Goal: Task Accomplishment & Management: Complete application form

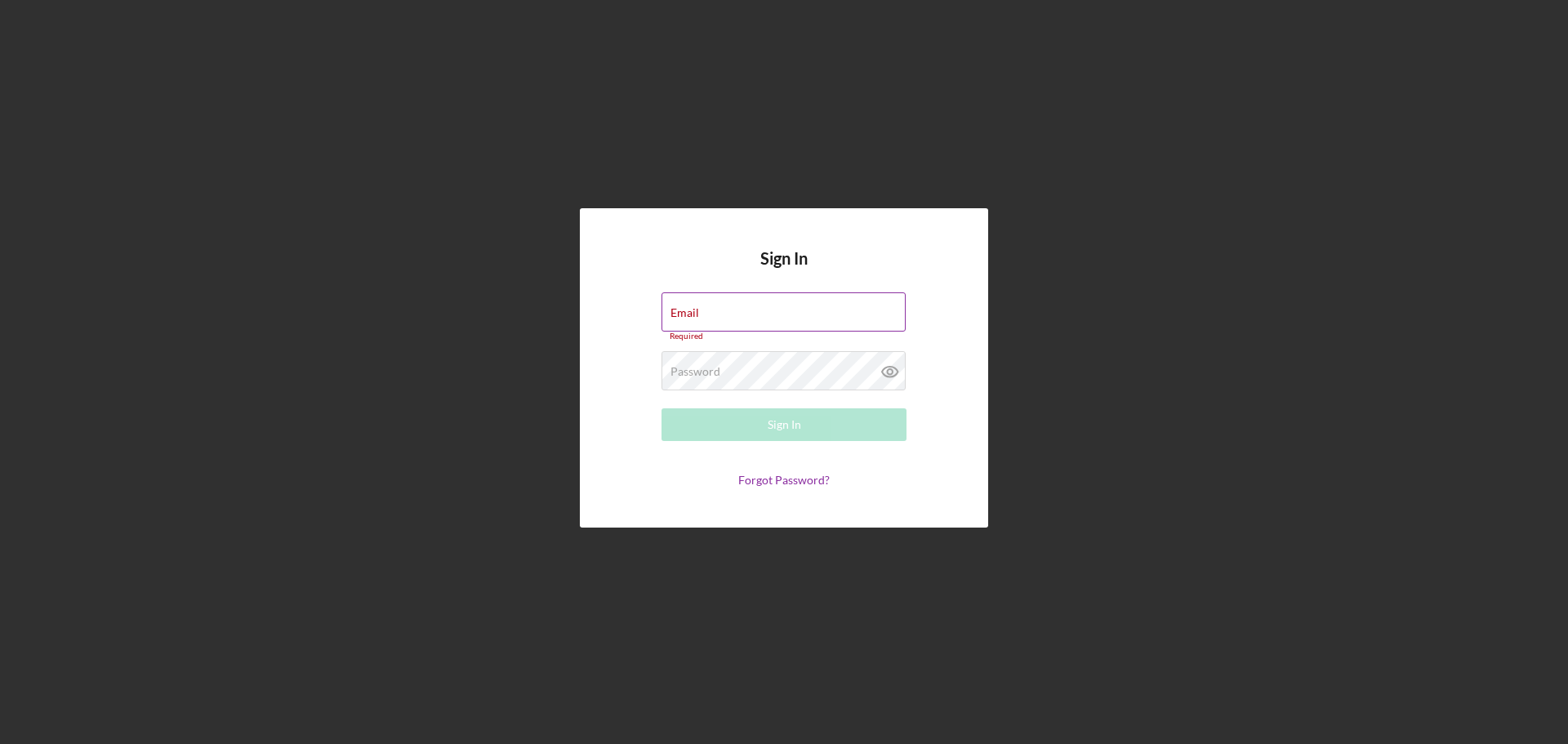
type input "[EMAIL_ADDRESS][DOMAIN_NAME]"
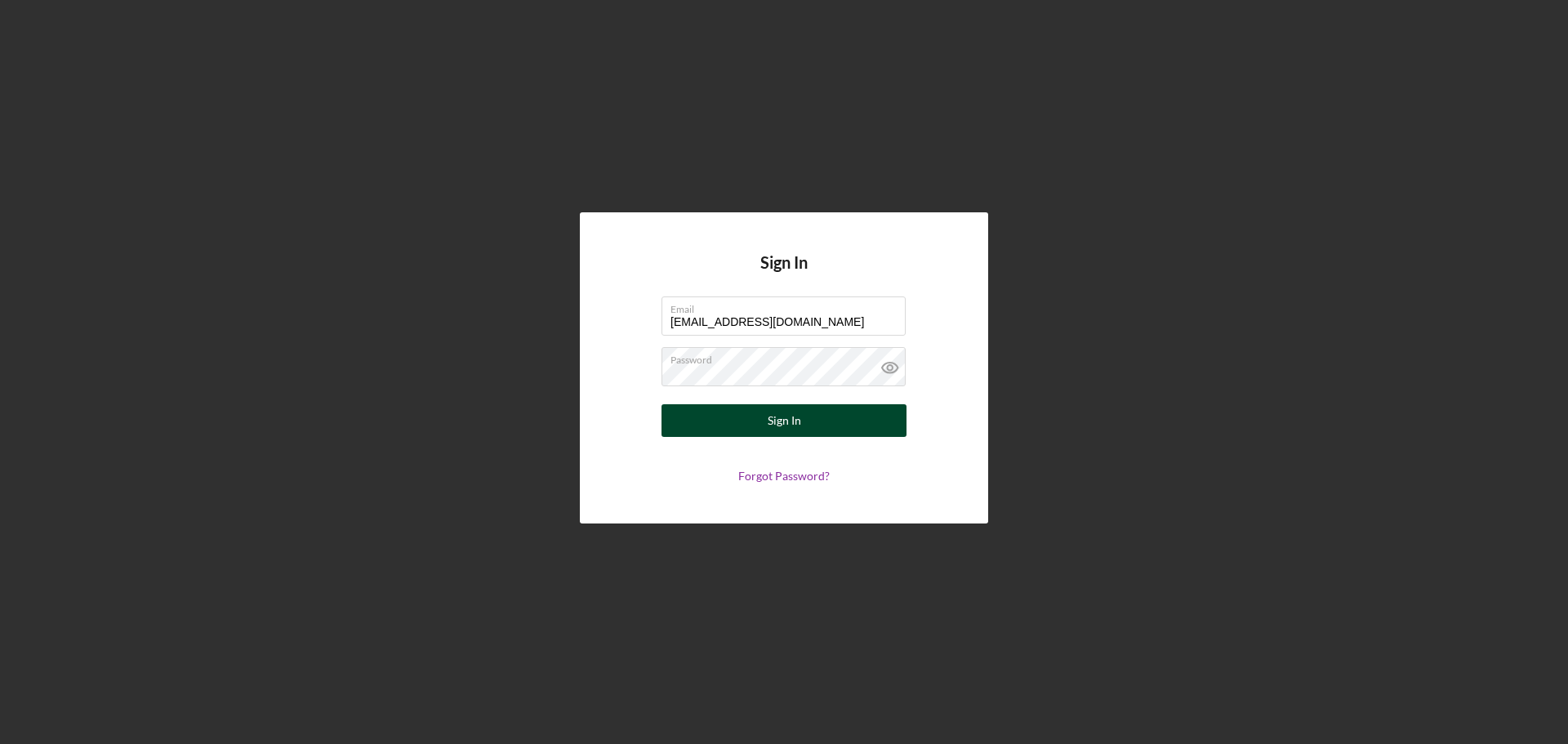
click at [802, 431] on button "Sign In" at bounding box center [783, 420] width 245 height 33
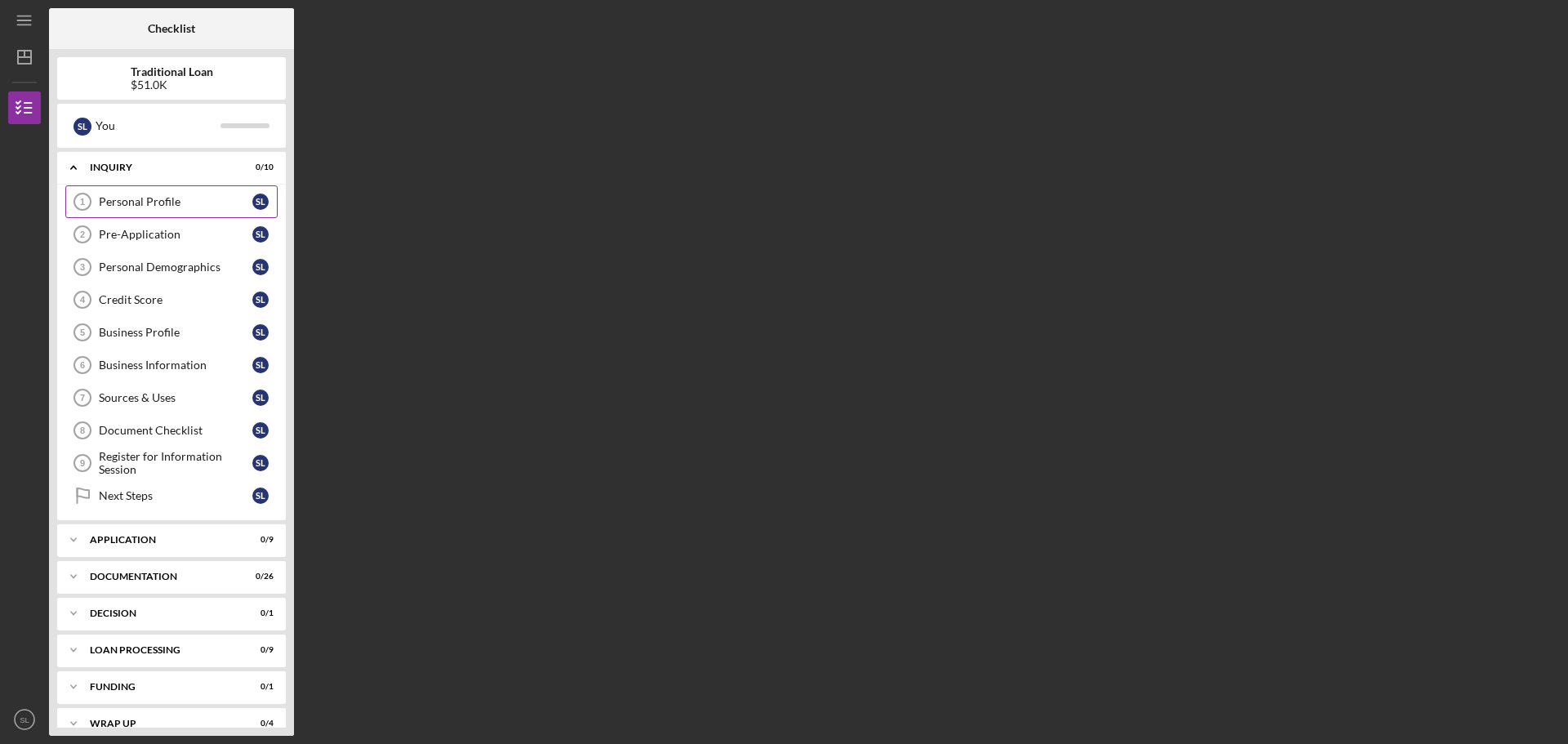
click at [109, 208] on div "Personal Profile" at bounding box center [175, 202] width 154 height 13
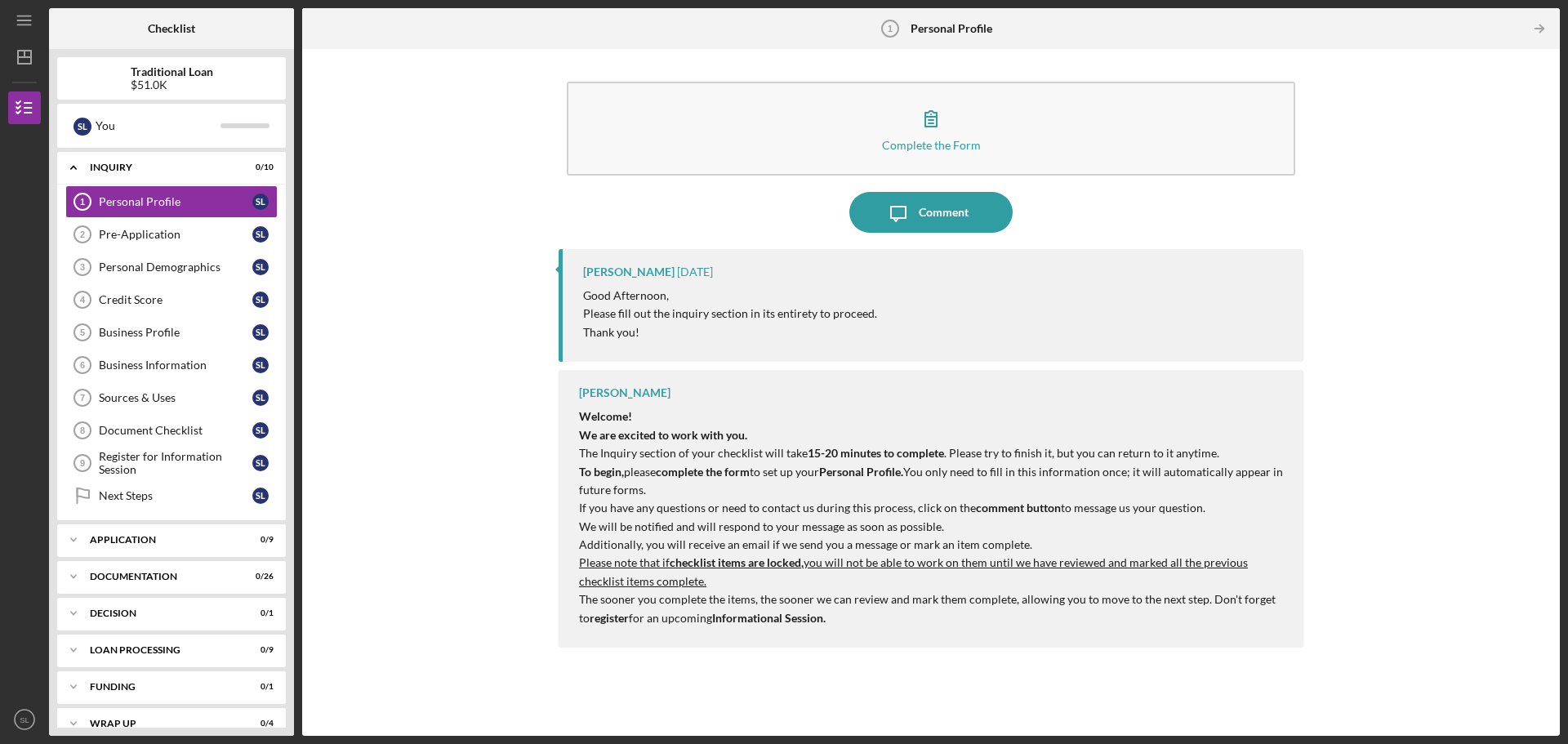
click at [0, 743] on nordpass-portal at bounding box center [0, 744] width 0 height 0
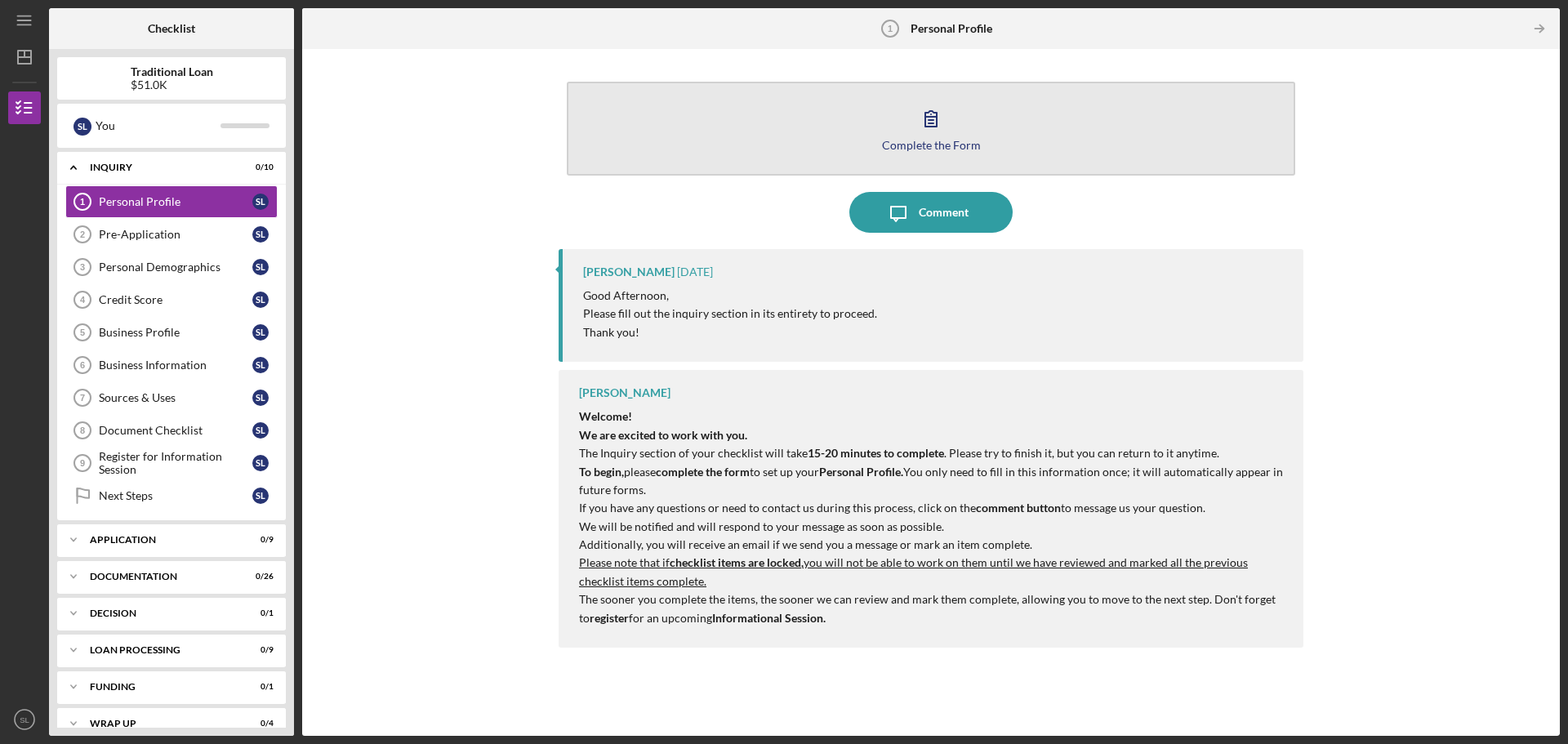
click at [956, 145] on div "Complete the Form" at bounding box center [931, 144] width 99 height 13
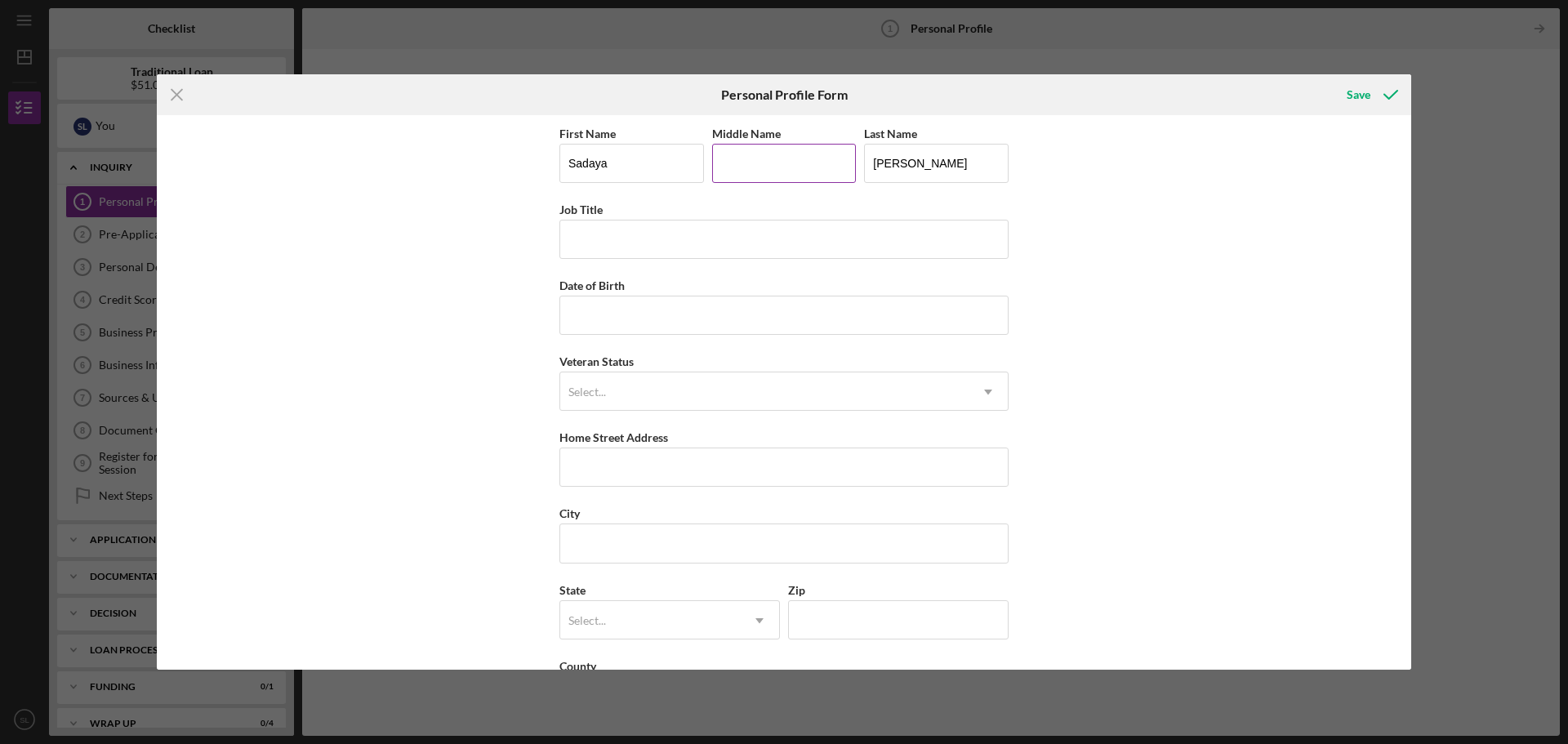
click at [730, 157] on input "Middle Name" at bounding box center [784, 163] width 144 height 39
type input "H"
type input "[STREET_ADDRESS][PERSON_NAME][PERSON_NAME]"
type input "Columbus"
type input "OH"
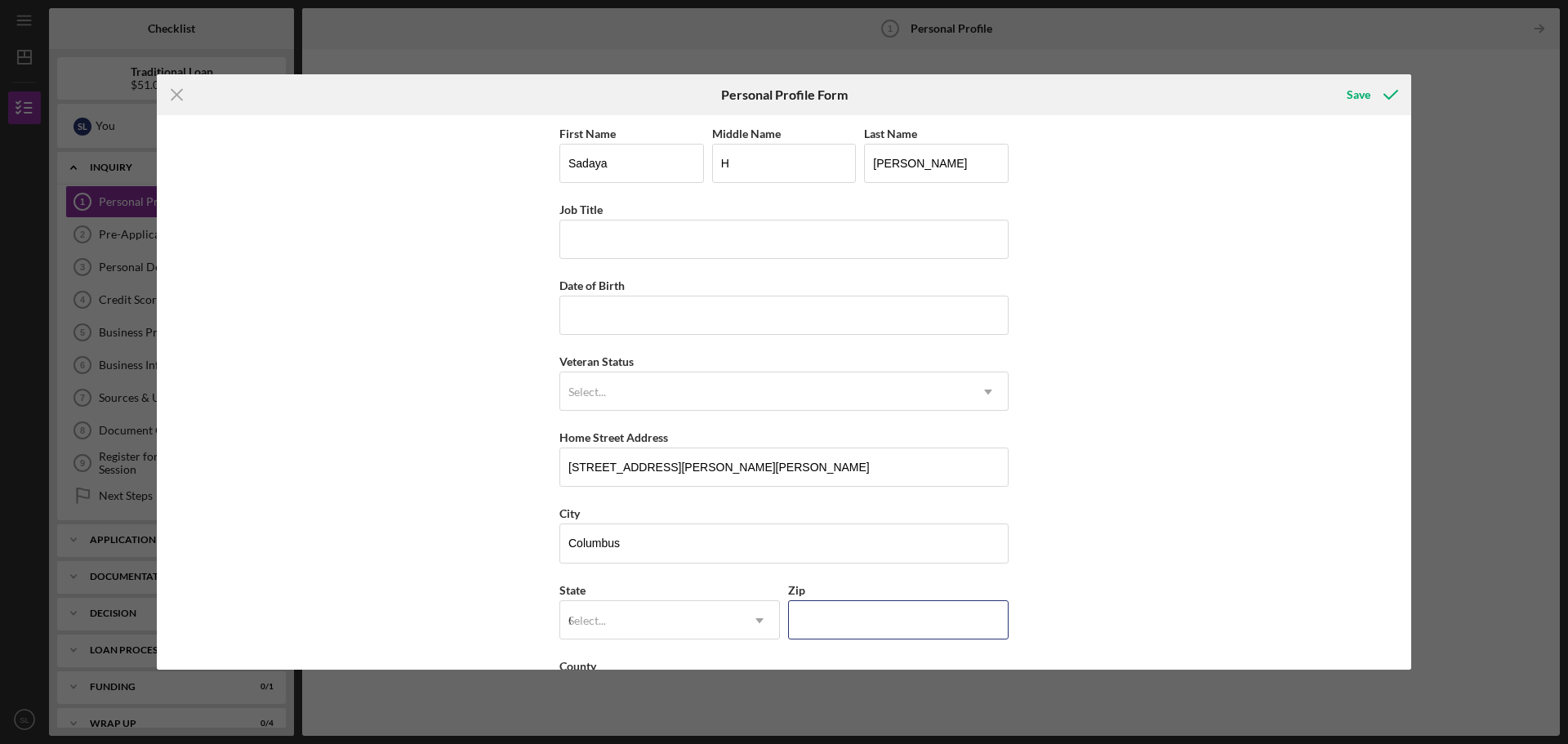
type input "43224"
type input "[GEOGRAPHIC_DATA]"
drag, startPoint x: 758, startPoint y: 164, endPoint x: 760, endPoint y: 155, distance: 9.2
click at [760, 156] on input "H" at bounding box center [784, 163] width 144 height 39
type input "Hope"
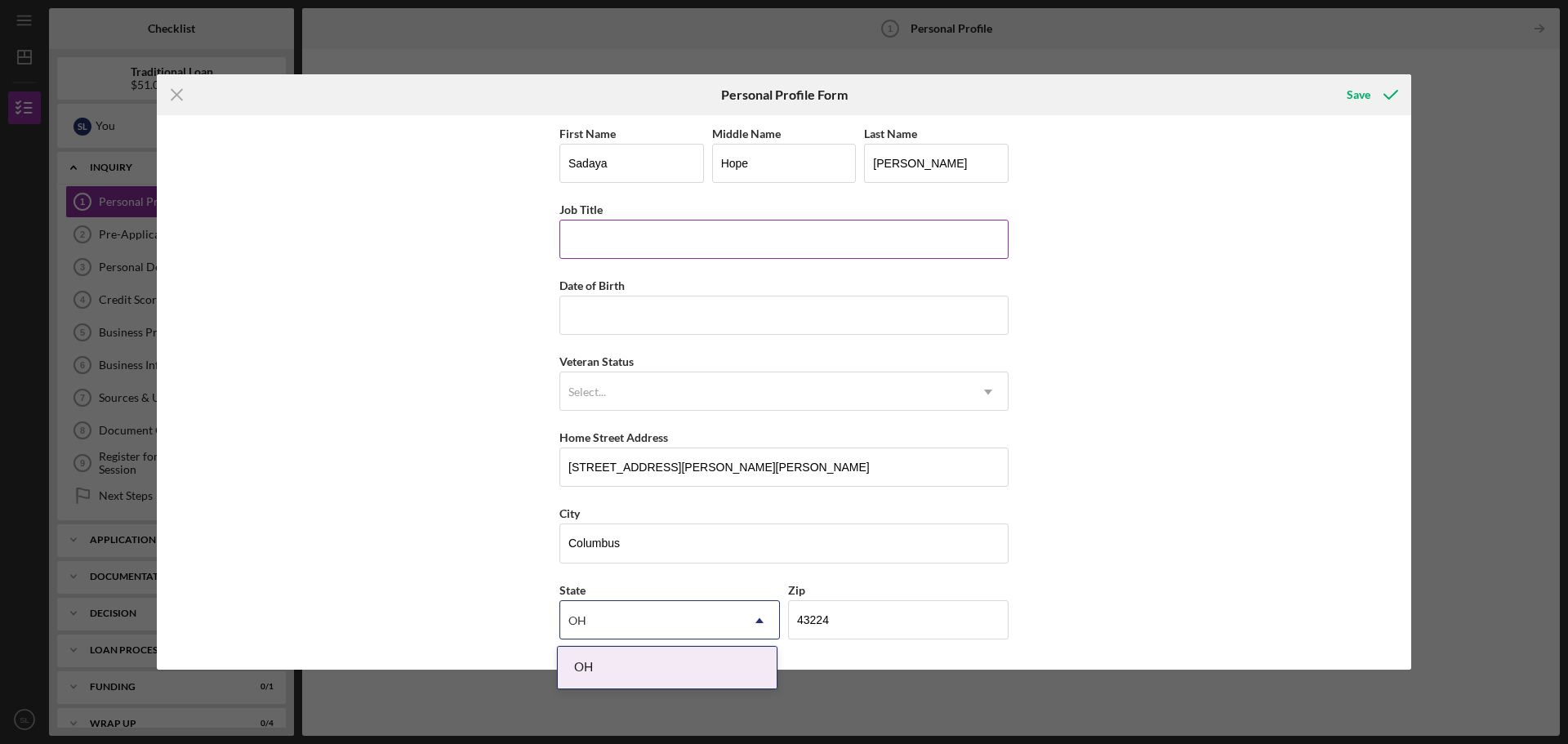
click at [669, 256] on input "Job Title" at bounding box center [784, 239] width 449 height 39
drag, startPoint x: 637, startPoint y: 232, endPoint x: 486, endPoint y: 219, distance: 151.6
click at [486, 219] on div "First Name [PERSON_NAME] Middle Name Hope Last Name [PERSON_NAME] Job Title Own…" at bounding box center [784, 392] width 1254 height 554
type input "CEO, Owner"
click at [576, 308] on input "Date of Birth" at bounding box center [784, 315] width 449 height 39
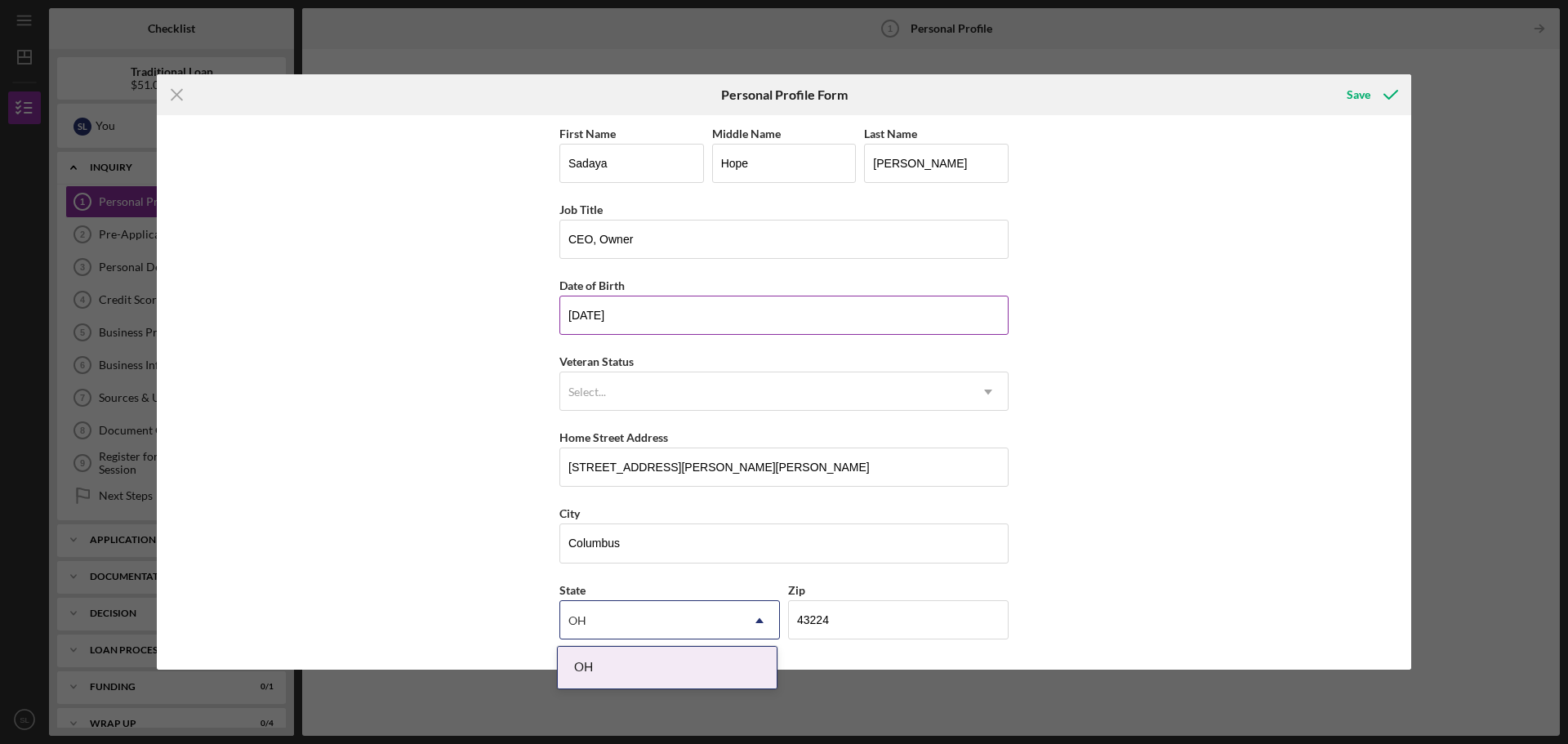
drag, startPoint x: 628, startPoint y: 326, endPoint x: 615, endPoint y: 320, distance: 14.3
click at [615, 320] on input "[DATE]" at bounding box center [784, 315] width 449 height 39
type input "[DATE]"
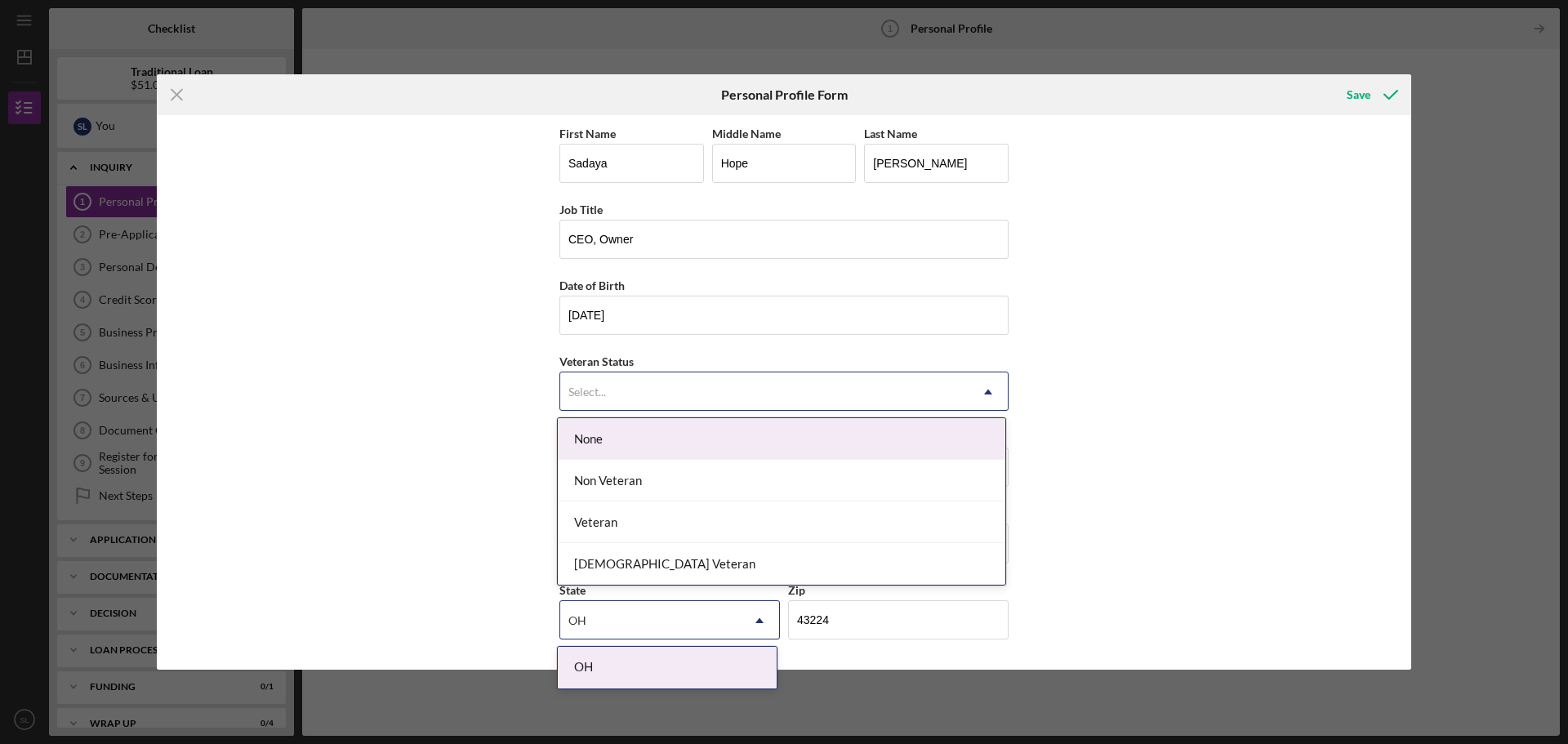
click at [574, 400] on div "Select..." at bounding box center [764, 392] width 408 height 38
click at [580, 435] on div "None" at bounding box center [781, 439] width 448 height 42
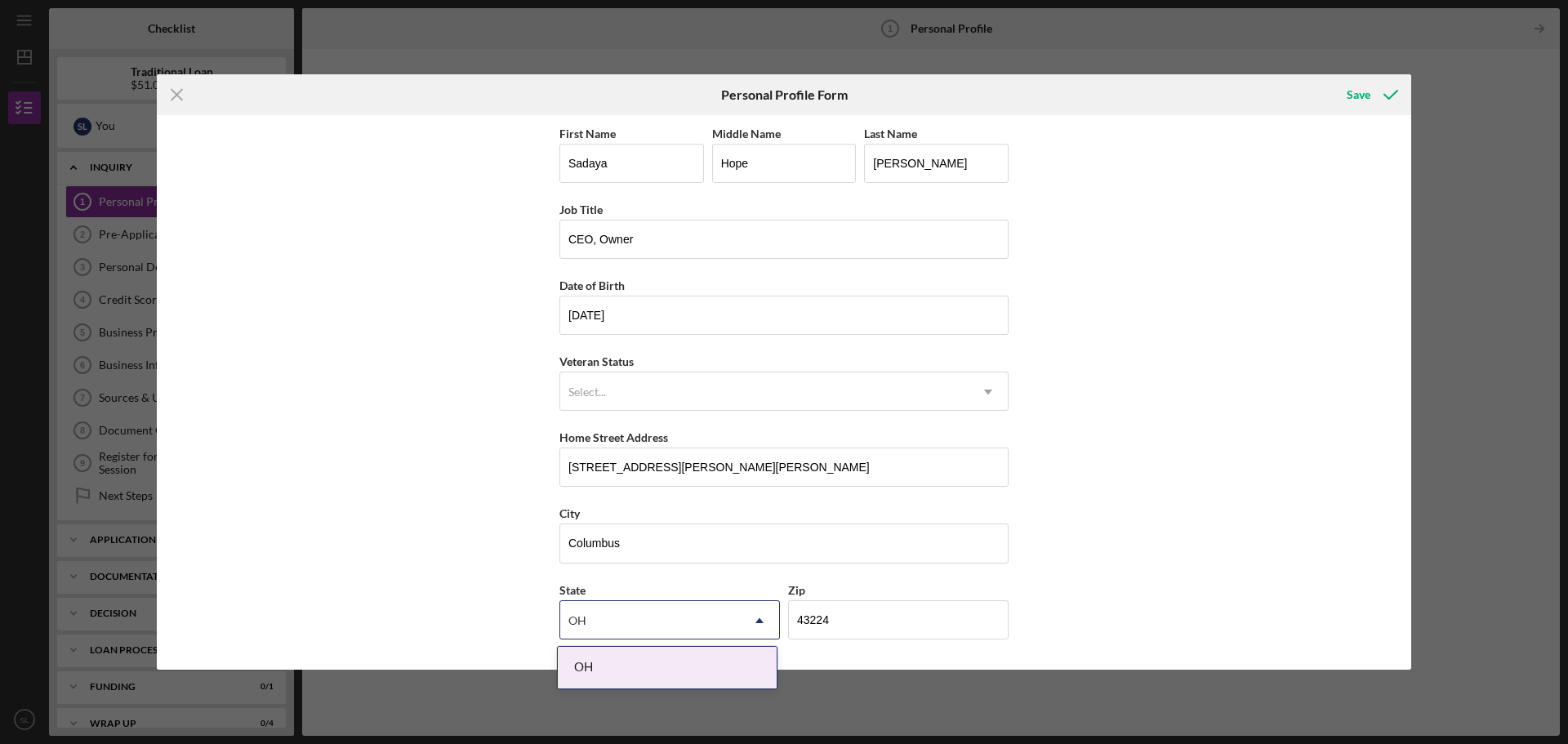
scroll to position [70, 0]
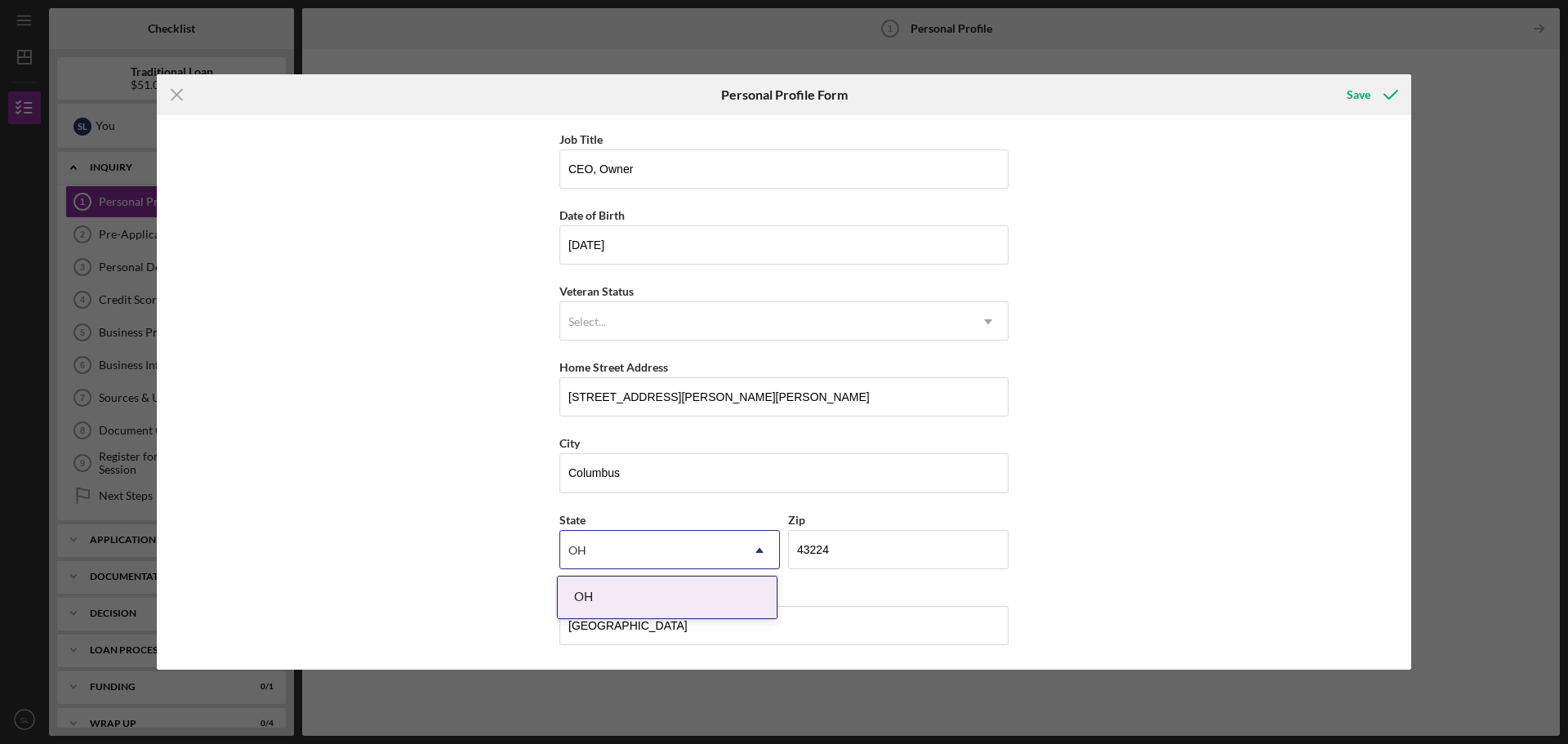
click at [1176, 564] on div "First Name [PERSON_NAME] Middle Name Hope Last Name [PERSON_NAME] Title CEO, Ow…" at bounding box center [784, 392] width 1254 height 554
click at [721, 597] on div "OH" at bounding box center [667, 597] width 219 height 42
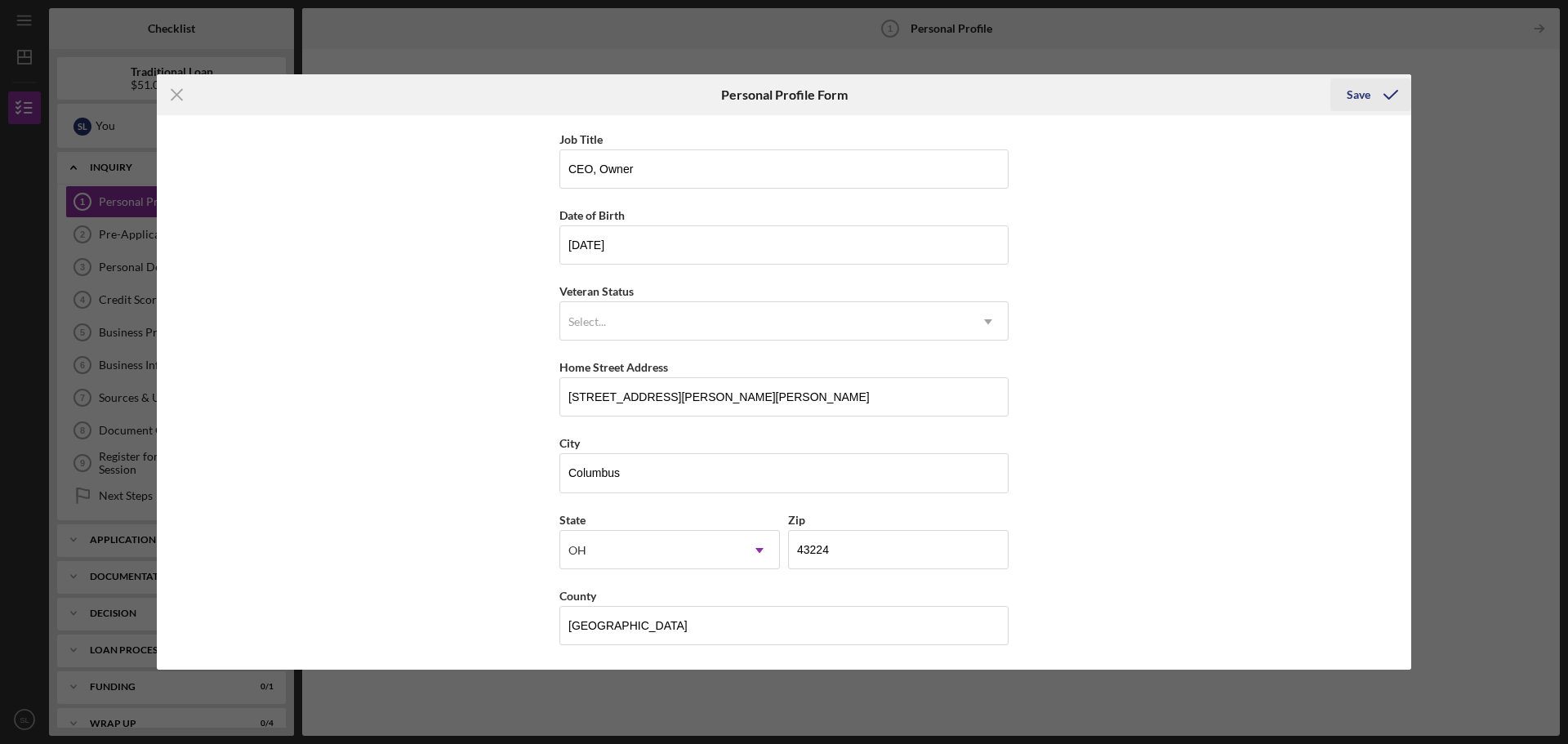
click at [1351, 99] on div "Save" at bounding box center [1358, 94] width 23 height 33
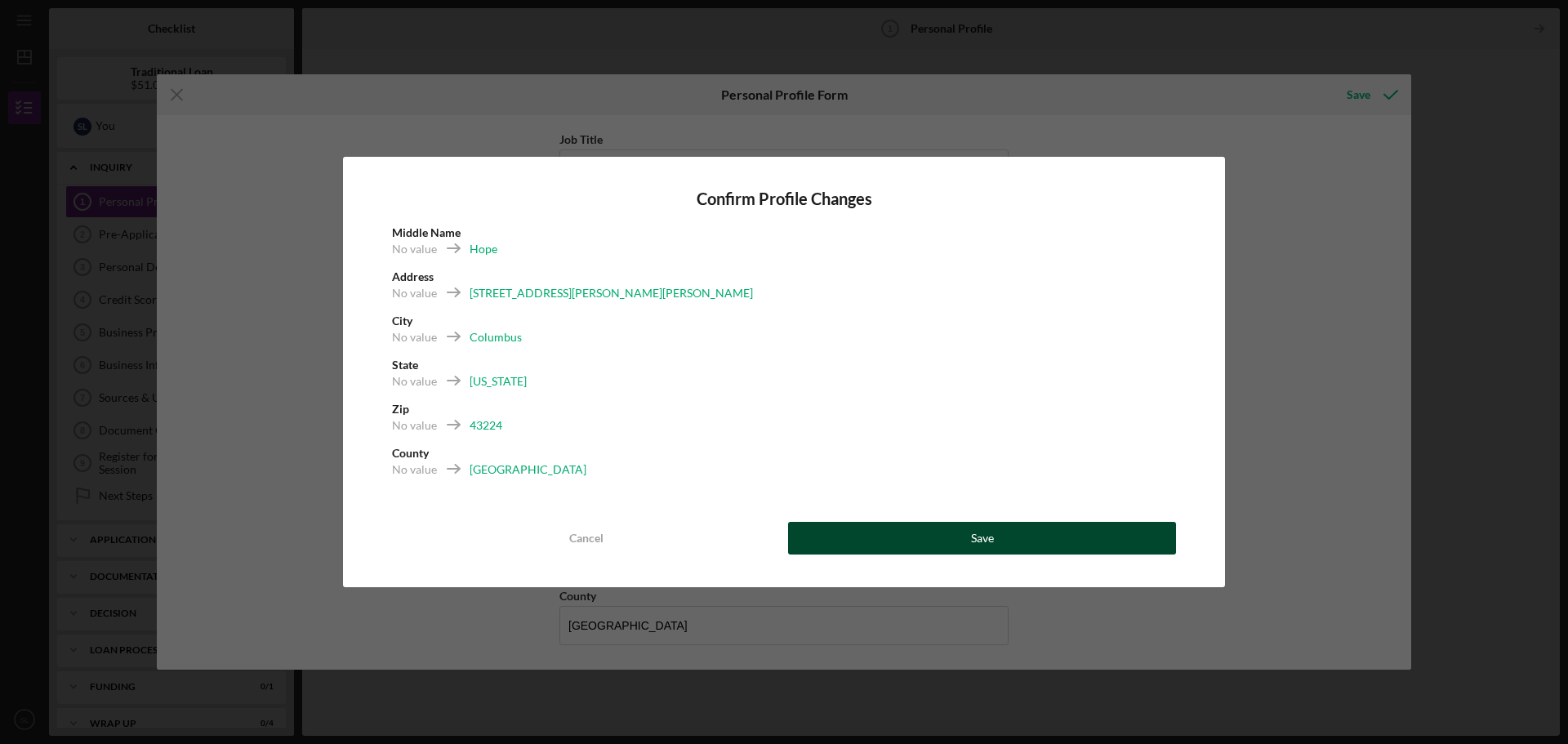
click at [958, 538] on button "Save" at bounding box center [982, 538] width 388 height 33
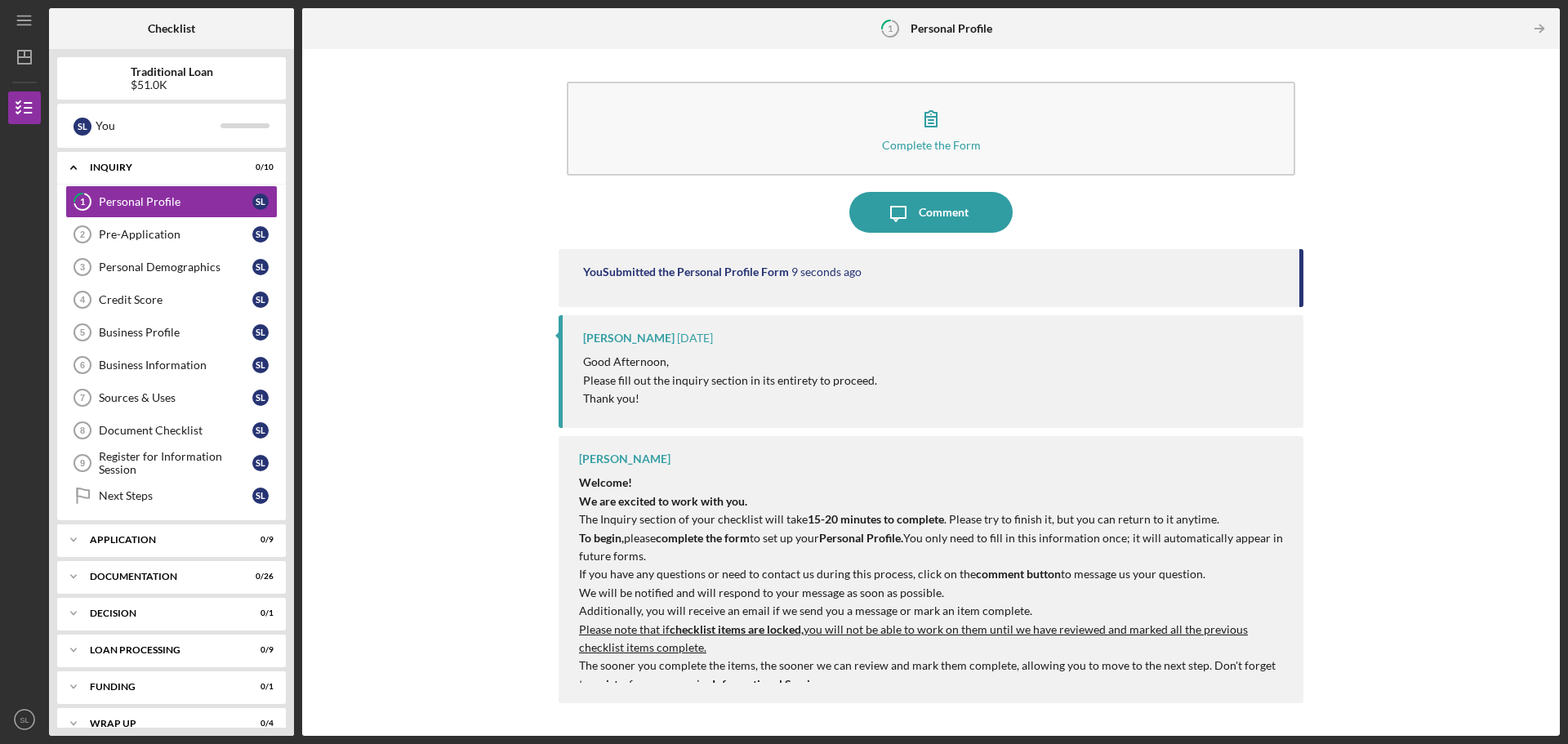
click at [0, 743] on nordpass-portal at bounding box center [0, 744] width 0 height 0
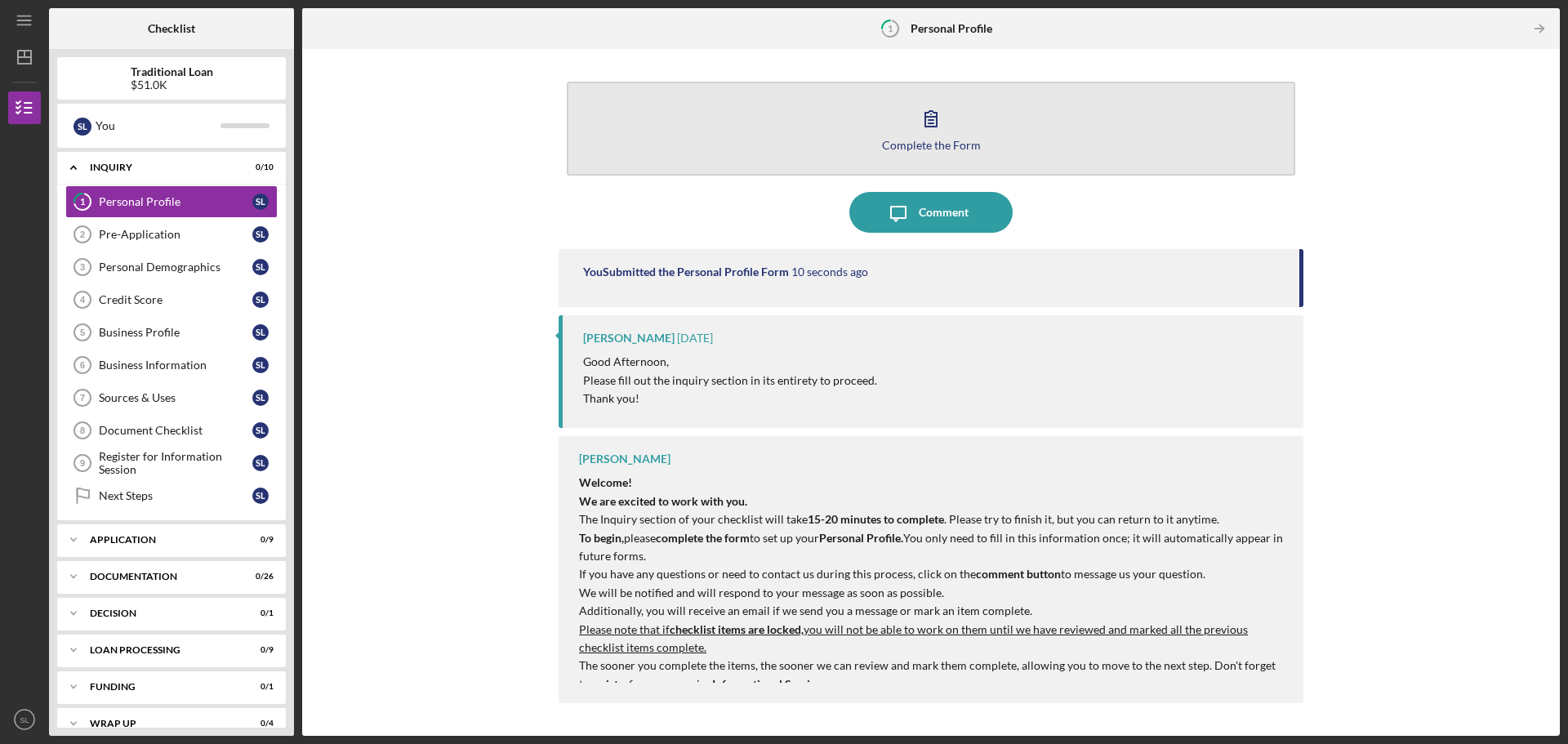
click at [934, 143] on div "Complete the Form" at bounding box center [931, 144] width 99 height 13
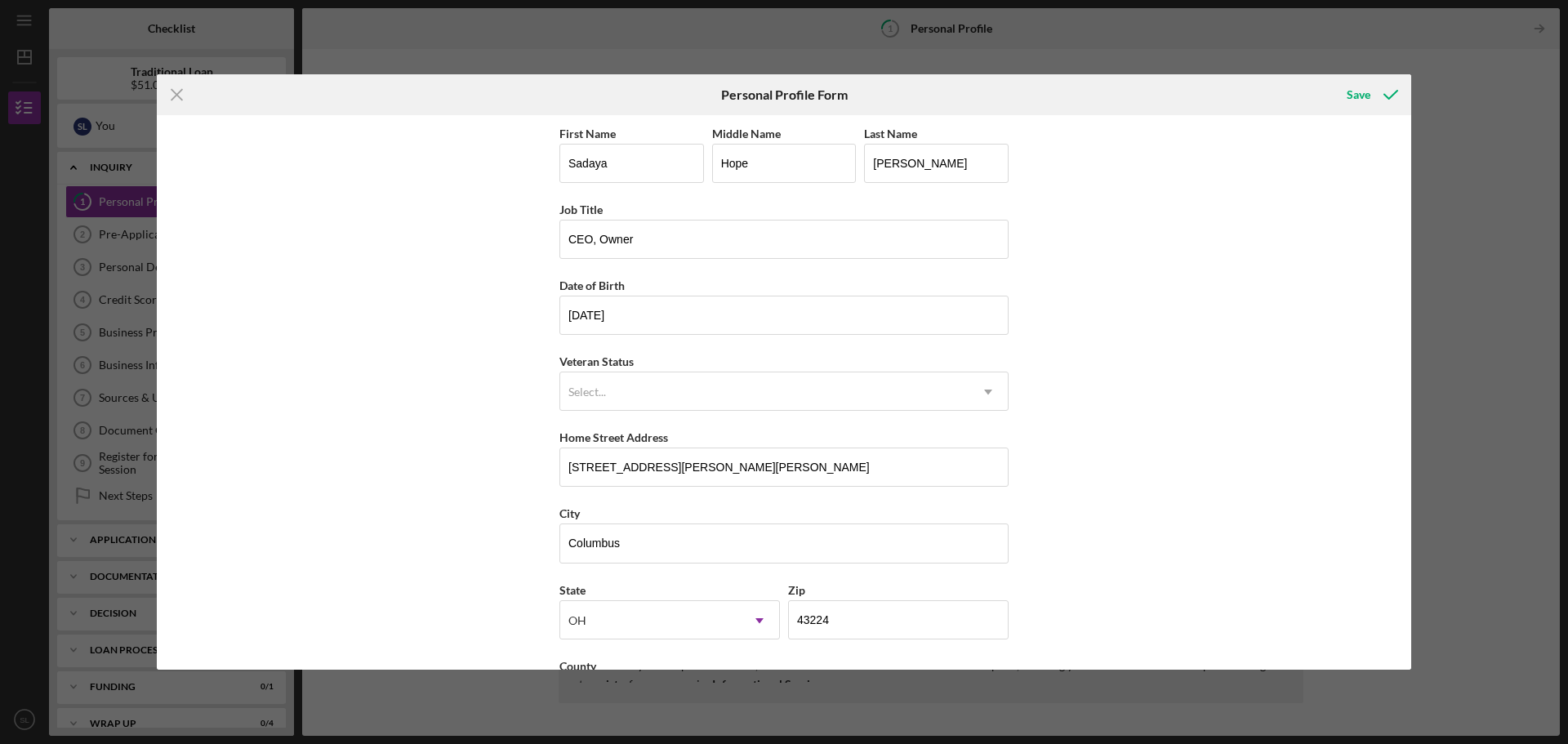
scroll to position [70, 0]
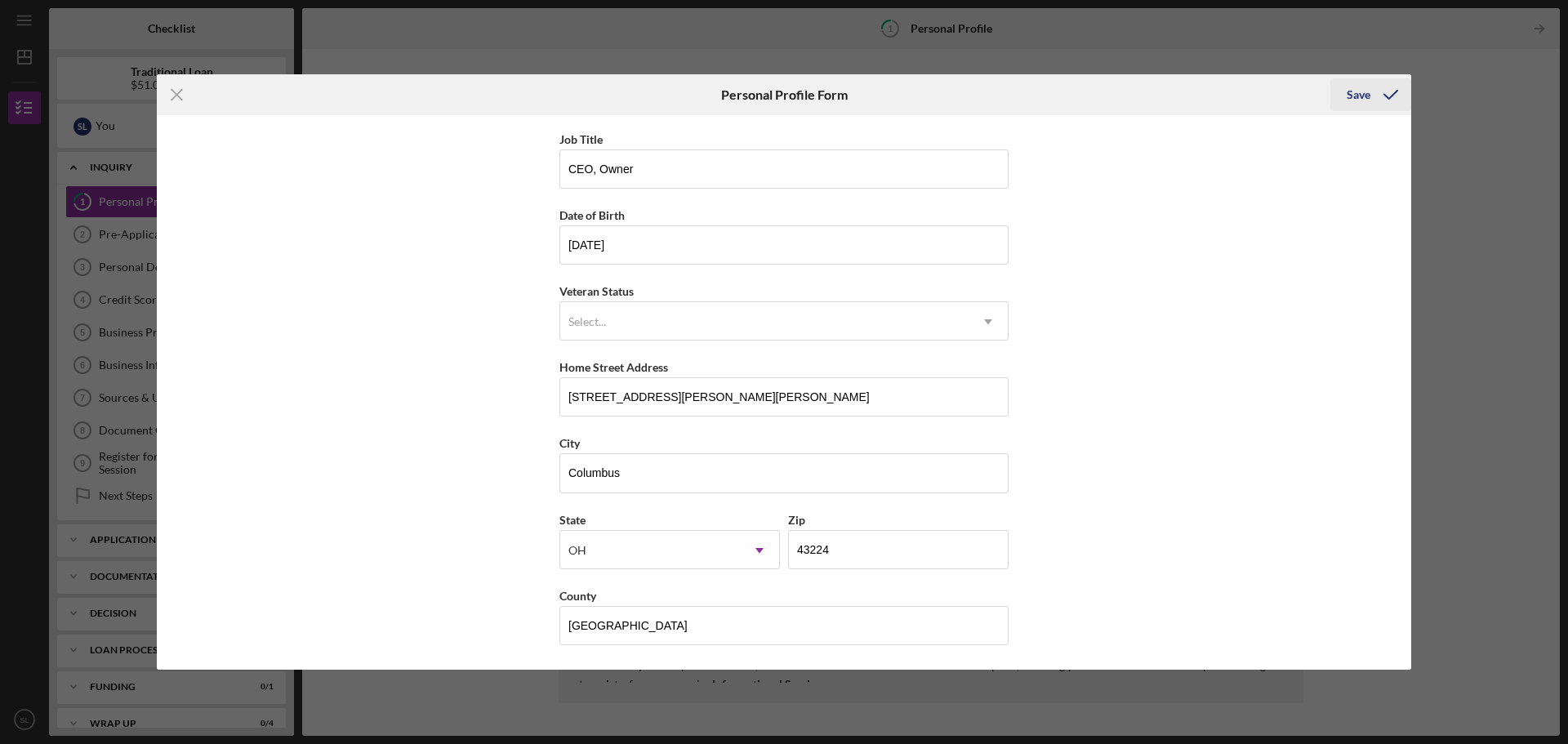
click at [1358, 97] on div "Save" at bounding box center [1358, 94] width 23 height 33
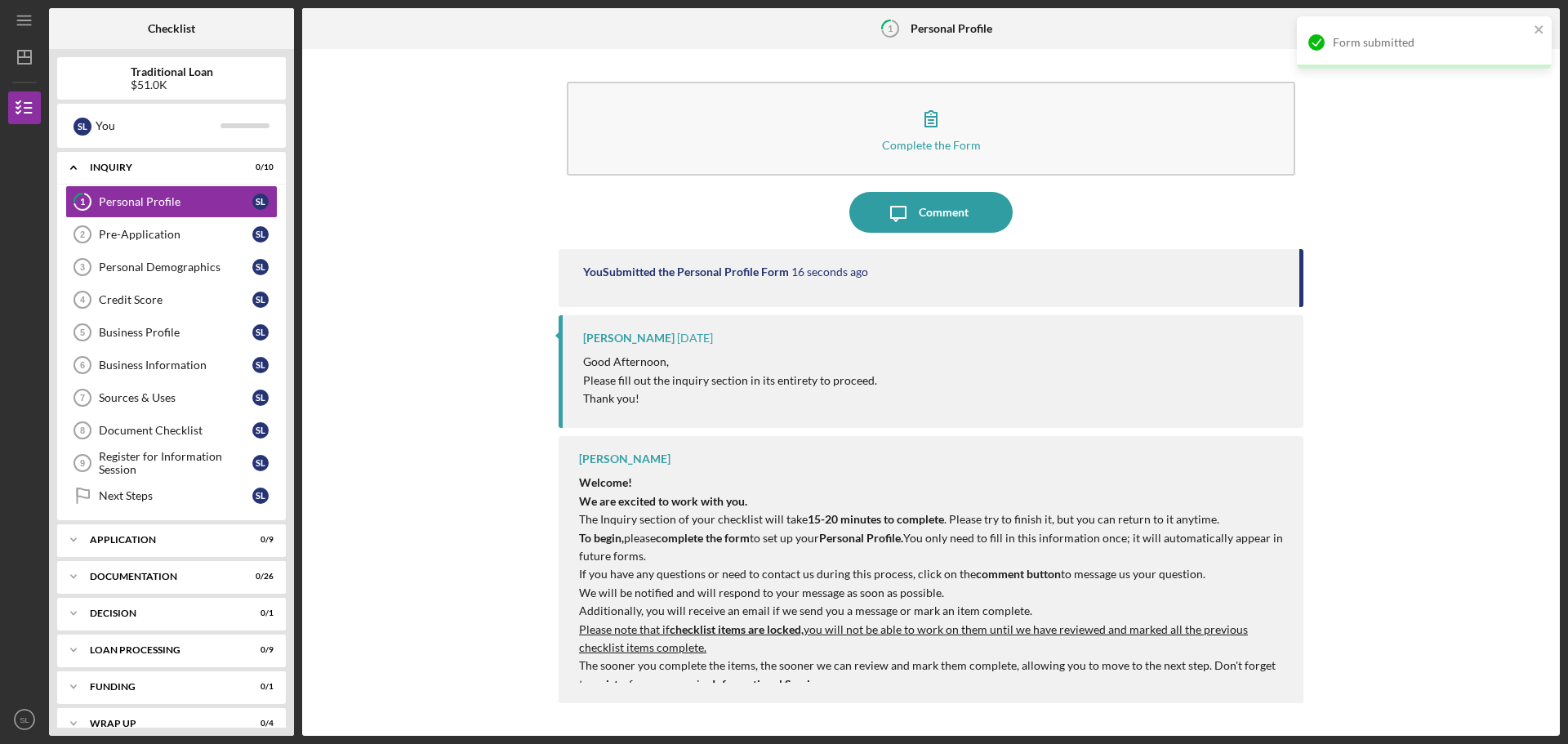
click at [1438, 396] on div "Complete the Form Form Icon/Message Comment You Submitted the Personal Profile …" at bounding box center [931, 392] width 1242 height 671
click at [0, 743] on nordpass-portal at bounding box center [0, 744] width 0 height 0
click at [1540, 25] on polyline "button" at bounding box center [1540, 28] width 4 height 8
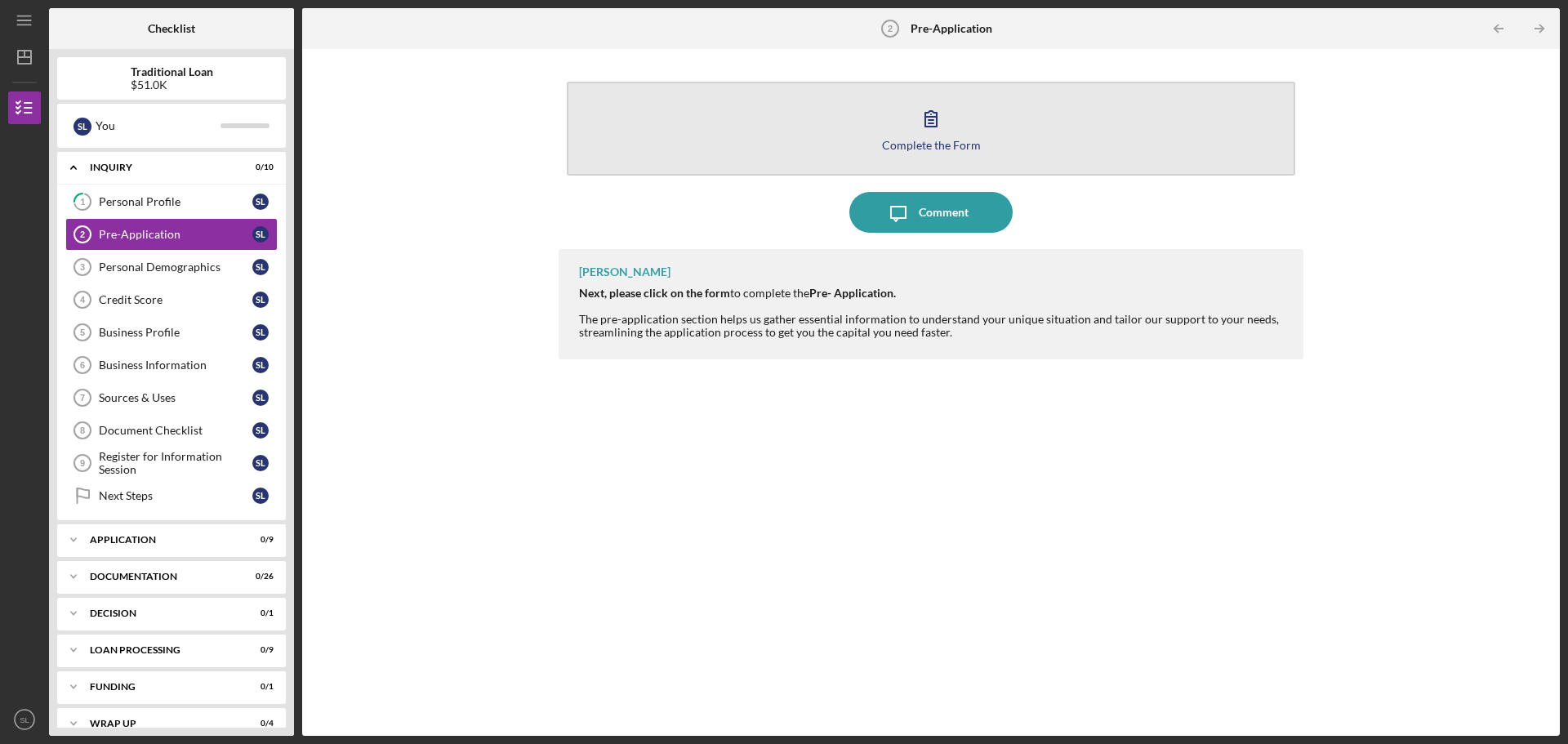
click at [914, 130] on icon "button" at bounding box center [930, 118] width 41 height 41
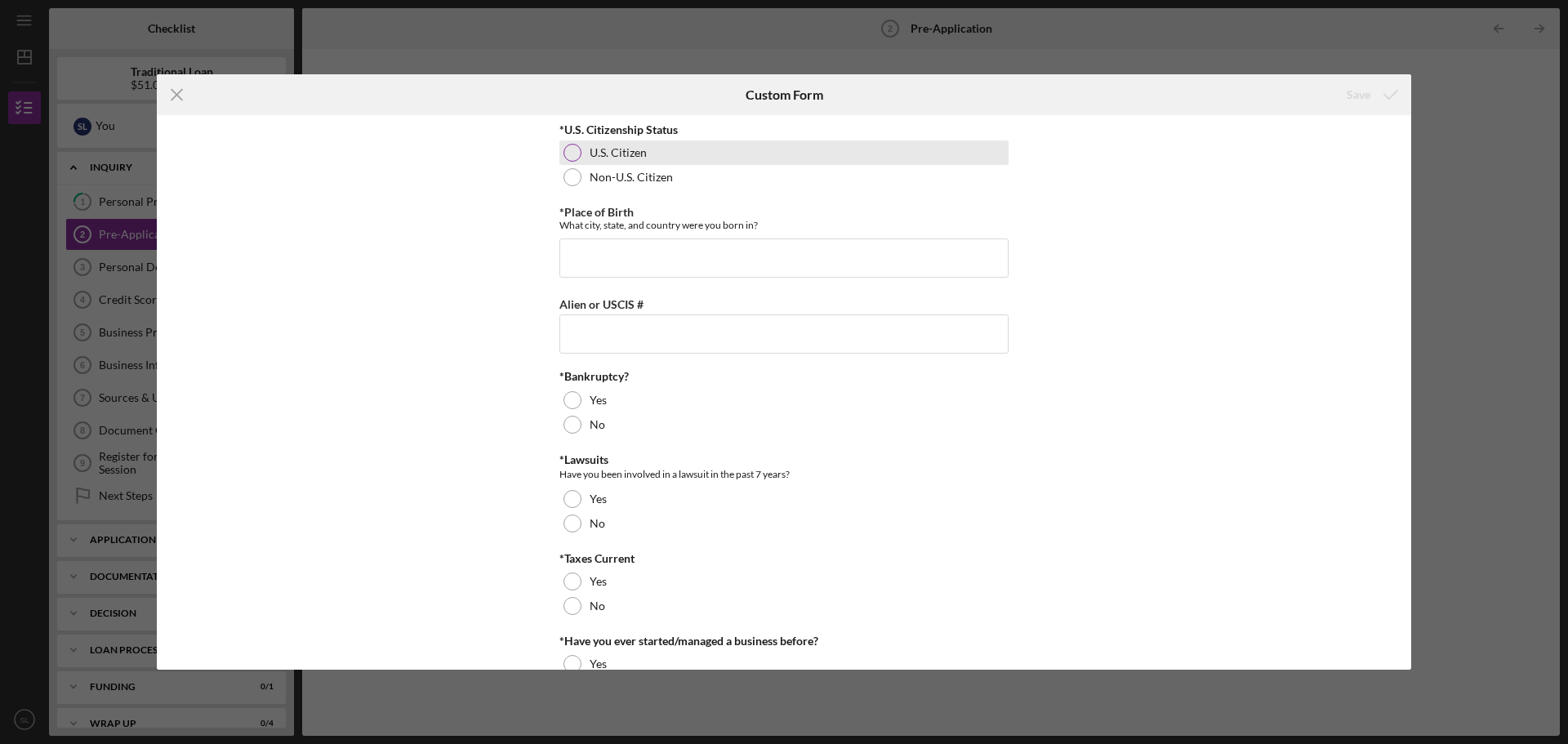
click at [572, 152] on div at bounding box center [573, 153] width 18 height 18
click at [586, 255] on input "*Place of Birth" at bounding box center [784, 258] width 449 height 39
click at [612, 262] on input "[GEOGRAPHIC_DATA]" at bounding box center [784, 258] width 449 height 39
click at [634, 261] on input "[GEOGRAPHIC_DATA]" at bounding box center [784, 258] width 449 height 39
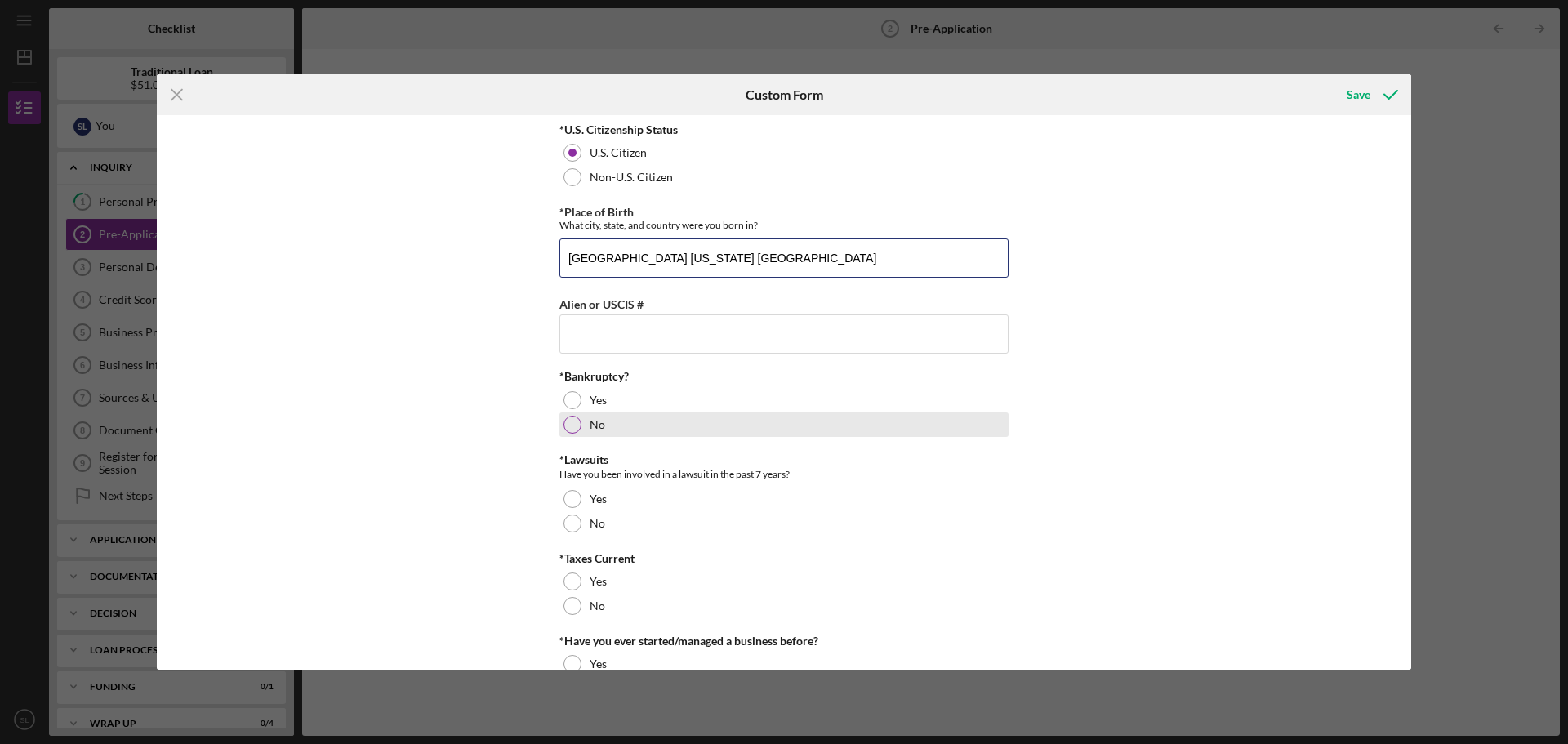
type input "[GEOGRAPHIC_DATA] [US_STATE] [GEOGRAPHIC_DATA]"
click at [570, 424] on div at bounding box center [573, 425] width 18 height 18
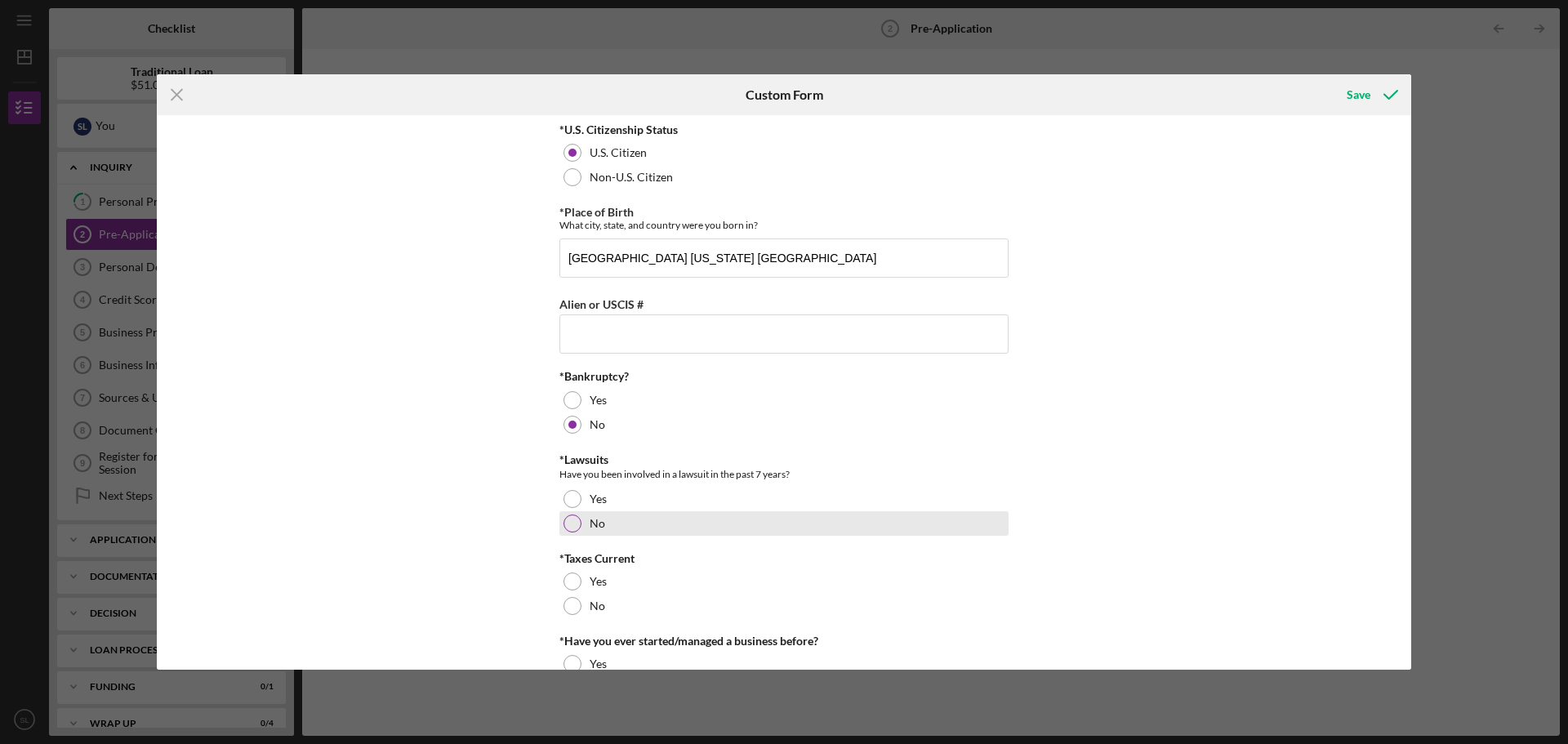
click at [567, 525] on div at bounding box center [573, 524] width 18 height 18
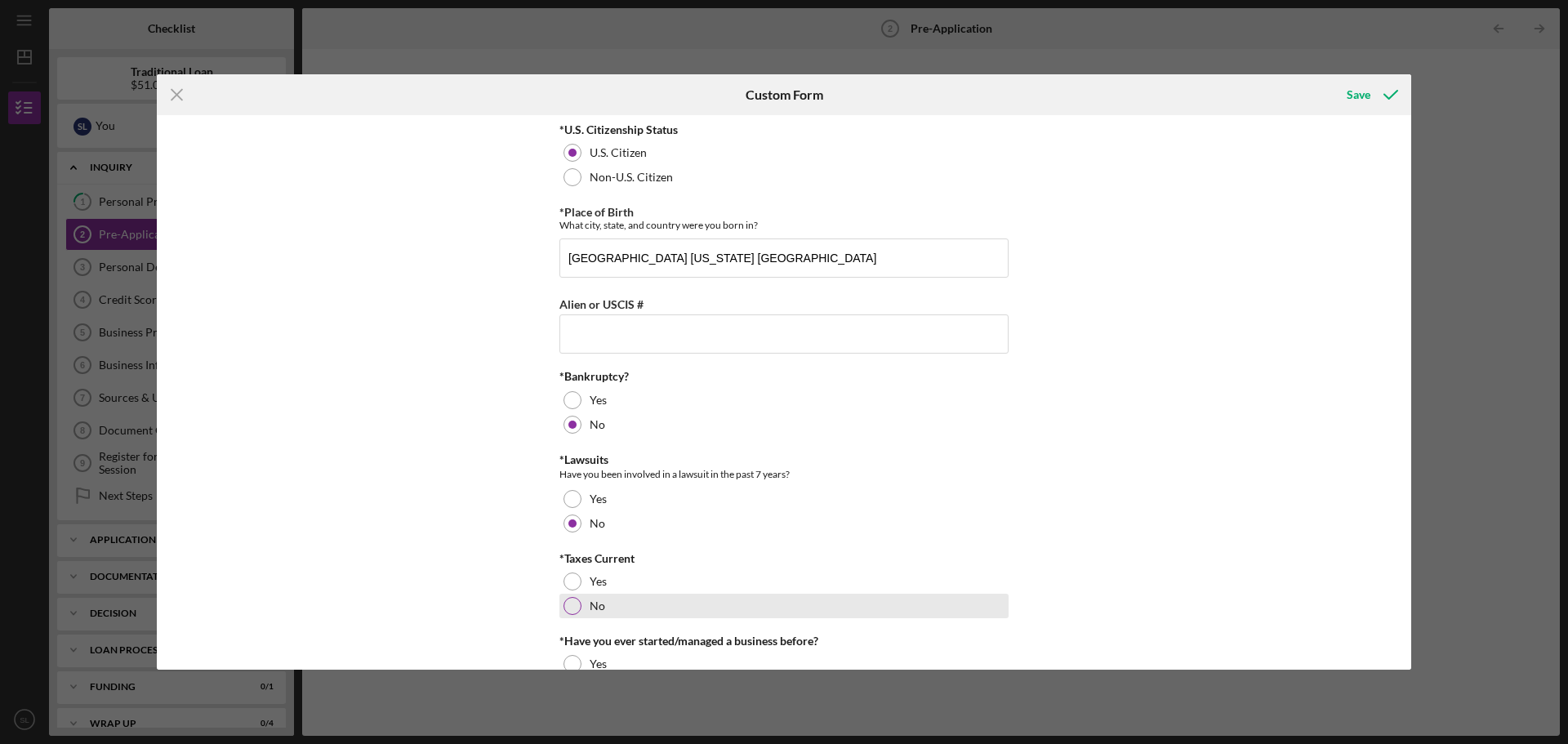
click at [573, 614] on div at bounding box center [573, 606] width 18 height 18
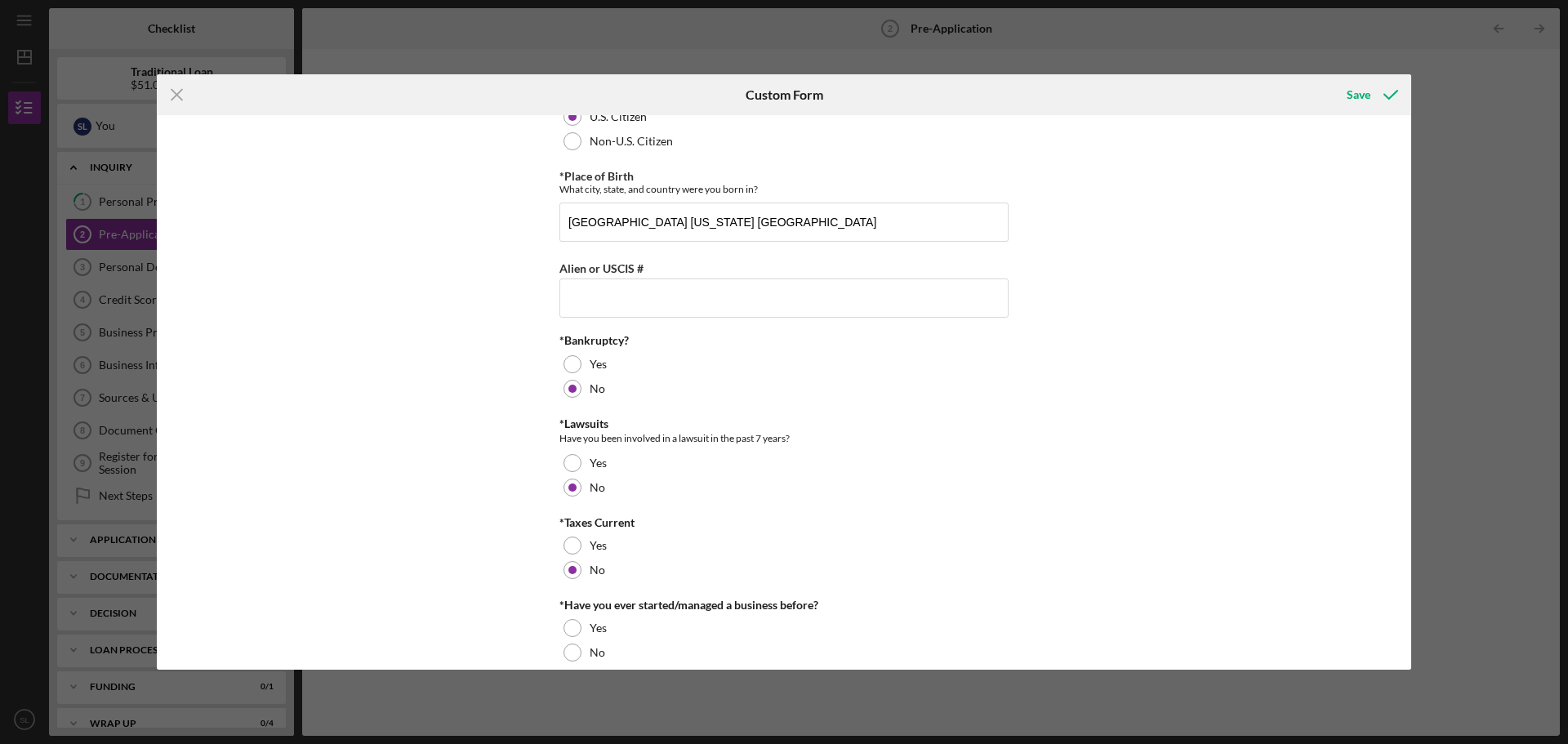
scroll to position [56, 0]
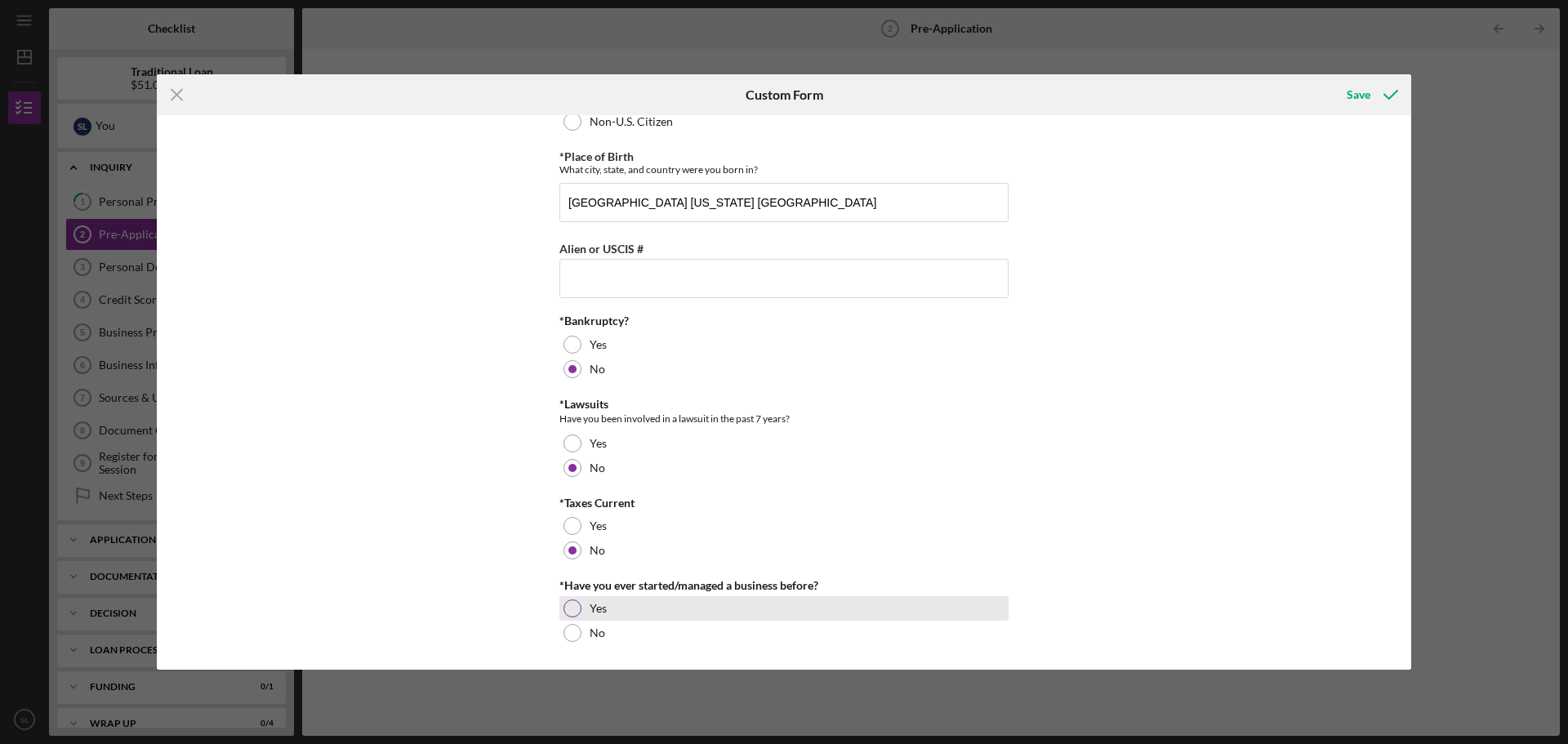
click at [569, 600] on div at bounding box center [573, 609] width 18 height 18
click at [1359, 101] on div "Save" at bounding box center [1358, 94] width 23 height 33
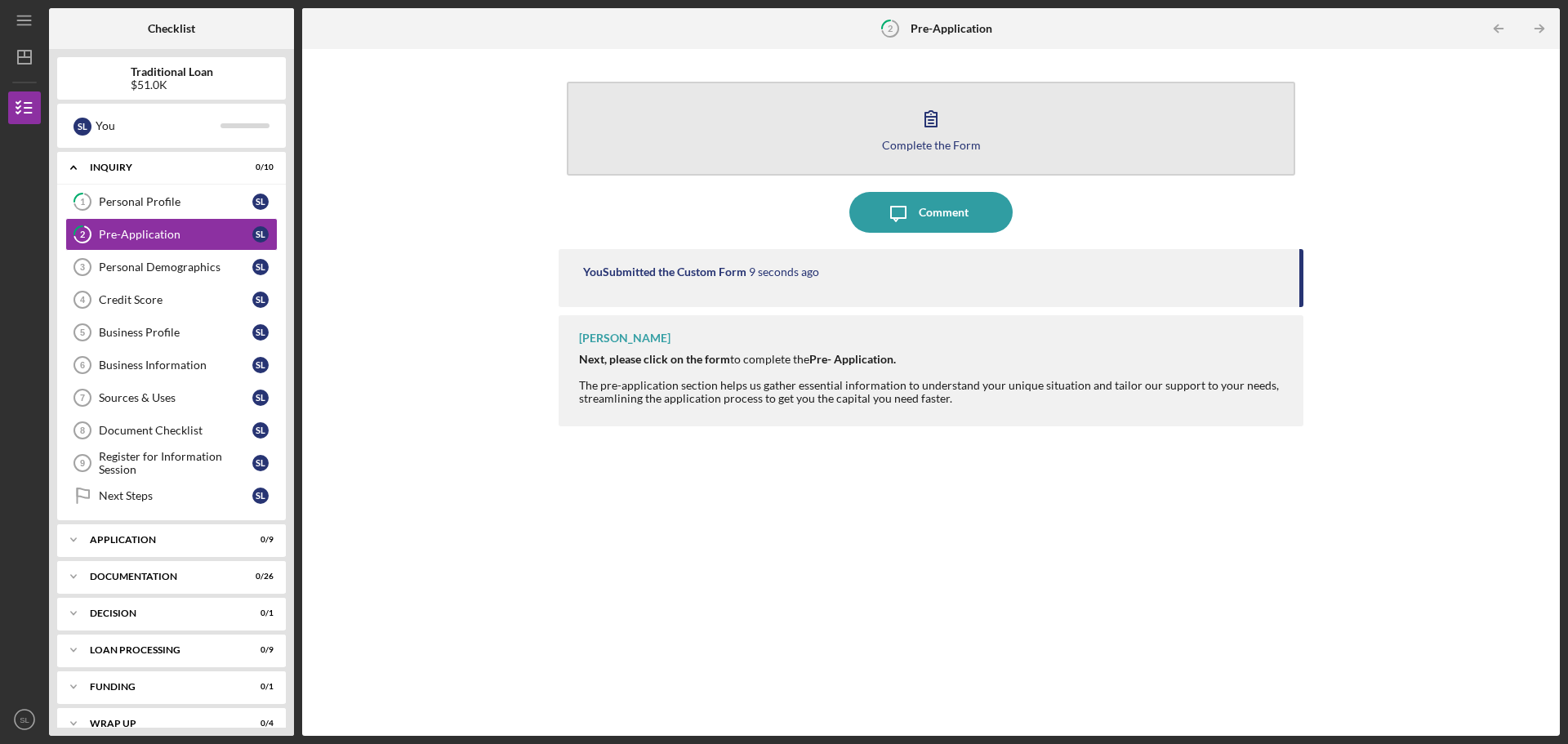
drag, startPoint x: 964, startPoint y: 204, endPoint x: 972, endPoint y: 158, distance: 46.7
click at [972, 158] on div "Complete the Form Form Icon/Message Comment You Submitted the Custom Form 9 sec…" at bounding box center [931, 392] width 745 height 671
click at [972, 158] on button "Complete the Form Form" at bounding box center [931, 129] width 728 height 94
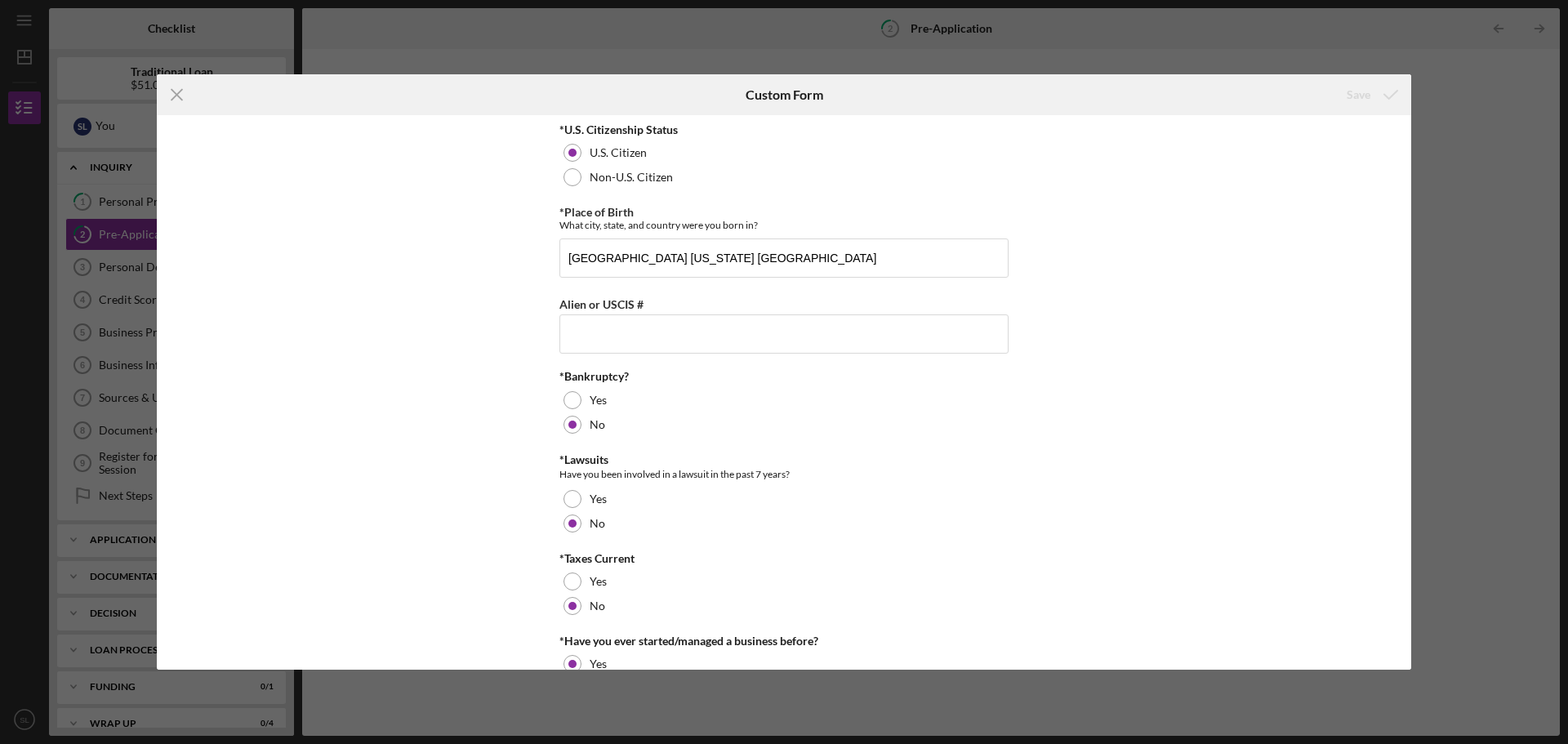
scroll to position [56, 0]
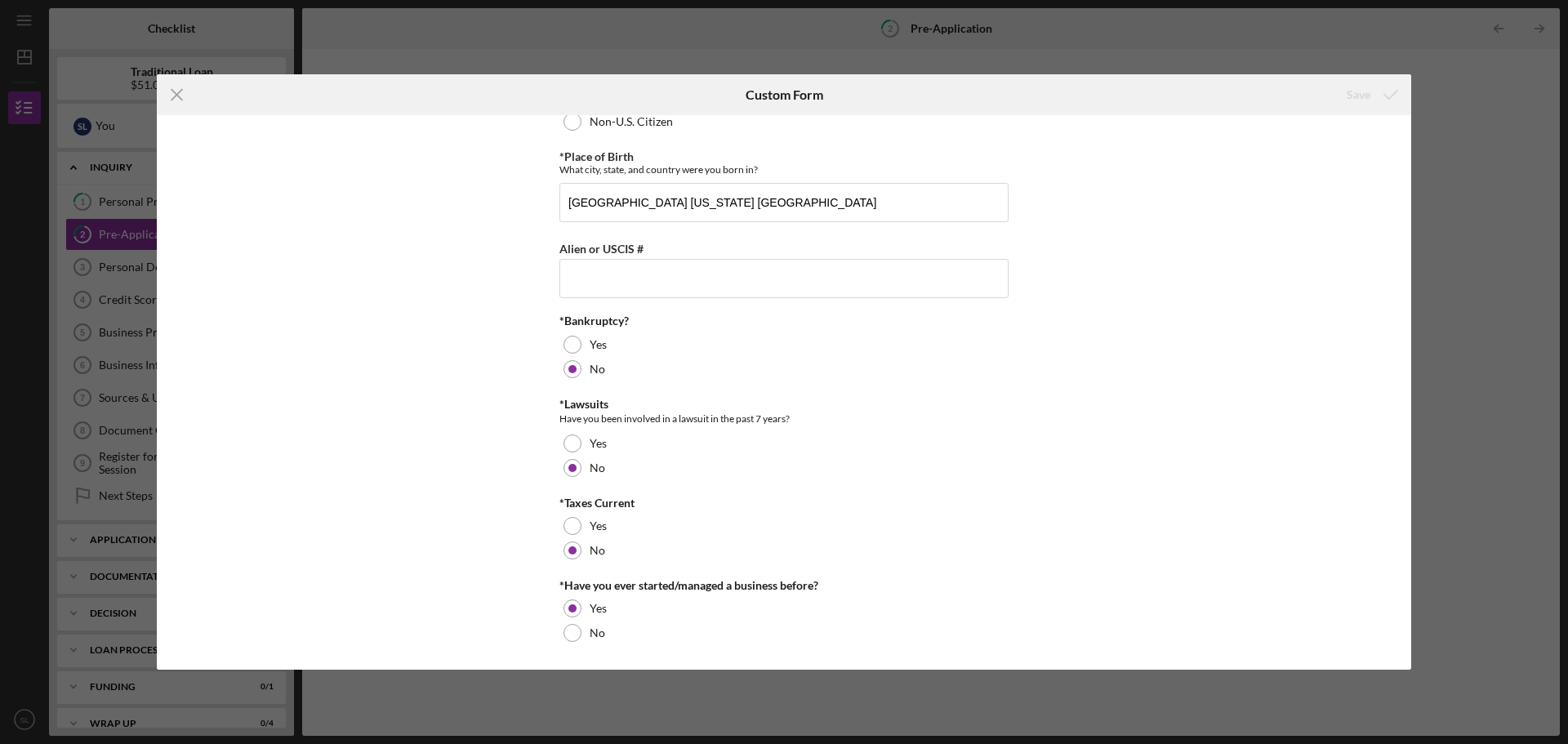
click at [1525, 51] on div "Icon/Menu Close Custom Form Save *U.S. Citizenship Status [DEMOGRAPHIC_DATA] Ci…" at bounding box center [784, 372] width 1568 height 744
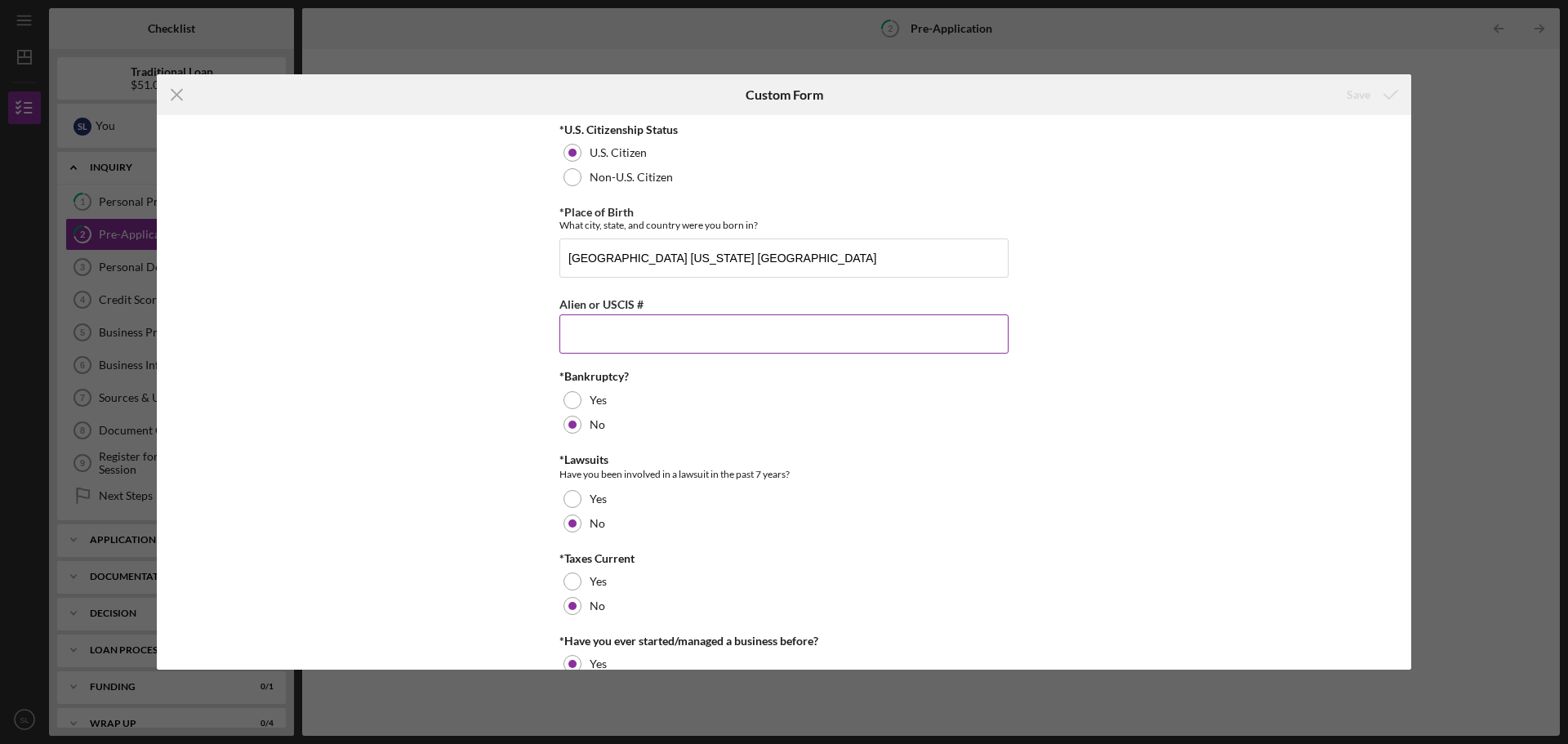
click at [691, 347] on input "Alien or USCIS #" at bounding box center [784, 334] width 449 height 39
type input "."
drag, startPoint x: 1476, startPoint y: 109, endPoint x: 1512, endPoint y: 53, distance: 66.6
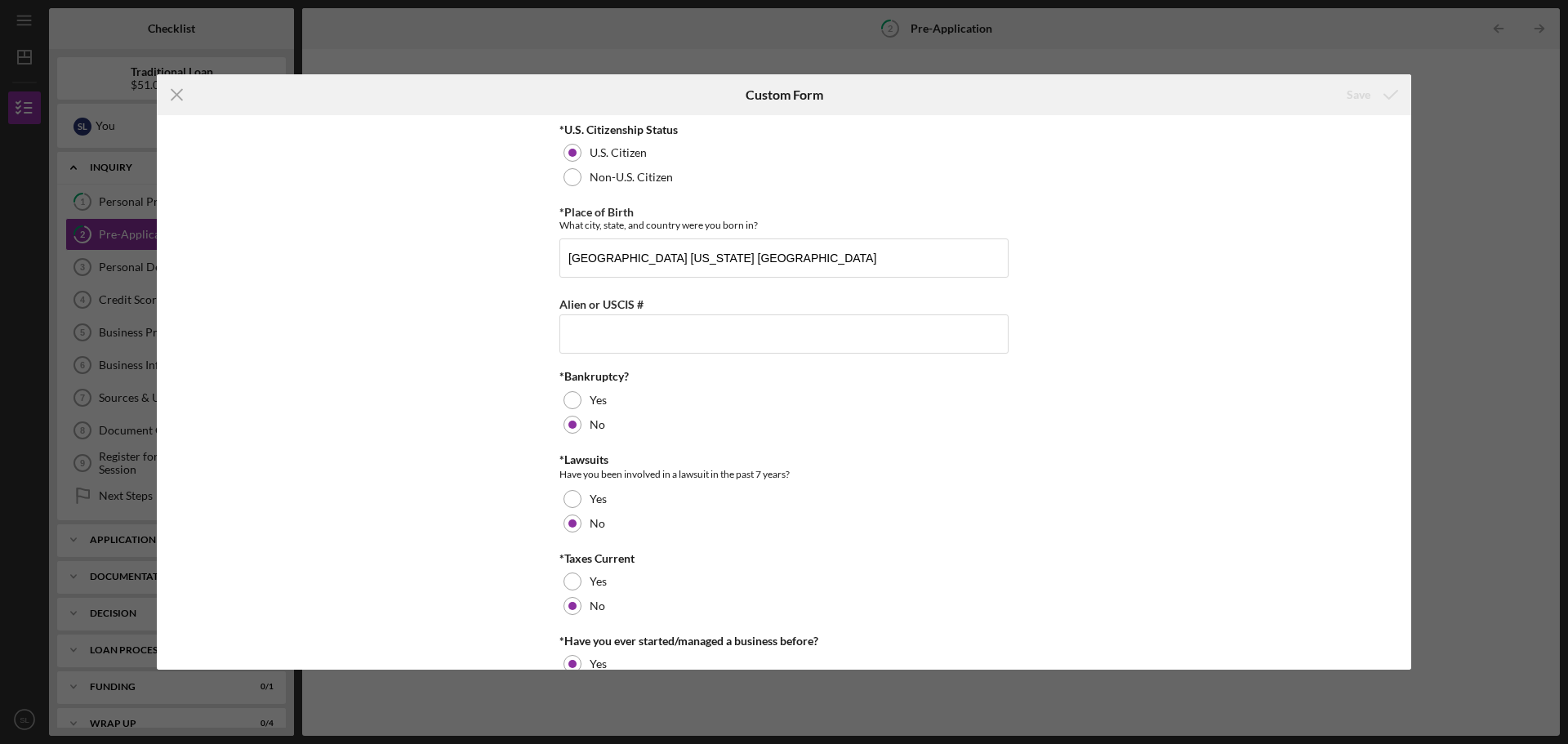
click at [1478, 105] on div "Icon/Menu Close Custom Form Save *U.S. Citizenship Status [DEMOGRAPHIC_DATA] Ci…" at bounding box center [784, 372] width 1568 height 744
click at [1534, 25] on div "Icon/Menu Close Custom Form Save *U.S. Citizenship Status [DEMOGRAPHIC_DATA] Ci…" at bounding box center [784, 372] width 1568 height 744
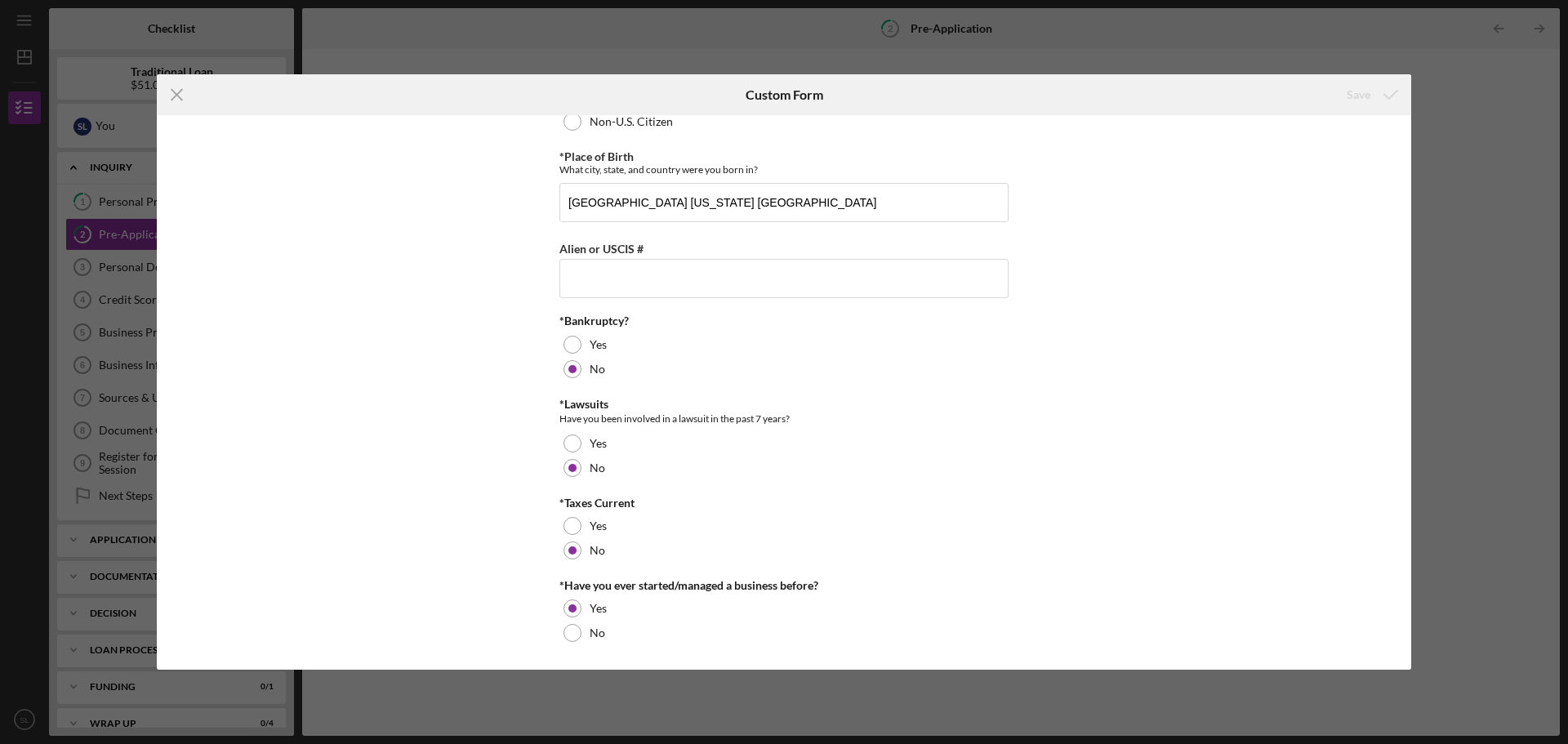
drag, startPoint x: 1545, startPoint y: 23, endPoint x: 1550, endPoint y: 10, distance: 13.9
click at [1550, 10] on div "Icon/Menu Close Custom Form Save *U.S. Citizenship Status [DEMOGRAPHIC_DATA] Ci…" at bounding box center [784, 372] width 1568 height 744
click at [173, 92] on line at bounding box center [176, 95] width 11 height 11
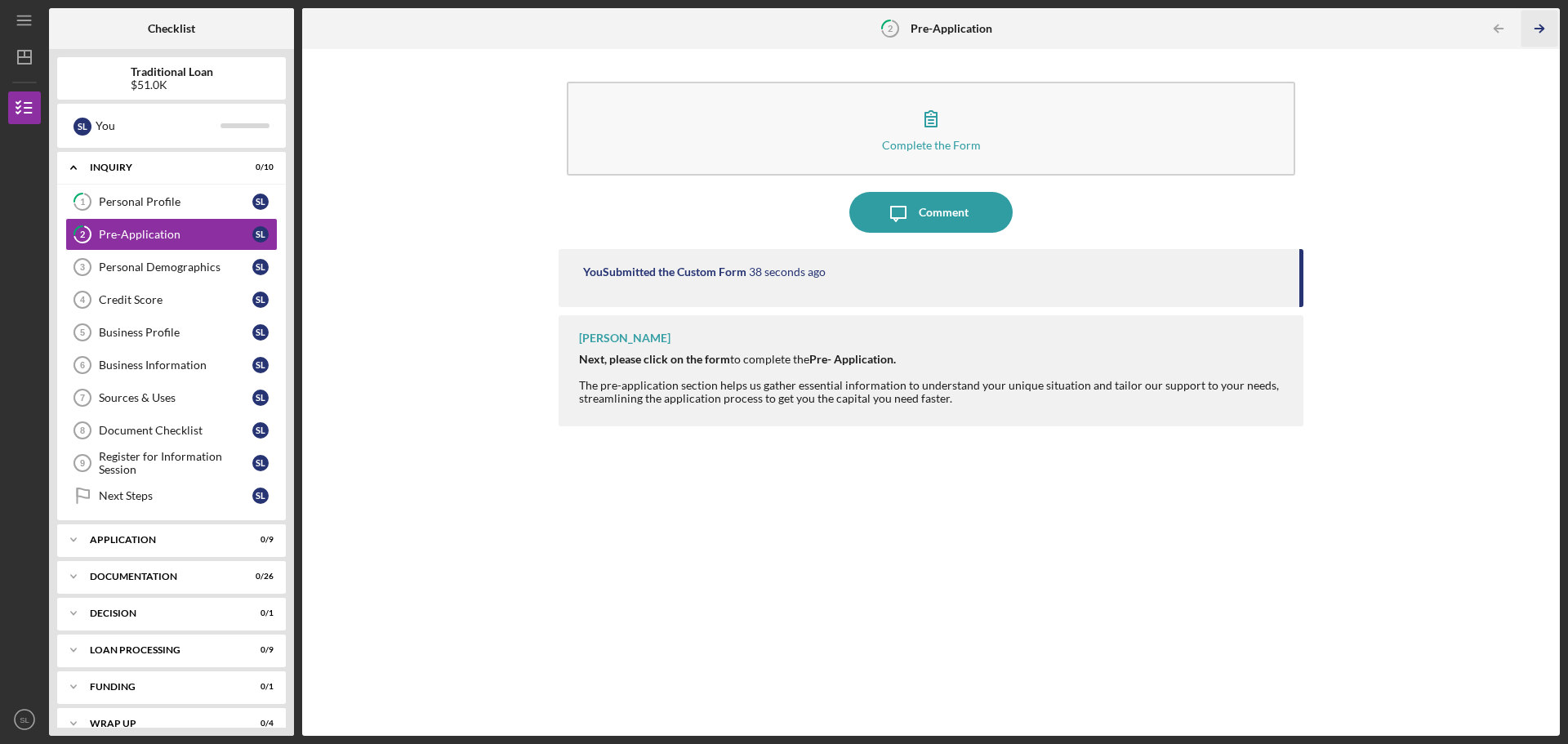
click at [1538, 24] on icon "Icon/Table Pagination Arrow" at bounding box center [1539, 29] width 37 height 37
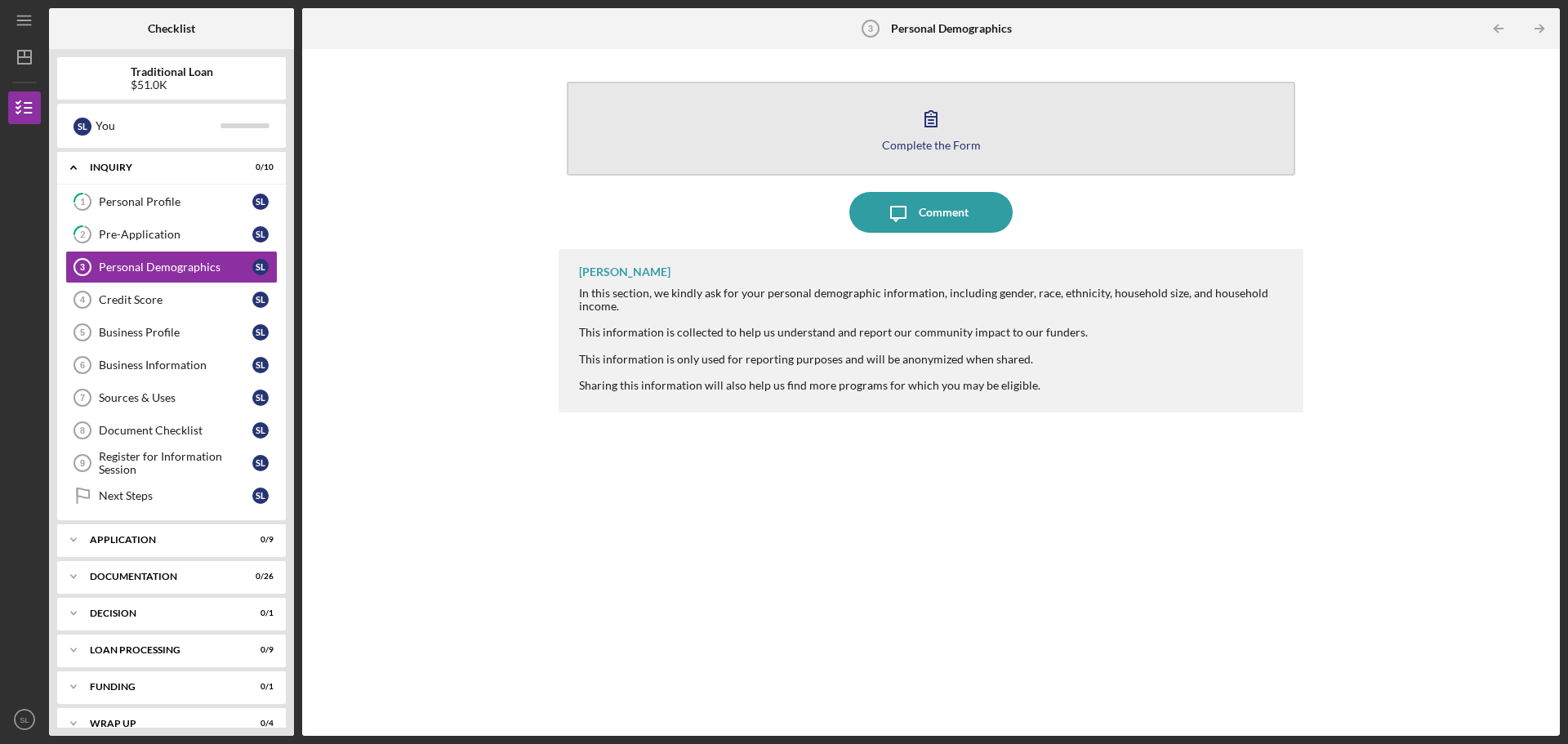
click at [975, 147] on div "Complete the Form" at bounding box center [931, 144] width 99 height 13
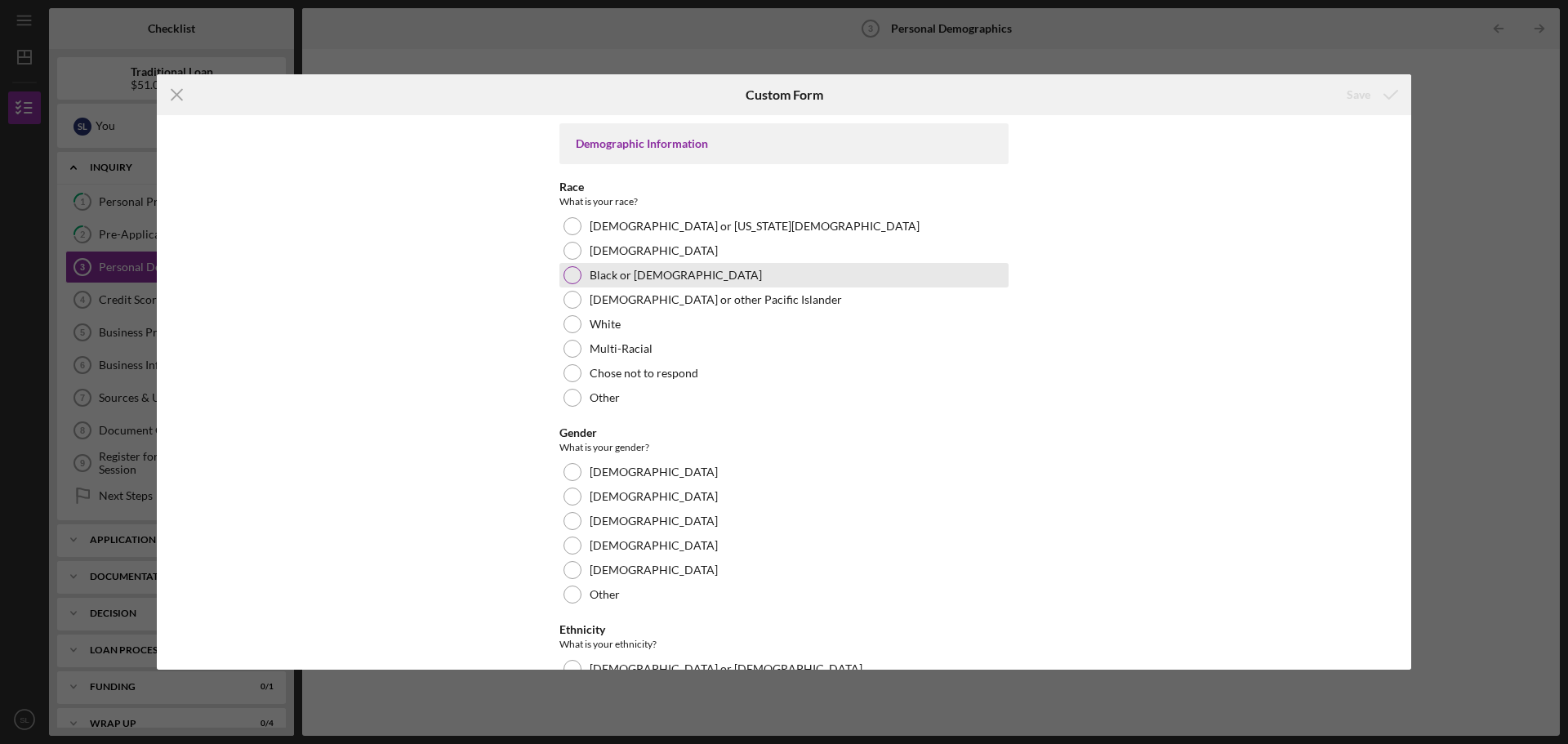
click at [568, 284] on div "Black or [DEMOGRAPHIC_DATA]" at bounding box center [784, 275] width 449 height 24
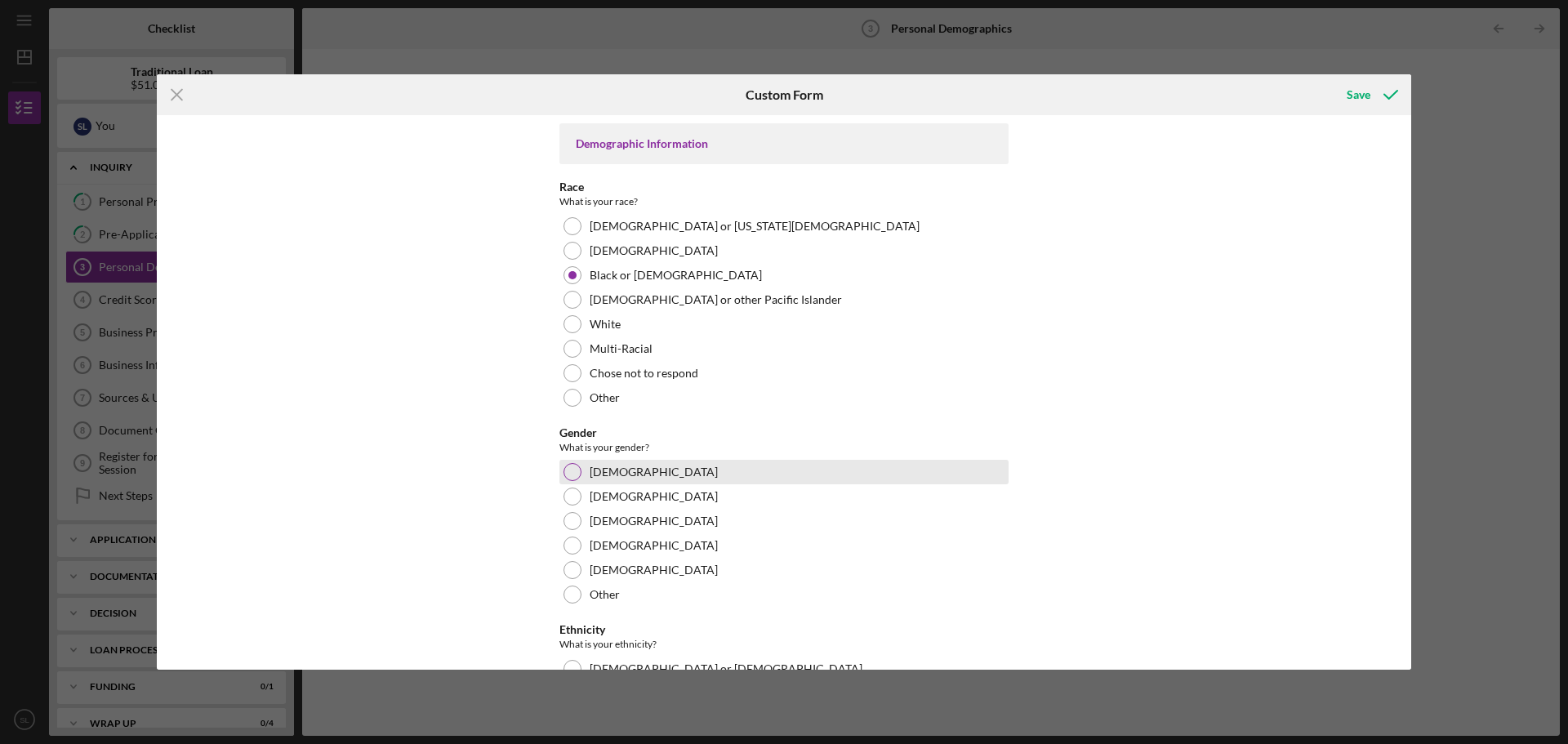
click at [570, 482] on div "[DEMOGRAPHIC_DATA]" at bounding box center [784, 472] width 449 height 24
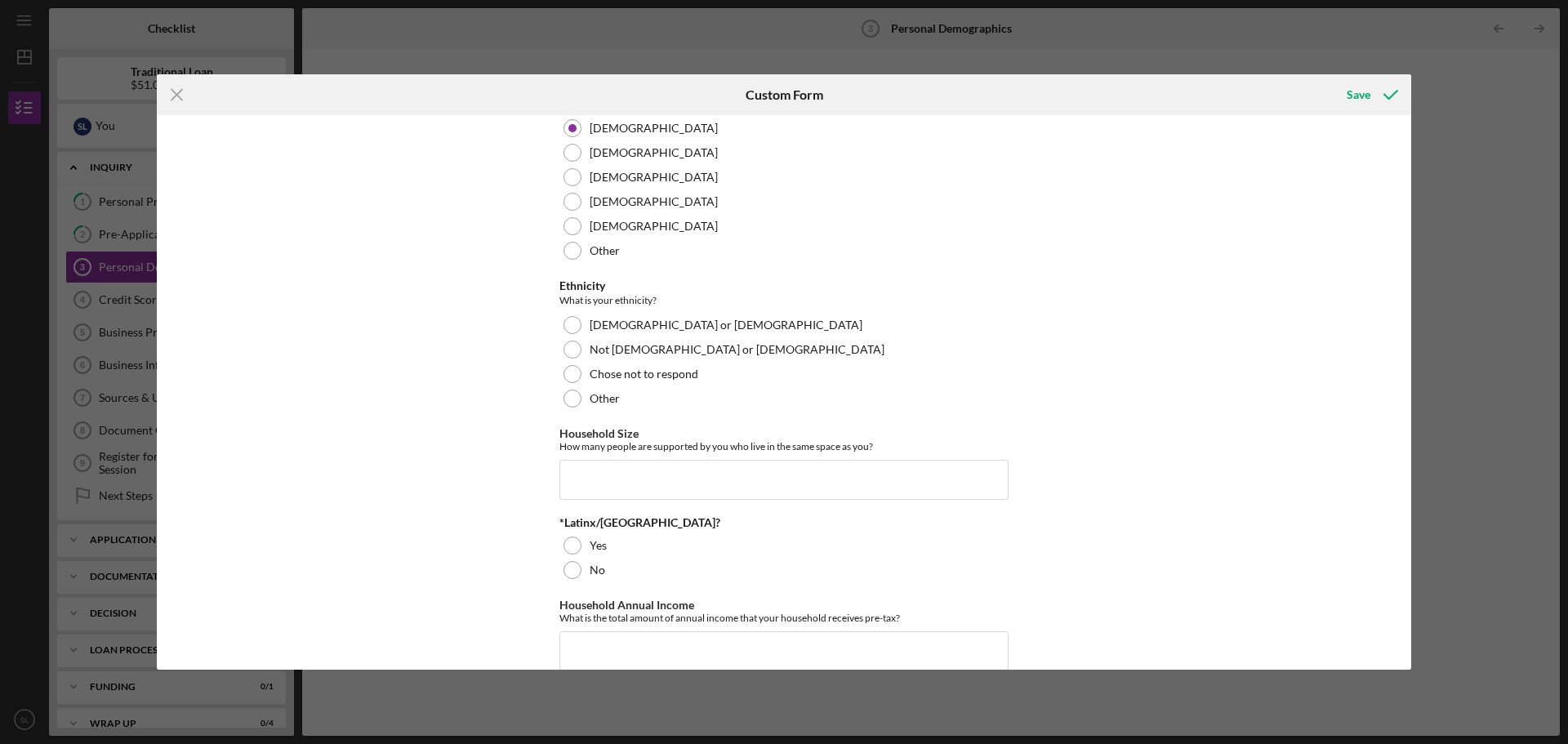
scroll to position [347, 0]
click at [570, 320] on div at bounding box center [573, 323] width 18 height 18
click at [586, 482] on input "Household Size" at bounding box center [784, 477] width 449 height 39
type input "3"
click at [574, 570] on div at bounding box center [573, 568] width 18 height 18
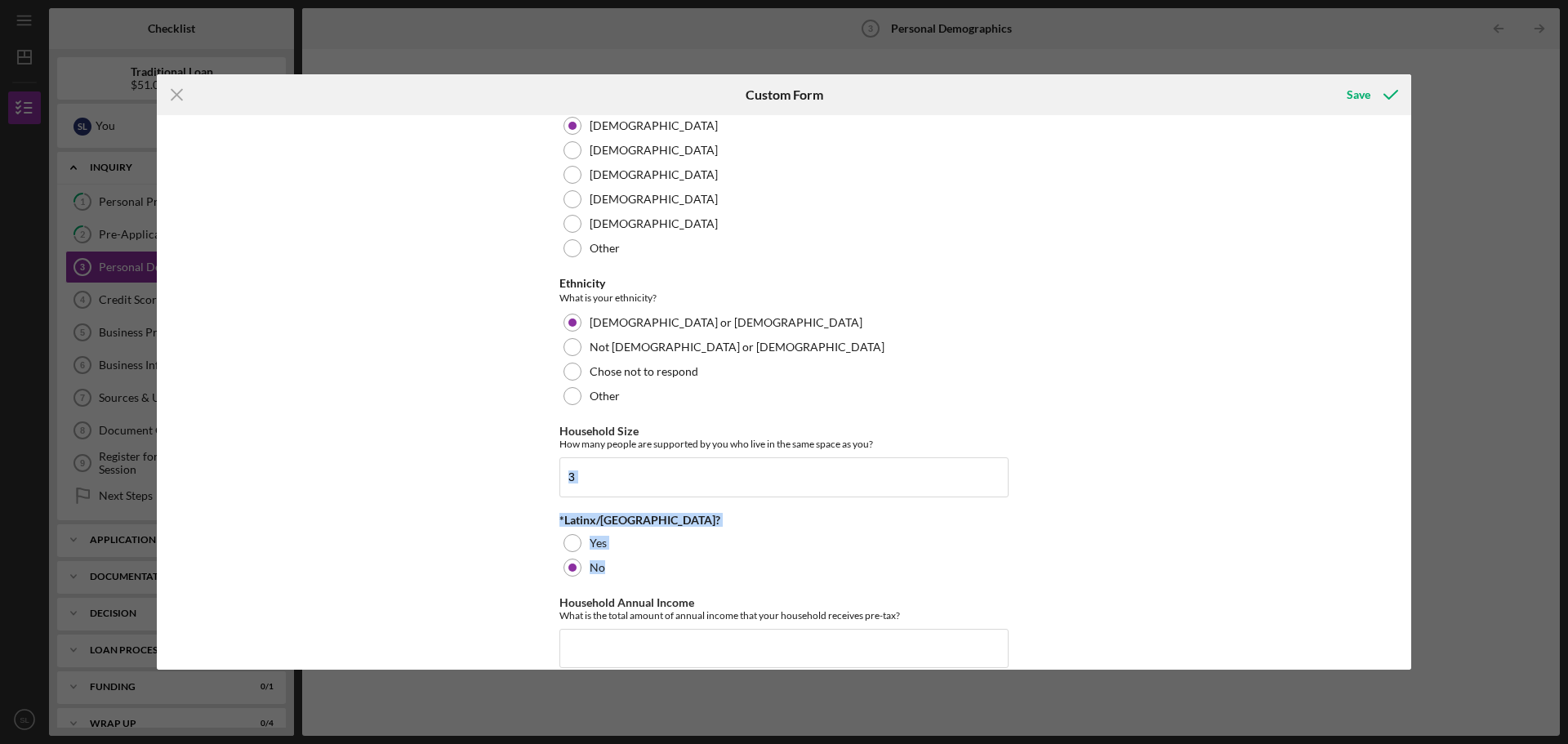
drag, startPoint x: 1404, startPoint y: 476, endPoint x: 1395, endPoint y: 578, distance: 102.4
click at [1395, 578] on div "Demographic Information Race What is your race? [DEMOGRAPHIC_DATA] or [US_STATE…" at bounding box center [784, 392] width 1254 height 554
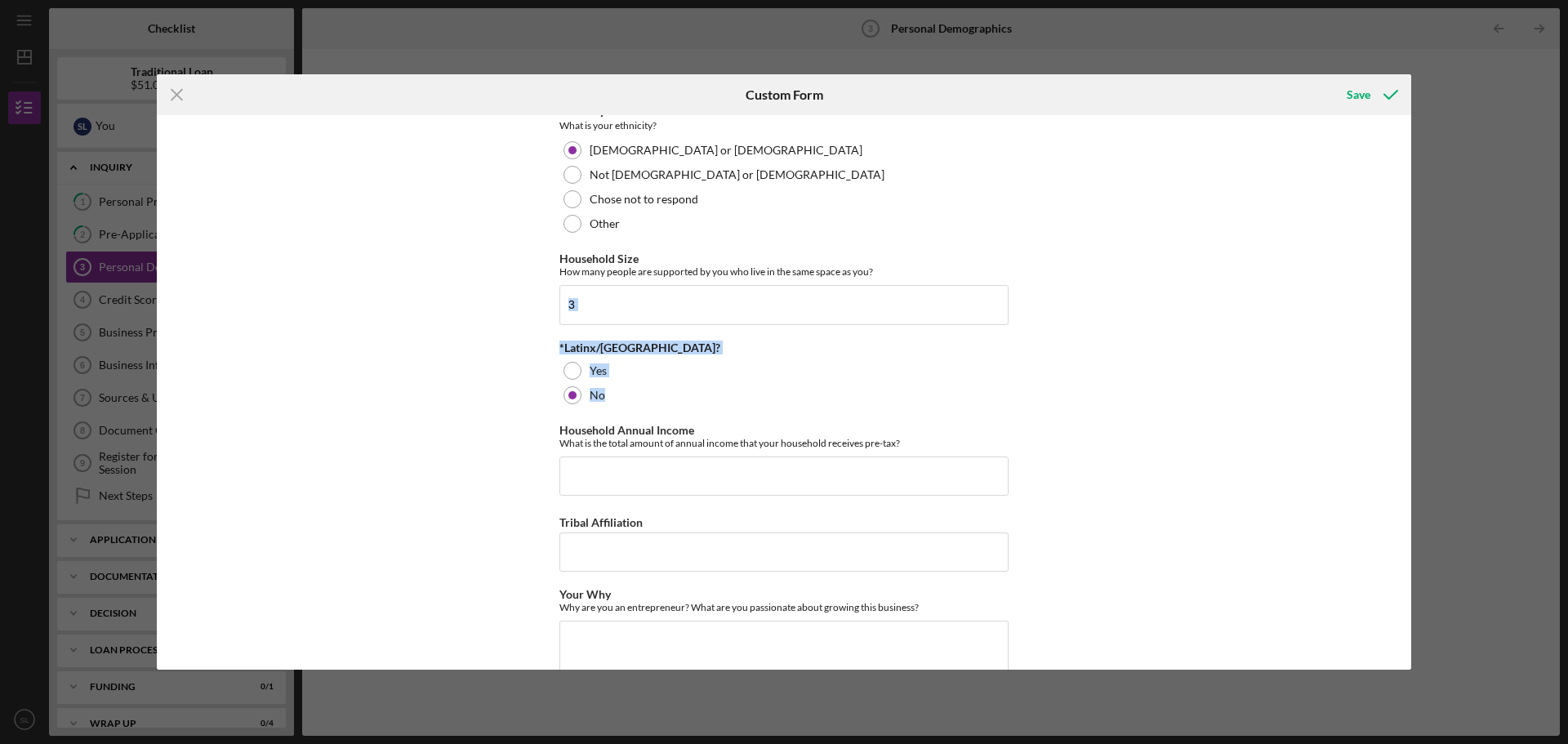
scroll to position [521, 0]
click at [718, 477] on input "Household Annual Income" at bounding box center [784, 473] width 449 height 39
type input "$100,000"
click at [703, 556] on input "Tribal Affiliation" at bounding box center [784, 549] width 449 height 39
type input "n"
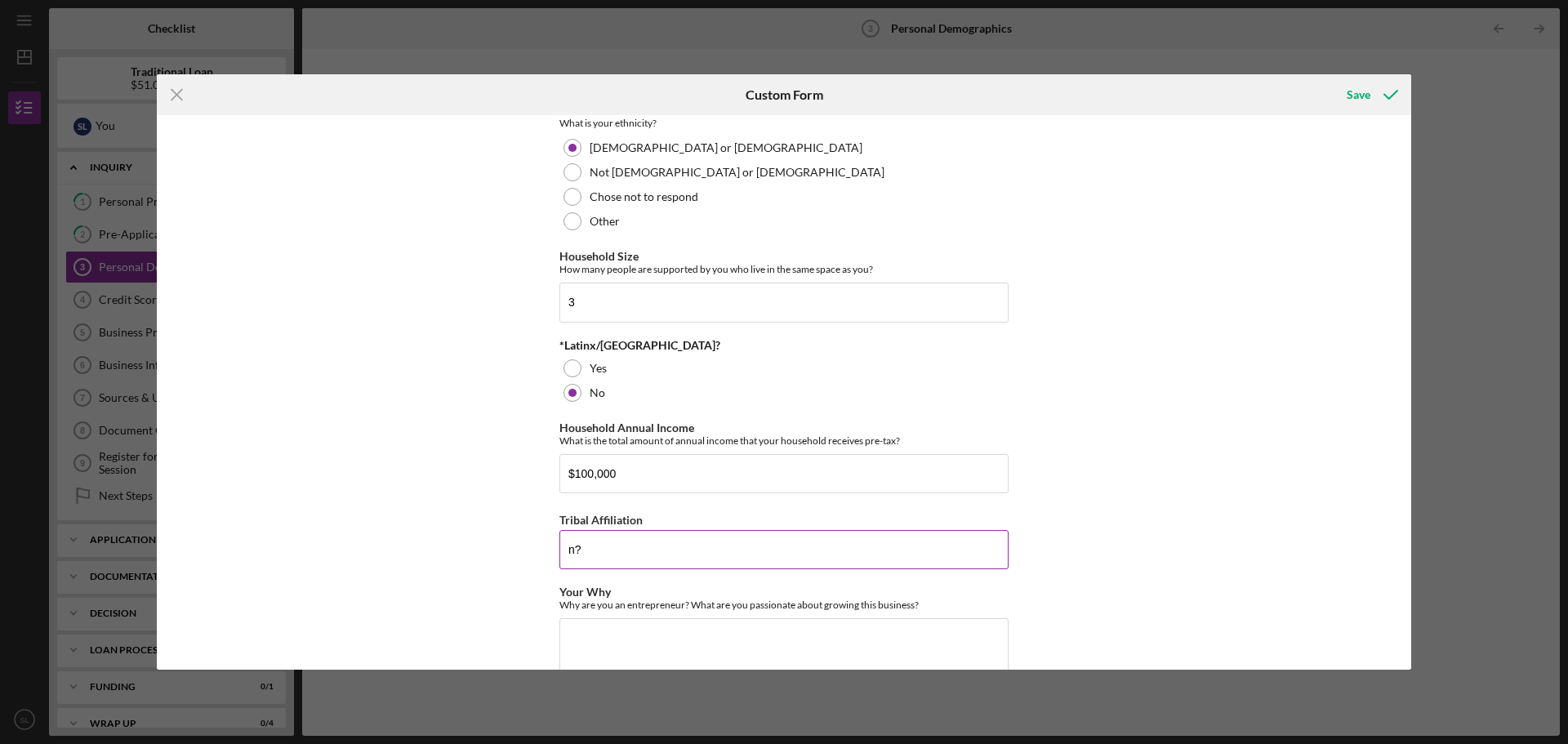
type input "n"
type input "N/a"
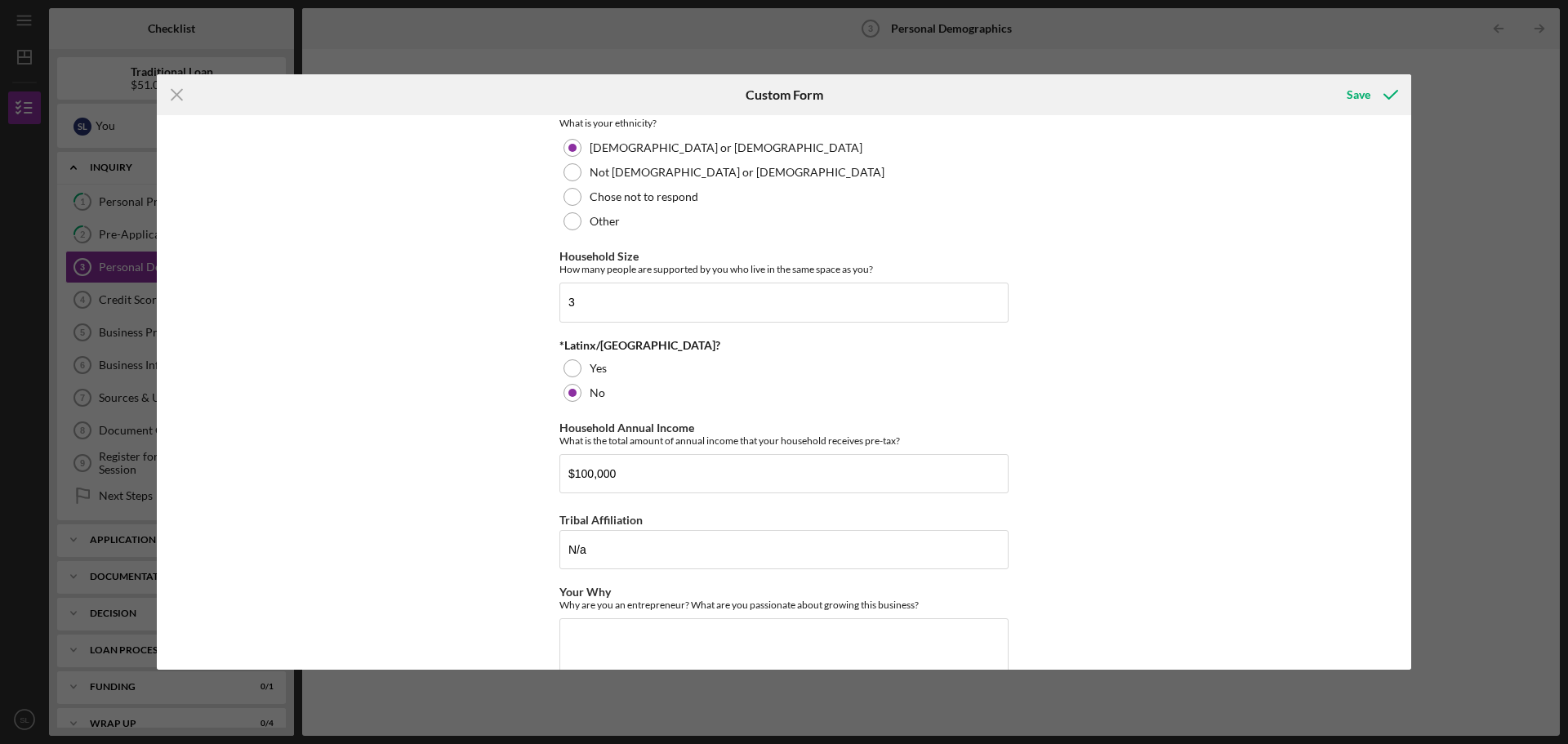
scroll to position [658, 0]
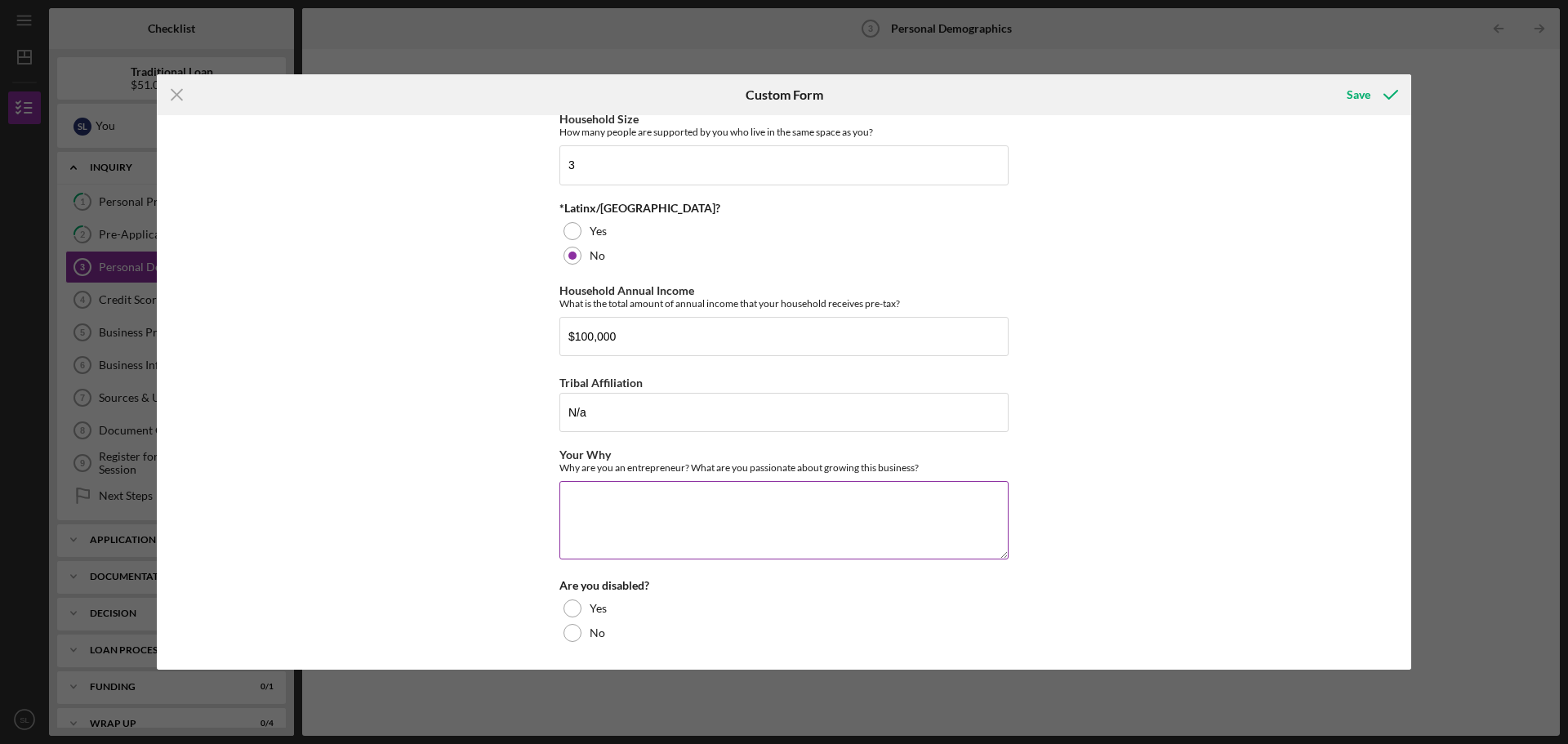
click at [622, 515] on textarea "Your Why" at bounding box center [784, 520] width 449 height 78
click at [1304, 326] on div "Demographic Information Race What is your race? [DEMOGRAPHIC_DATA] or [US_STATE…" at bounding box center [784, 392] width 1254 height 554
click at [643, 518] on textarea "Your Why" at bounding box center [784, 520] width 449 height 78
click at [711, 499] on textarea "i ABSOLUTELY LOVE cOOKING AND THE HOSPITALITY BUSINESS." at bounding box center [784, 520] width 449 height 78
click at [714, 502] on textarea "i ABSOLUTELY LOVE cOOKING AND THE HOSPITALITY BUSINESS." at bounding box center [784, 520] width 449 height 78
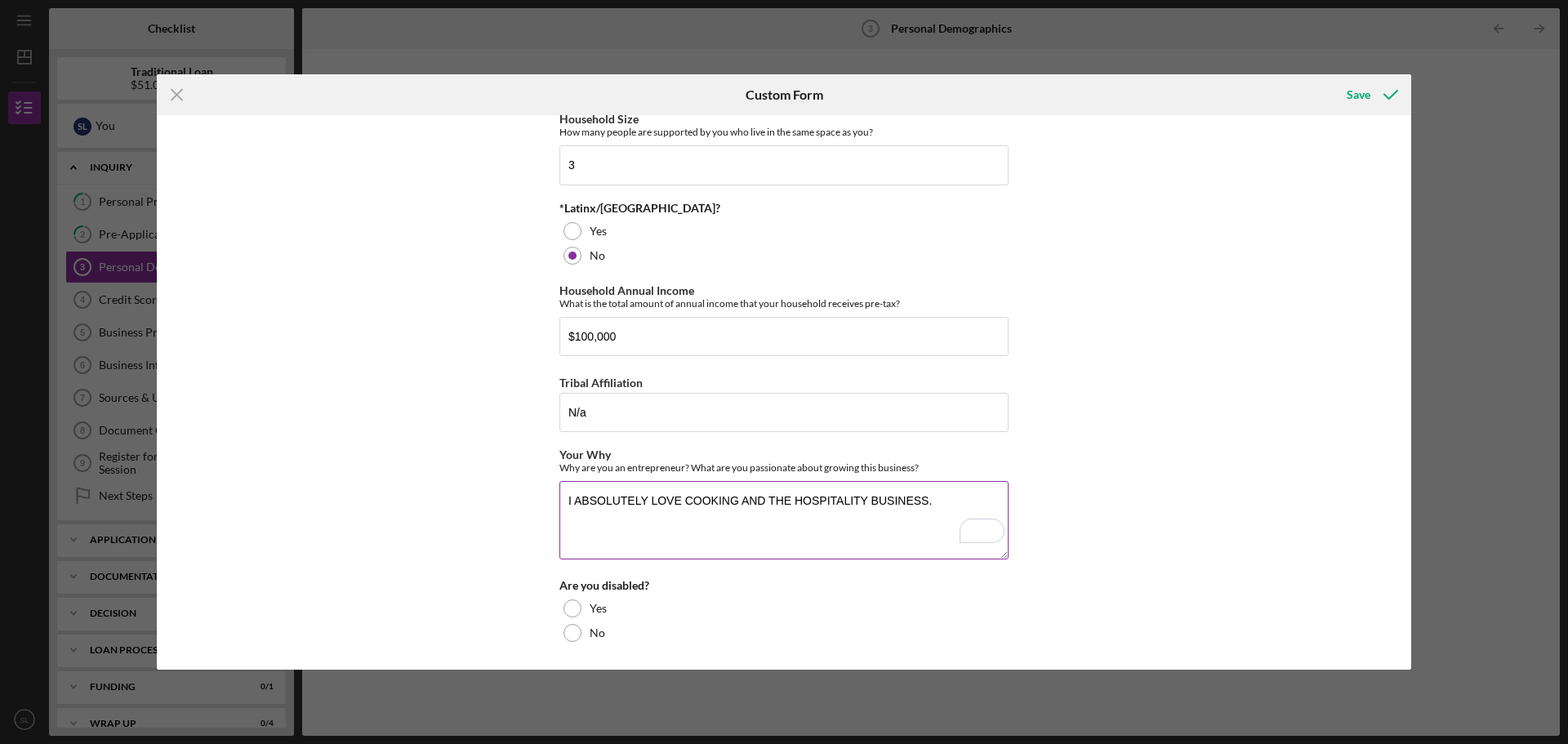
click at [948, 500] on textarea "I ABSOLUTELY LOVE COOKING AND THE HOSPITALITY BUSINESS." at bounding box center [784, 520] width 449 height 78
drag, startPoint x: 948, startPoint y: 500, endPoint x: 518, endPoint y: 496, distance: 430.0
click at [518, 496] on div "Demographic Information Race What is your race? [DEMOGRAPHIC_DATA] or [US_STATE…" at bounding box center [784, 392] width 1254 height 554
click at [1378, 511] on div "Demographic Information Race What is your race? [DEMOGRAPHIC_DATA] or [US_STATE…" at bounding box center [784, 392] width 1254 height 554
click at [946, 522] on textarea "I ABSOLUTELY LOVE COOKING AND THE HOSPITALITY BUSINESS." at bounding box center [784, 520] width 449 height 78
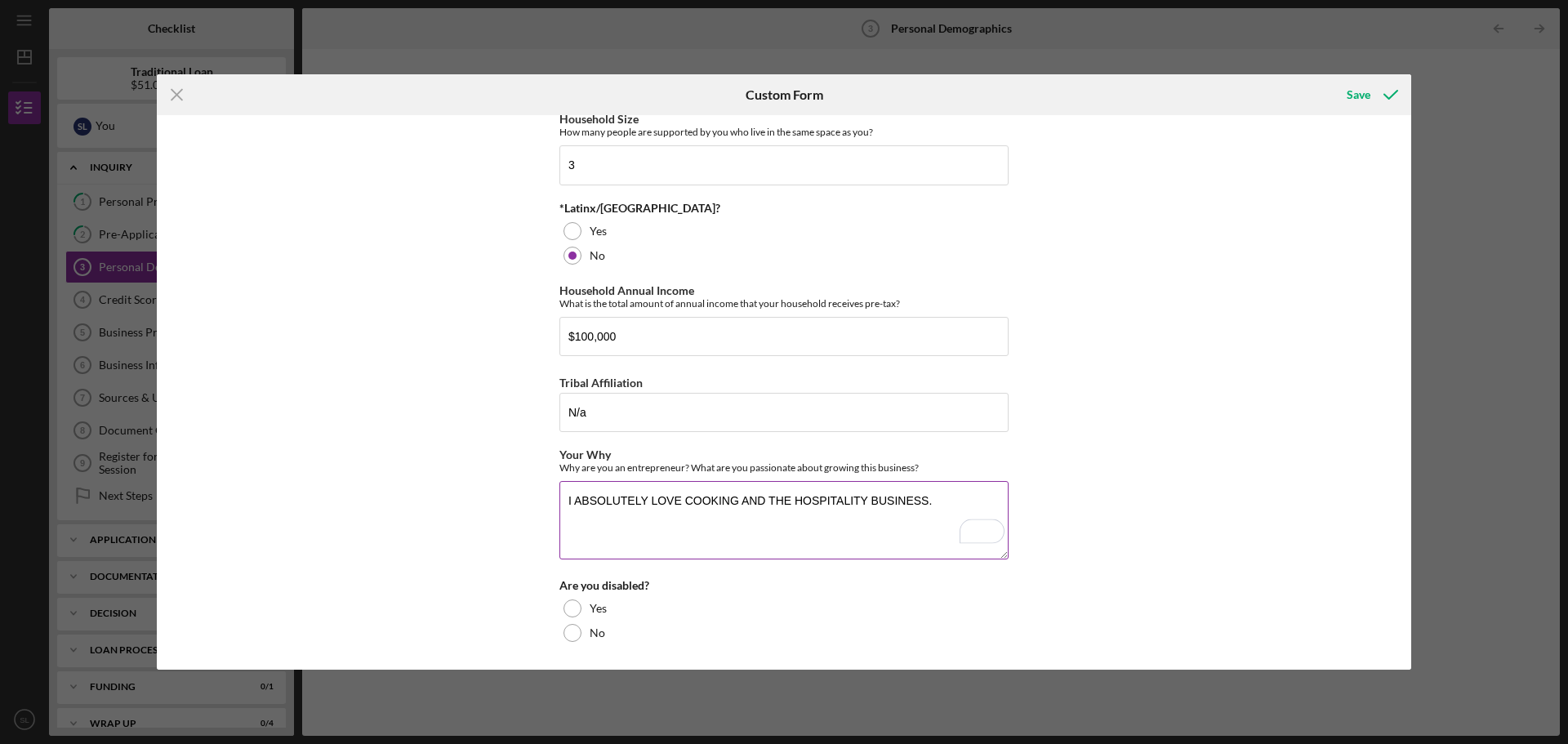
paste textarea "My love of cooking started when I was nine years old after my father told me my…"
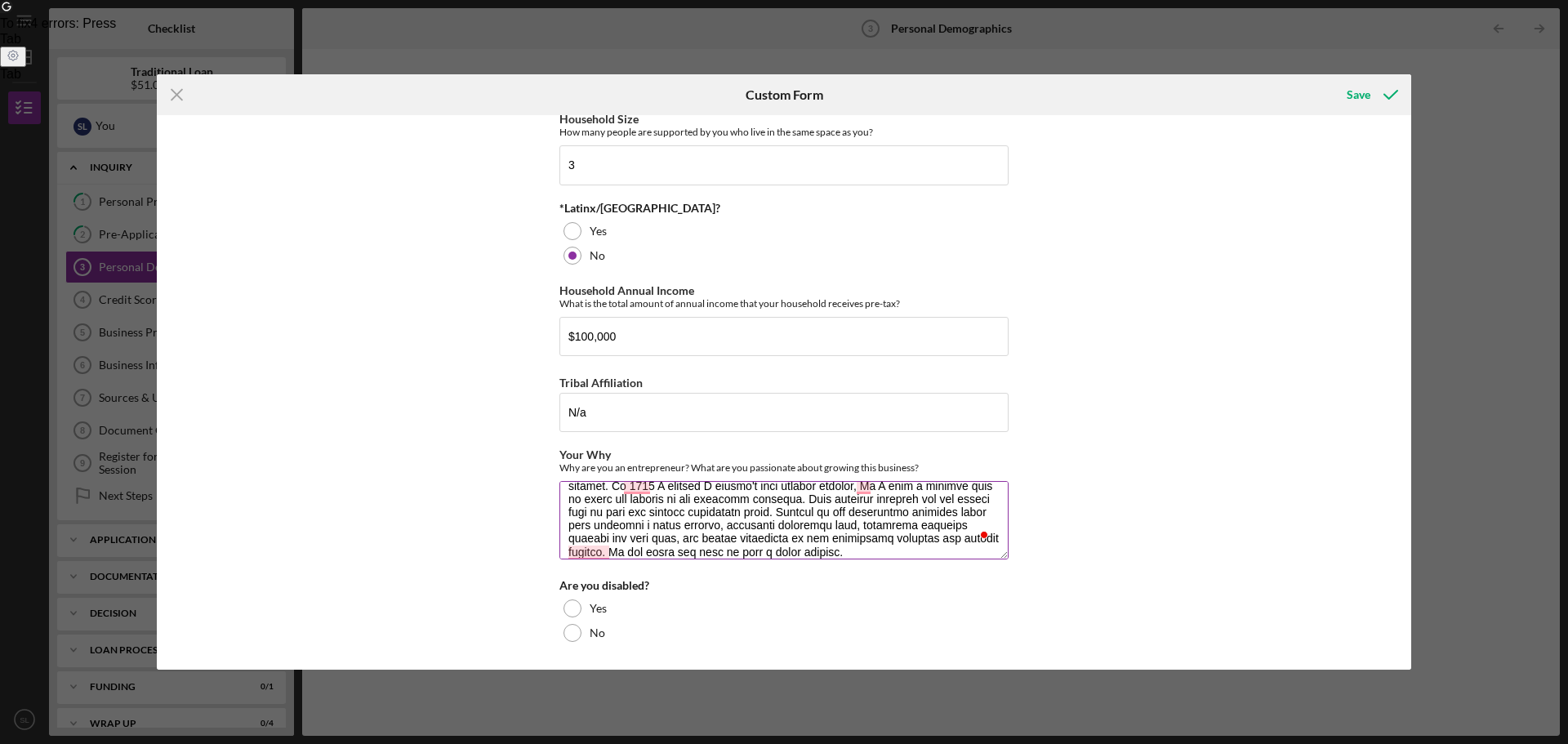
scroll to position [171, 0]
drag, startPoint x: 910, startPoint y: 554, endPoint x: 563, endPoint y: 517, distance: 349.0
click at [563, 517] on textarea "Your Why" at bounding box center [784, 520] width 449 height 78
click at [923, 549] on textarea "Your Why" at bounding box center [784, 520] width 449 height 78
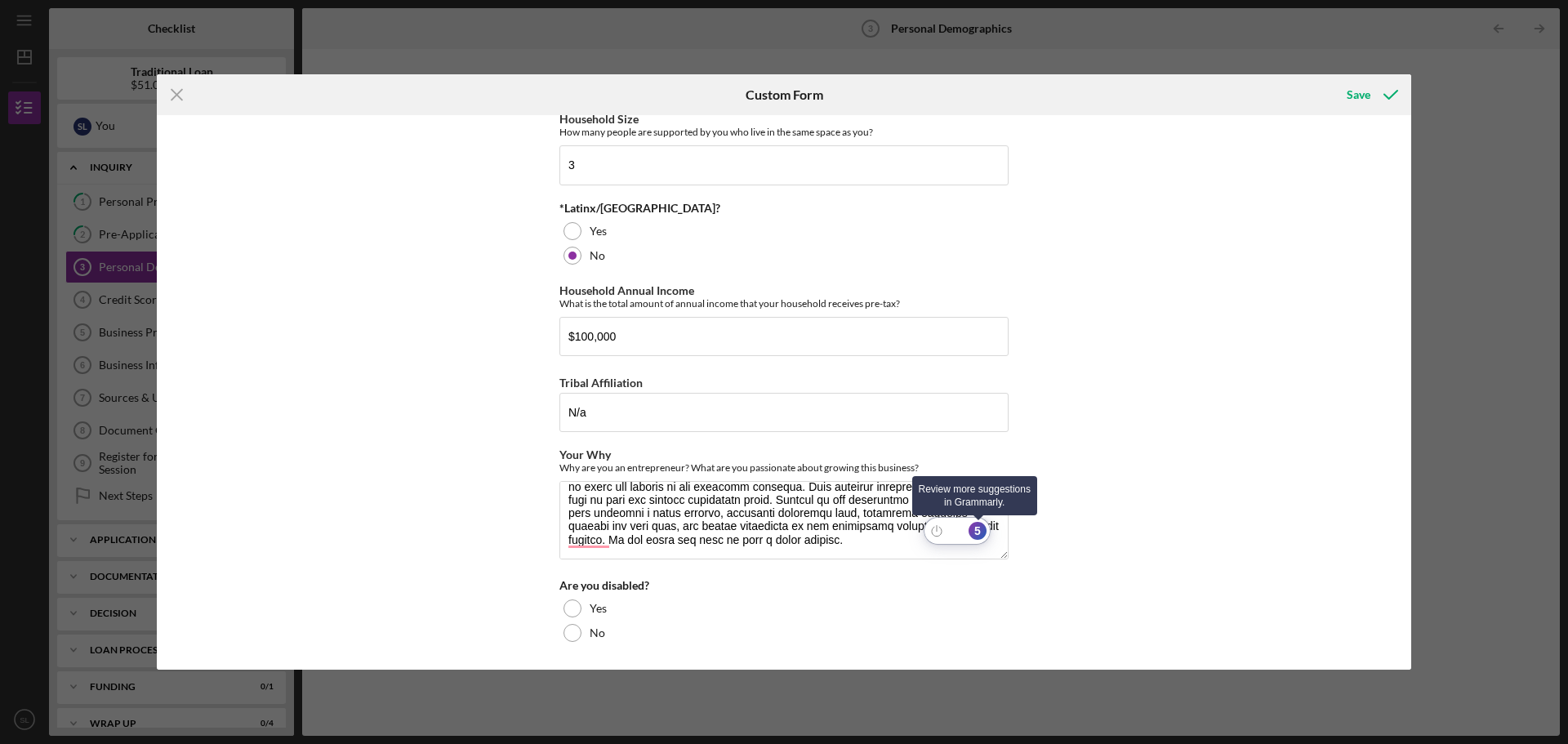
click at [984, 536] on div "5" at bounding box center [978, 531] width 18 height 18
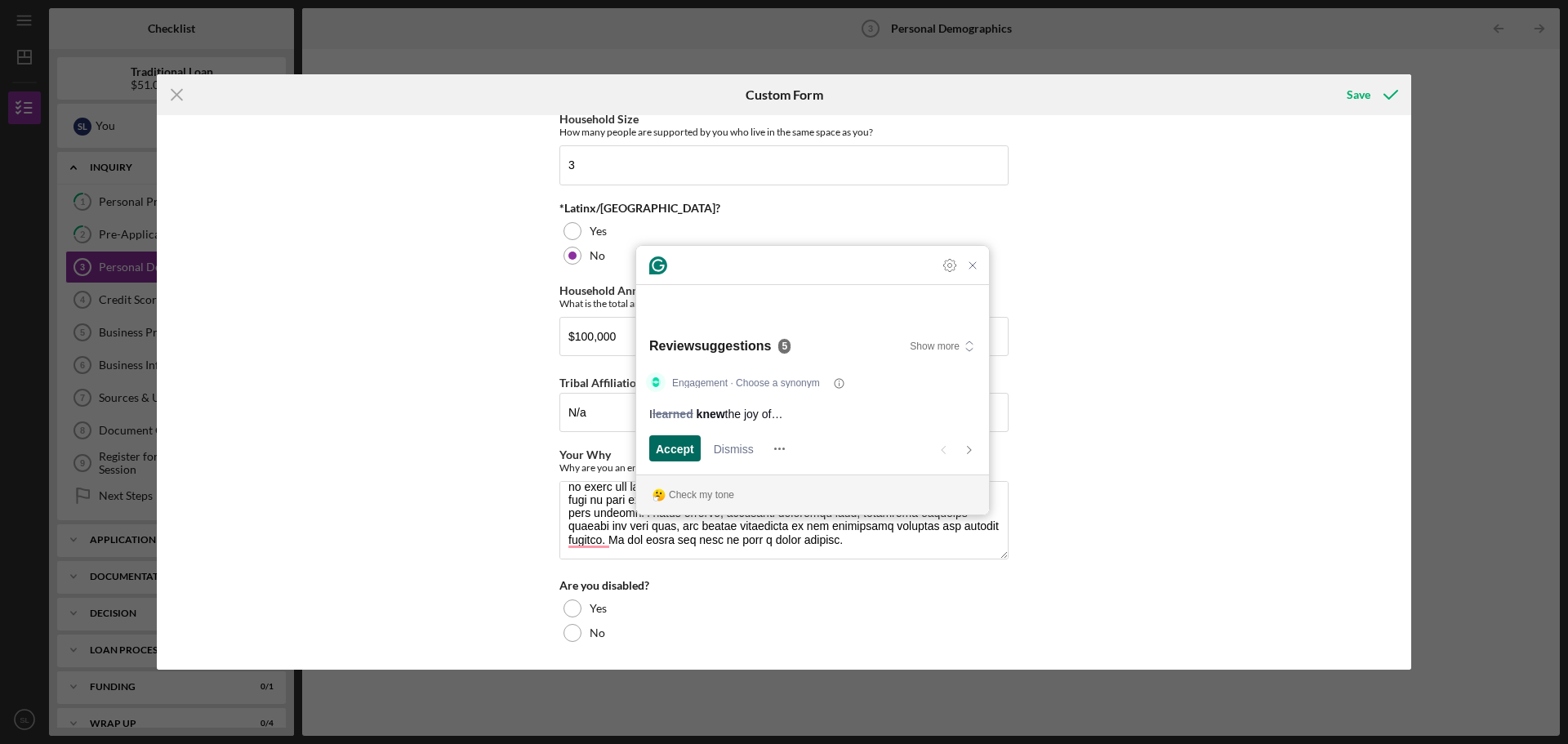
click at [678, 446] on span "Accept" at bounding box center [675, 448] width 38 height 18
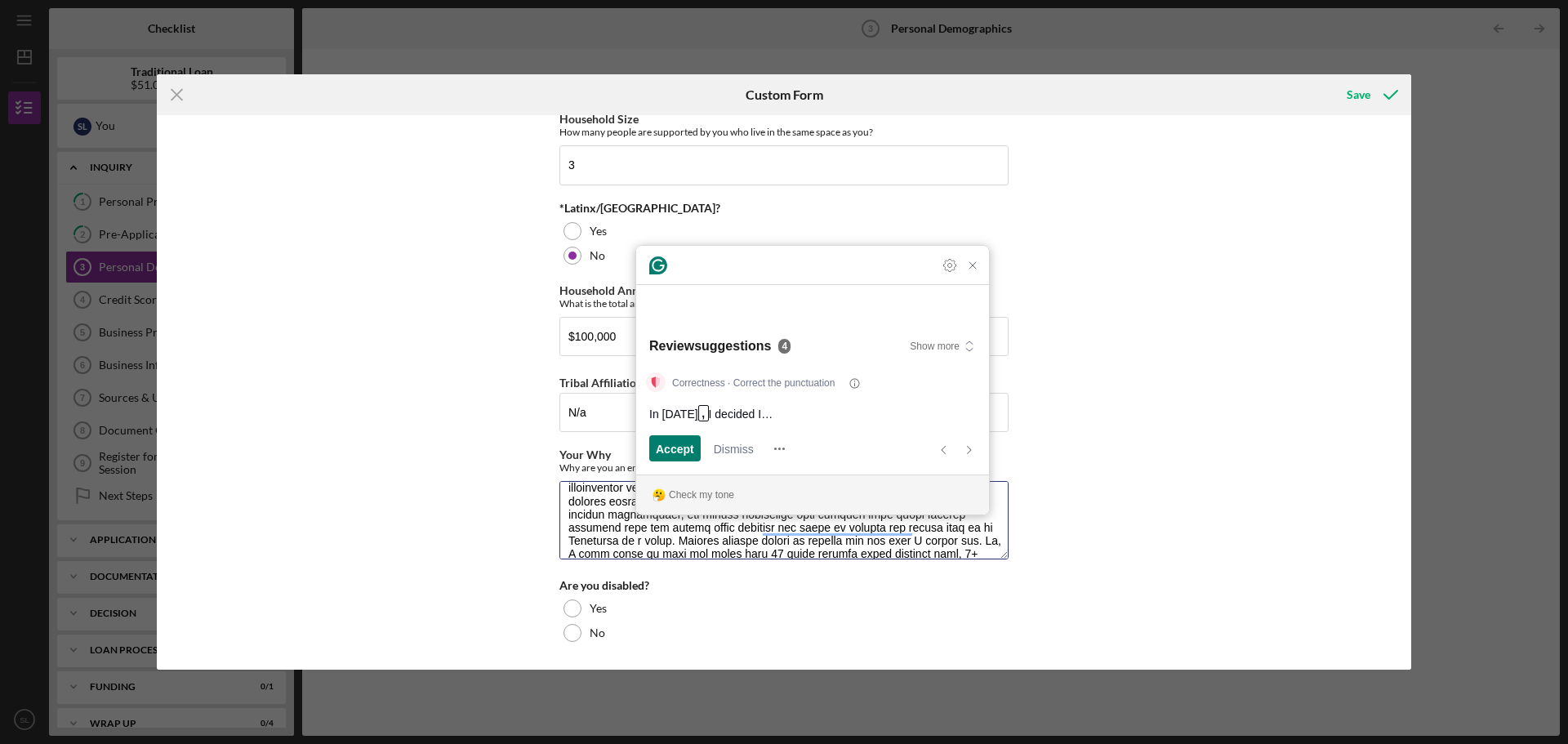
scroll to position [119, 0]
click at [678, 446] on span "Accept" at bounding box center [675, 448] width 38 height 18
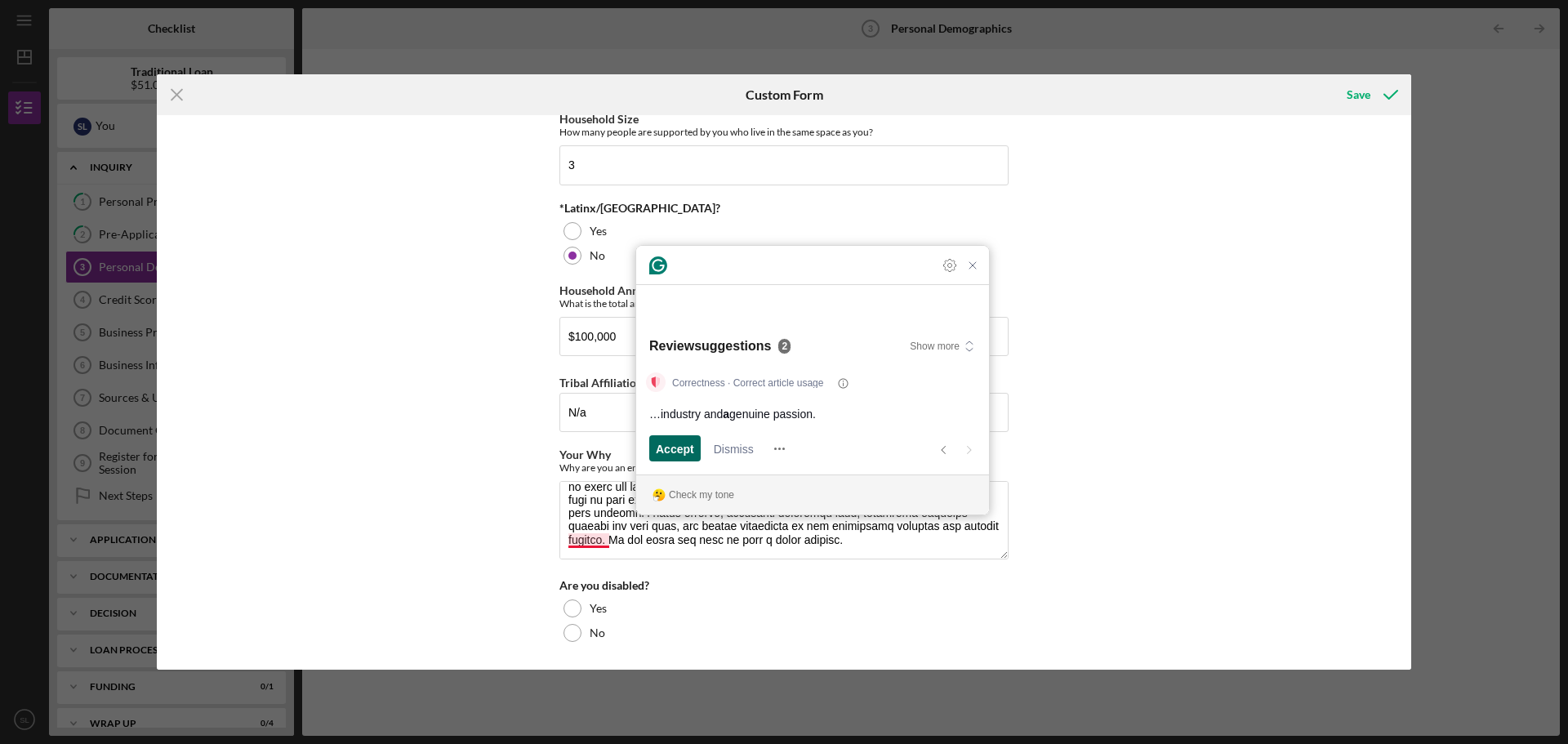
click at [678, 448] on span "Accept" at bounding box center [675, 448] width 38 height 18
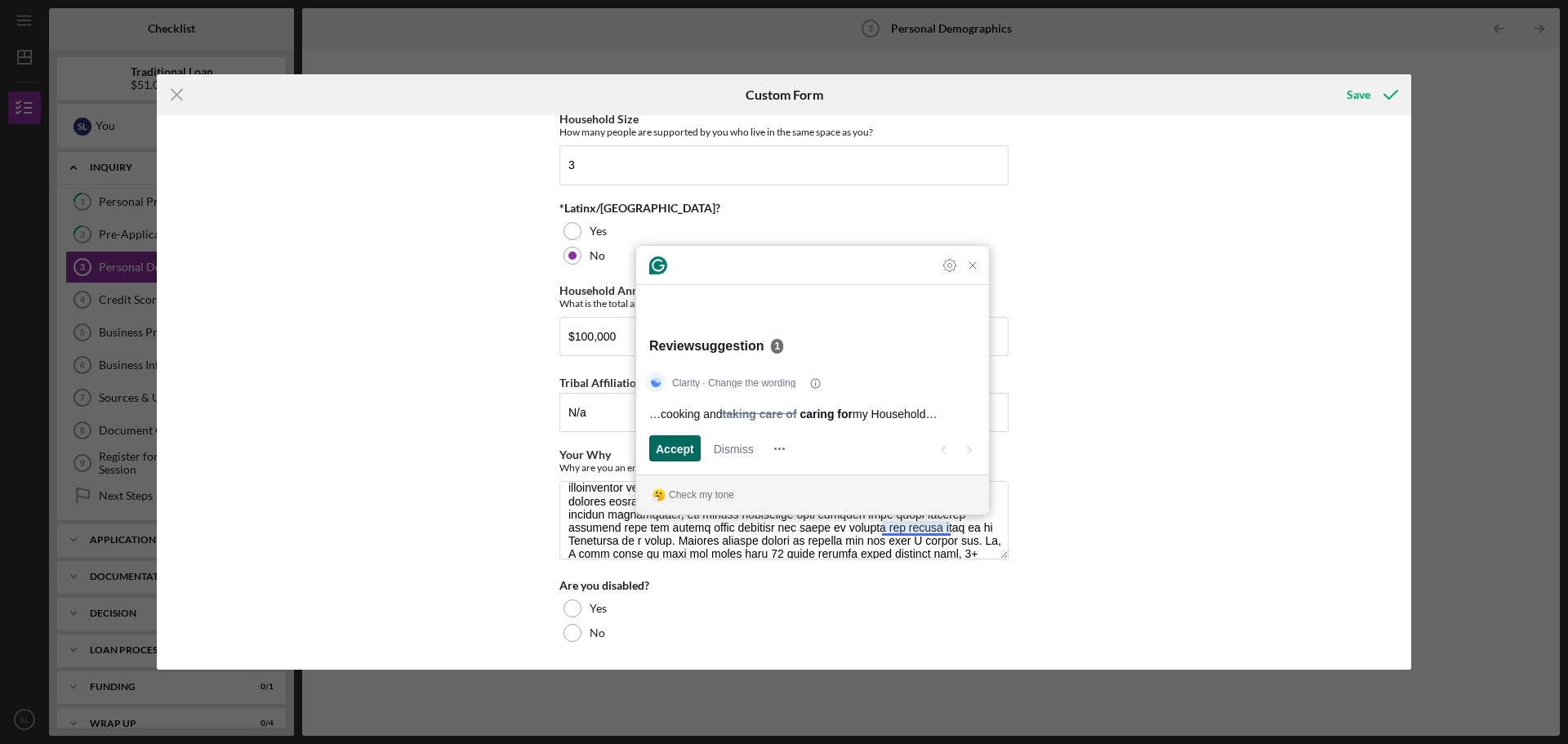
click at [678, 449] on span "Accept" at bounding box center [675, 448] width 38 height 18
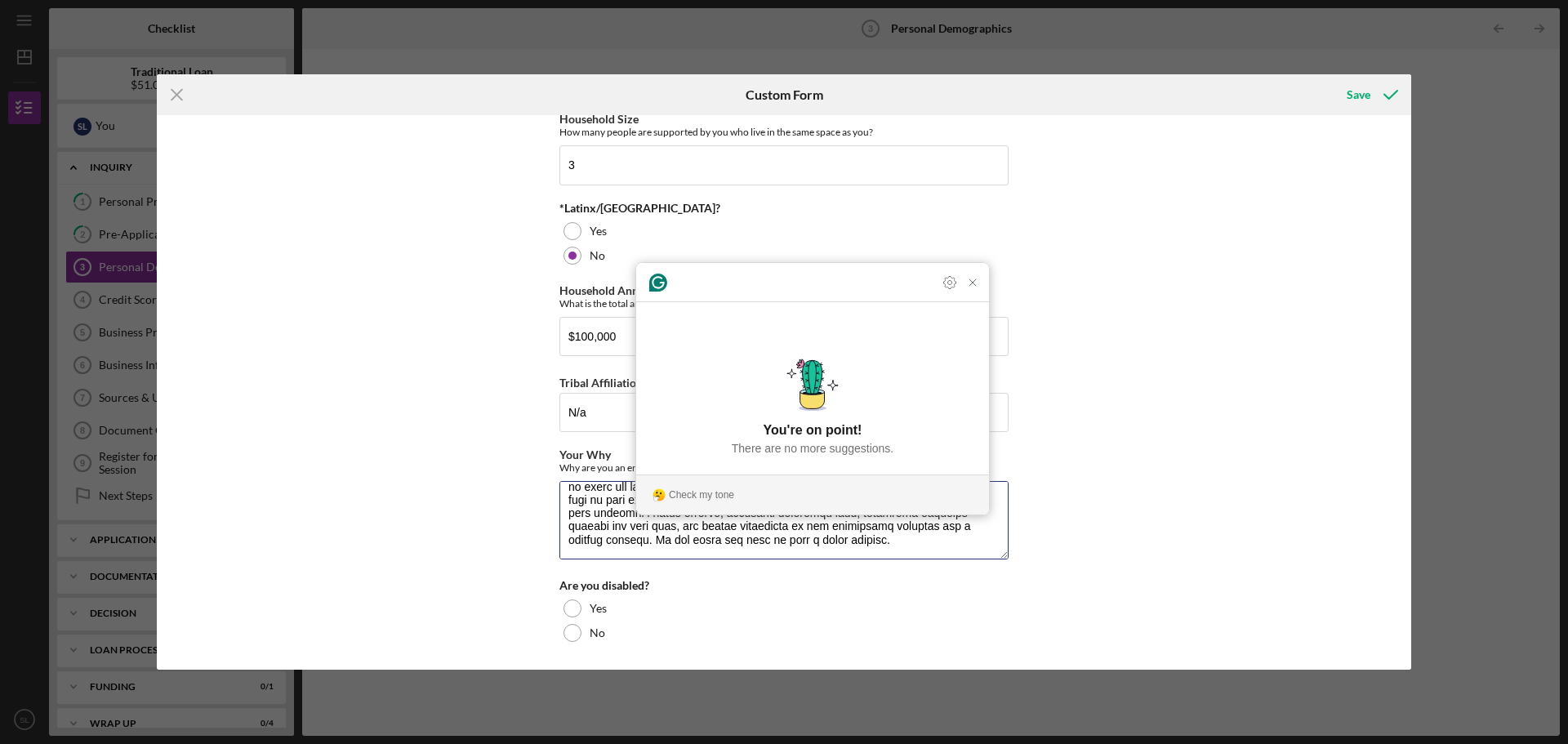
scroll to position [0, 0]
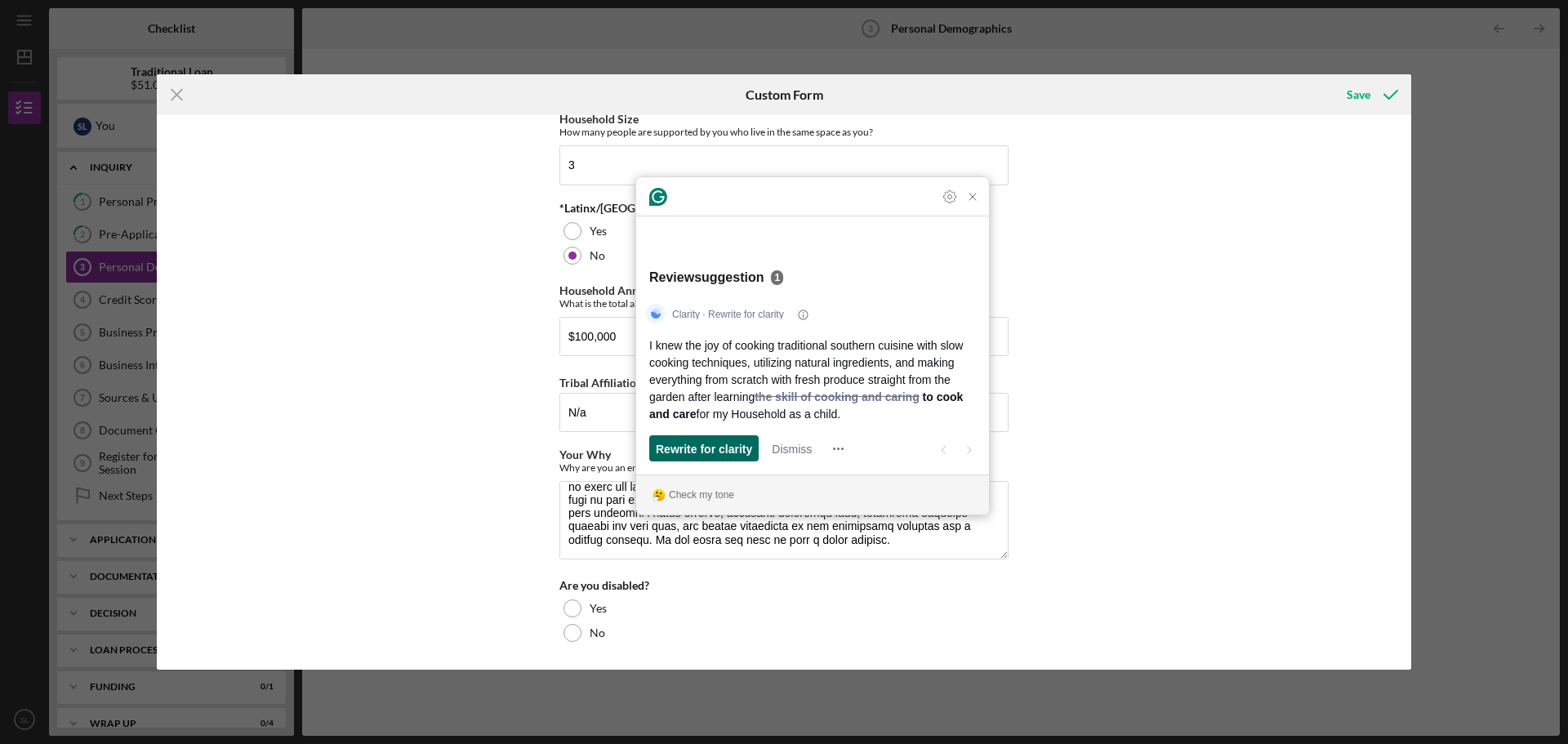
click at [723, 453] on span "Rewrite for clarity" at bounding box center [703, 448] width 96 height 18
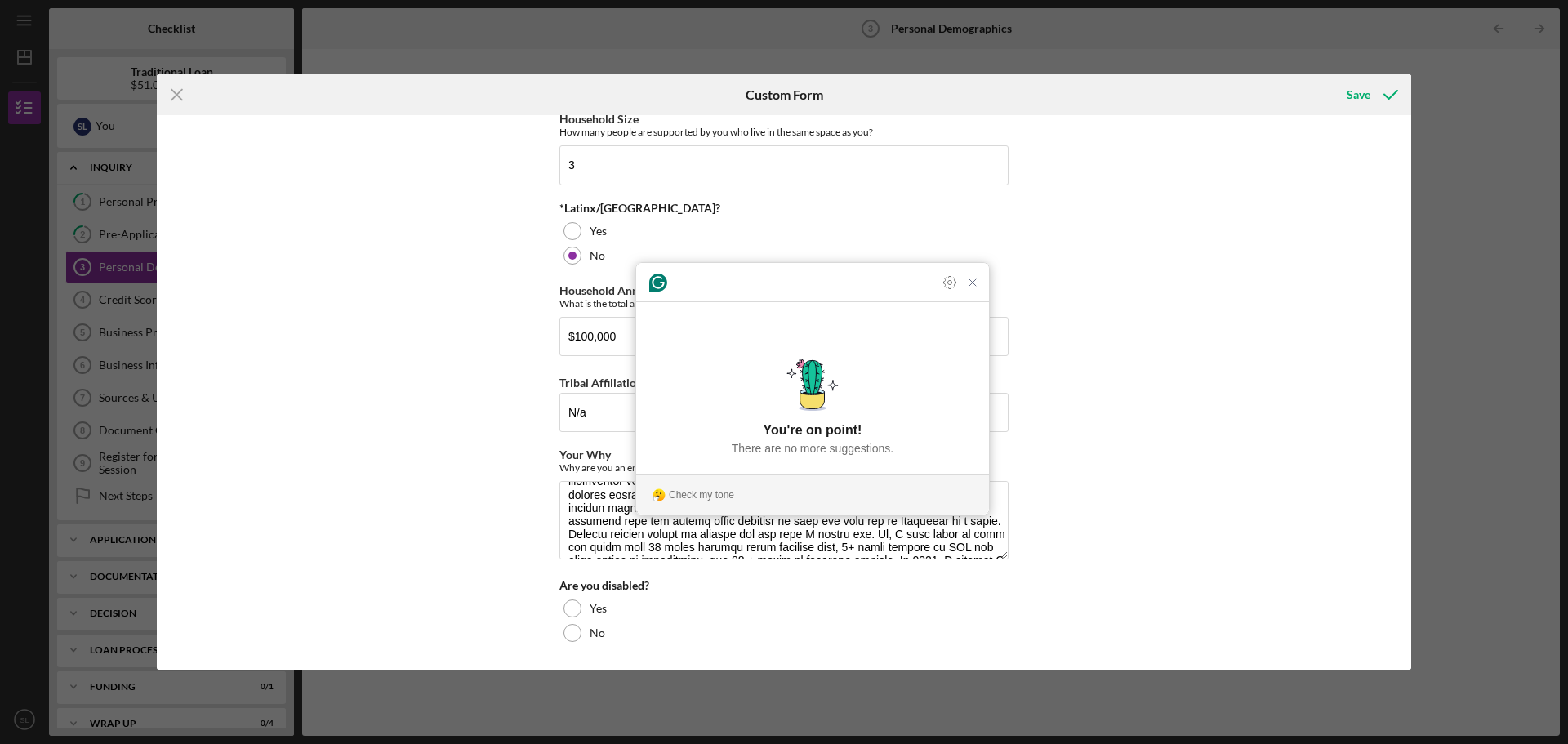
click at [1024, 576] on div "Demographic Information Race What is your race? [DEMOGRAPHIC_DATA] or [US_STATE…" at bounding box center [784, 392] width 1254 height 554
click at [1059, 536] on div "Demographic Information Race What is your race? [DEMOGRAPHIC_DATA] or [US_STATE…" at bounding box center [784, 392] width 1254 height 554
click at [1141, 487] on div "Demographic Information Race What is your race? [DEMOGRAPHIC_DATA] or [US_STATE…" at bounding box center [784, 392] width 1254 height 554
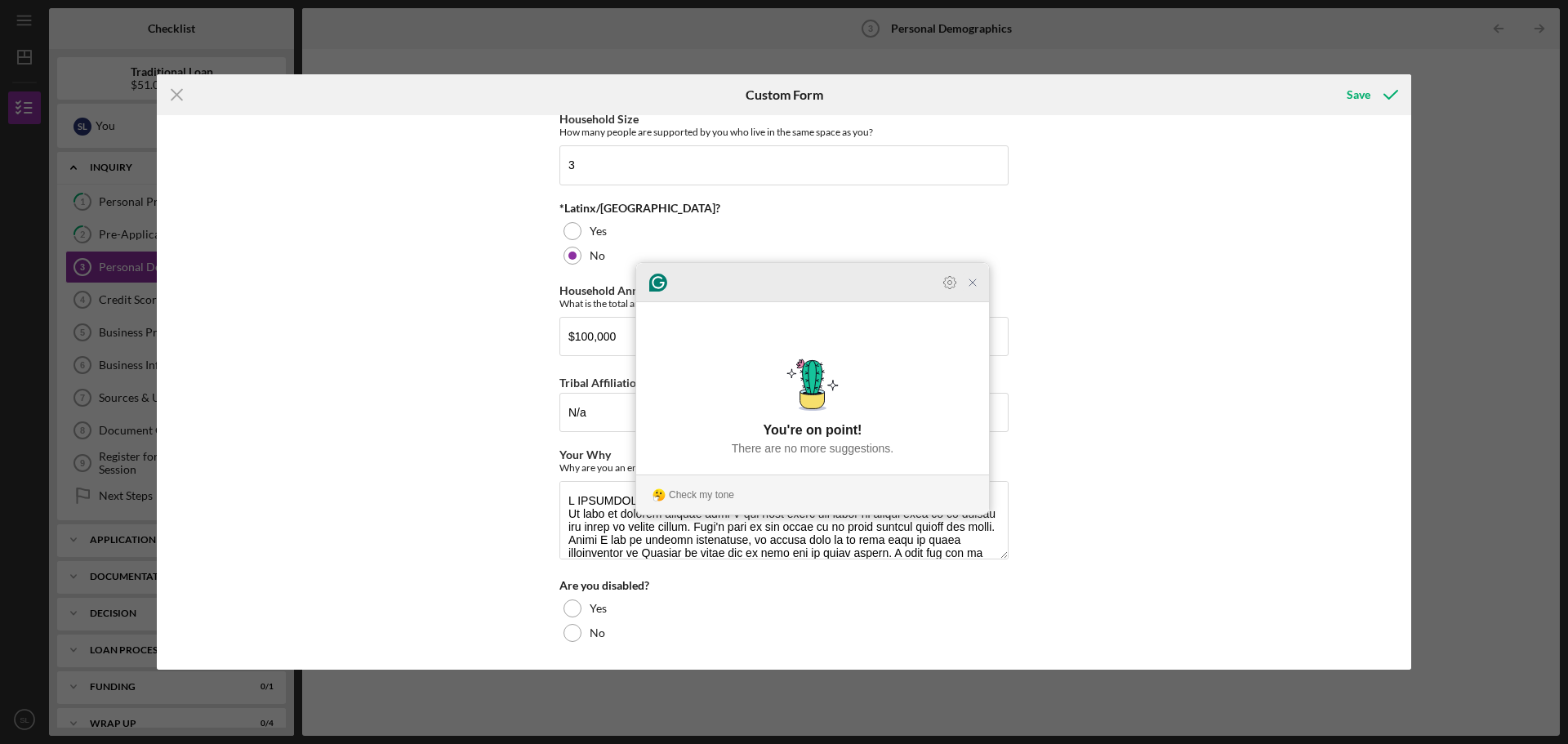
click at [968, 289] on icon "Close Grammarly Assistant" at bounding box center [973, 283] width 13 height 13
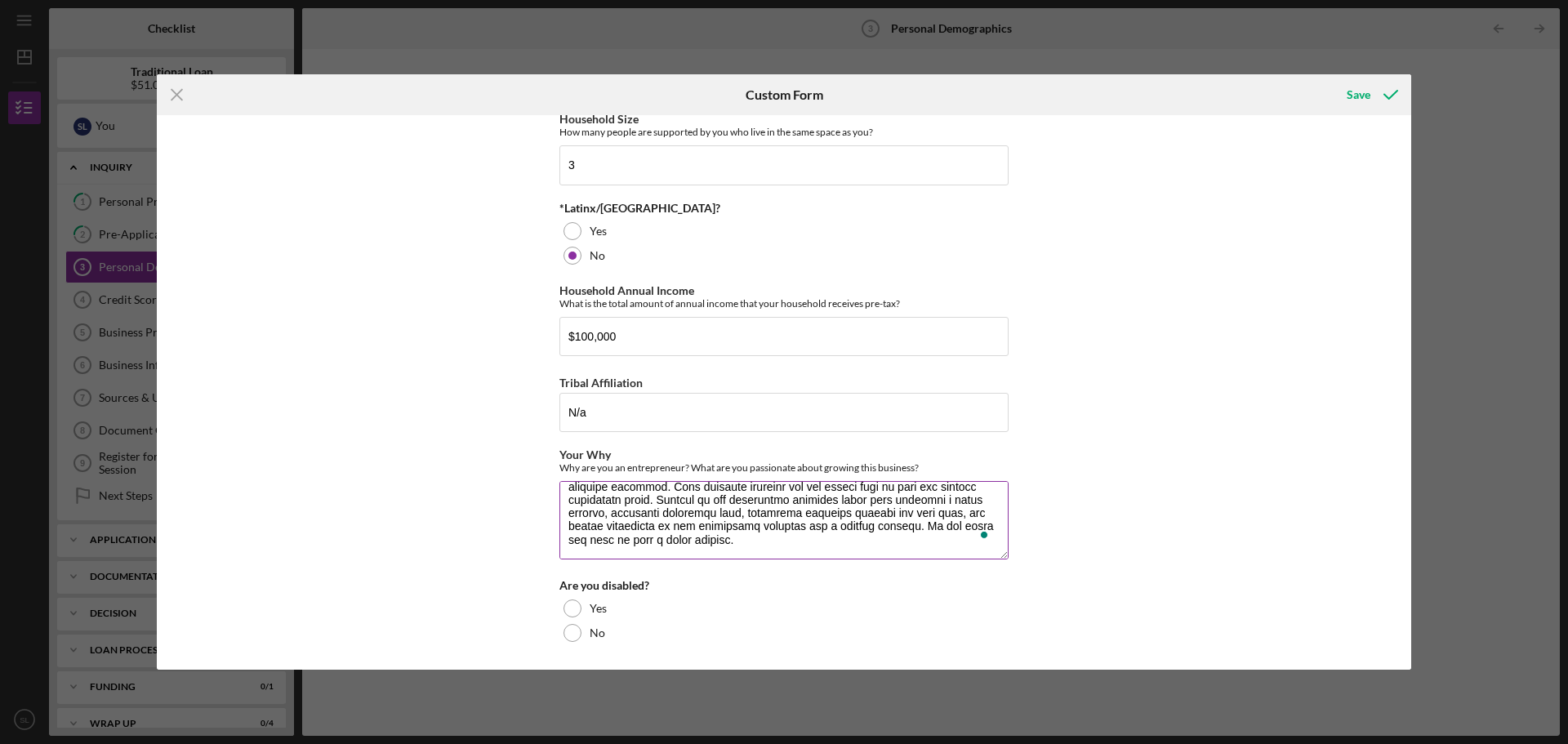
click at [938, 500] on textarea "Your Why" at bounding box center [784, 520] width 449 height 78
click at [1129, 581] on div "Demographic Information Race What is your race? [DEMOGRAPHIC_DATA] or [US_STATE…" at bounding box center [784, 392] width 1254 height 554
click at [574, 635] on div at bounding box center [573, 633] width 18 height 18
drag, startPoint x: 959, startPoint y: 509, endPoint x: 948, endPoint y: 499, distance: 14.9
click at [948, 499] on textarea "Your Why" at bounding box center [784, 520] width 449 height 78
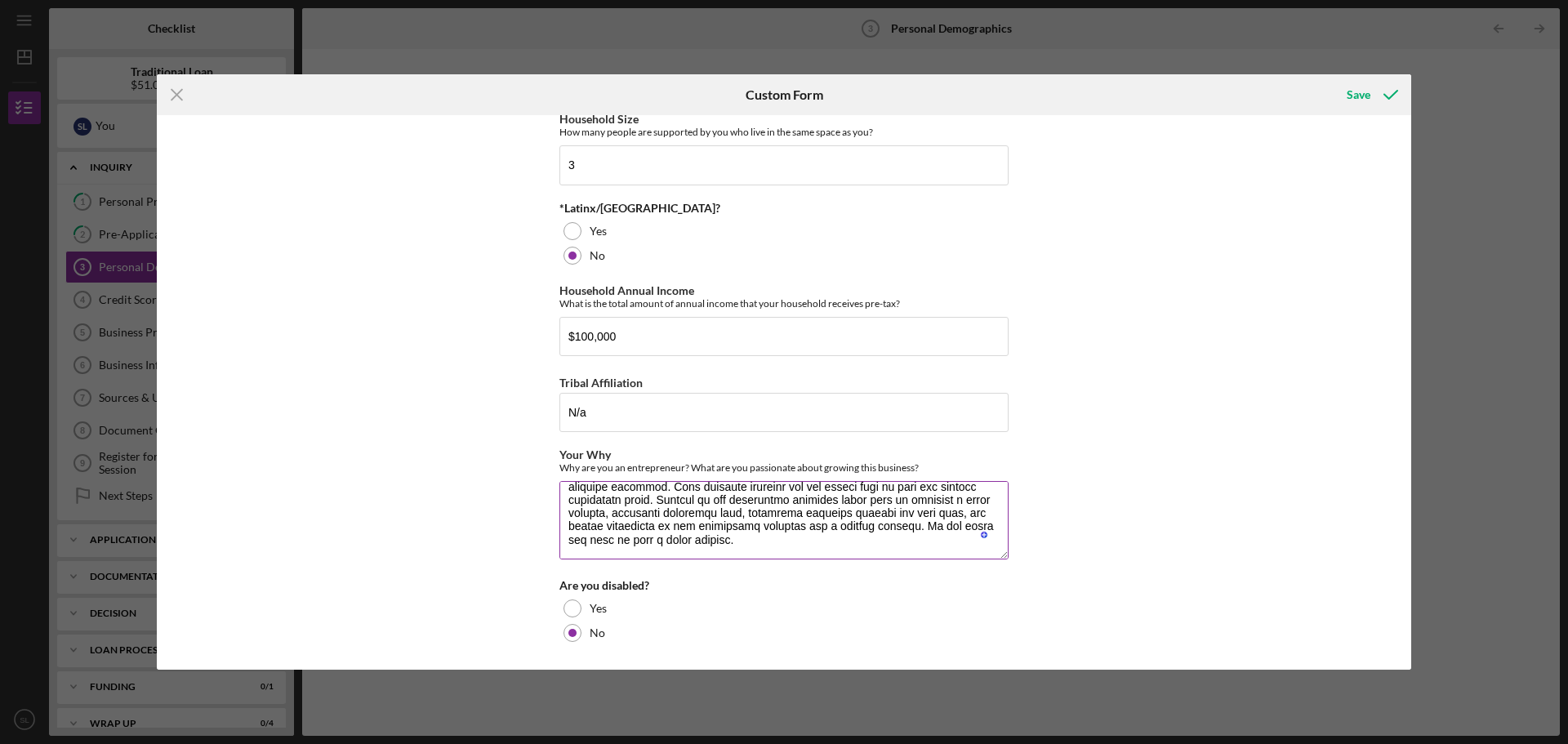
click at [948, 499] on textarea "Your Why" at bounding box center [784, 520] width 449 height 78
drag, startPoint x: 948, startPoint y: 499, endPoint x: 958, endPoint y: 500, distance: 10.0
click at [958, 500] on textarea "Your Why" at bounding box center [784, 520] width 449 height 78
click at [953, 544] on textarea "Your Why" at bounding box center [784, 520] width 449 height 78
type textarea "I ABSOLUTELY LOVE COOKING AND THE HOSPITALITY BUSINESS. My love of cooking star…"
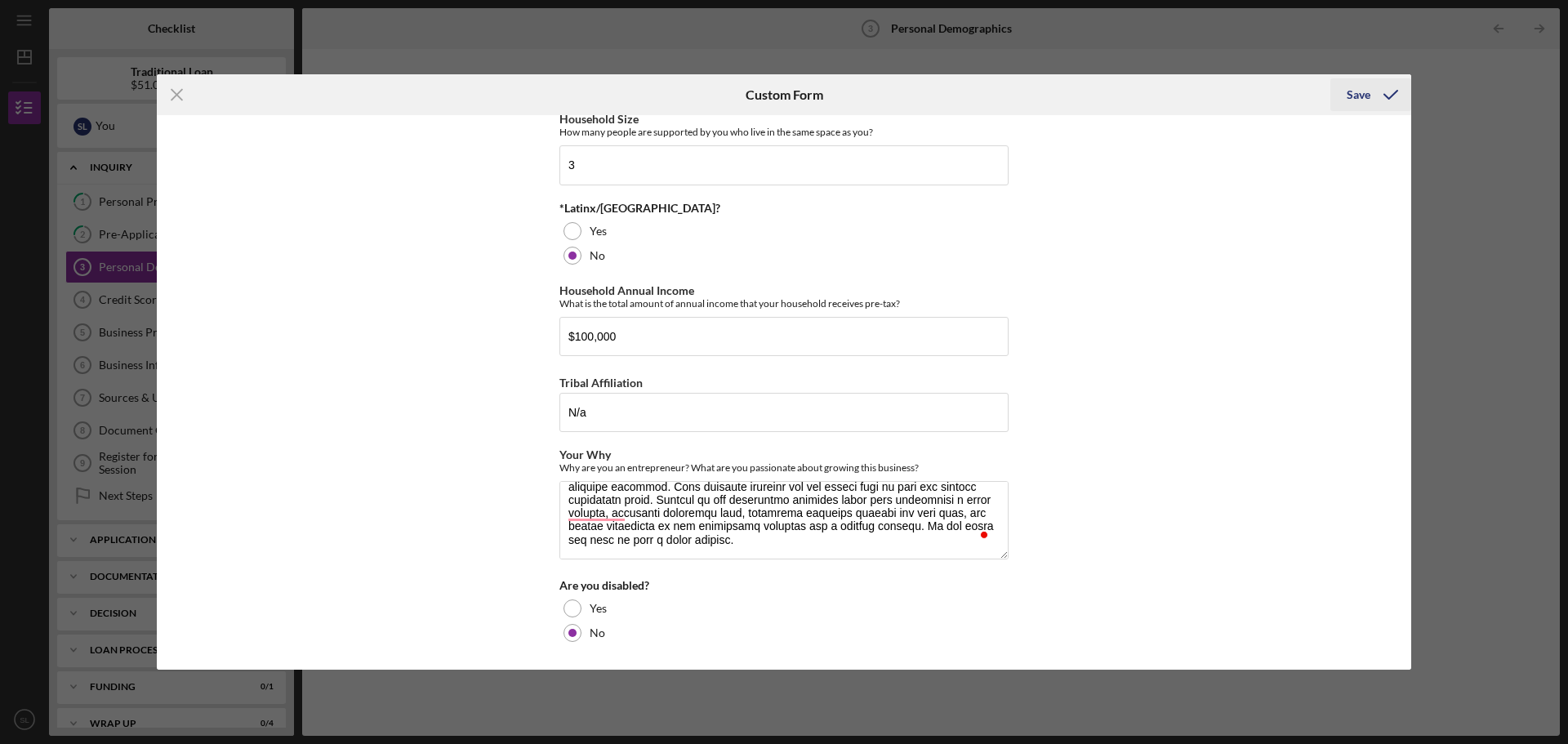
click at [1363, 100] on div "Save" at bounding box center [1358, 94] width 23 height 33
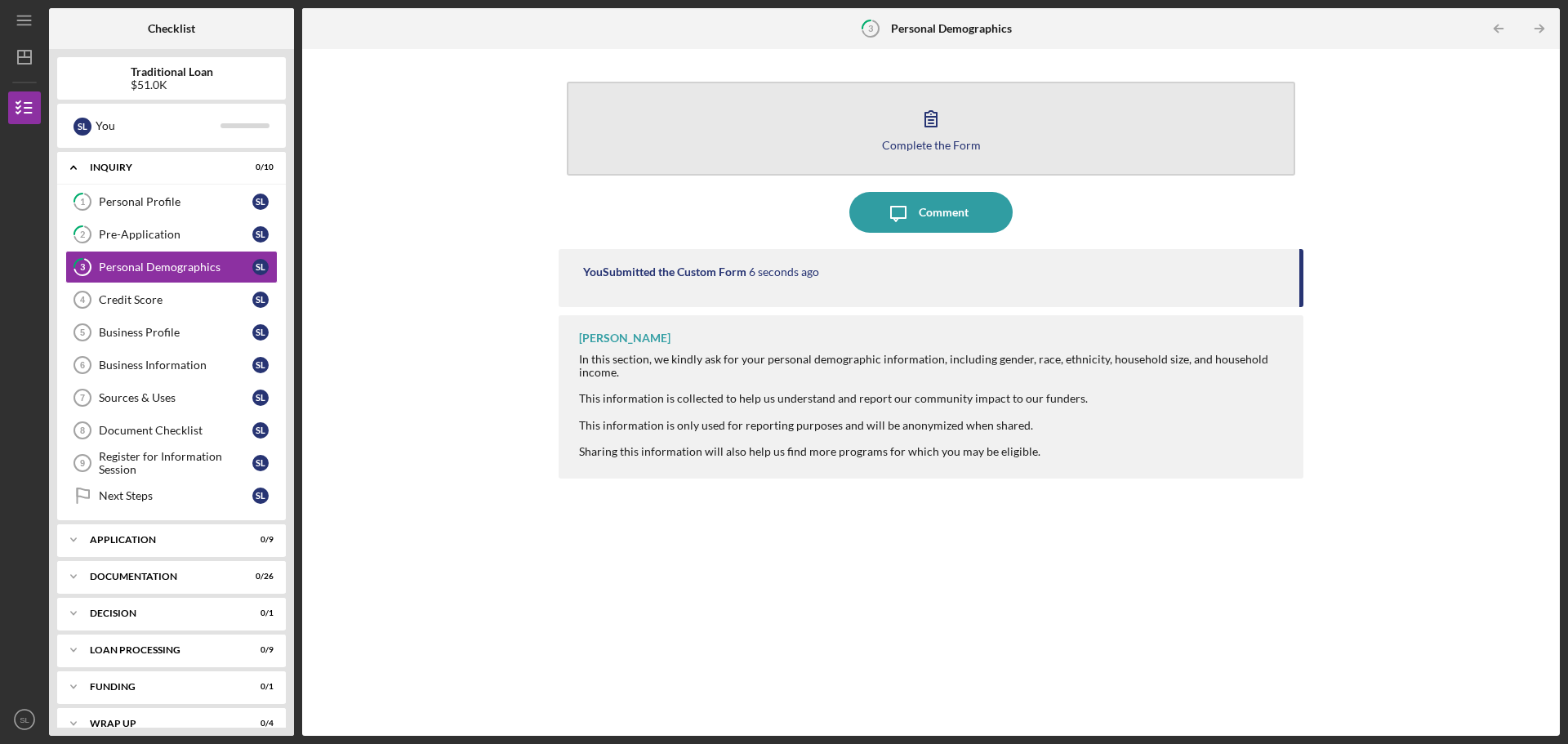
click at [930, 139] on div "Complete the Form" at bounding box center [931, 144] width 99 height 13
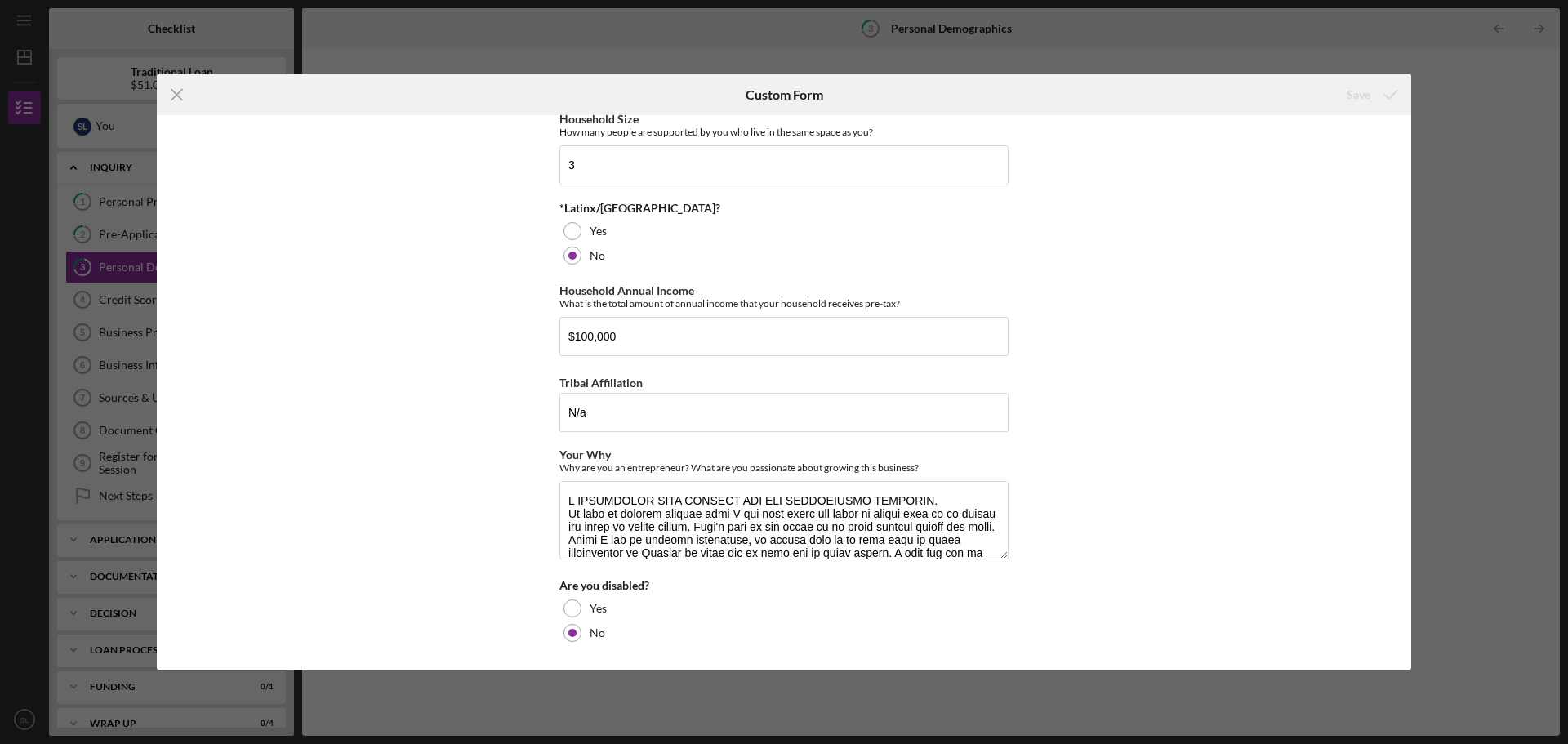
click at [1471, 470] on div "Icon/Menu Close Custom Form Save Demographic Information Race What is your race…" at bounding box center [784, 372] width 1568 height 744
click at [652, 486] on textarea "Your Why" at bounding box center [784, 520] width 449 height 78
click at [574, 497] on textarea "Your Why" at bounding box center [784, 520] width 449 height 78
click at [566, 498] on textarea "Your Why" at bounding box center [784, 520] width 449 height 78
click at [1444, 354] on div "Icon/Menu Close Custom Form Save Demographic Information Race What is your race…" at bounding box center [784, 372] width 1568 height 744
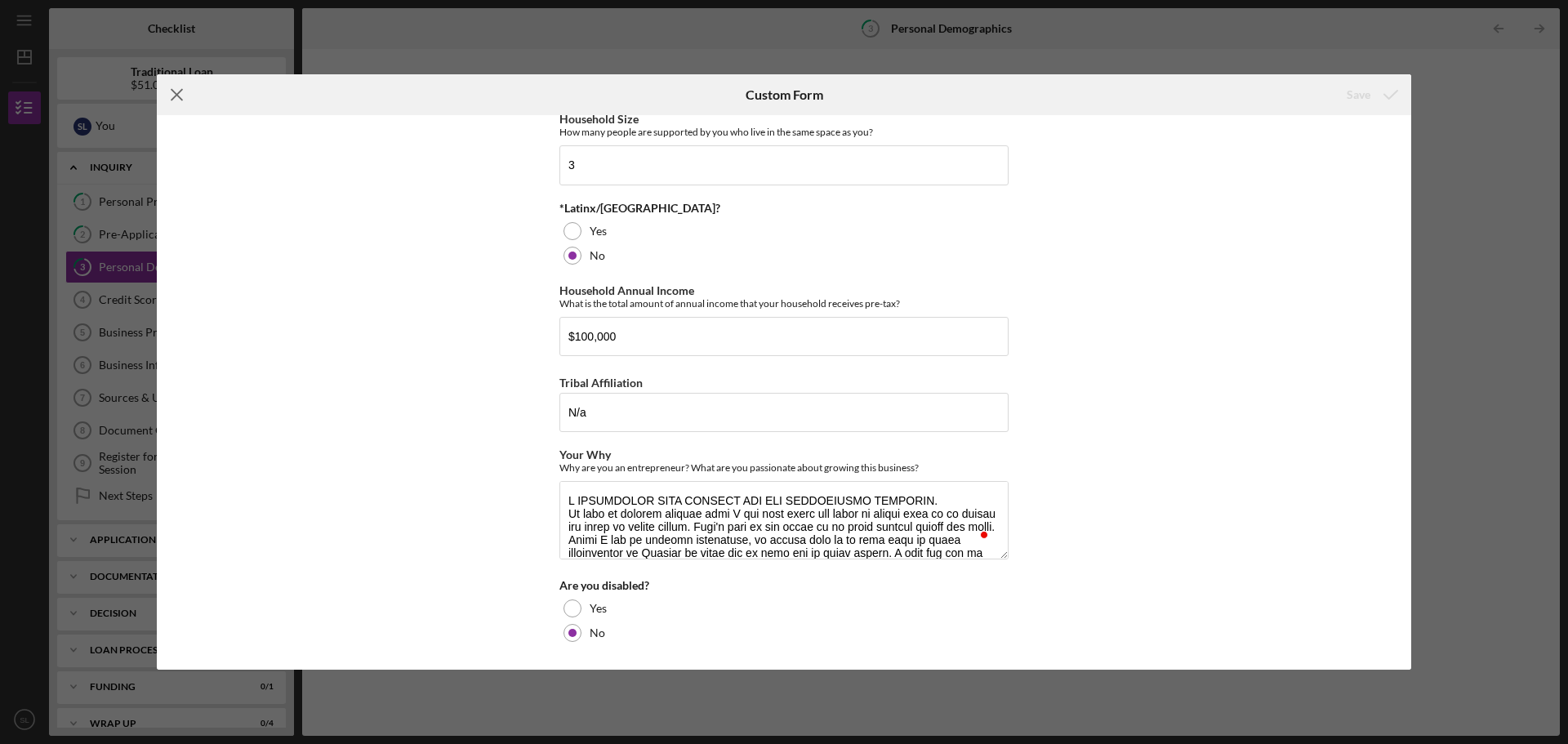
click at [167, 97] on icon "Icon/Menu Close" at bounding box center [177, 94] width 41 height 41
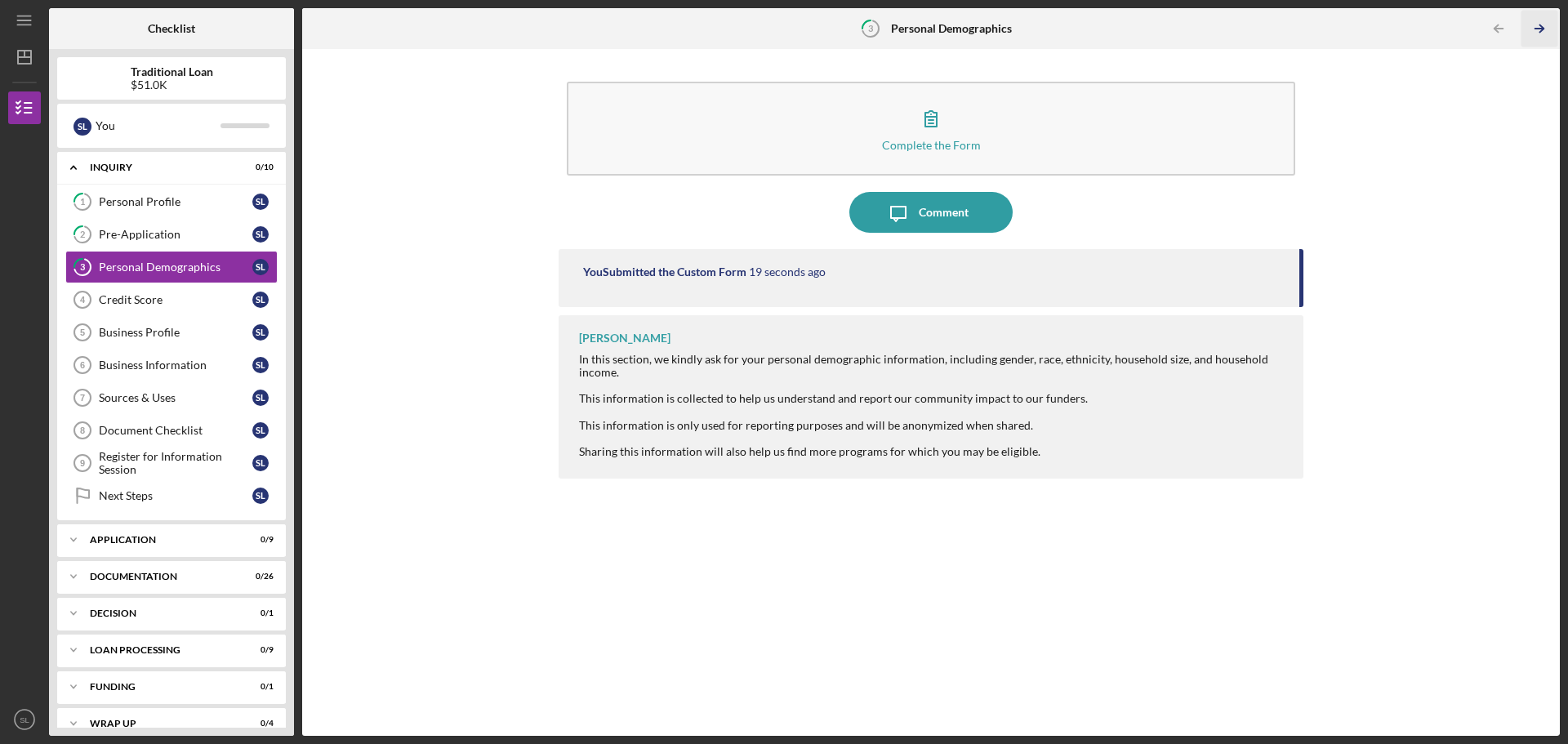
click at [1539, 28] on icon "Icon/Table Pagination Arrow" at bounding box center [1539, 29] width 37 height 37
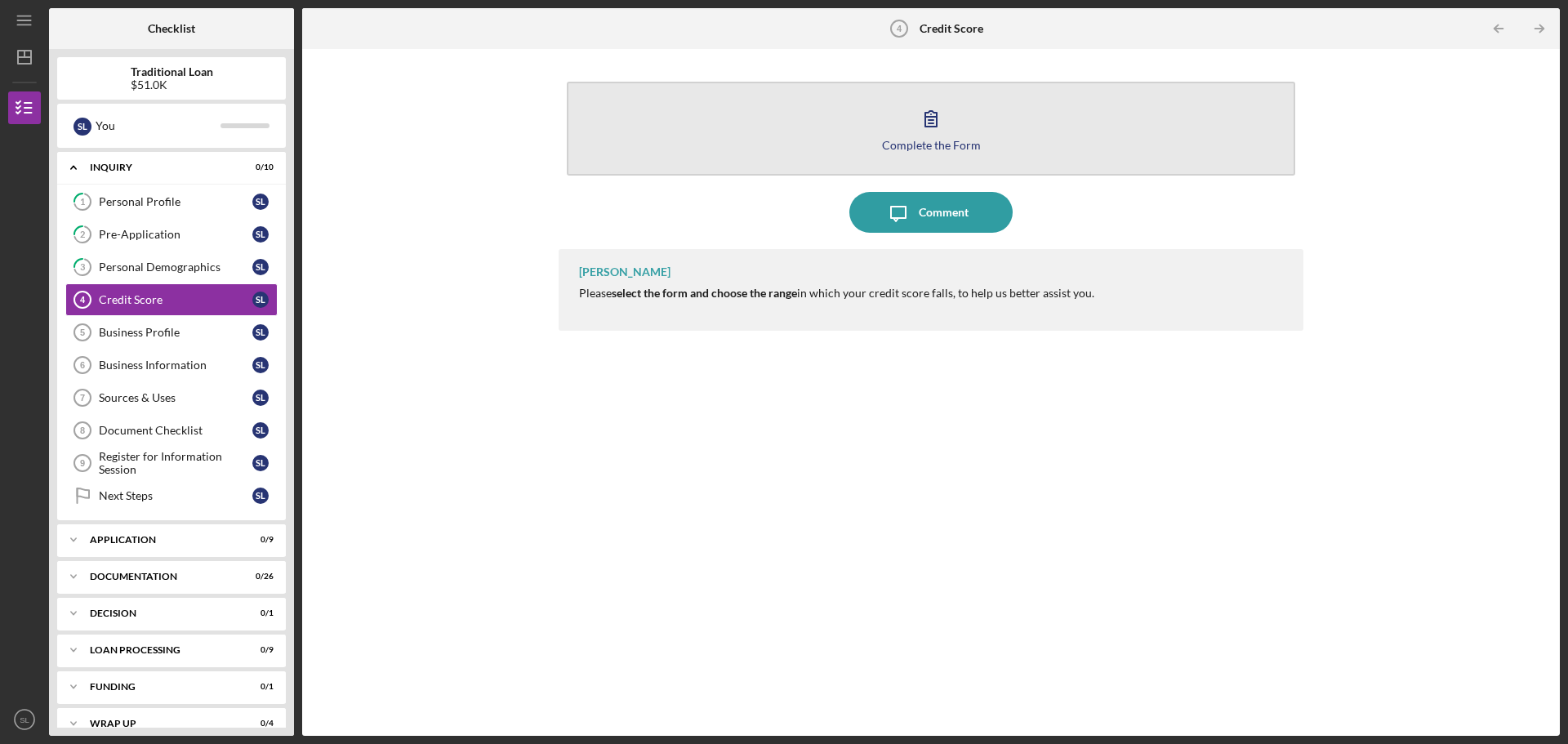
click at [964, 139] on div "Complete the Form" at bounding box center [931, 144] width 99 height 13
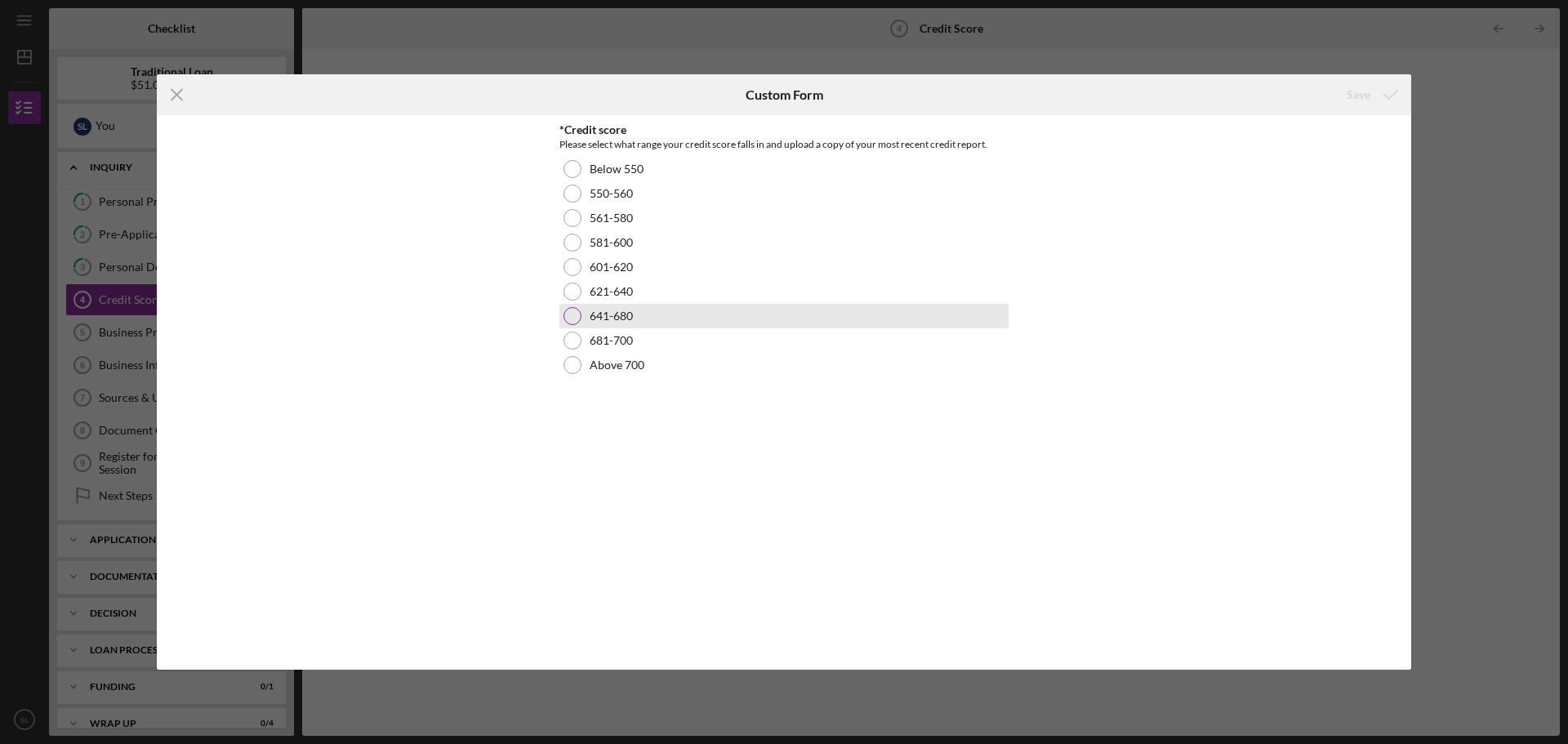
click at [569, 319] on div at bounding box center [573, 316] width 18 height 18
click at [1368, 99] on div "Save" at bounding box center [1358, 94] width 23 height 33
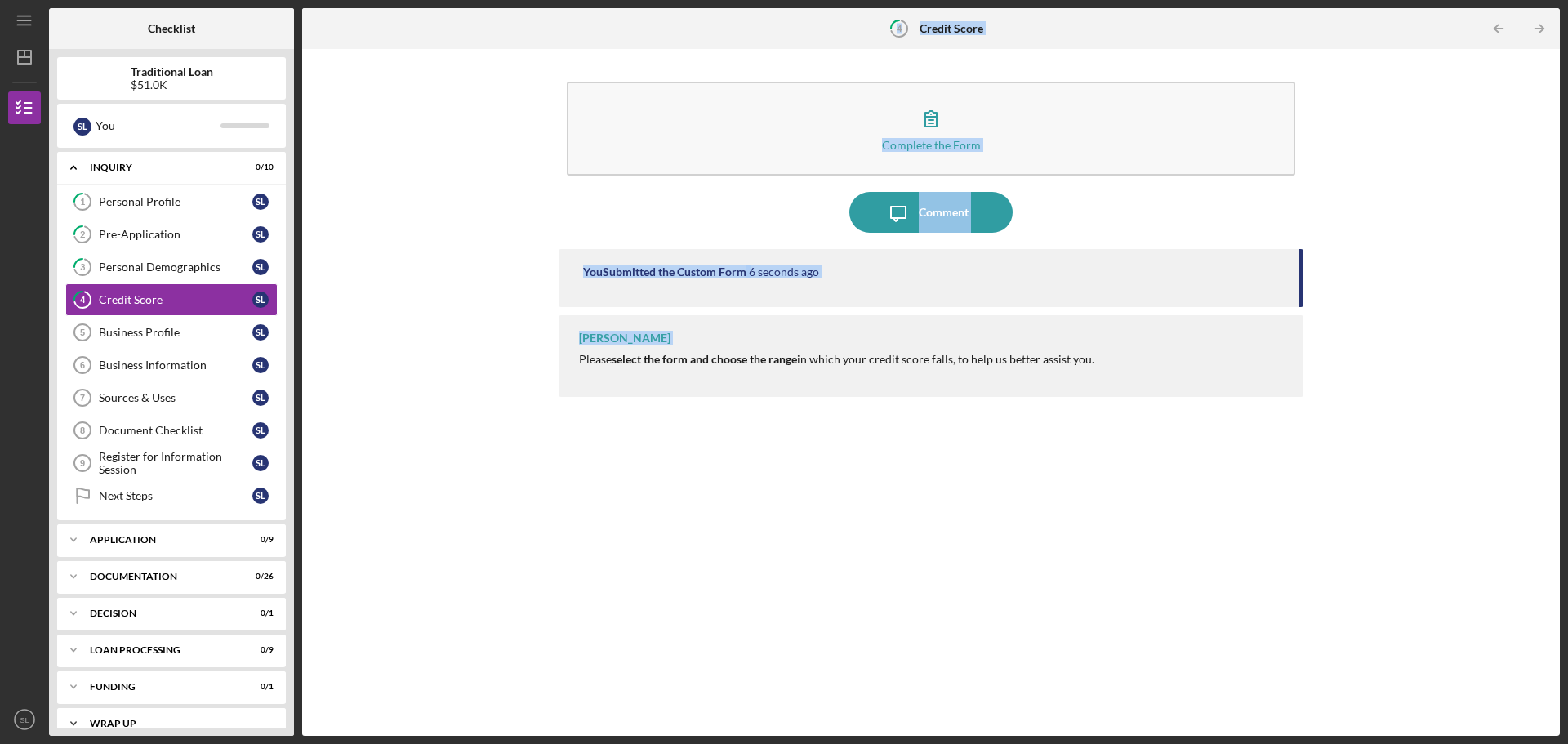
drag, startPoint x: 299, startPoint y: 510, endPoint x: 282, endPoint y: 713, distance: 203.7
click at [282, 716] on div "Checklist Traditional Loan $51.0K S L You Icon/Expander Inquiry 0 / 10 1 Person…" at bounding box center [804, 372] width 1510 height 727
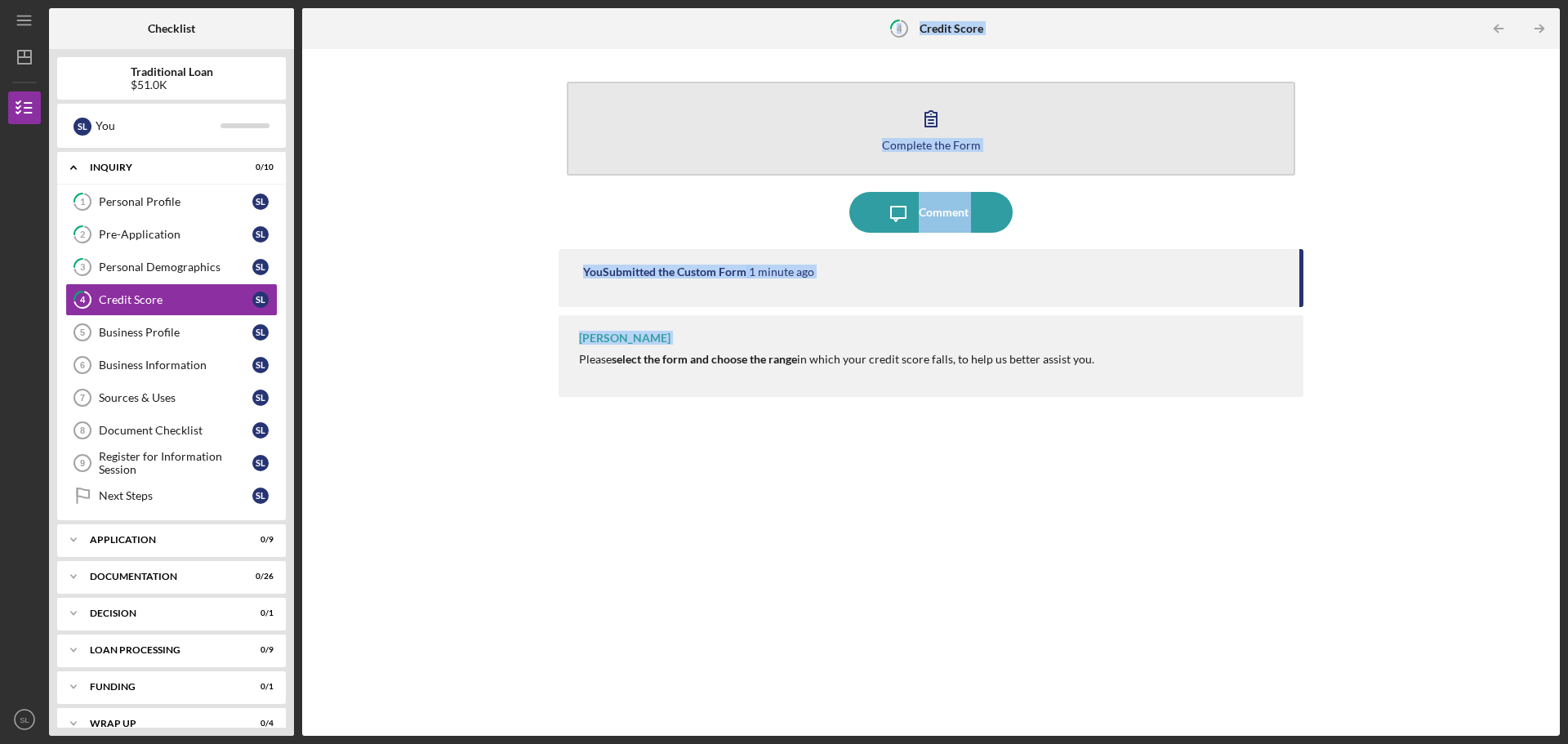
click at [957, 134] on button "Complete the Form Form" at bounding box center [931, 129] width 728 height 94
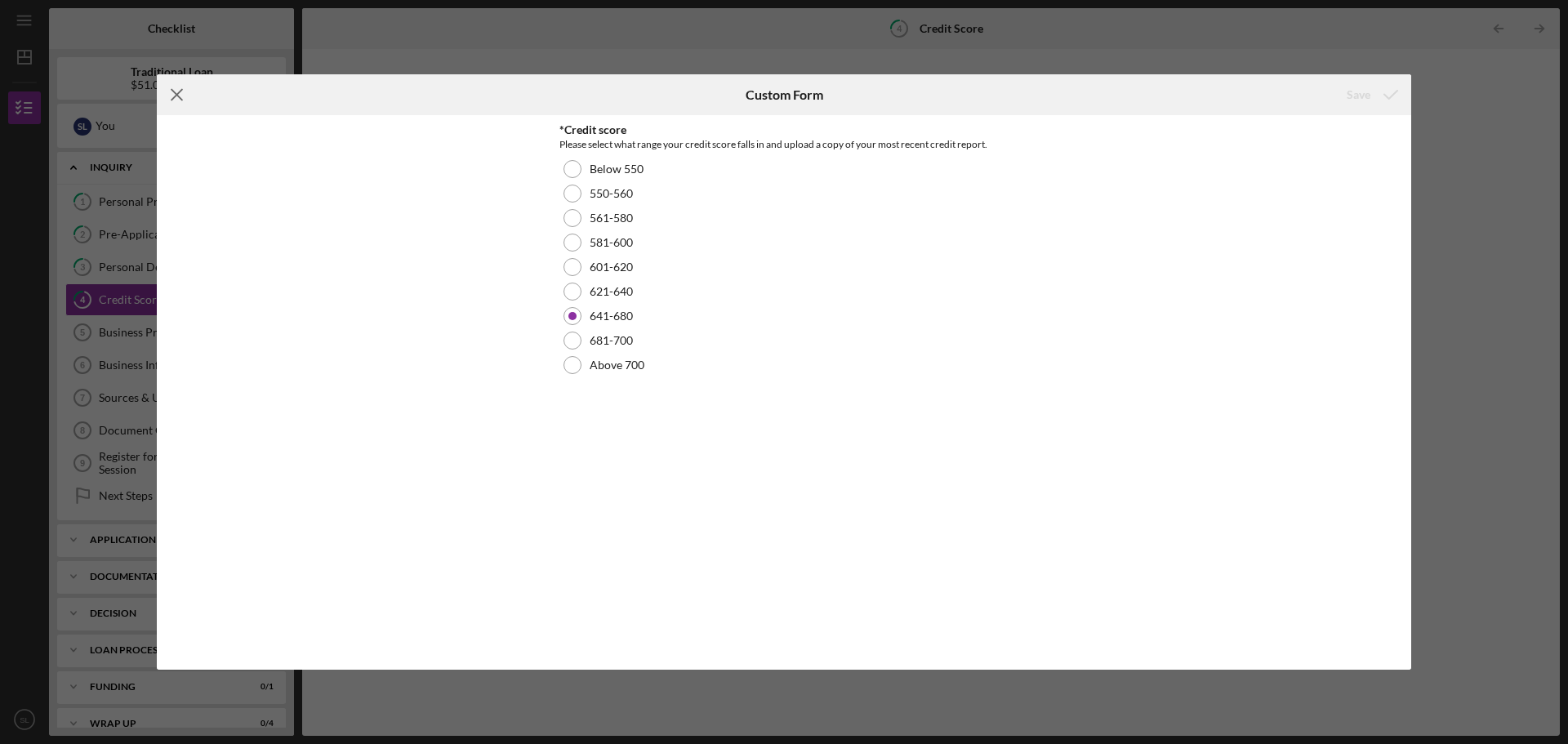
click at [177, 85] on icon "Icon/Menu Close" at bounding box center [177, 94] width 41 height 41
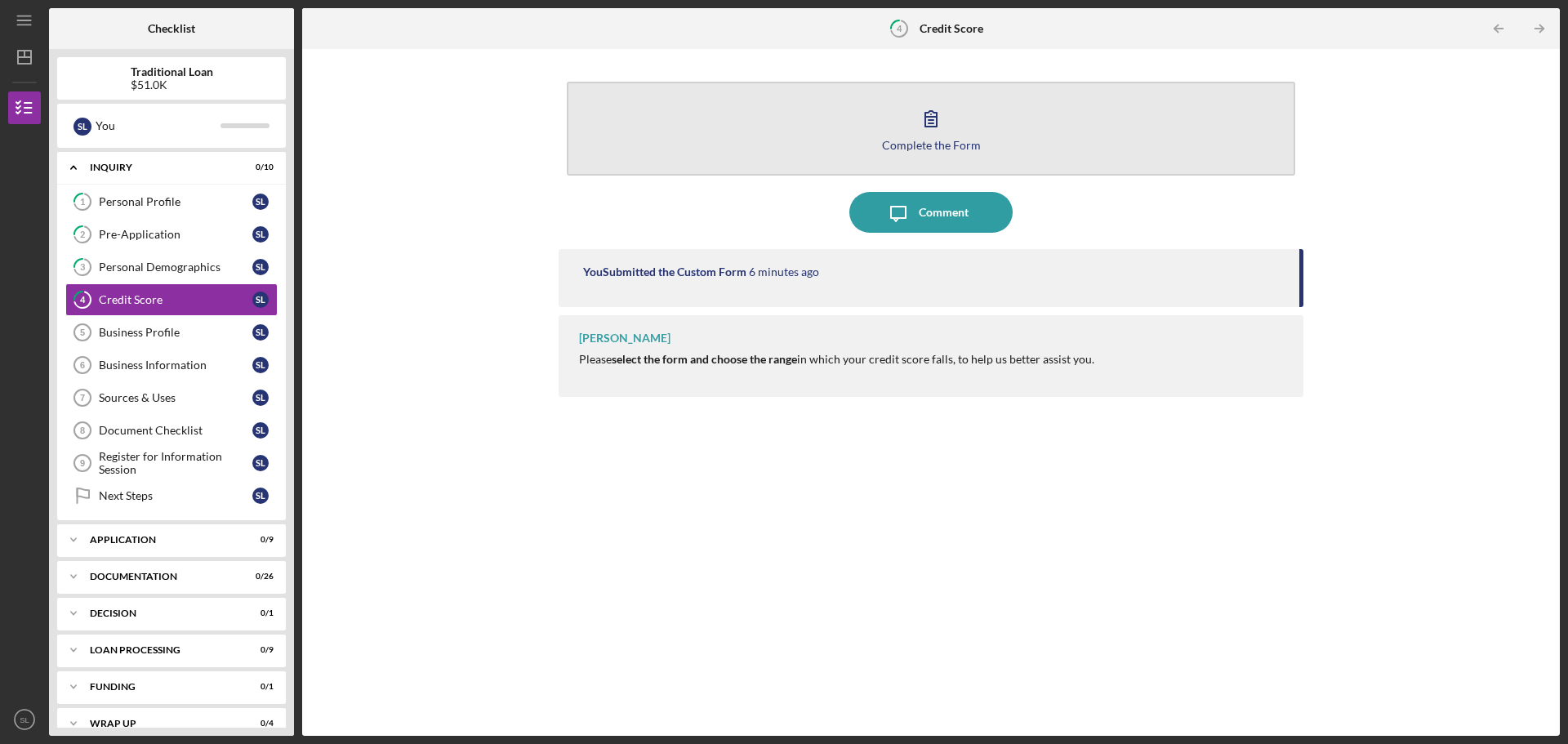
click at [964, 147] on div "Complete the Form" at bounding box center [931, 144] width 99 height 13
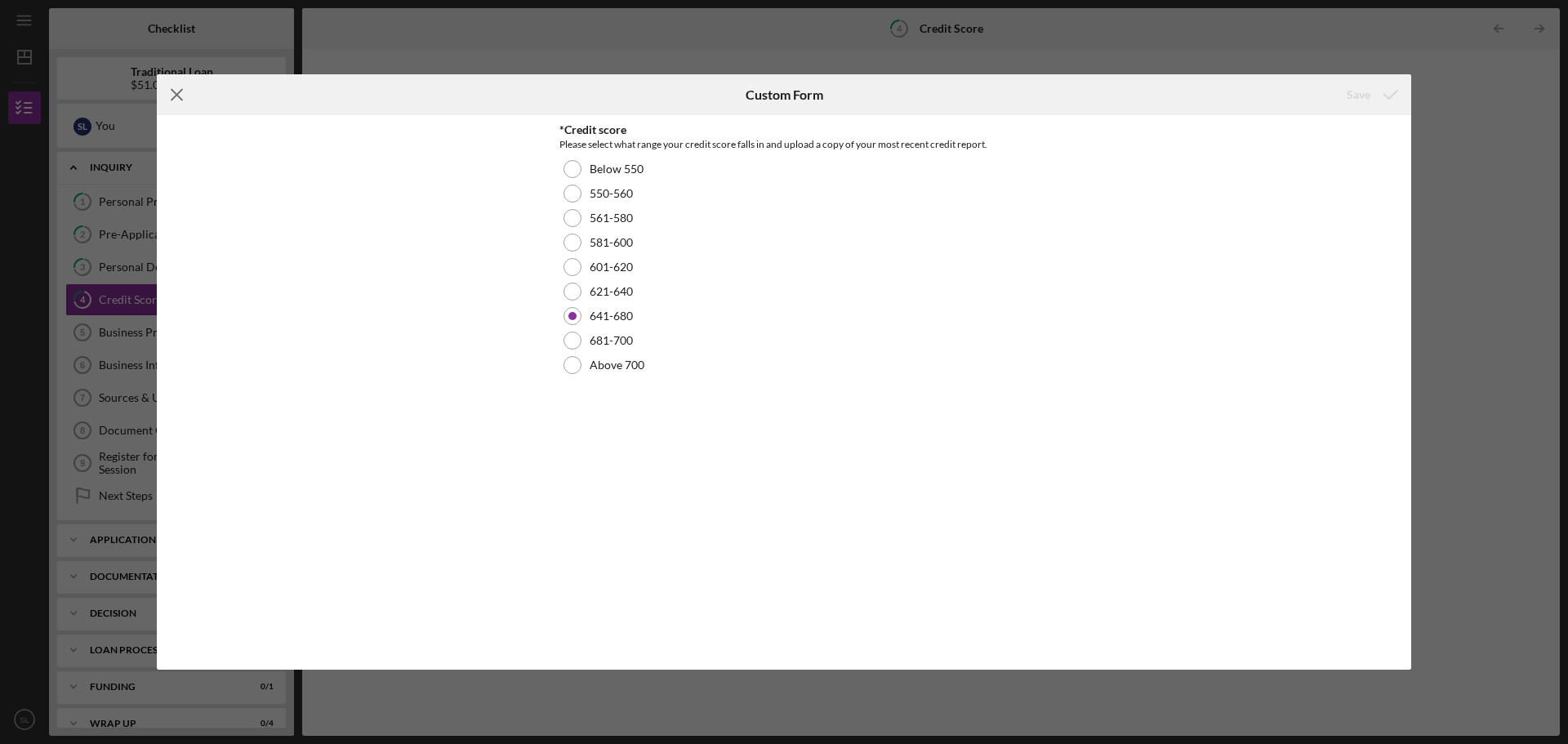
click at [181, 89] on icon "Icon/Menu Close" at bounding box center [177, 94] width 41 height 41
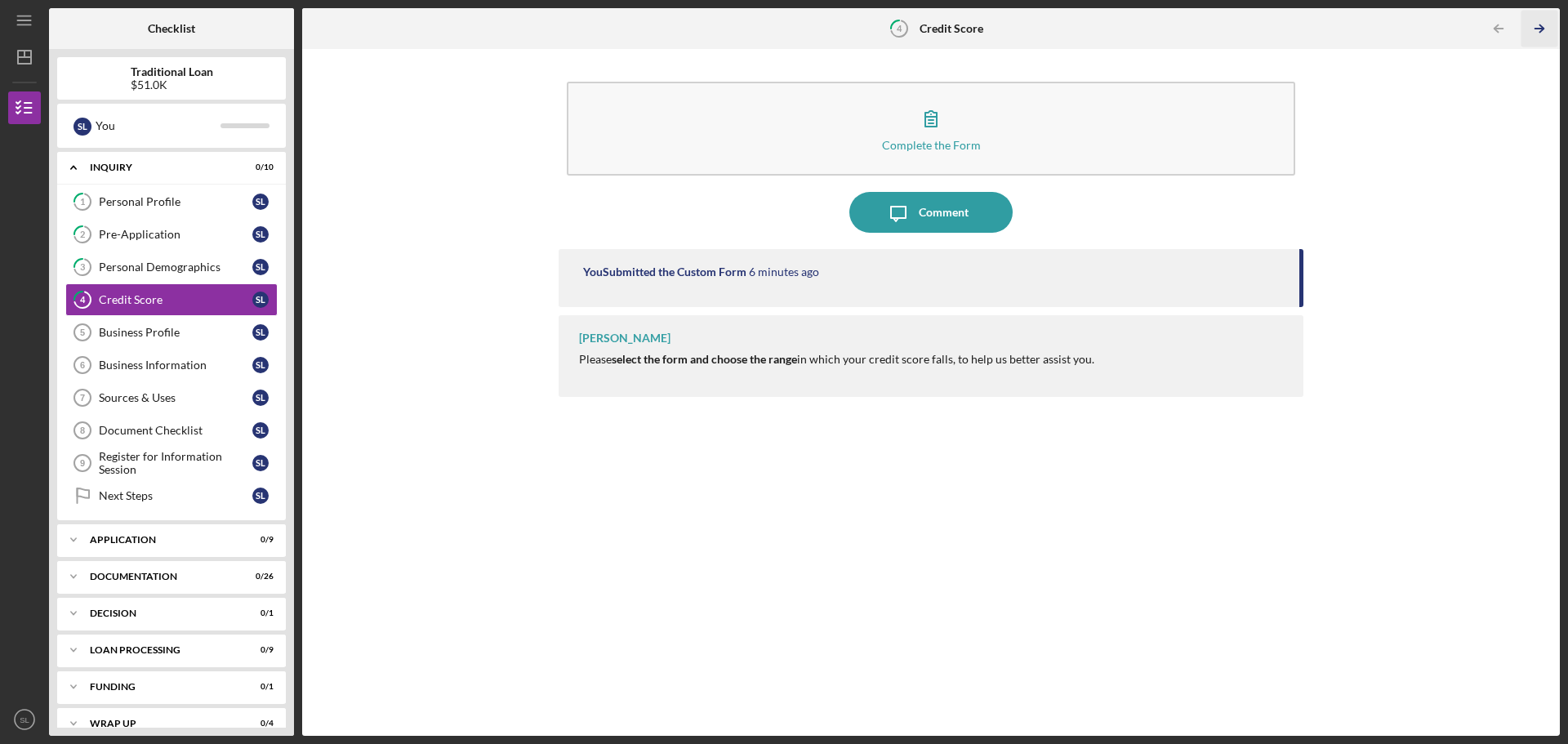
click at [1540, 25] on polyline "button" at bounding box center [1540, 28] width 4 height 8
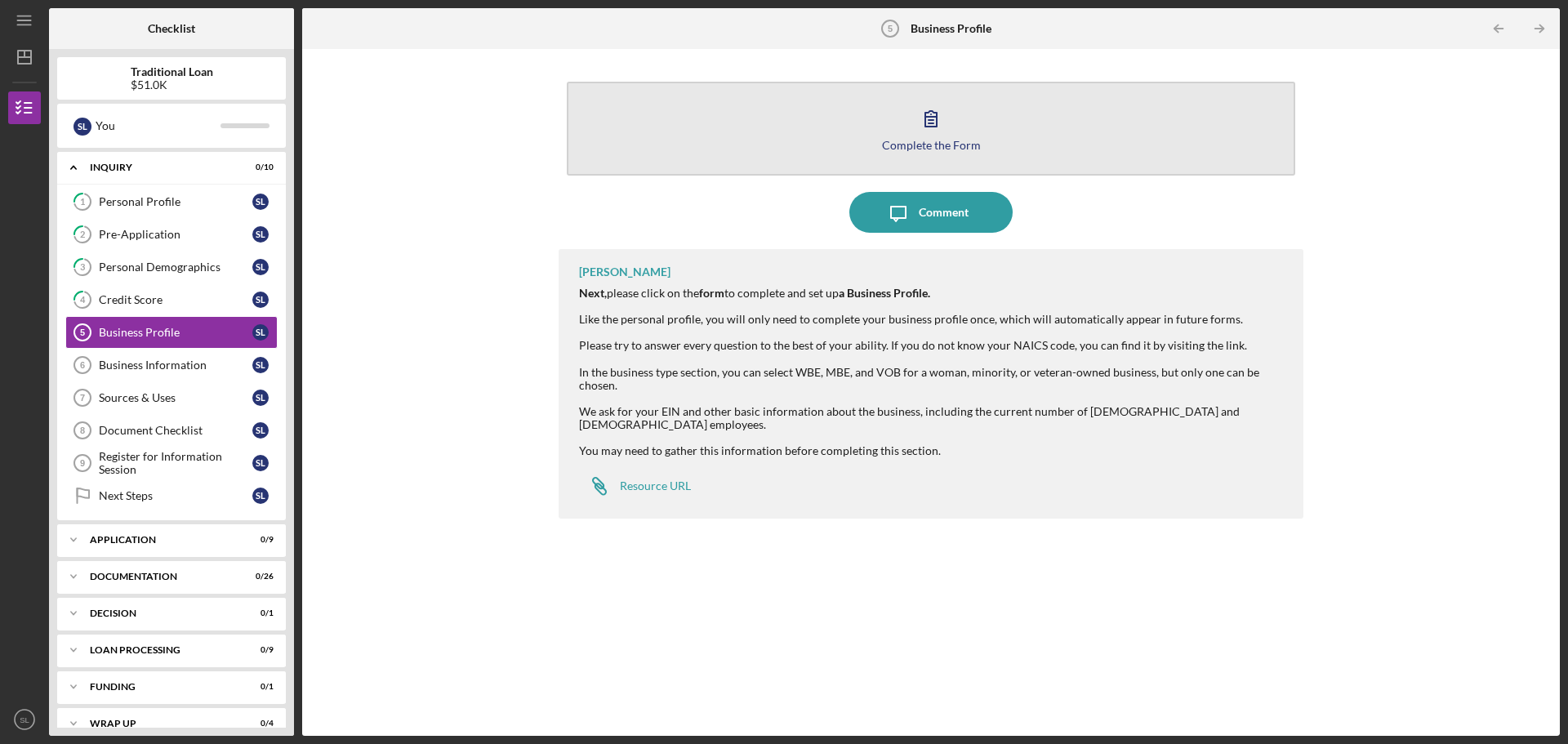
click at [947, 129] on icon "button" at bounding box center [930, 118] width 41 height 41
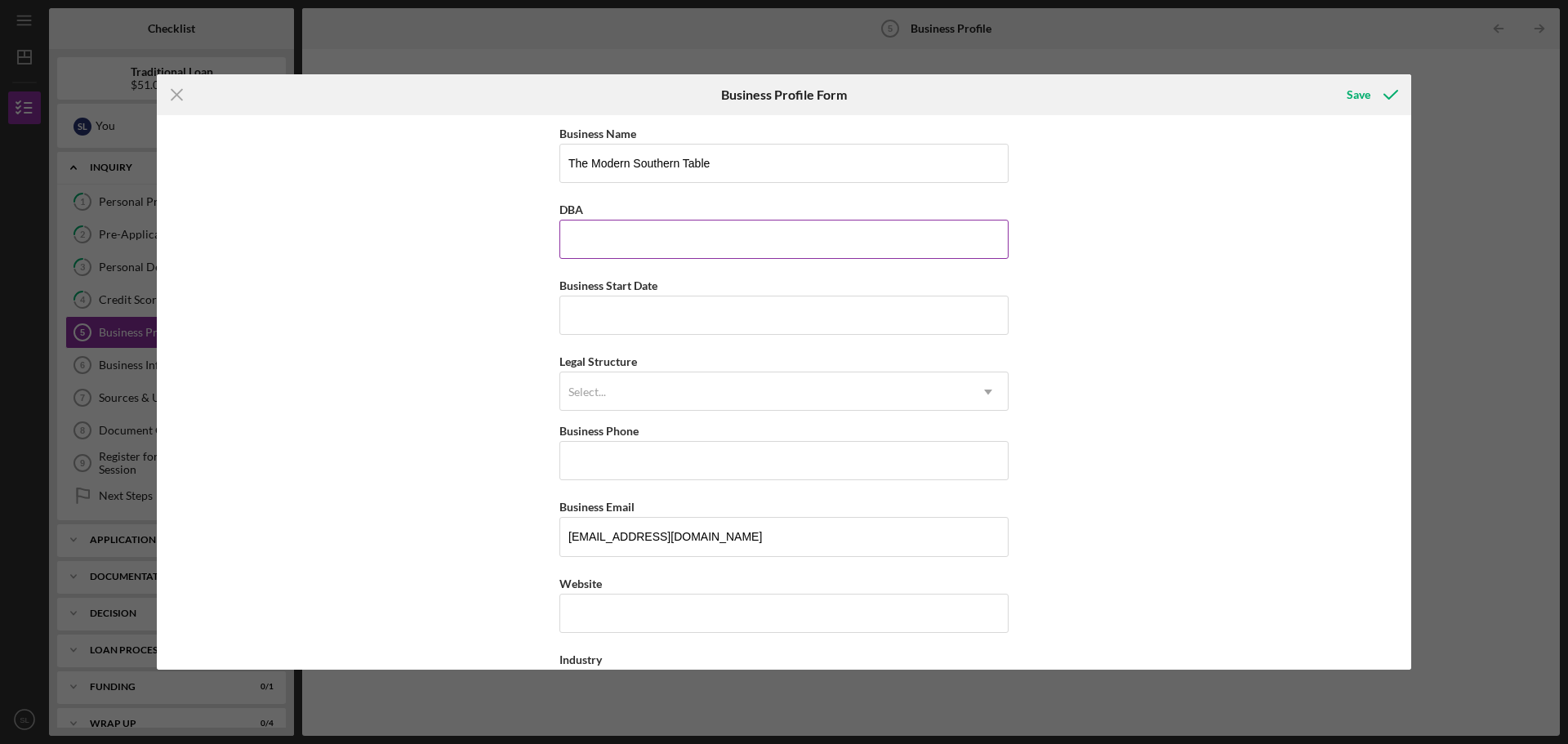
click at [712, 243] on input "DBA" at bounding box center [784, 239] width 449 height 39
click at [756, 237] on input "DBA" at bounding box center [784, 239] width 449 height 39
type input "Modern Southern Table"
type input "01/01/2014"
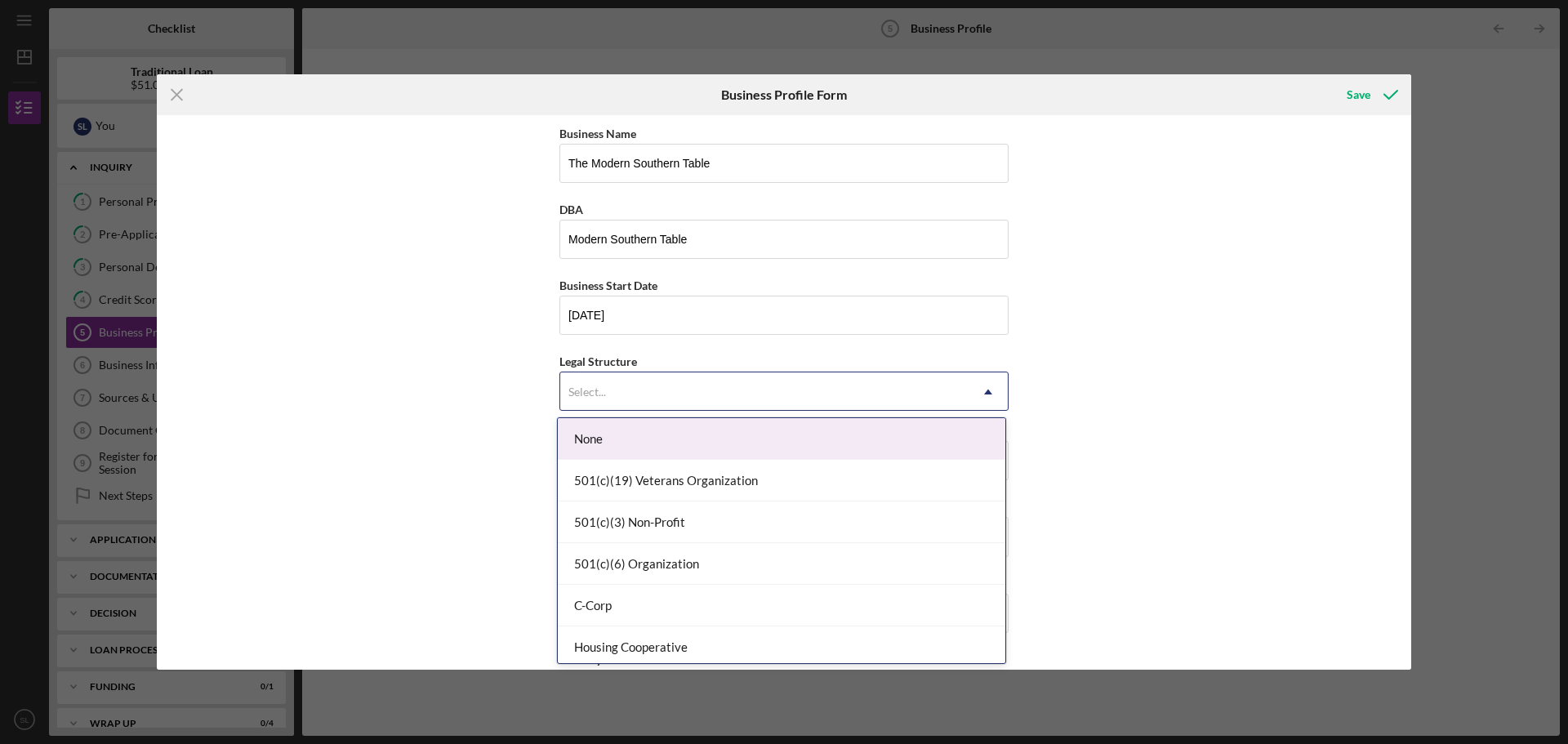
click at [604, 387] on div "Select..." at bounding box center [588, 392] width 42 height 13
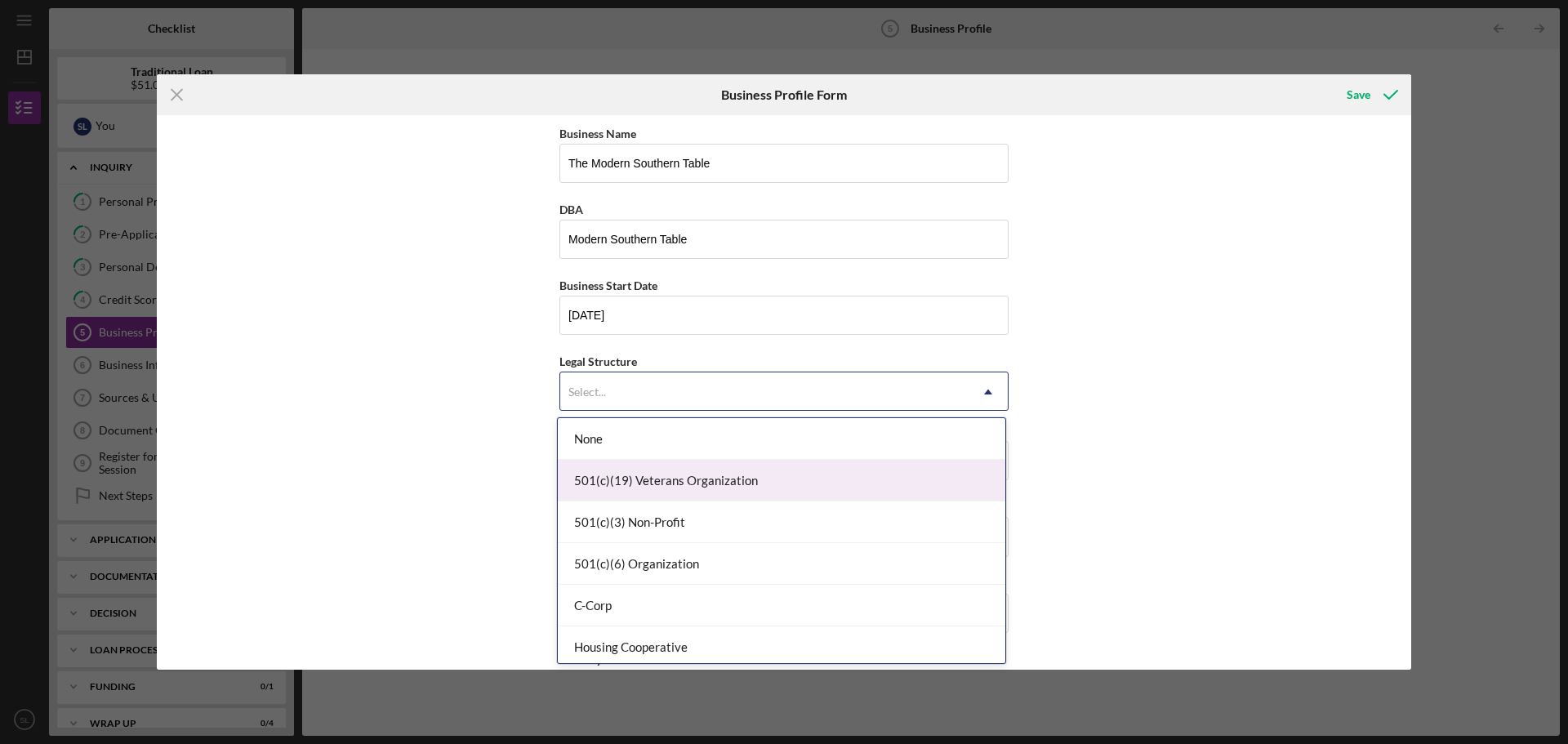
click at [1005, 468] on div "None 501(c)(19) Veterans Organization 501(c)(3) Non-Profit 501(c)(6) Organizati…" at bounding box center [781, 540] width 449 height 246
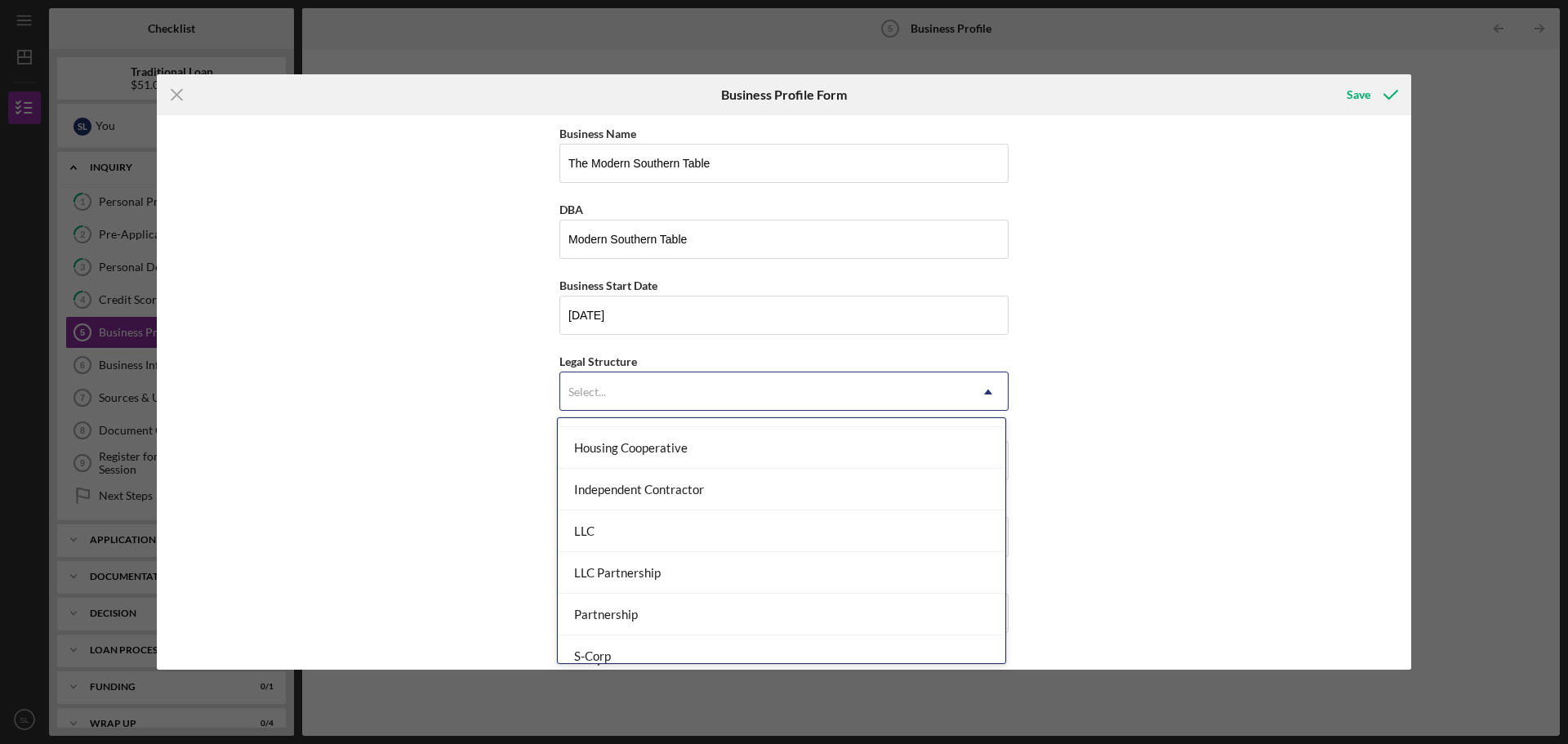
scroll to position [202, 0]
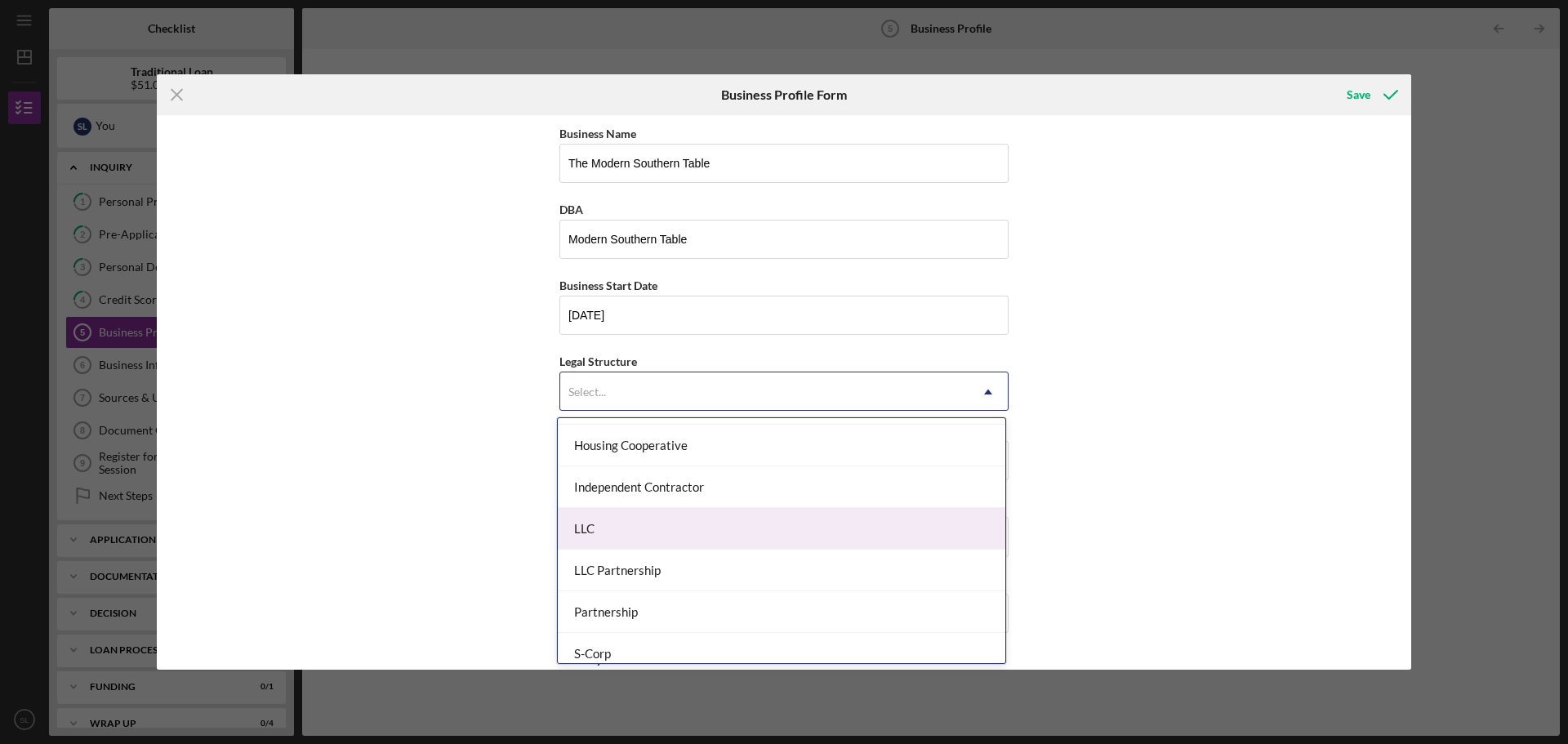
click at [722, 540] on div "LLC" at bounding box center [781, 529] width 448 height 42
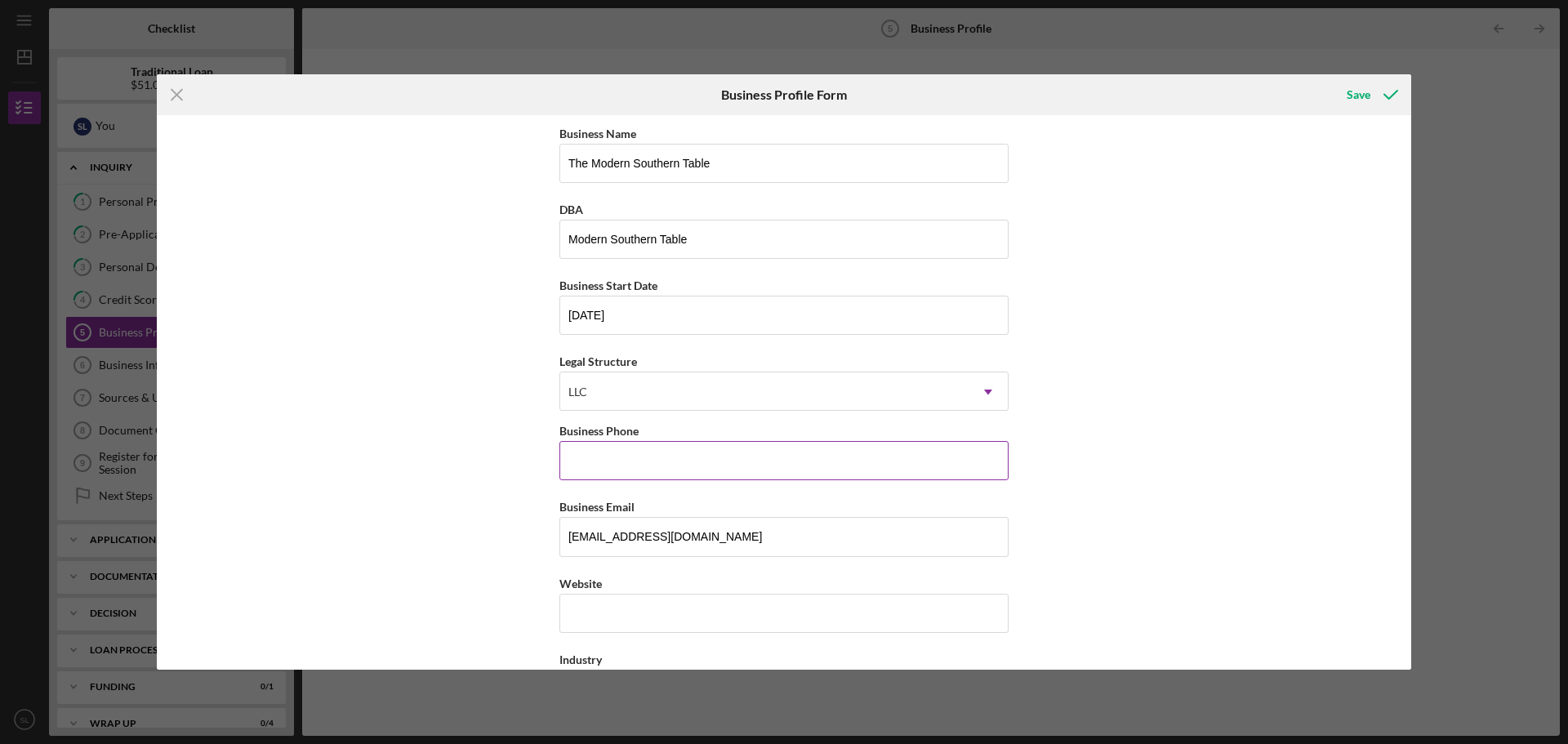
click at [632, 467] on input "Business Phone" at bounding box center [784, 460] width 449 height 39
type input "(614) 975-4910"
type input "[STREET_ADDRESS][PERSON_NAME][PERSON_NAME]"
type input "Columbus"
type input "OH"
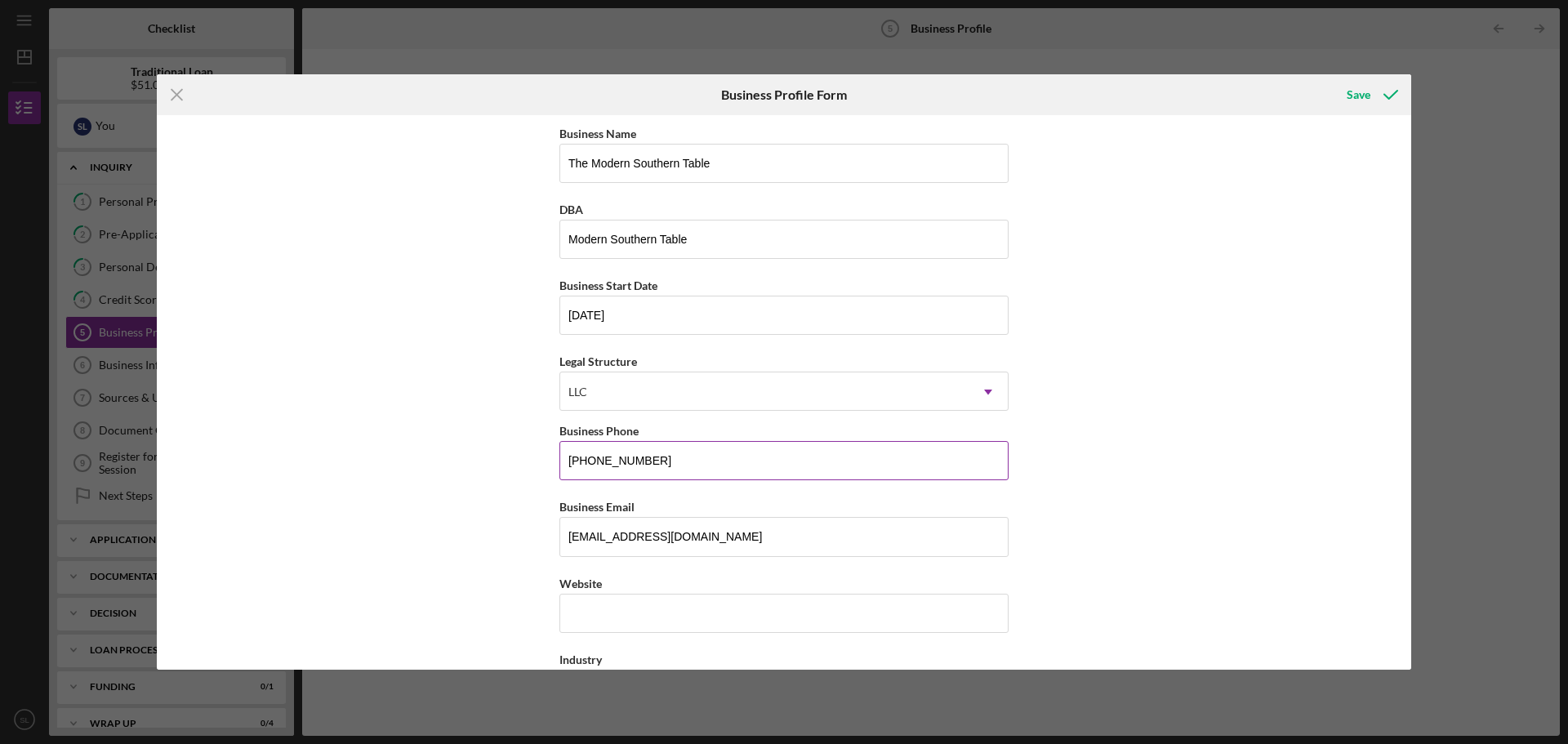
type input "43224"
type input "OH"
type input "(614) 975-4910"
click at [699, 629] on input "Website" at bounding box center [784, 613] width 449 height 39
type input "www.modernsoutherntable.com"
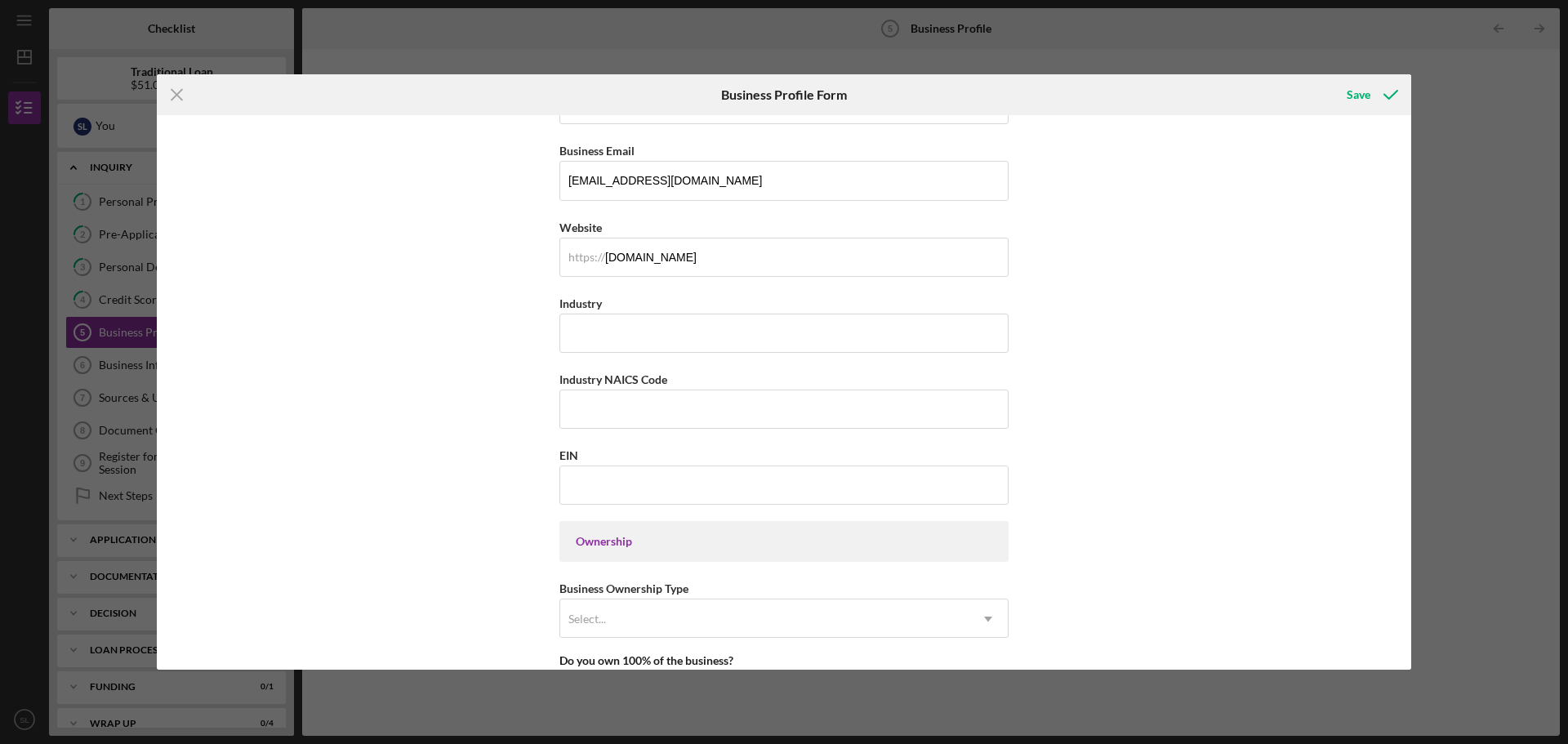
scroll to position [371, 0]
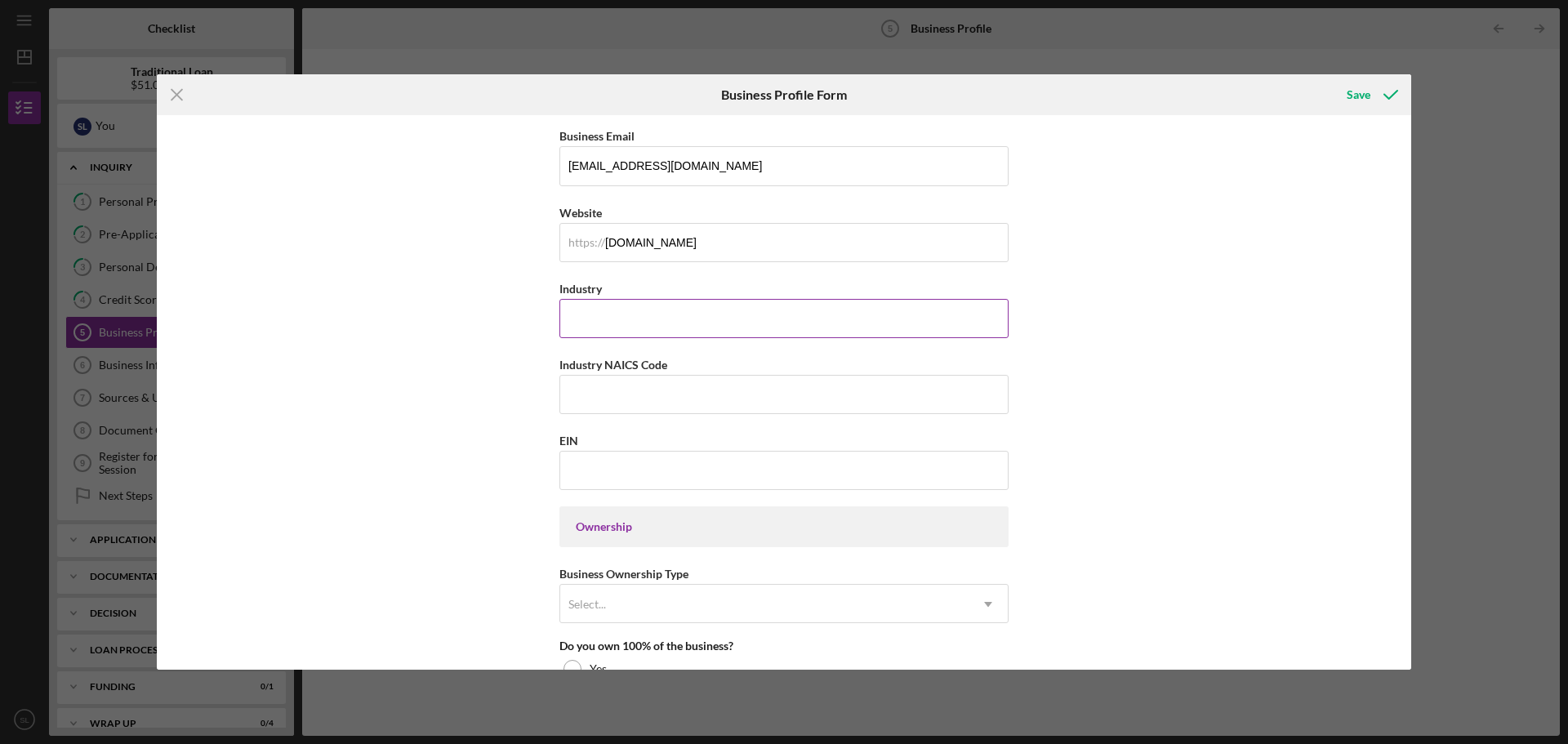
click at [620, 301] on input "Industry" at bounding box center [784, 318] width 449 height 39
type input "Food Service/ Restaurant"
click at [609, 415] on div "Business Name The Modern Southern Table DBA Modern Southern Table Business Star…" at bounding box center [784, 580] width 449 height 1653
click at [609, 394] on input "Industry NAICS Code" at bounding box center [784, 394] width 449 height 39
type input "722513"
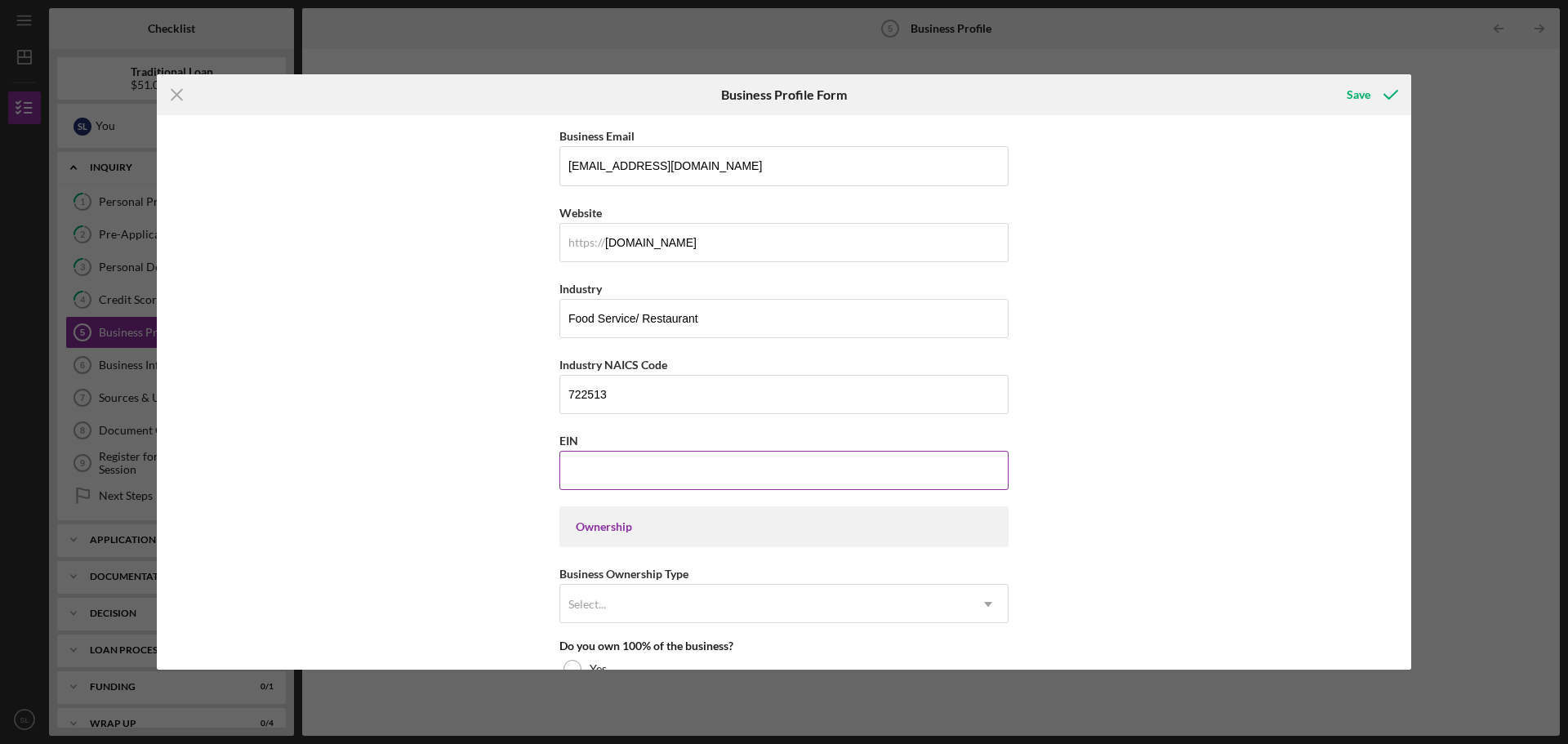
click at [633, 476] on input "EIN" at bounding box center [784, 470] width 449 height 39
click at [579, 470] on input "44-38527##" at bounding box center [784, 470] width 449 height 39
click at [564, 468] on input "44-38527##" at bounding box center [784, 470] width 449 height 39
type input "46-4438527"
click at [1330, 78] on button "Save" at bounding box center [1370, 94] width 81 height 33
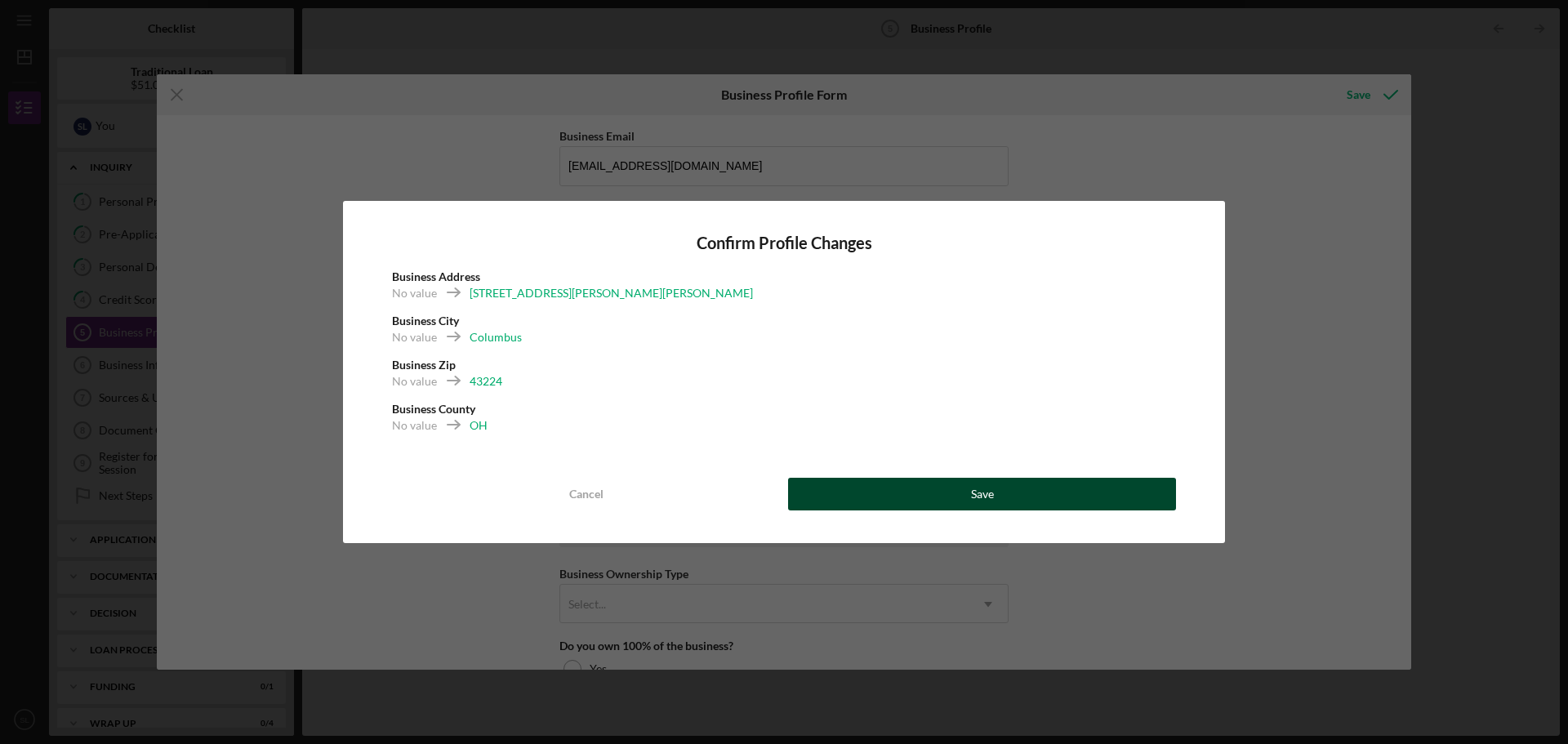
click at [855, 481] on button "Save" at bounding box center [982, 493] width 388 height 33
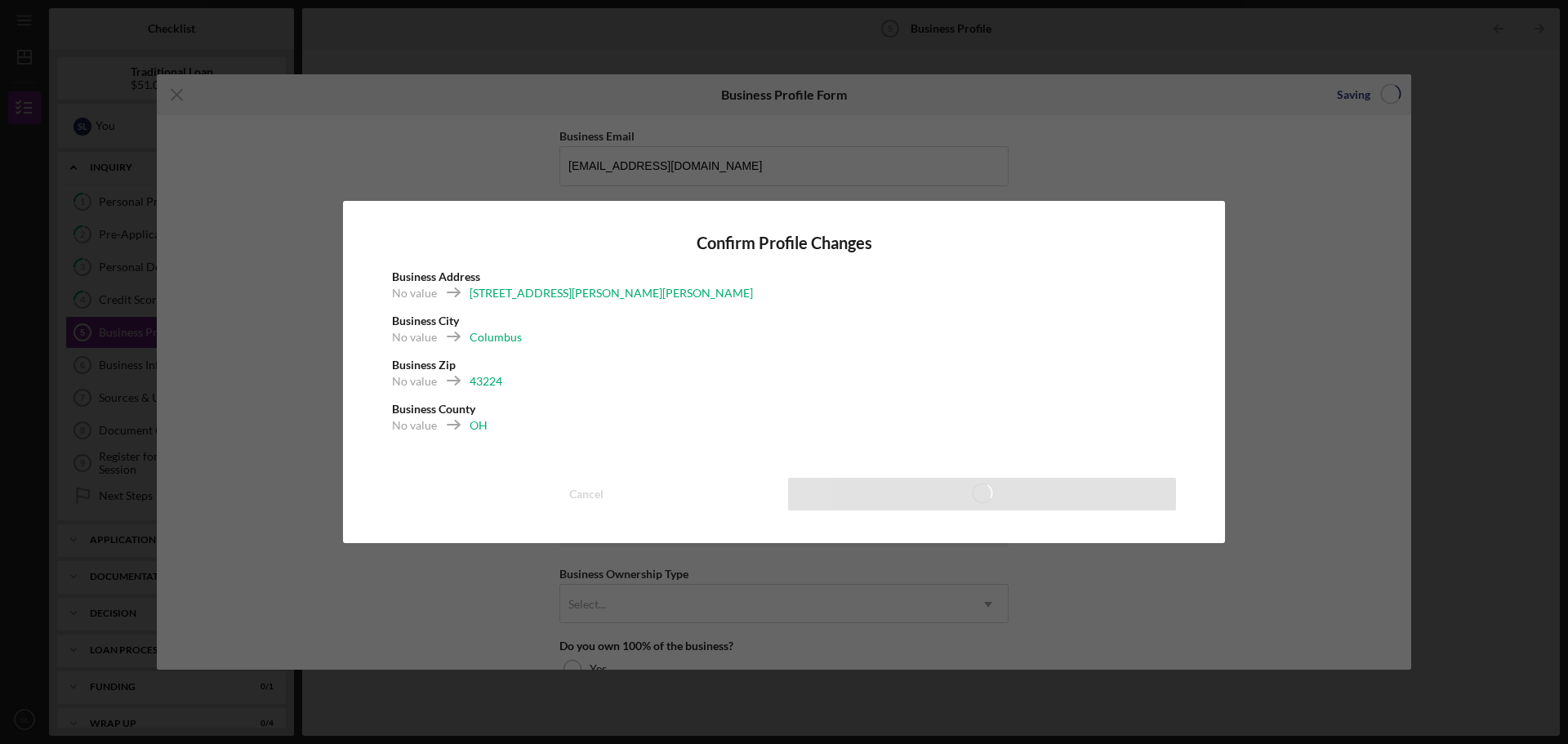
scroll to position [57, 0]
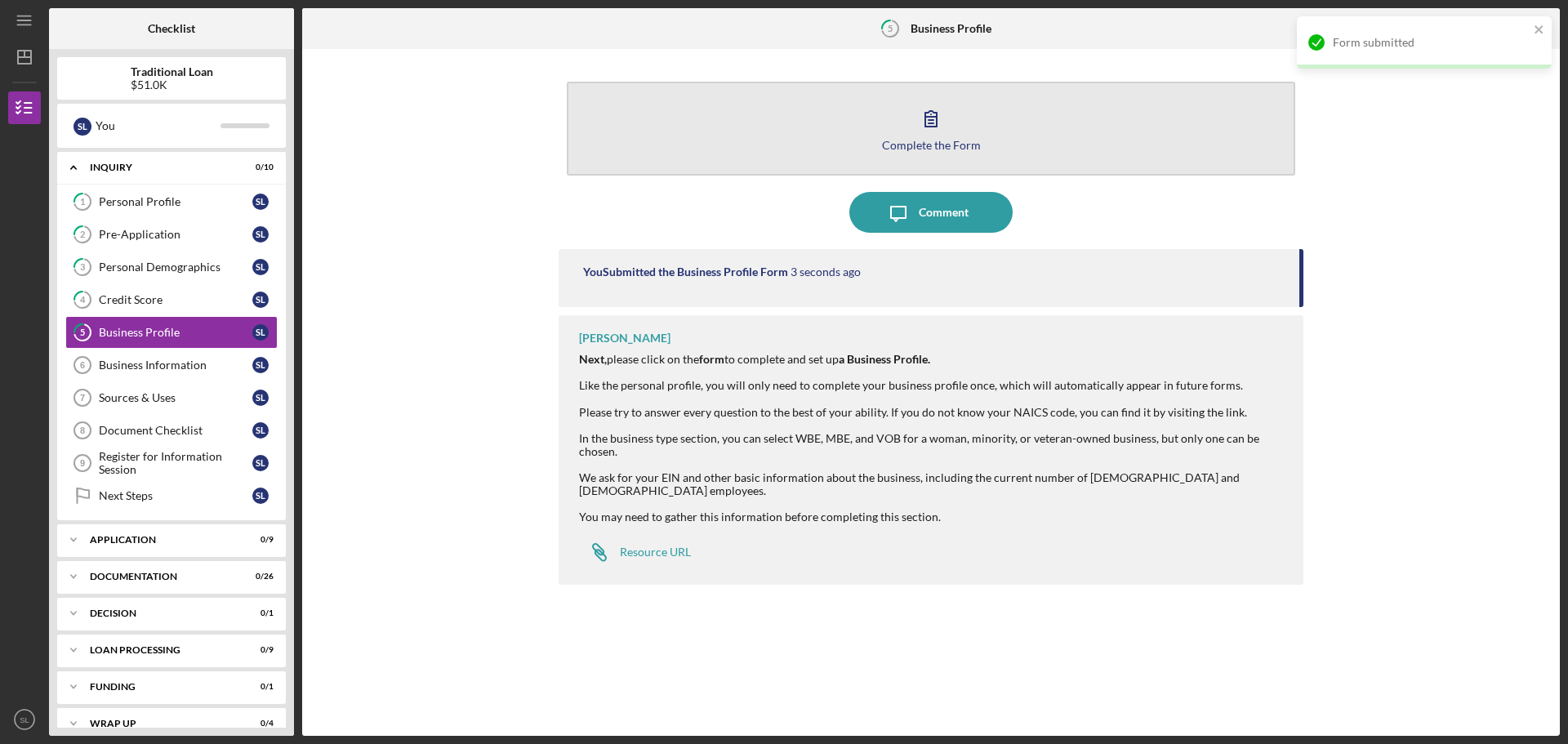
click at [963, 129] on button "Complete the Form Form" at bounding box center [931, 129] width 728 height 94
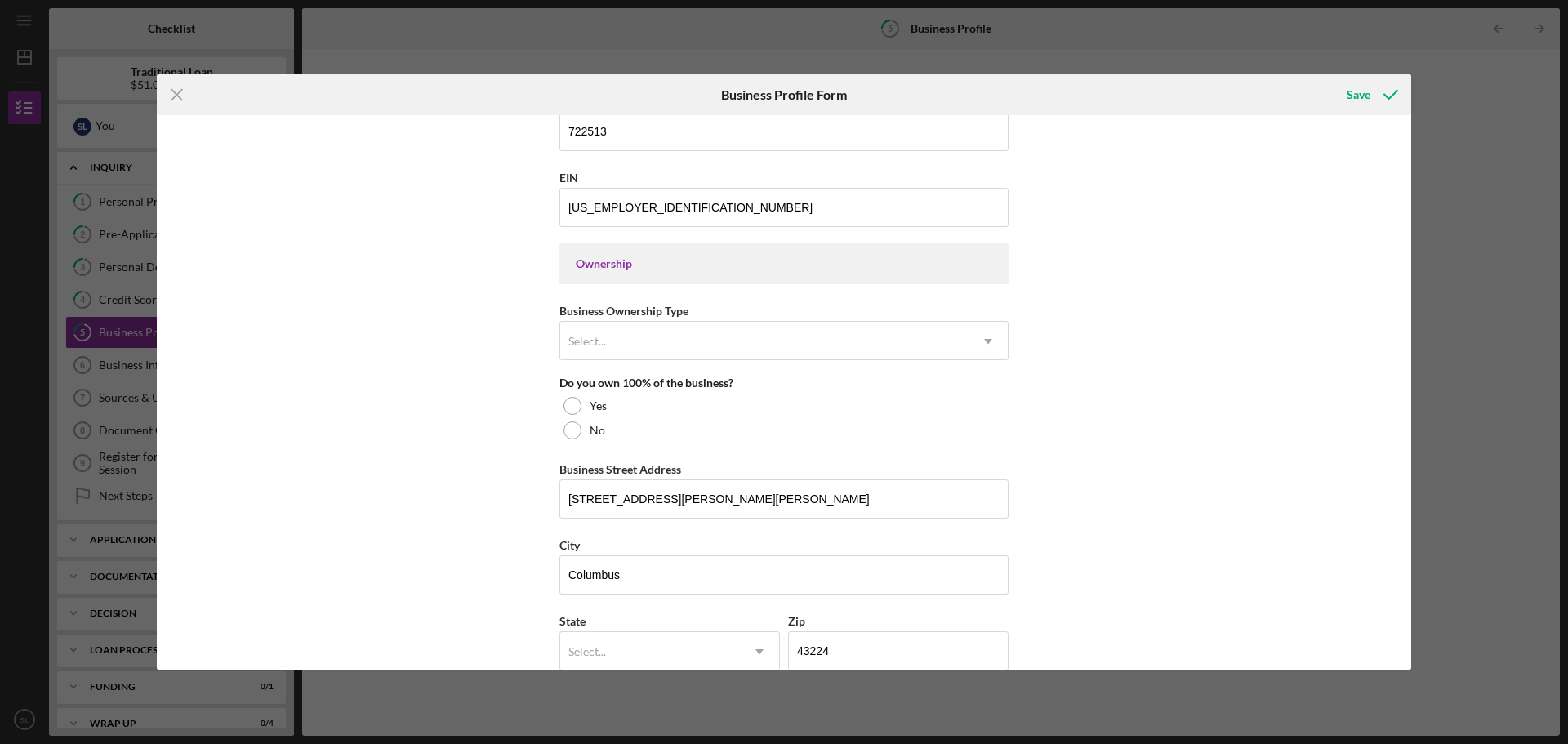
scroll to position [644, 0]
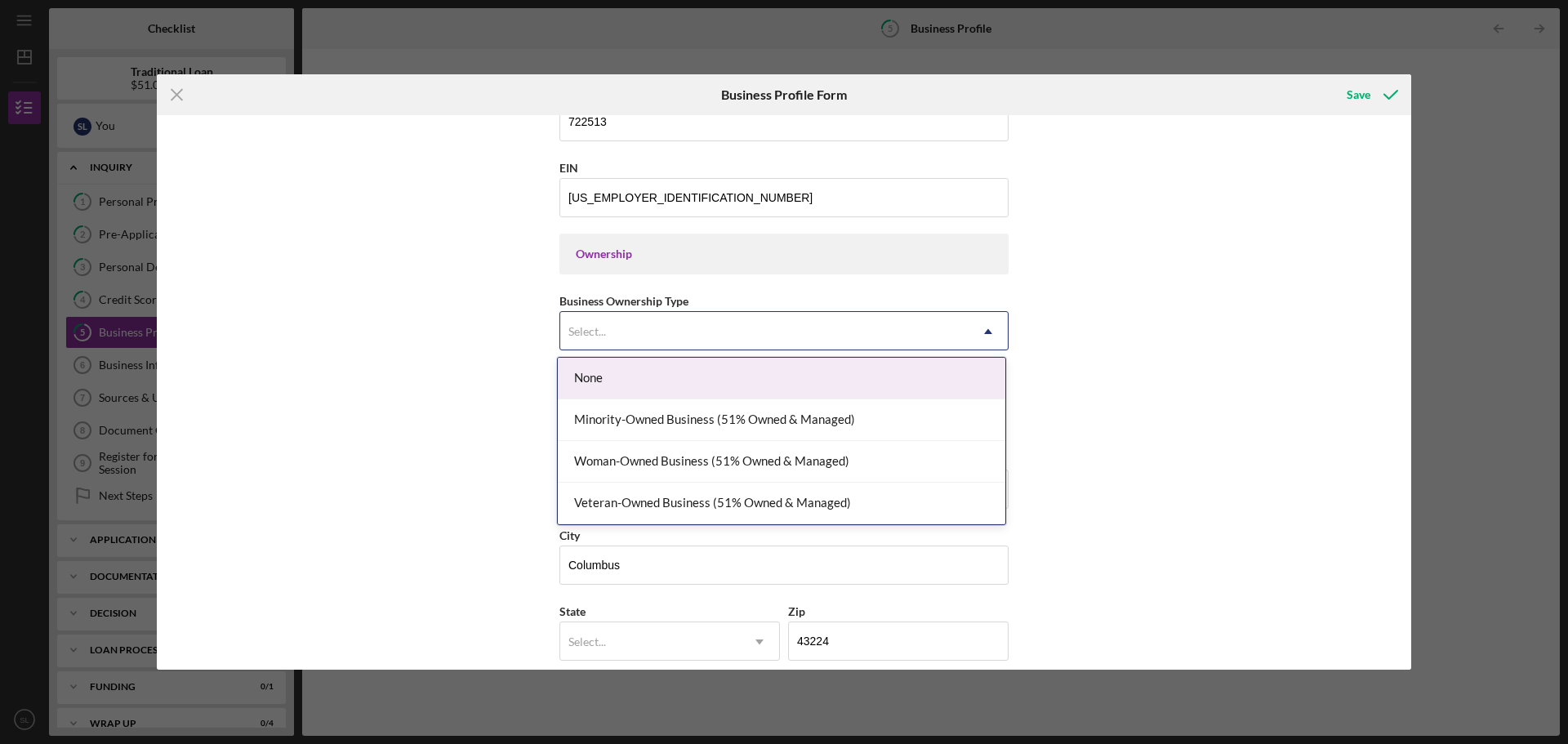
click at [964, 328] on div "Select..." at bounding box center [764, 332] width 408 height 38
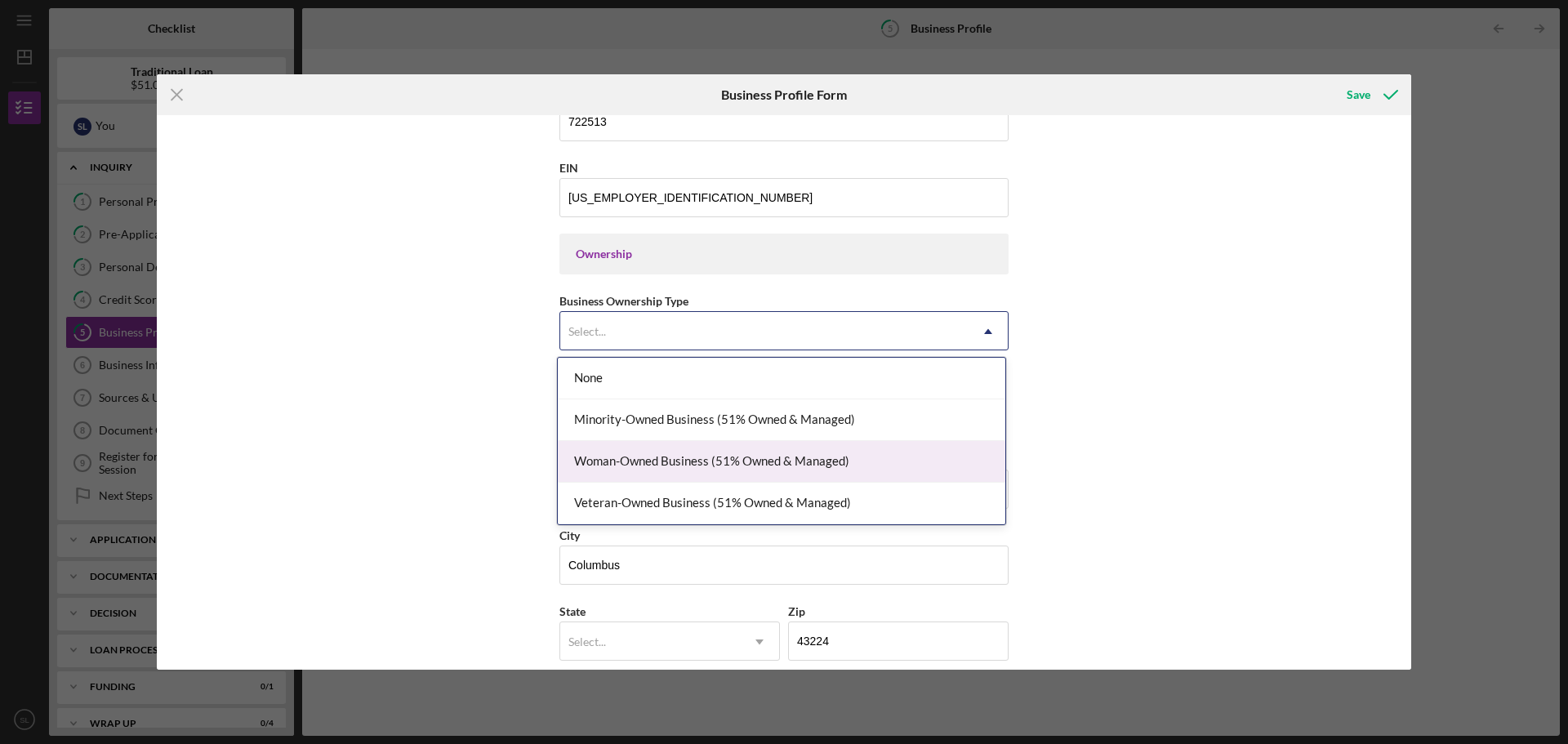
click at [881, 469] on div "Woman-Owned Business (51% Owned & Managed)" at bounding box center [781, 462] width 448 height 42
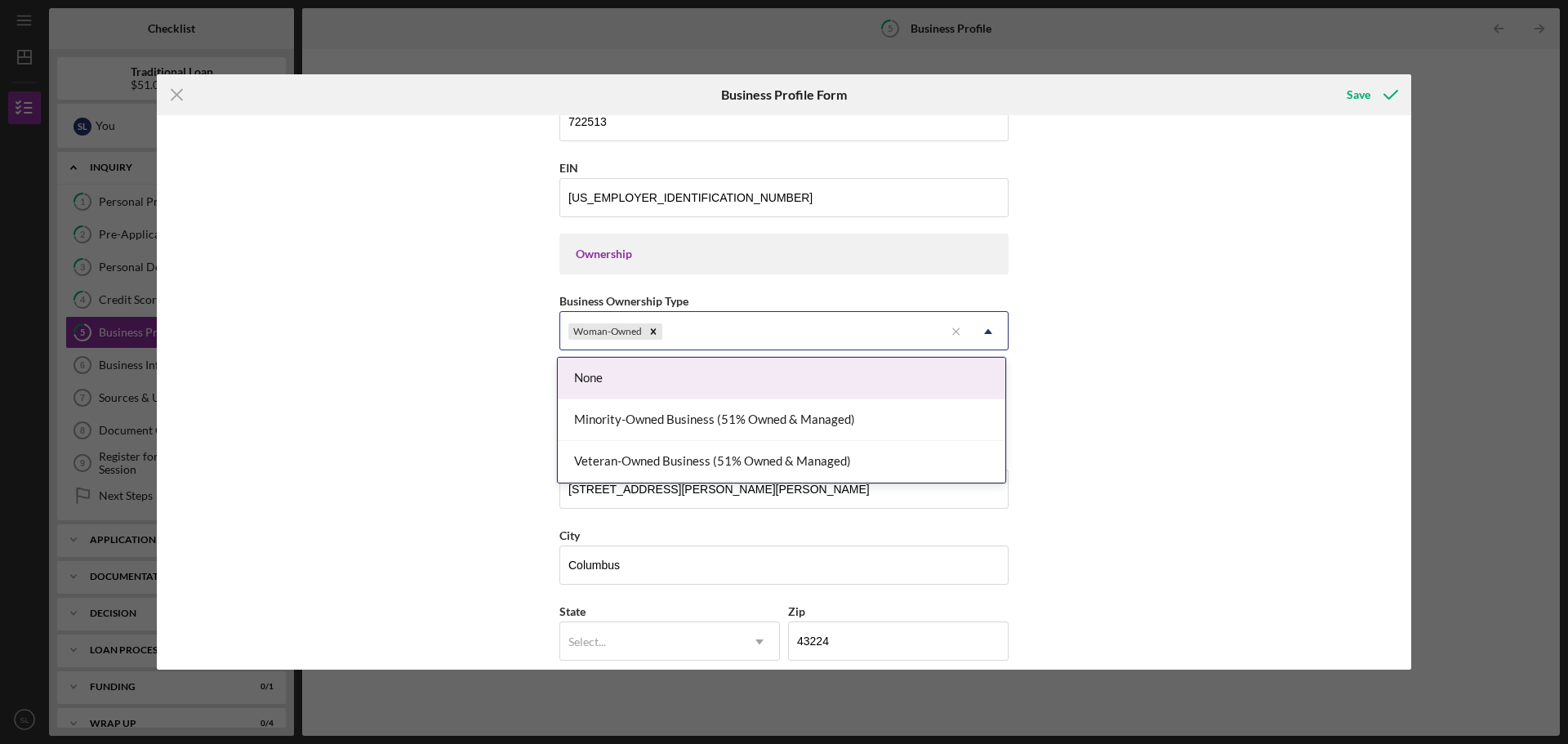
click at [981, 328] on icon "Icon/Dropdown Arrow" at bounding box center [988, 332] width 39 height 39
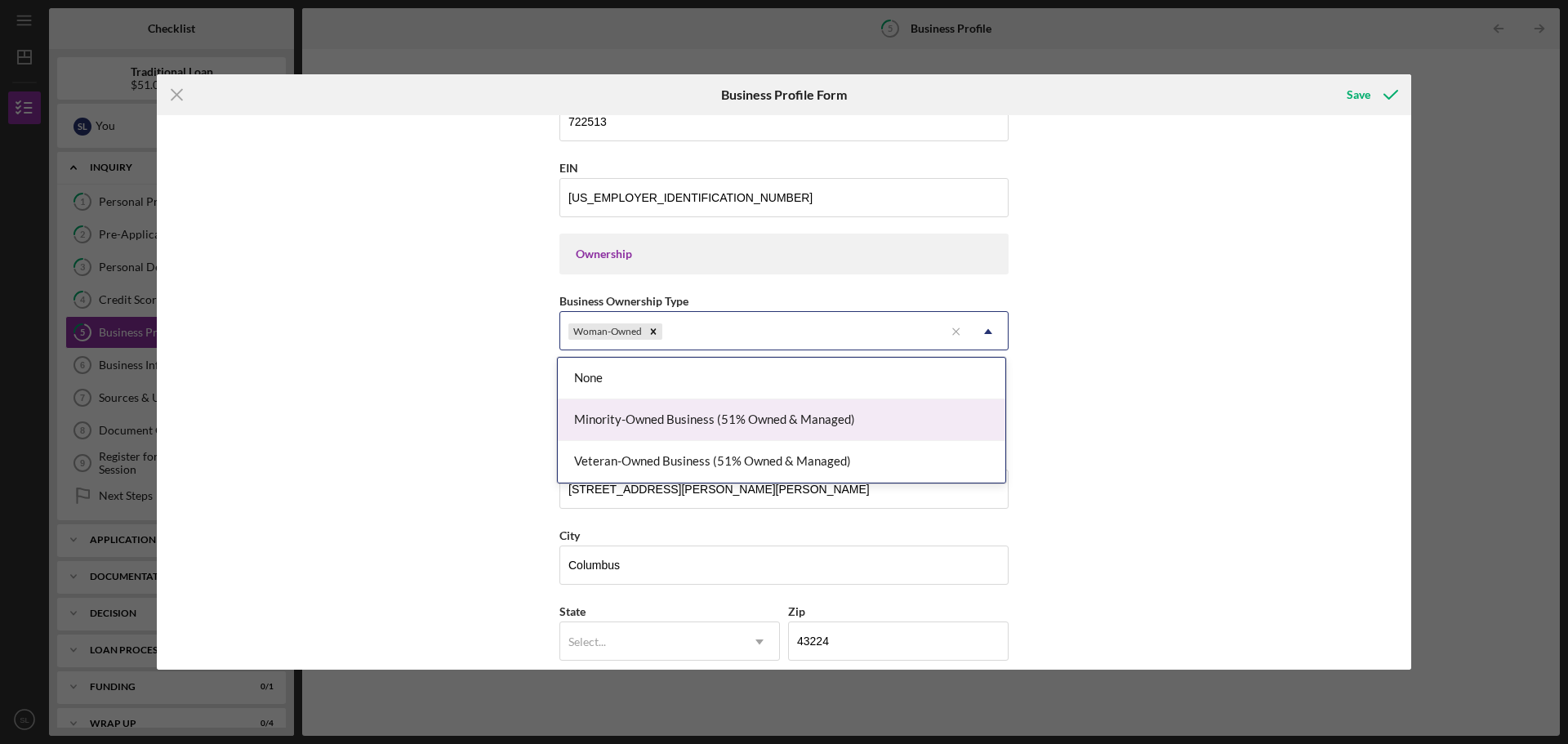
click at [777, 426] on div "Minority-Owned Business (51% Owned & Managed)" at bounding box center [781, 420] width 448 height 42
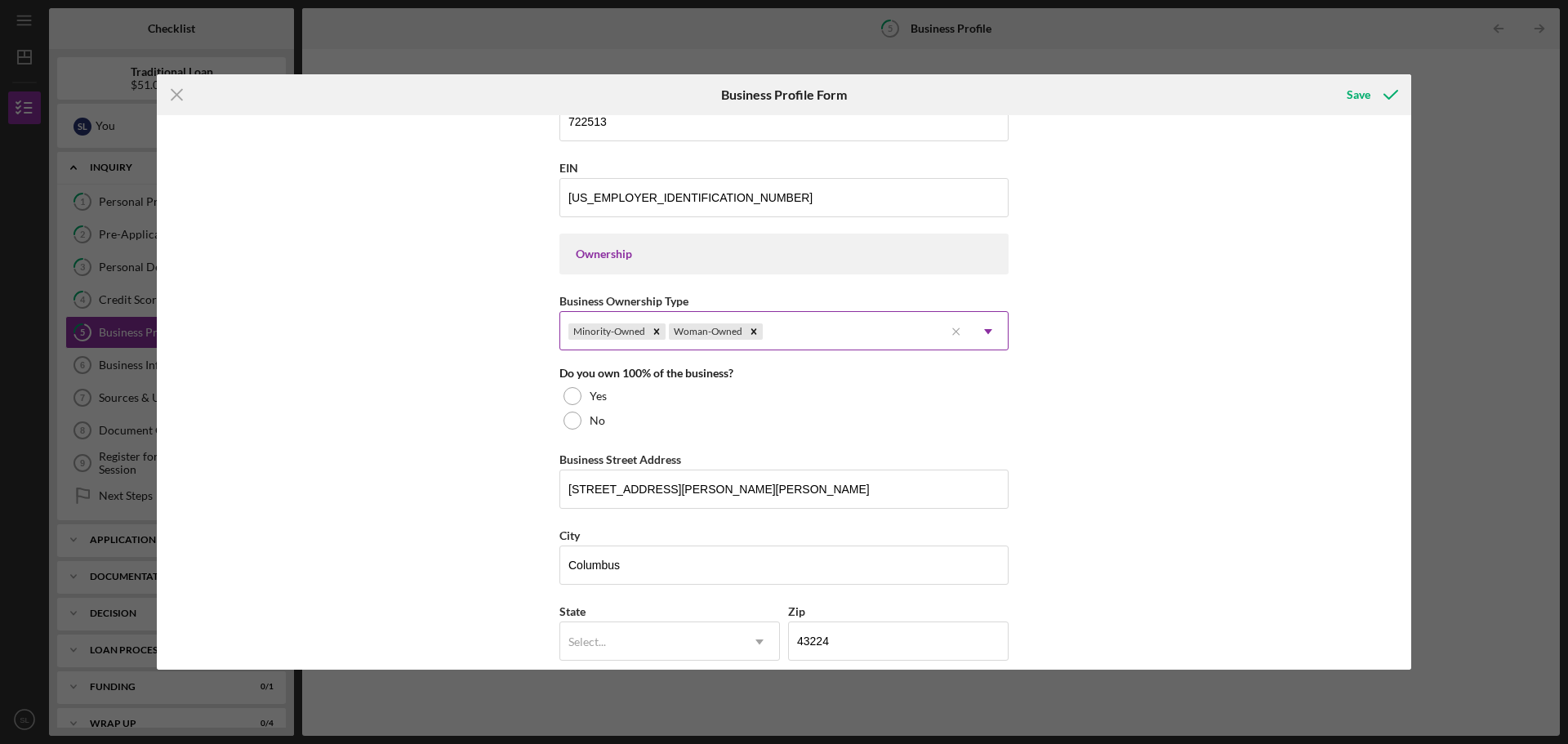
click at [975, 332] on icon "Icon/Dropdown Arrow" at bounding box center [988, 332] width 39 height 39
click at [1060, 431] on div "Business Name The Modern Southern Table DBA Modern Southern Table Business Star…" at bounding box center [784, 392] width 1254 height 554
click at [567, 392] on div at bounding box center [573, 397] width 18 height 18
drag, startPoint x: 1405, startPoint y: 352, endPoint x: 1395, endPoint y: 415, distance: 63.8
click at [1395, 415] on div "Business Name The Modern Southern Table DBA Modern Southern Table Business Star…" at bounding box center [784, 392] width 1254 height 554
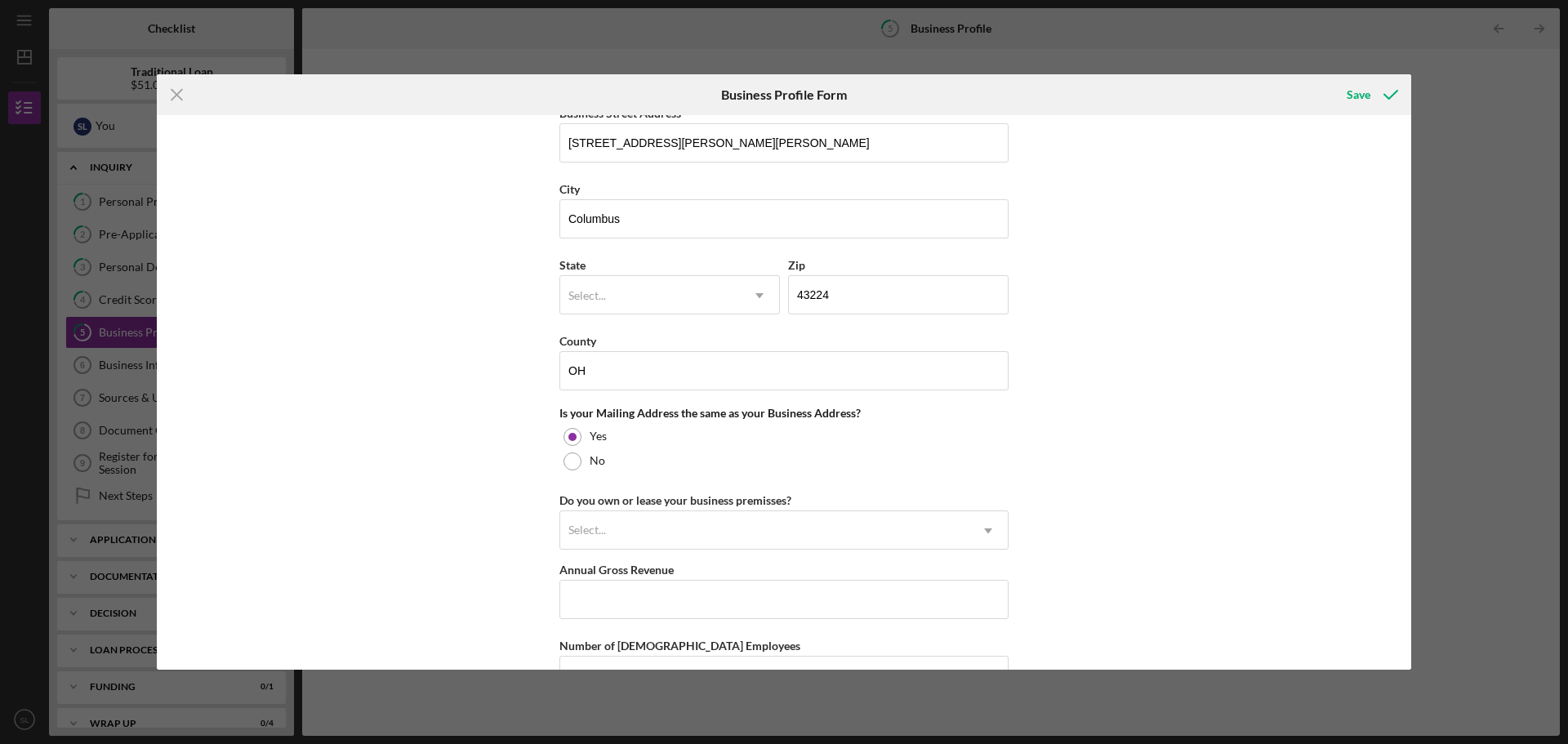
scroll to position [1039, 0]
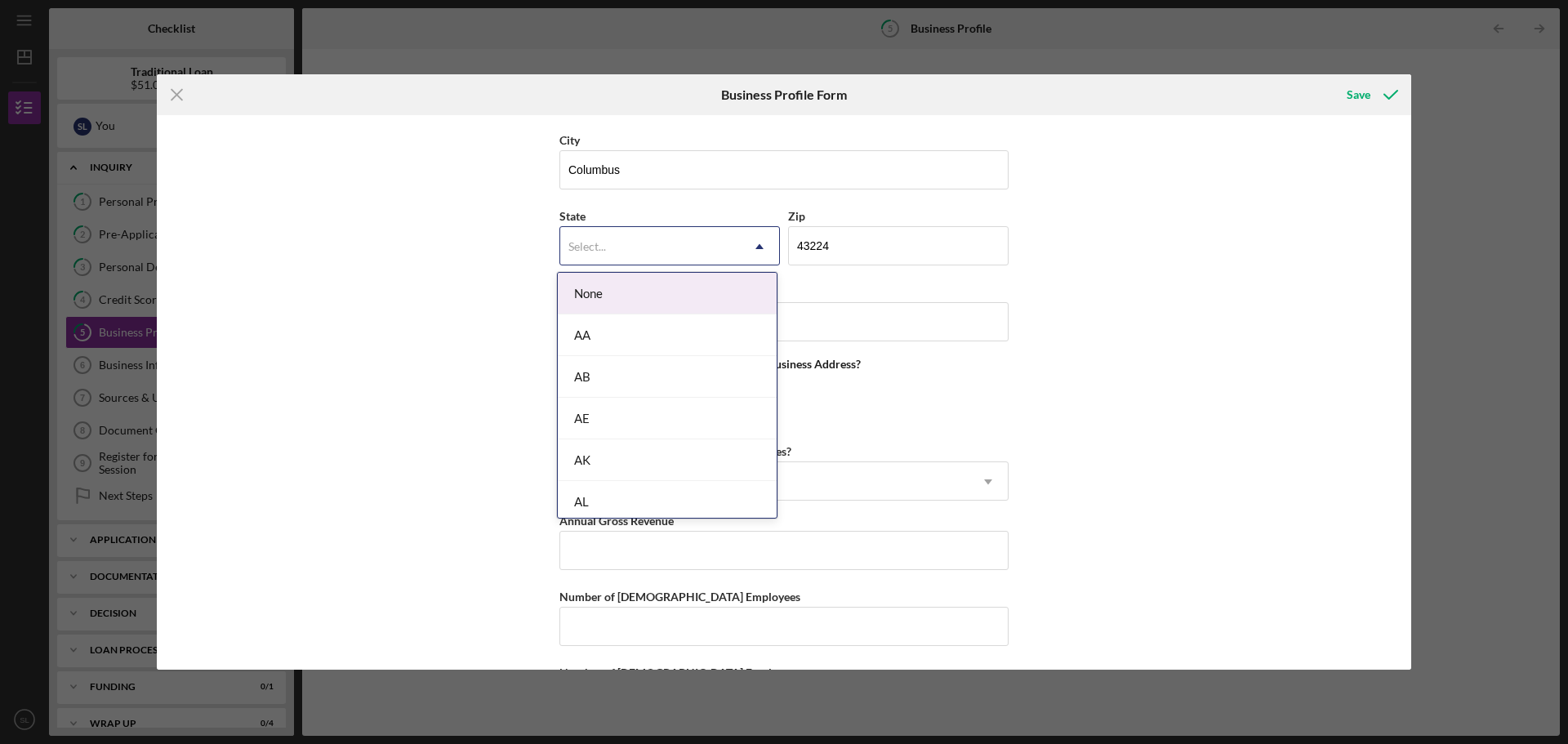
click at [665, 238] on div "Select..." at bounding box center [650, 246] width 180 height 38
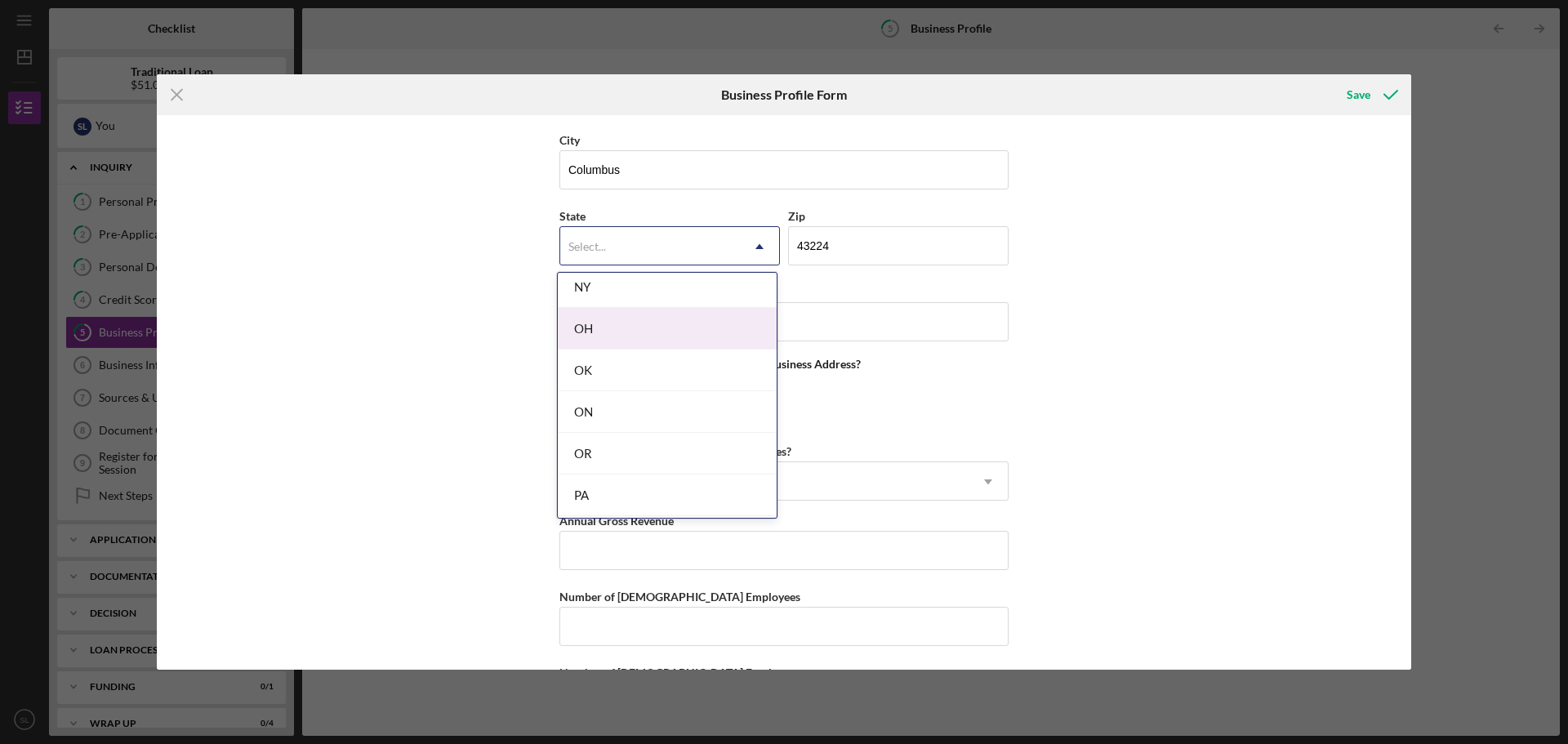
click at [616, 337] on div "OH" at bounding box center [667, 329] width 219 height 42
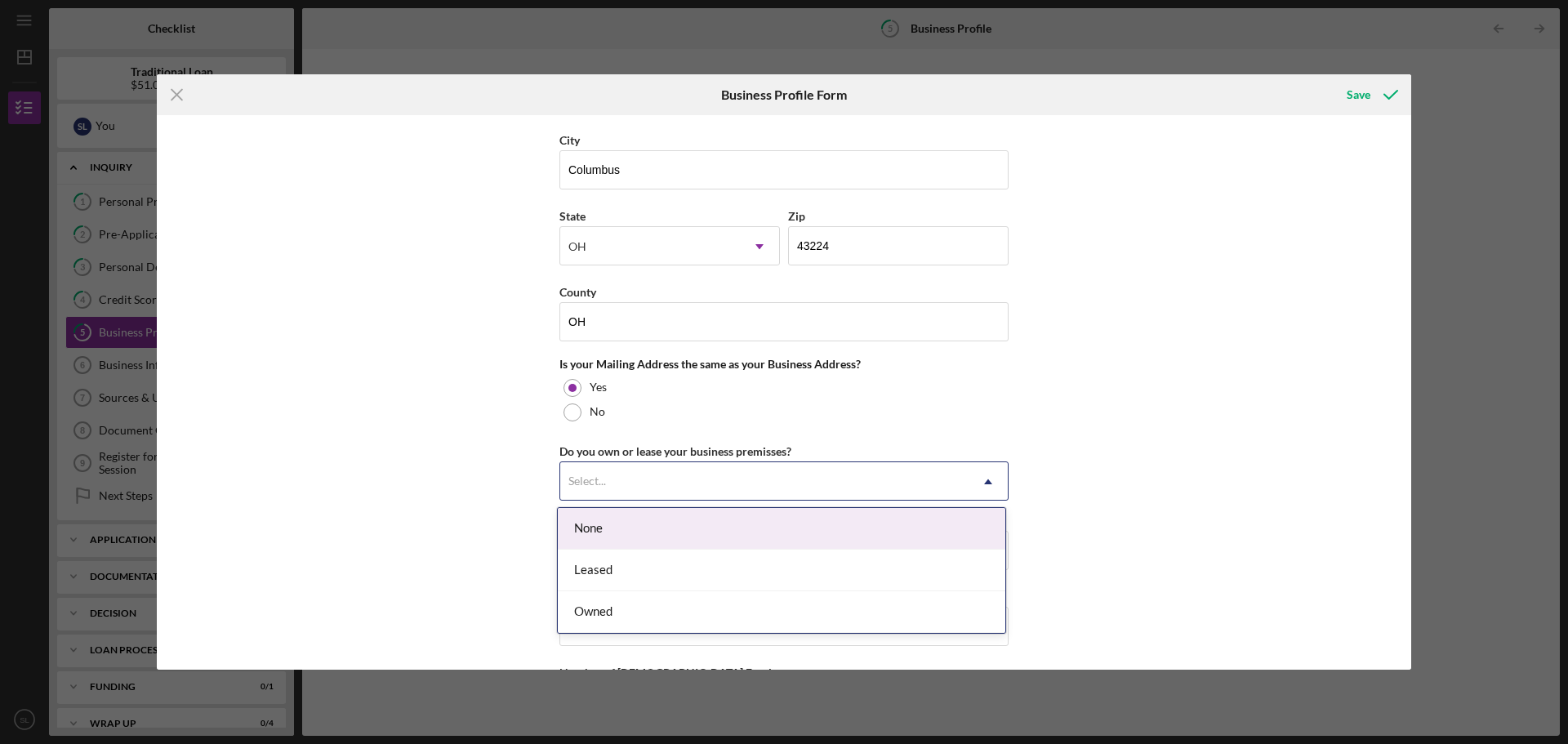
click at [862, 477] on div "Select..." at bounding box center [764, 482] width 408 height 38
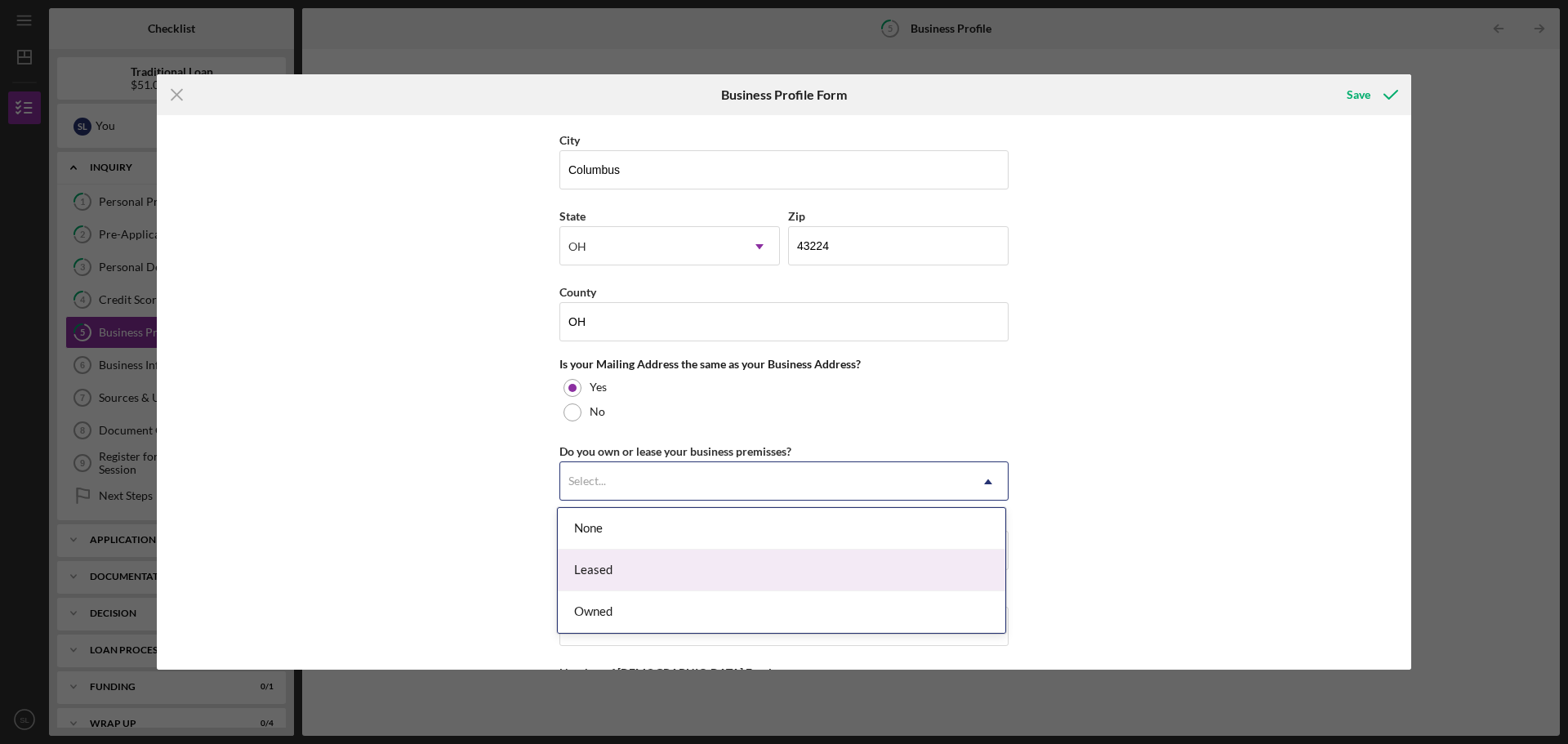
click at [802, 574] on div "Leased" at bounding box center [781, 570] width 448 height 42
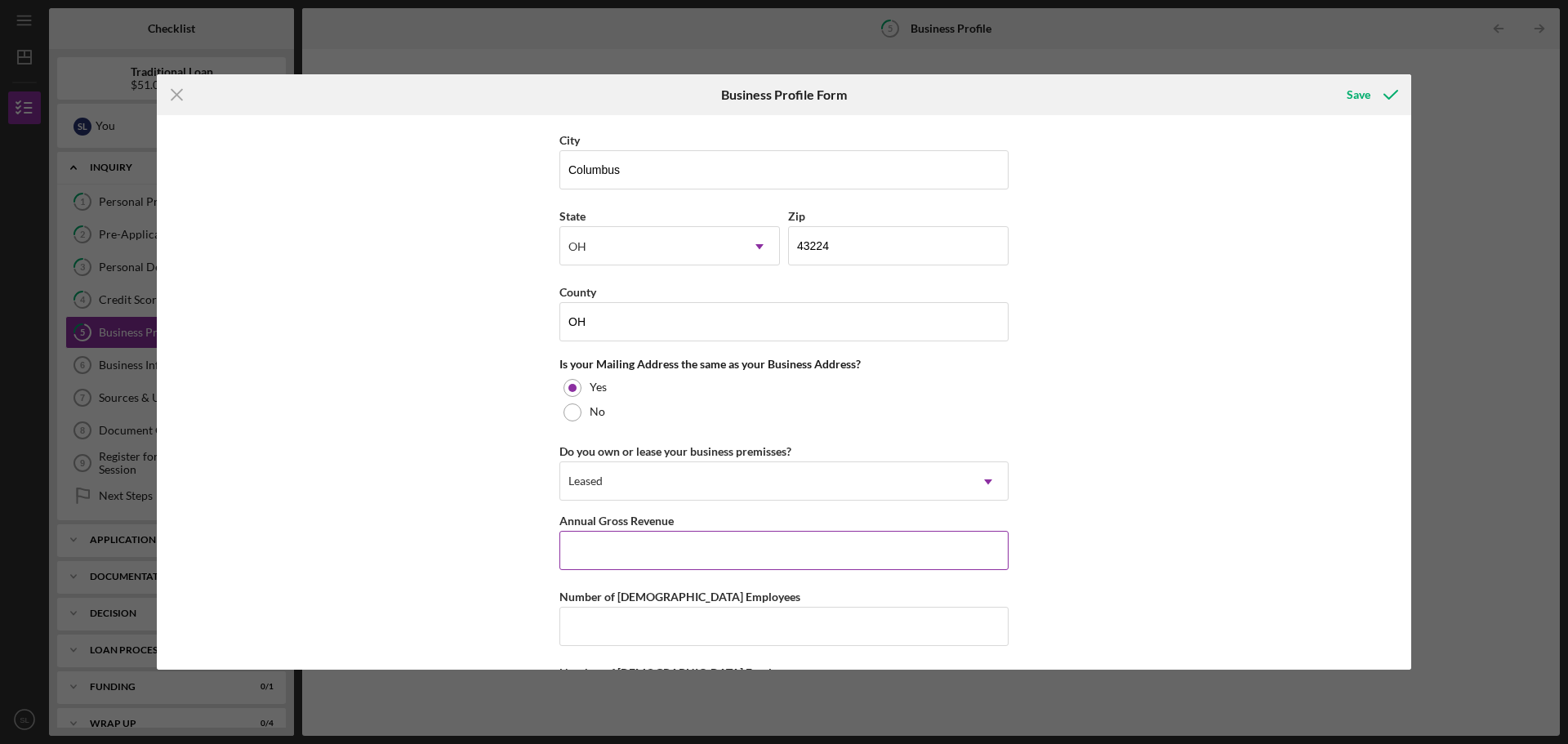
click at [873, 563] on input "Annual Gross Revenue" at bounding box center [784, 550] width 449 height 39
type input "$1,217,000"
click at [745, 636] on input "Number of Full-Time Employees" at bounding box center [784, 626] width 449 height 39
type input "2"
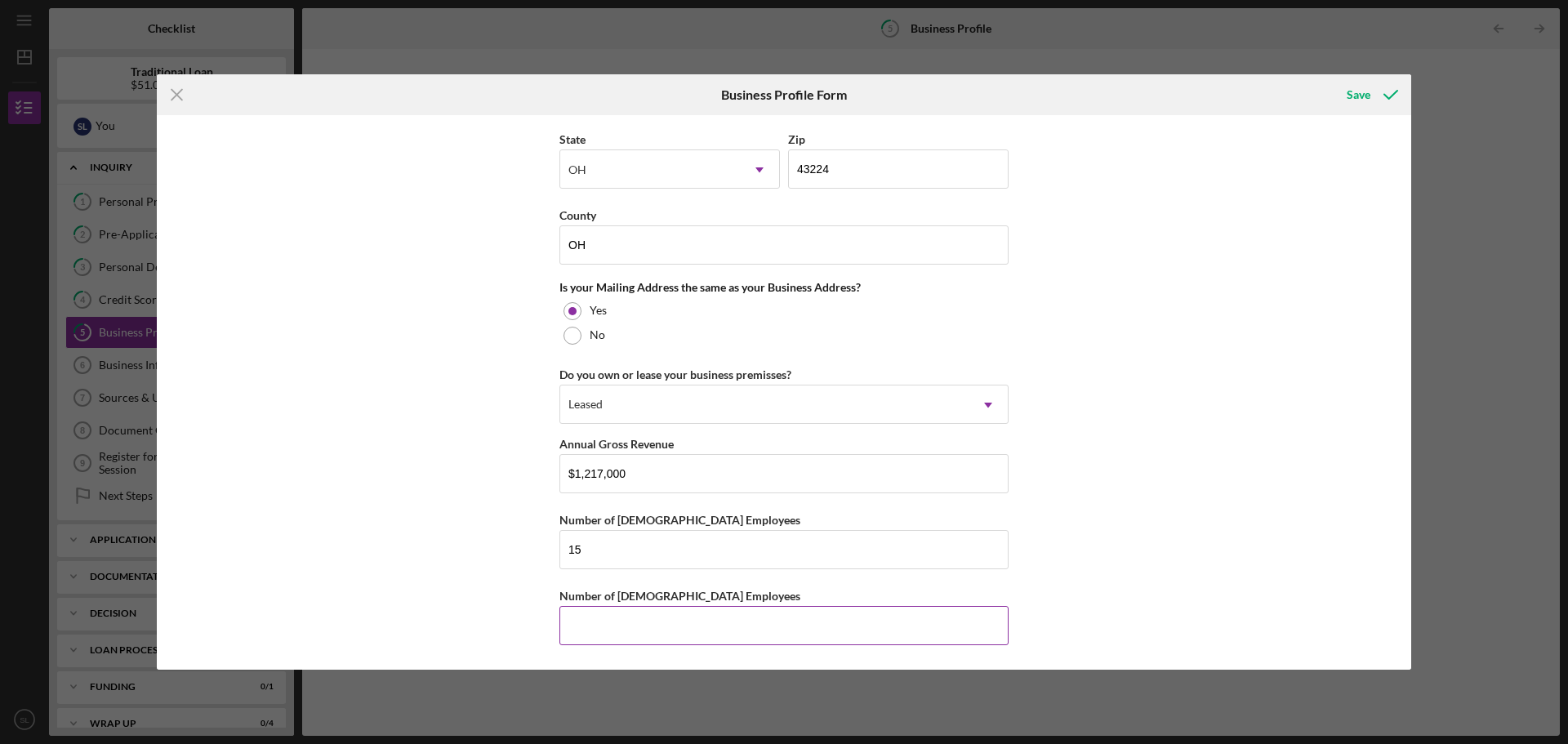
click at [694, 639] on input "Number of Part-Time Employees" at bounding box center [784, 625] width 449 height 39
drag, startPoint x: 636, startPoint y: 566, endPoint x: 536, endPoint y: 558, distance: 100.3
click at [536, 558] on div "Business Name The Modern Southern Table DBA Modern Southern Table Business Star…" at bounding box center [784, 392] width 1254 height 554
type input "6"
click at [604, 630] on input "Number of Part-Time Employees" at bounding box center [784, 625] width 449 height 39
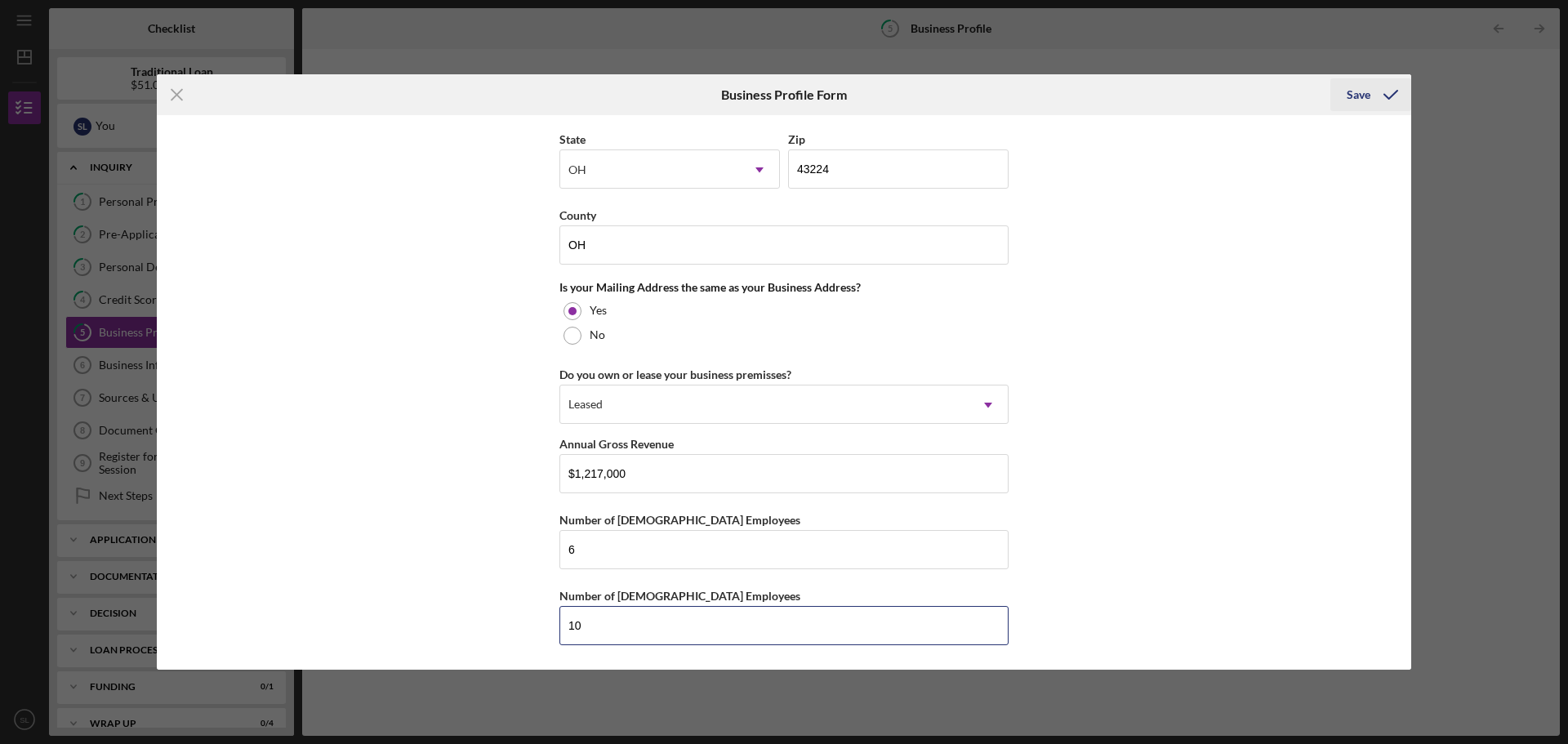
type input "10"
click at [1357, 100] on div "Save" at bounding box center [1358, 94] width 23 height 33
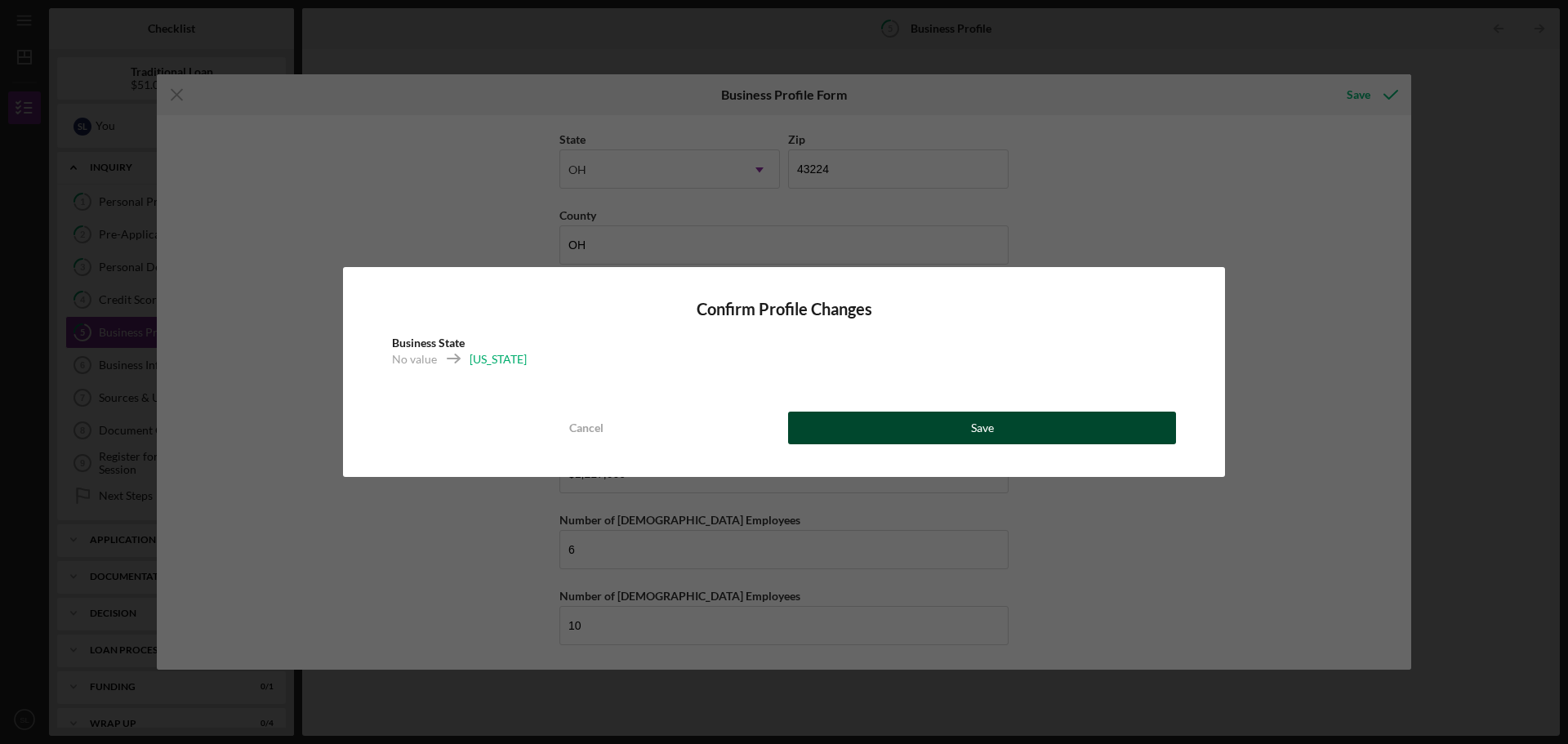
click at [952, 434] on button "Save" at bounding box center [982, 428] width 388 height 33
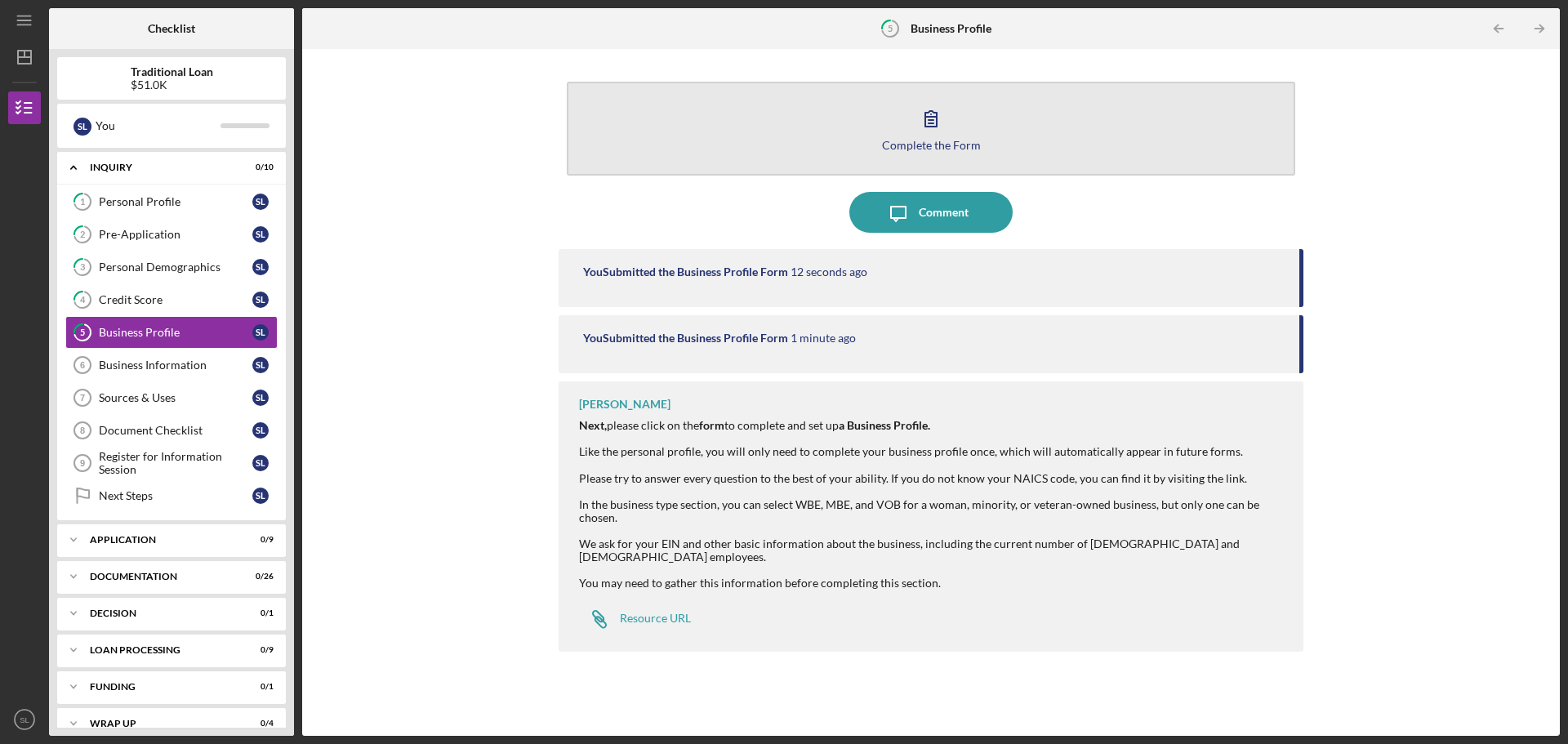
click at [908, 145] on div "Complete the Form" at bounding box center [931, 144] width 99 height 13
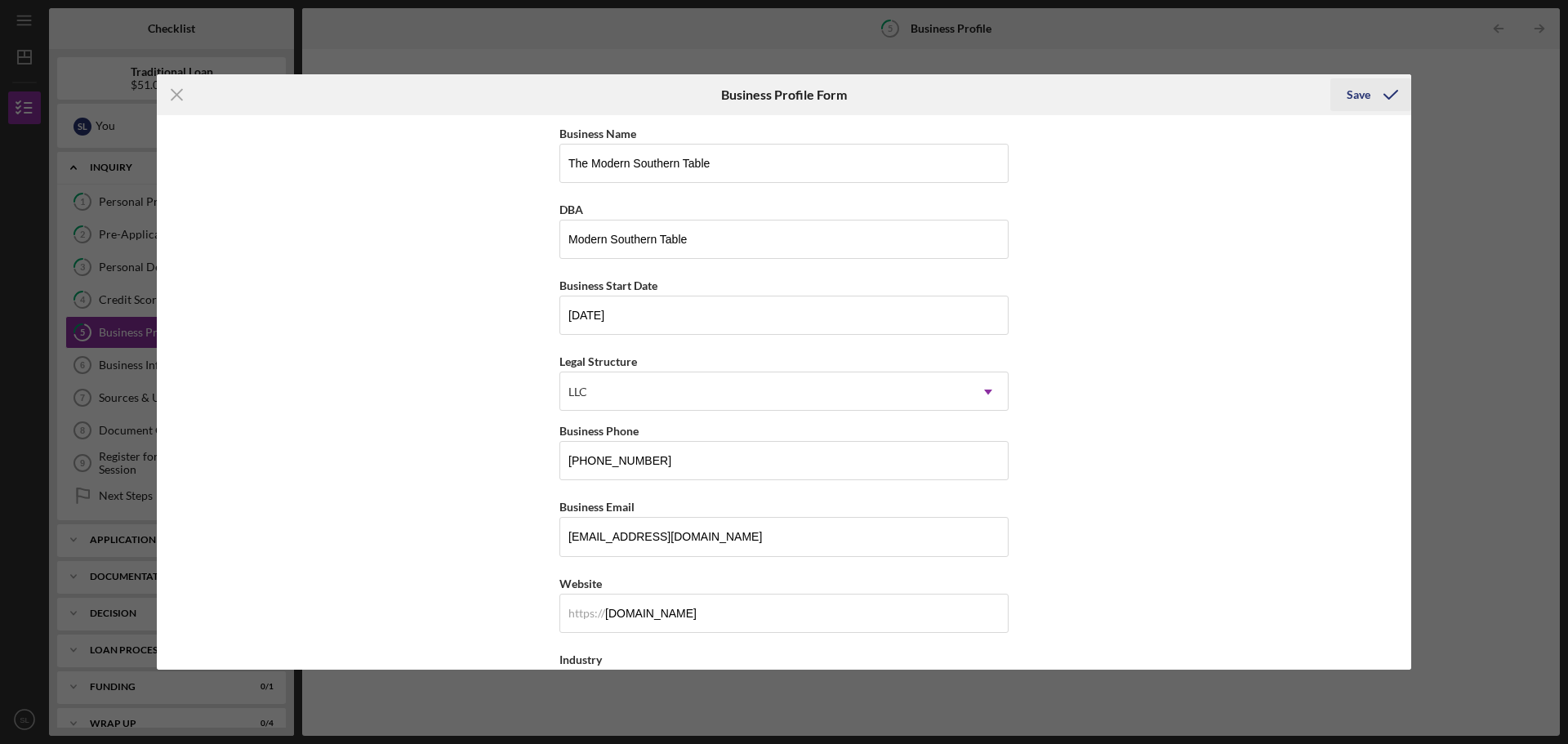
click at [1358, 93] on div "Save" at bounding box center [1358, 94] width 23 height 33
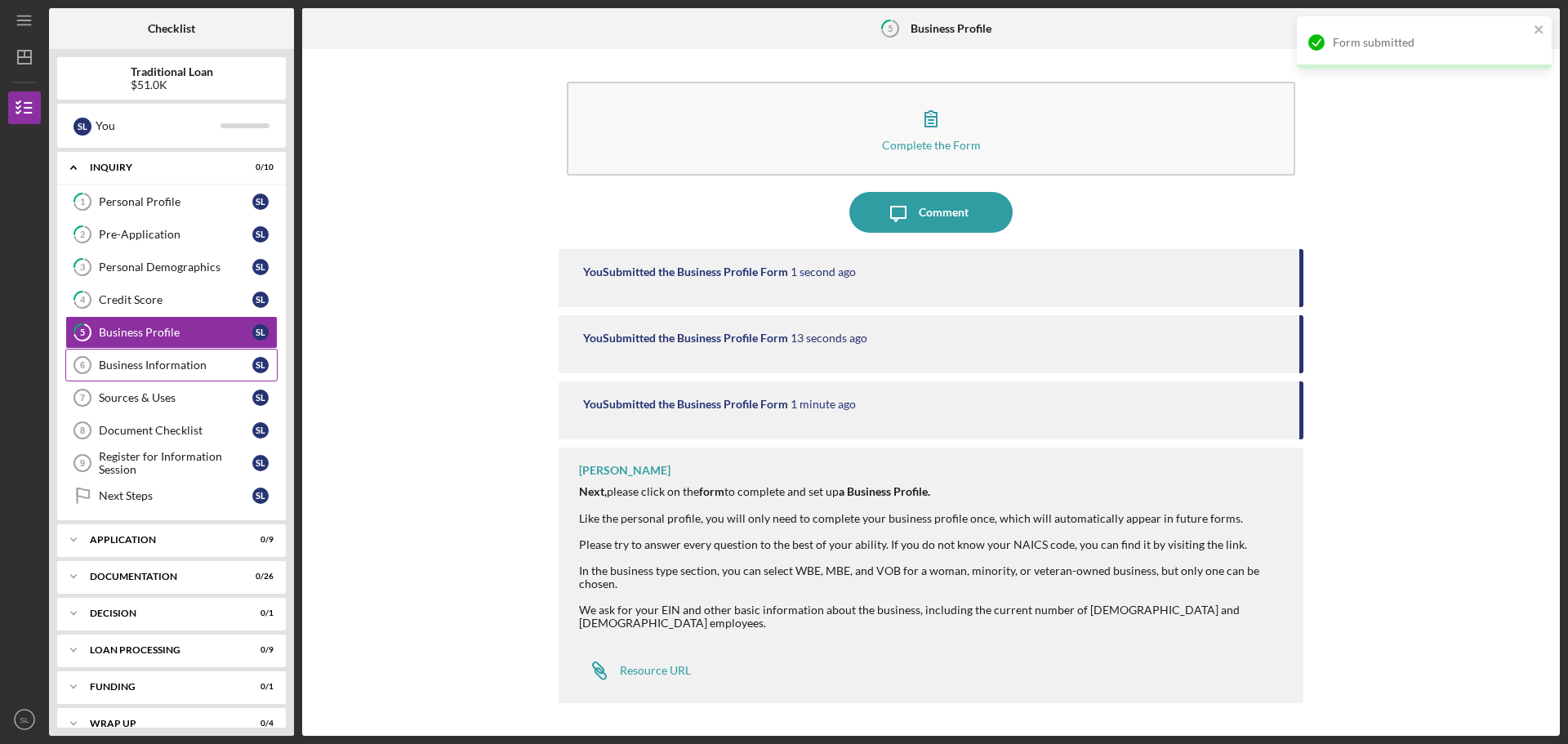
click at [111, 357] on link "Business Information 6 Business Information S L" at bounding box center [171, 365] width 212 height 33
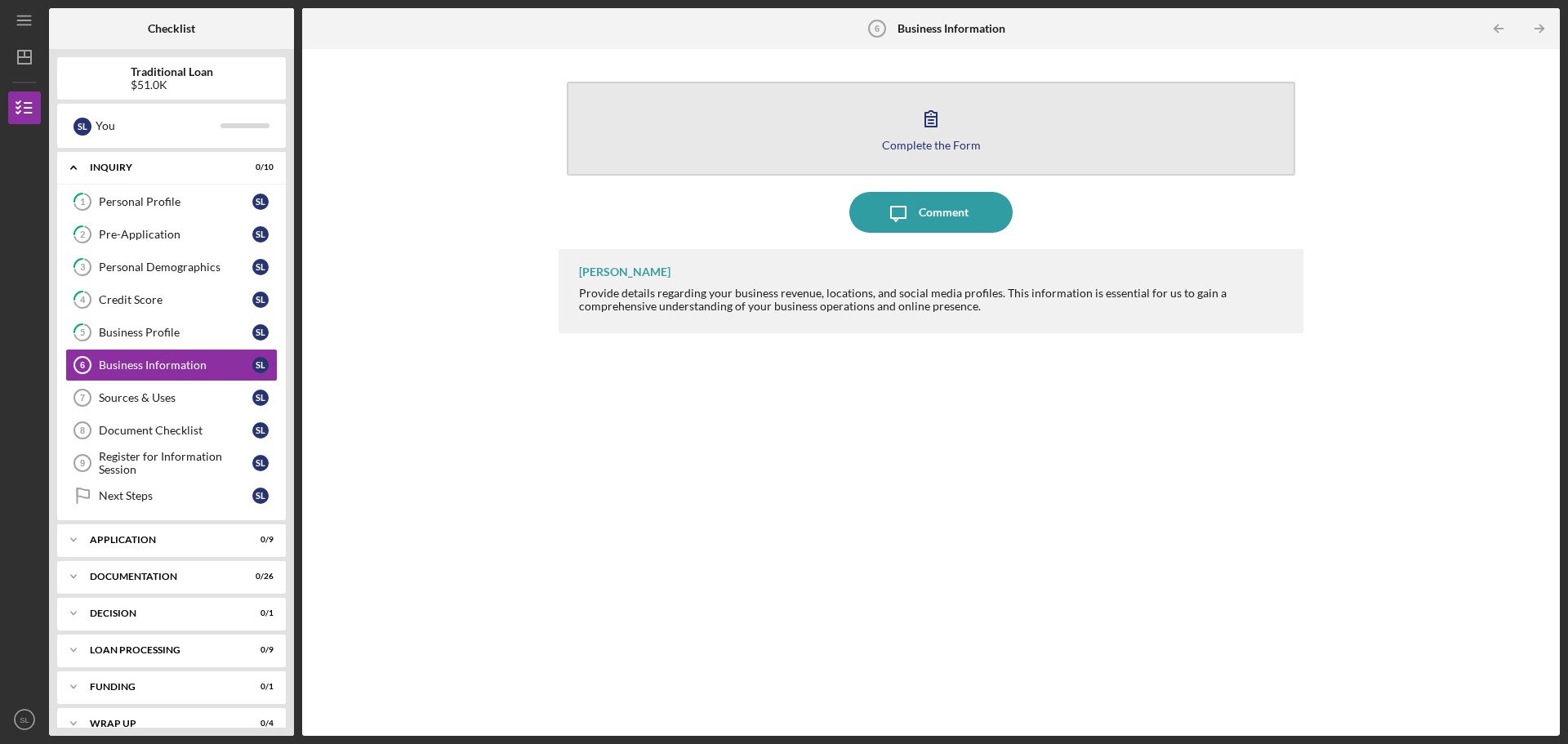
click at [950, 129] on button "Complete the Form Form" at bounding box center [931, 129] width 728 height 94
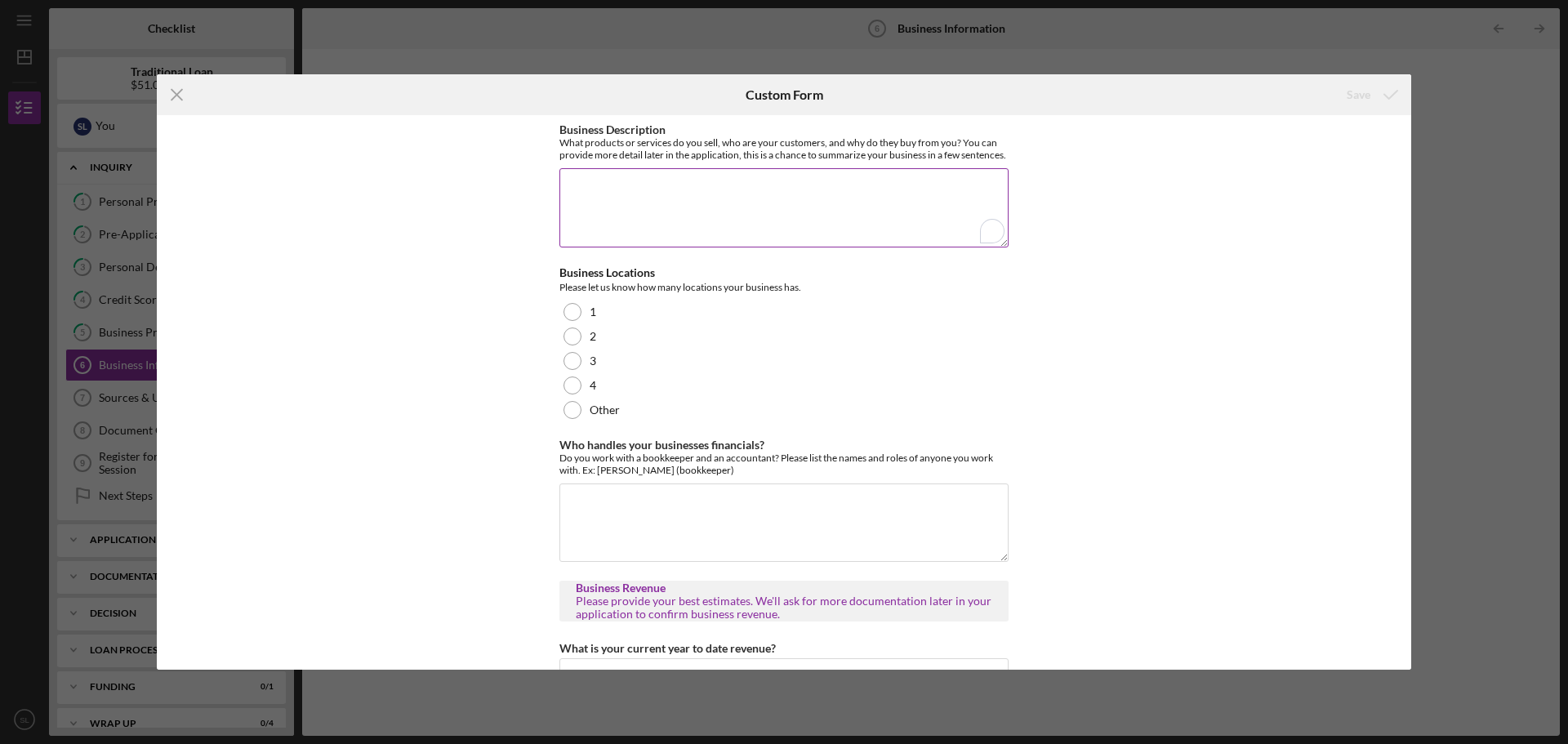
click at [968, 227] on textarea "Business Description" at bounding box center [784, 207] width 449 height 78
click at [596, 207] on textarea "Business Description" at bounding box center [784, 207] width 449 height 78
type textarea "v"
drag, startPoint x: 596, startPoint y: 207, endPoint x: 553, endPoint y: 208, distance: 43.0
click at [553, 208] on div "Business Description What products or services do you sell, who are your custom…" at bounding box center [784, 392] width 1254 height 554
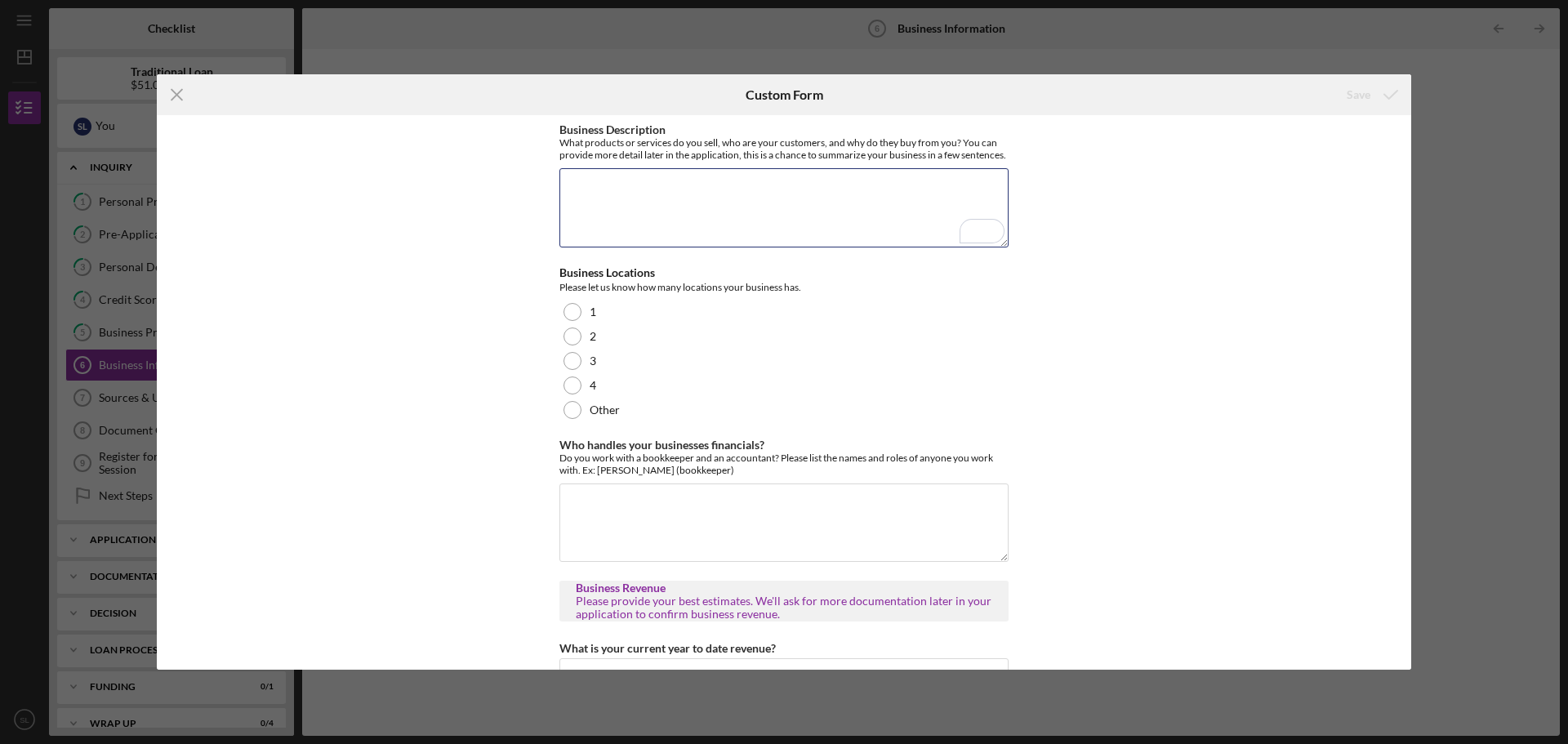
paste textarea "Modern Southern Table is a fast-casual-paced restaurant and catering company, s…"
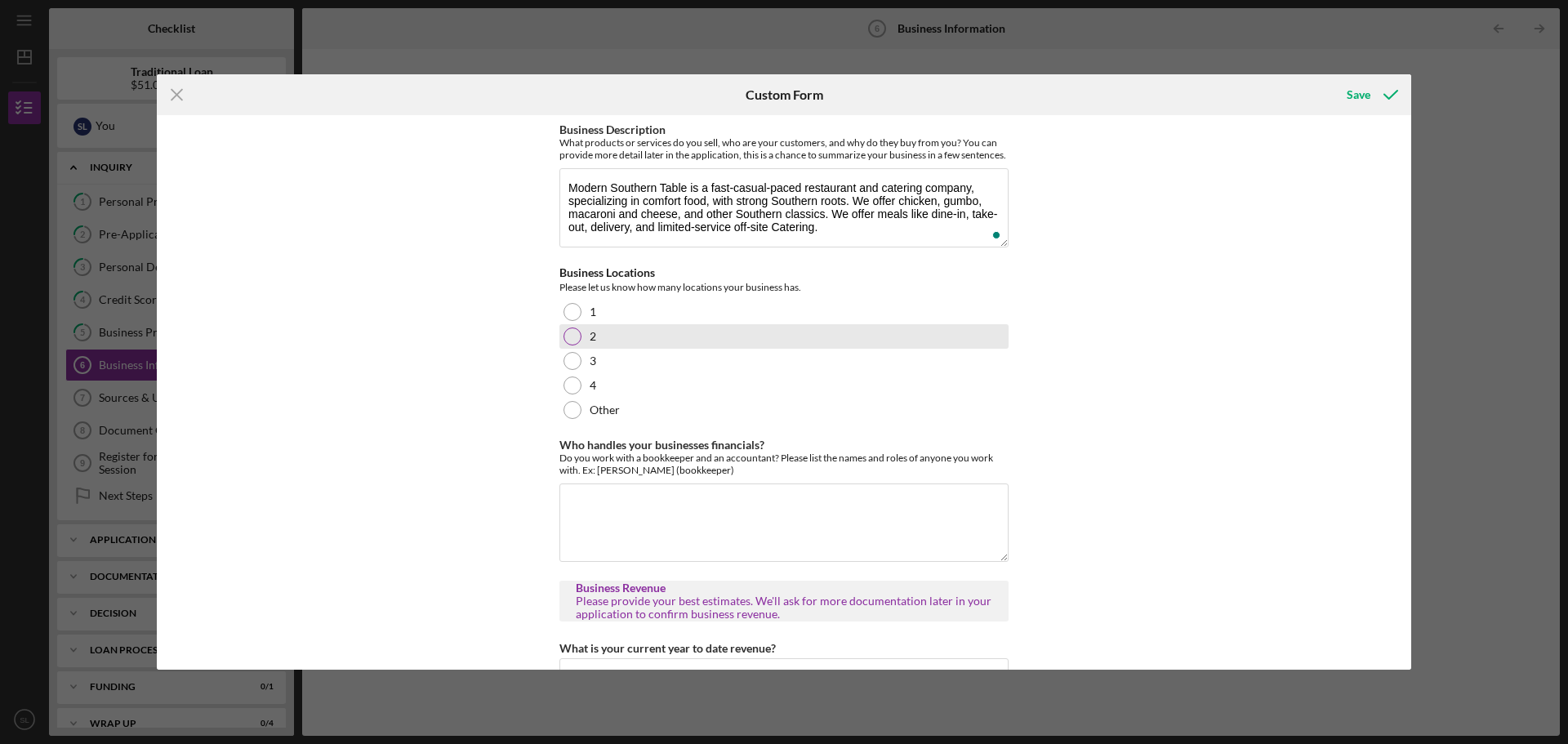
click at [569, 349] on div "2" at bounding box center [784, 336] width 449 height 24
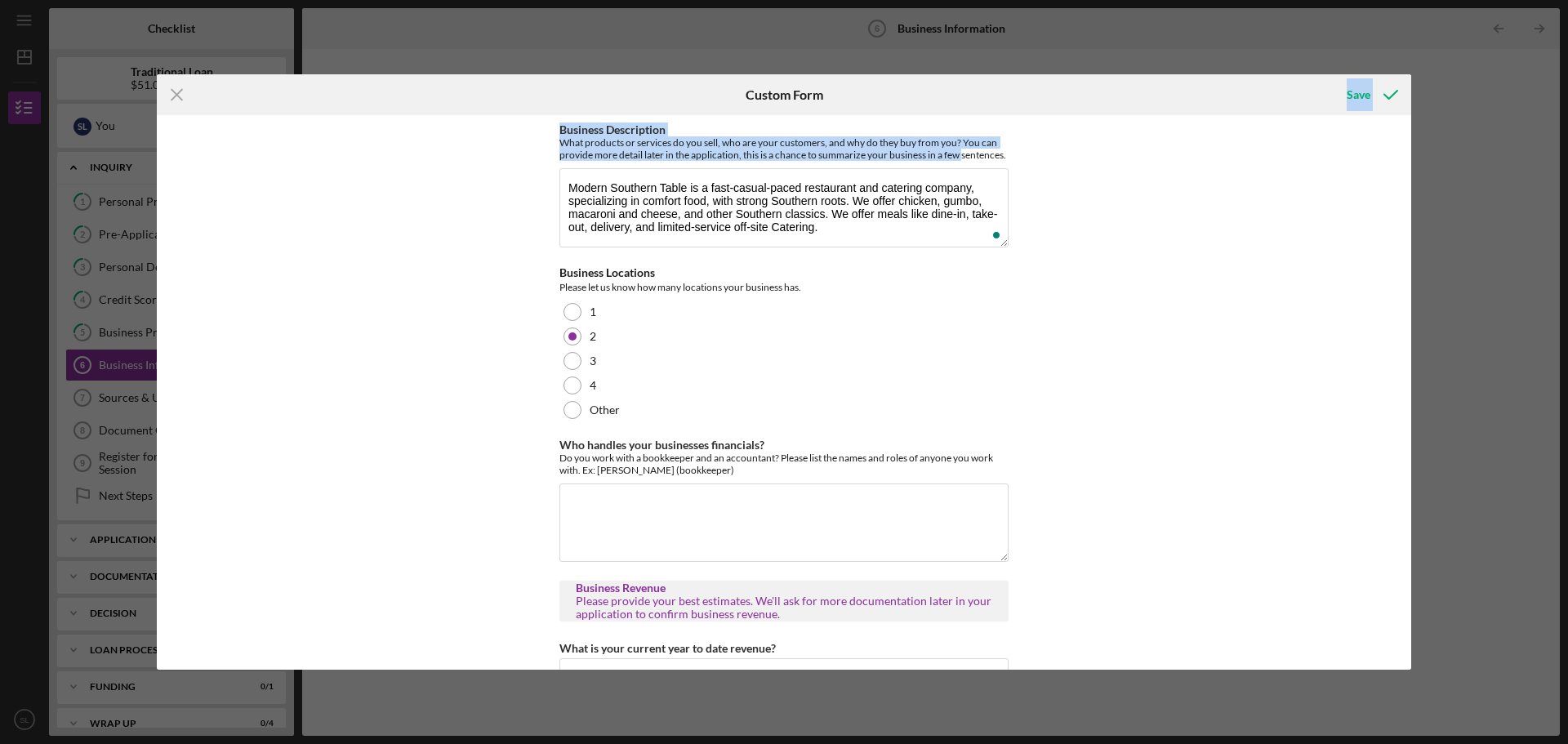
drag, startPoint x: 1244, startPoint y: 80, endPoint x: 1248, endPoint y: 152, distance: 72.1
click at [1248, 152] on form "Icon/Menu Close Custom Form Save Business Description What products or services…" at bounding box center [784, 372] width 1254 height 595
click at [1168, 160] on div "Business Description What products or services do you sell, who are your custom…" at bounding box center [784, 392] width 1254 height 554
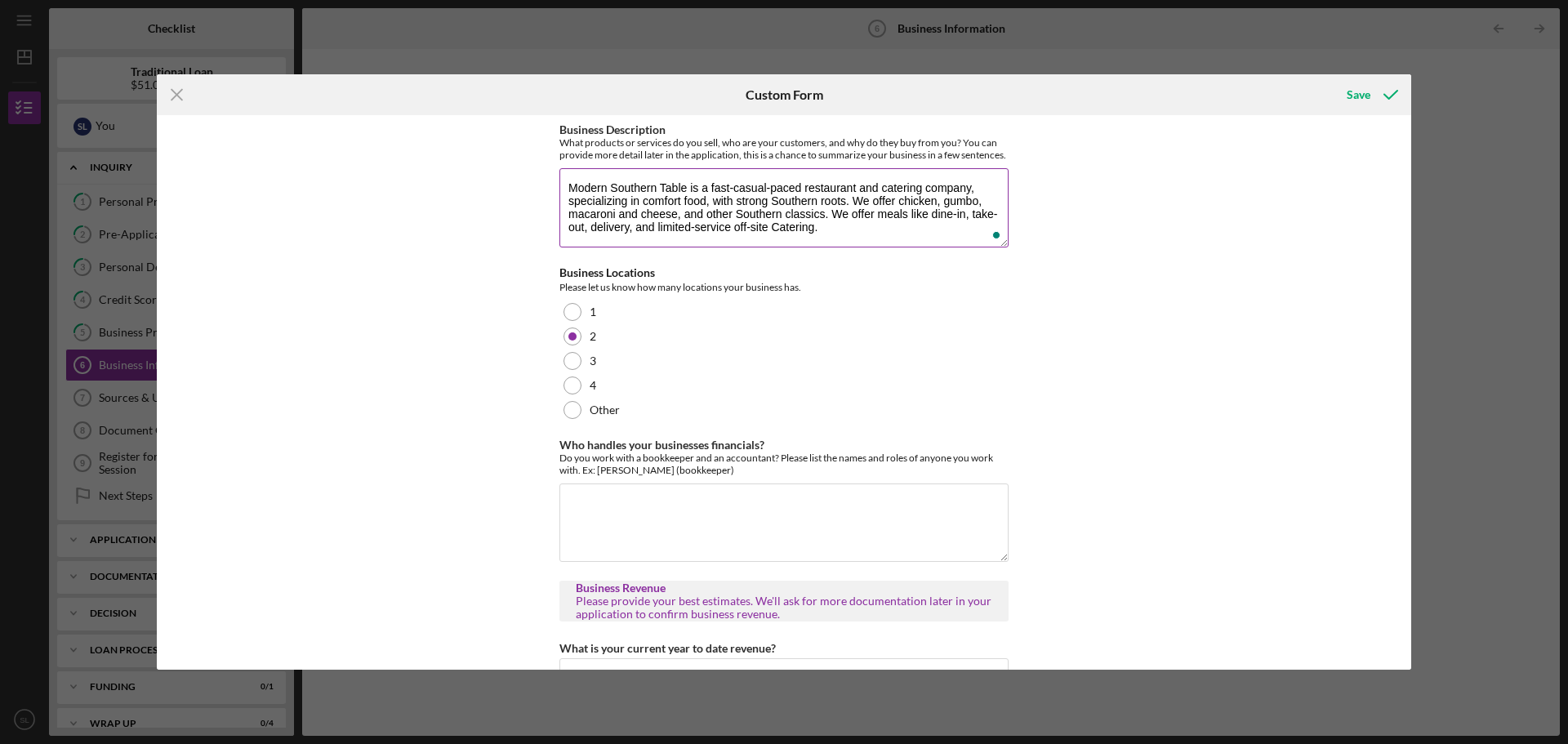
click at [878, 239] on textarea "Modern Southern Table is a fast-casual-paced restaurant and catering company, s…" at bounding box center [784, 207] width 449 height 78
click at [827, 234] on textarea "Modern Southern Table is a fast-casual-paced restaurant and catering company, s…" at bounding box center [784, 207] width 449 height 78
paste textarea "Our customers form a vibrant diverse group. Each is unique yet bound by a share…"
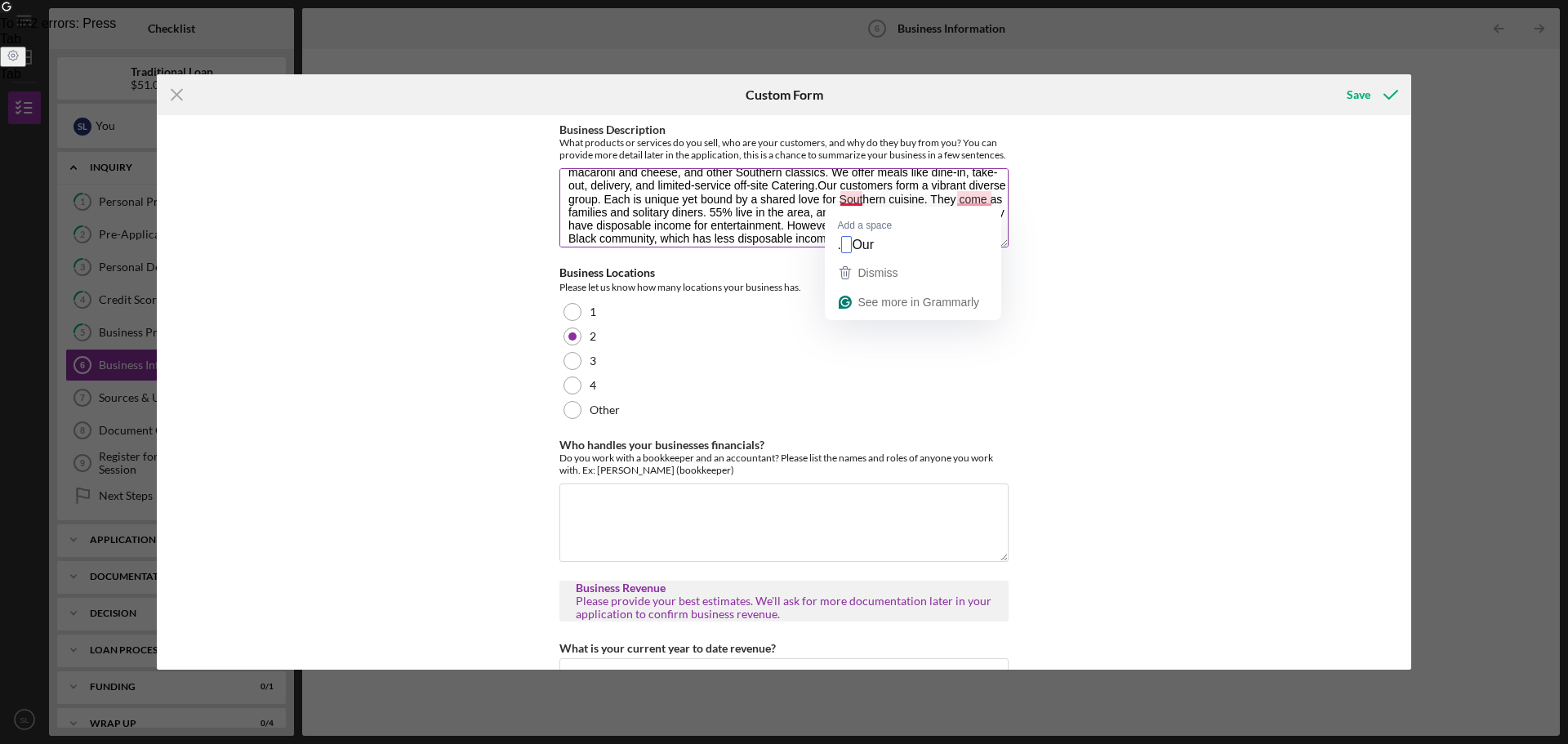
click at [843, 201] on textarea "Modern Southern Table is a fast-casual-paced restaurant and catering company, s…" at bounding box center [784, 207] width 449 height 78
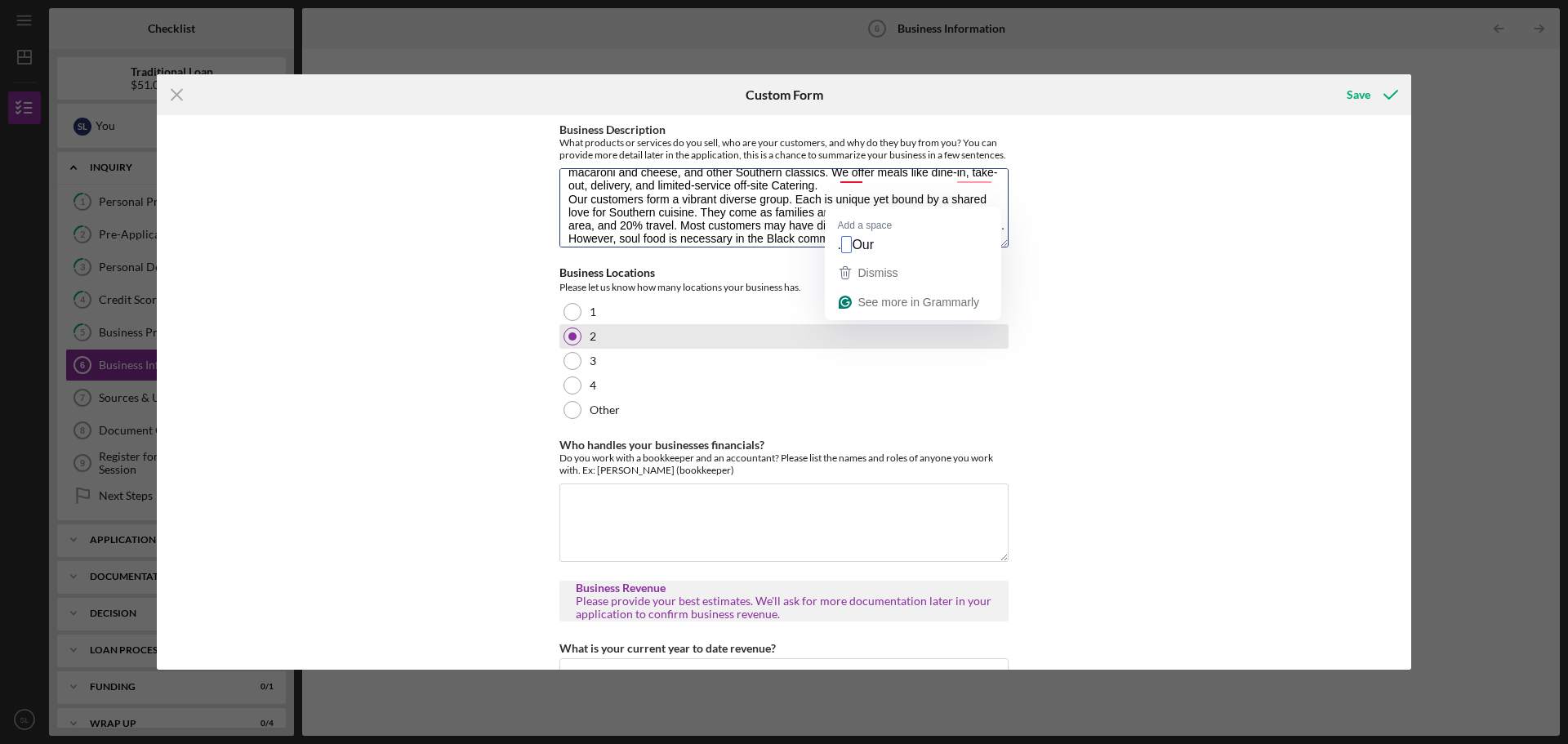
scroll to position [64, 0]
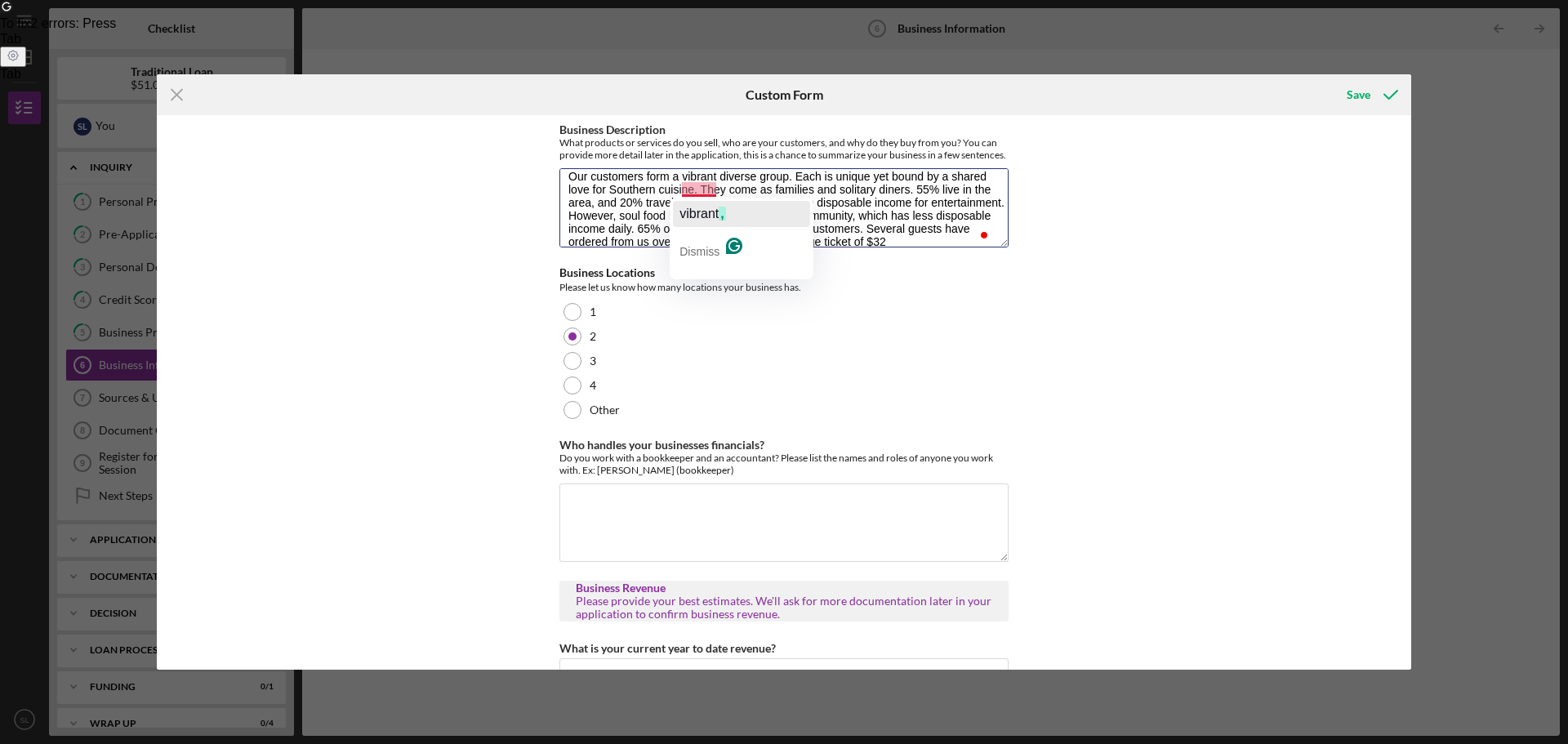
click at [701, 215] on span "vibrant" at bounding box center [699, 213] width 39 height 14
click at [698, 241] on textarea "Modern Southern Table is a fast-casual-paced restaurant and catering company, s…" at bounding box center [784, 207] width 449 height 78
type textarea "Modern Southern Table is a fast-casual-paced restaurant and catering company, s…"
click at [776, 513] on textarea "Who handles your businesses financials?" at bounding box center [784, 523] width 449 height 78
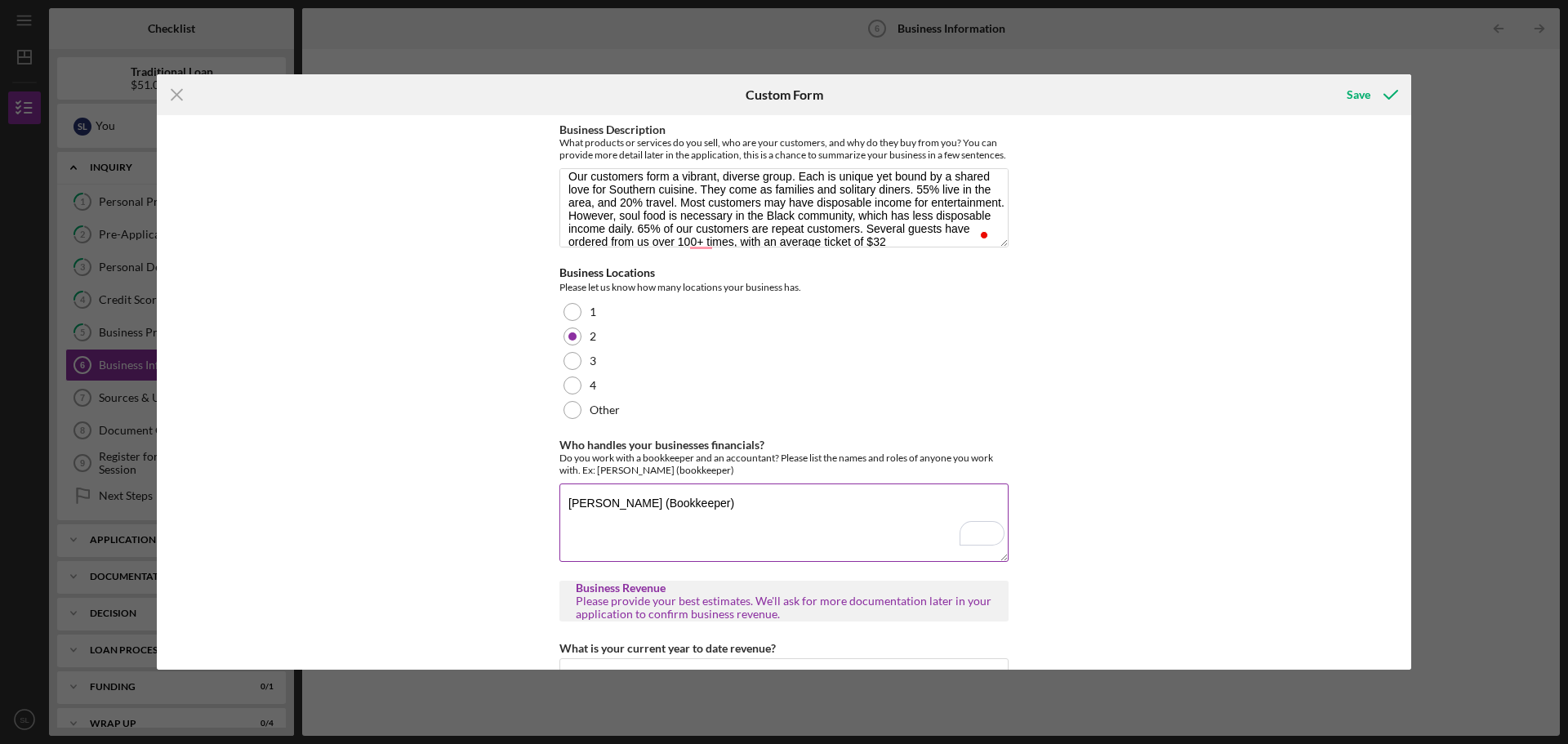
click at [576, 528] on textarea "Jordan Hill (Bookkeeper)" at bounding box center [784, 523] width 449 height 78
paste textarea "William Camden WCamden@WGcoCPAs.com Winkel Green and Company LLP"
click at [660, 522] on textarea "Jordan Hill (Bookkeeper) William Camden WCamden@WGcoCPAs.com Winkel Green and C…" at bounding box center [784, 523] width 449 height 78
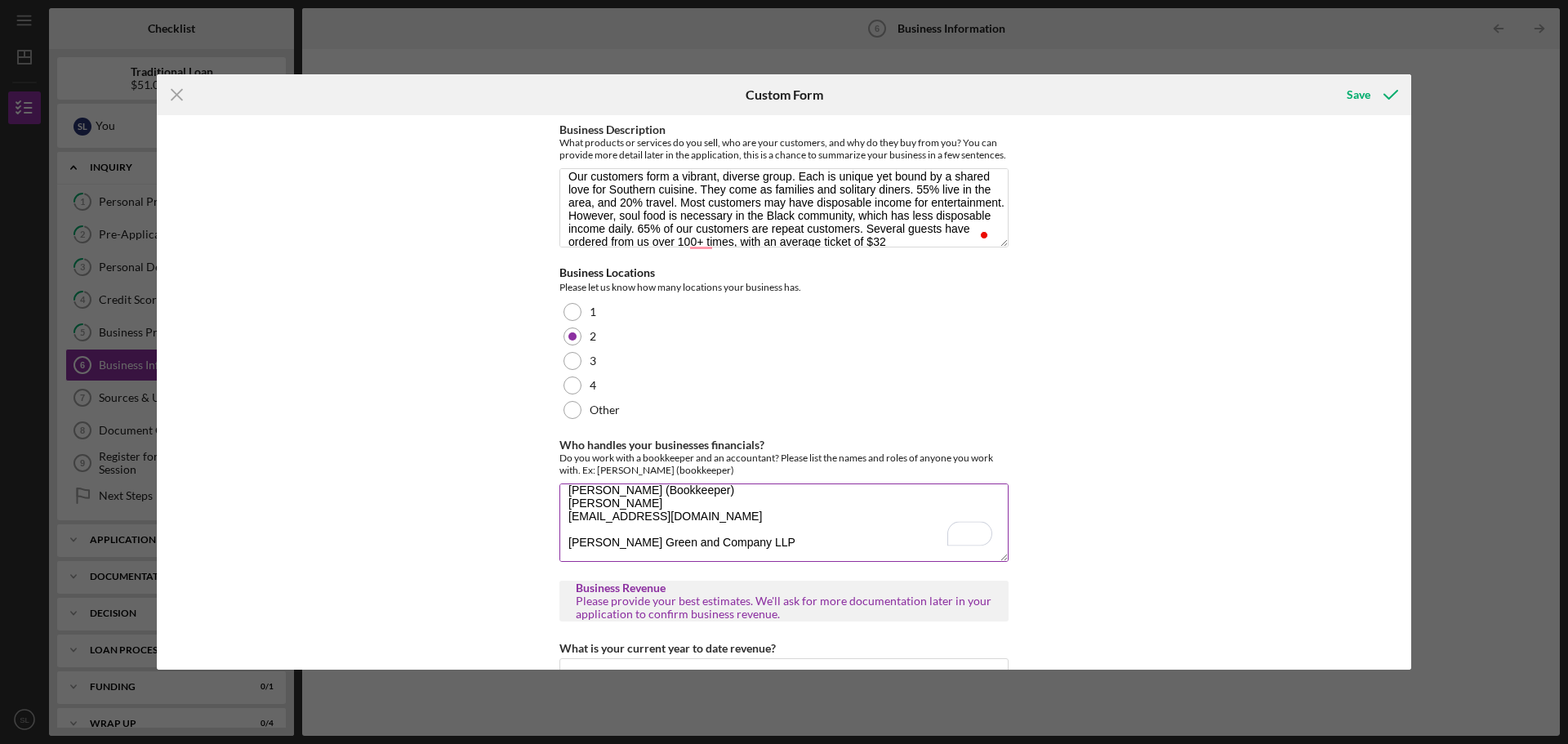
click at [596, 545] on textarea "Jordan Hill (Bookkeeper) William Camden WCamden@WGcoCPAs.com Winkel Green and C…" at bounding box center [784, 523] width 449 height 78
click at [677, 529] on textarea "Jordan Hill (Bookkeeper) William Camden WCamden@WGcoCPAs.com Winkel Green and C…" at bounding box center [784, 523] width 449 height 78
click at [660, 530] on textarea "Jordan Hill (Bookkeeper) William Camden (accountant) WCamden@WGcoCPAs.com Winke…" at bounding box center [784, 523] width 449 height 78
type textarea "Jordan Hill (Bookkeeper) William Camden (Accountant) WCamden@WGcoCPAs.com Winke…"
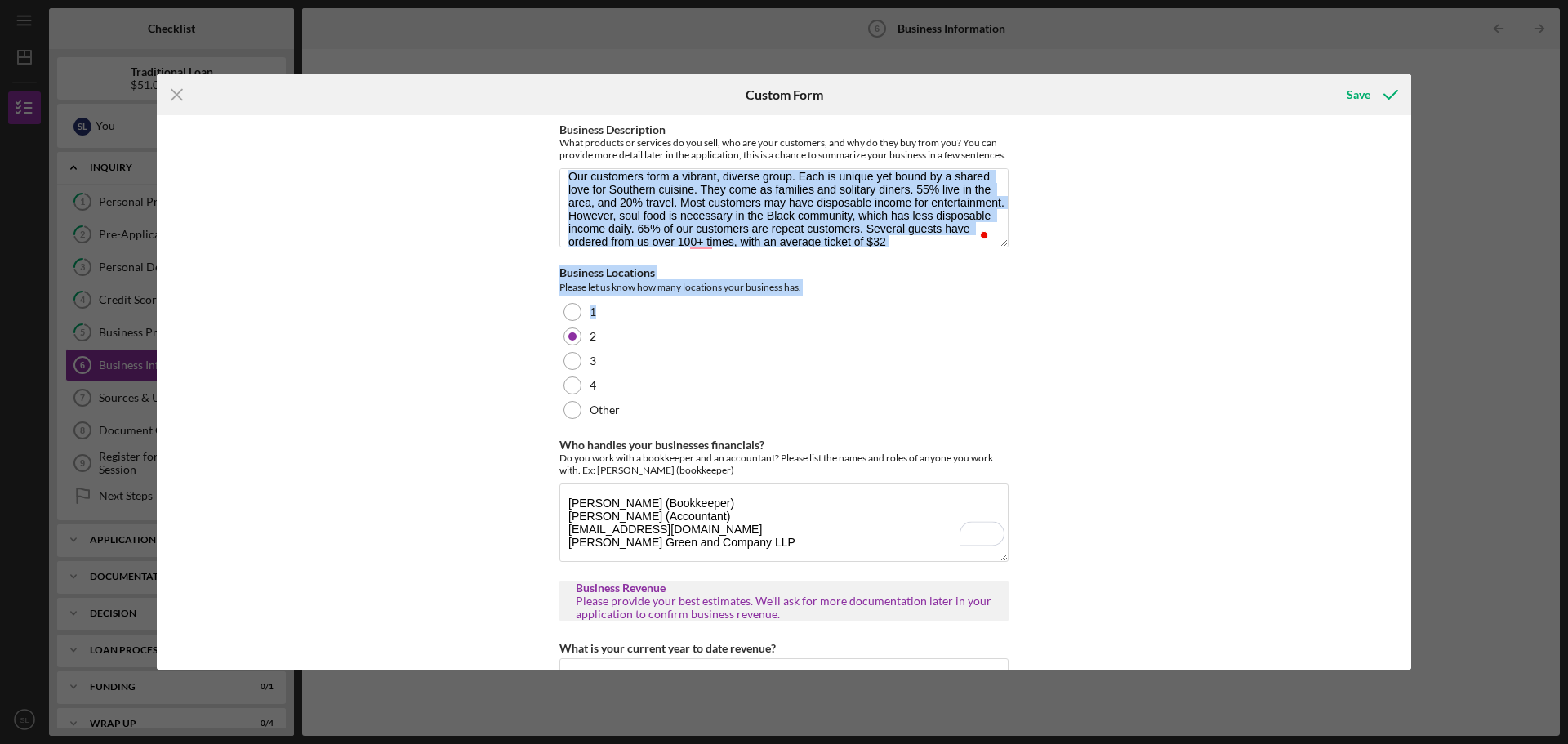
drag, startPoint x: 1404, startPoint y: 321, endPoint x: 1404, endPoint y: 231, distance: 90.0
click at [1404, 231] on div "Business Description What products or services do you sell, who are your custom…" at bounding box center [784, 392] width 1254 height 554
click at [1004, 279] on div "Business Locations" at bounding box center [784, 273] width 449 height 13
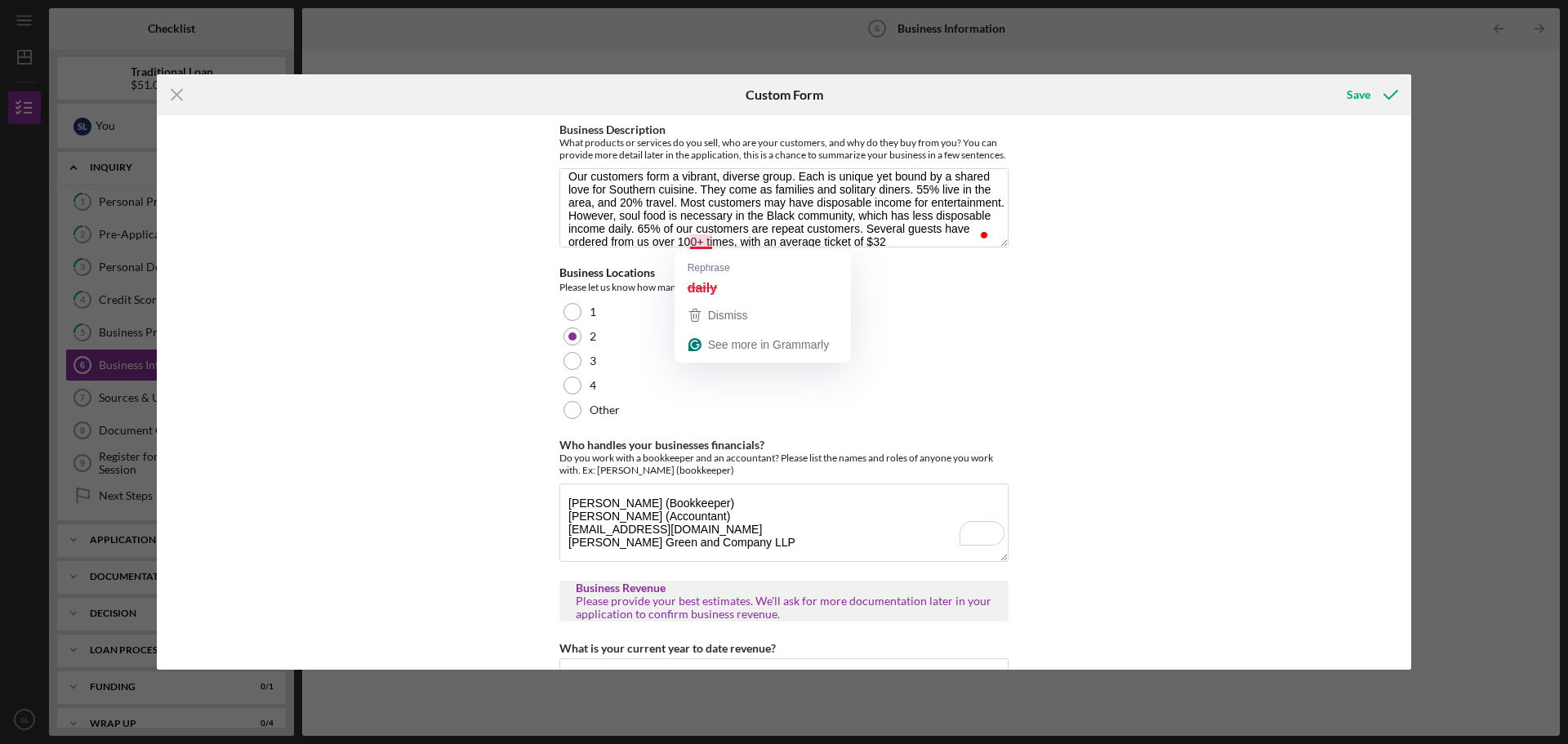
click at [1015, 357] on div "Business Description What products or services do you sell, who are your custom…" at bounding box center [784, 392] width 1254 height 554
type textarea "Modern Southern Table is a fast-casual-paced restaurant and catering company, s…"
drag, startPoint x: 738, startPoint y: 539, endPoint x: 563, endPoint y: 544, distance: 175.1
click at [563, 544] on textarea "Jordan Hill (Bookkeeper) William Camden (Accountant) WCamden@WGcoCPAs.com Winke…" at bounding box center [784, 523] width 449 height 78
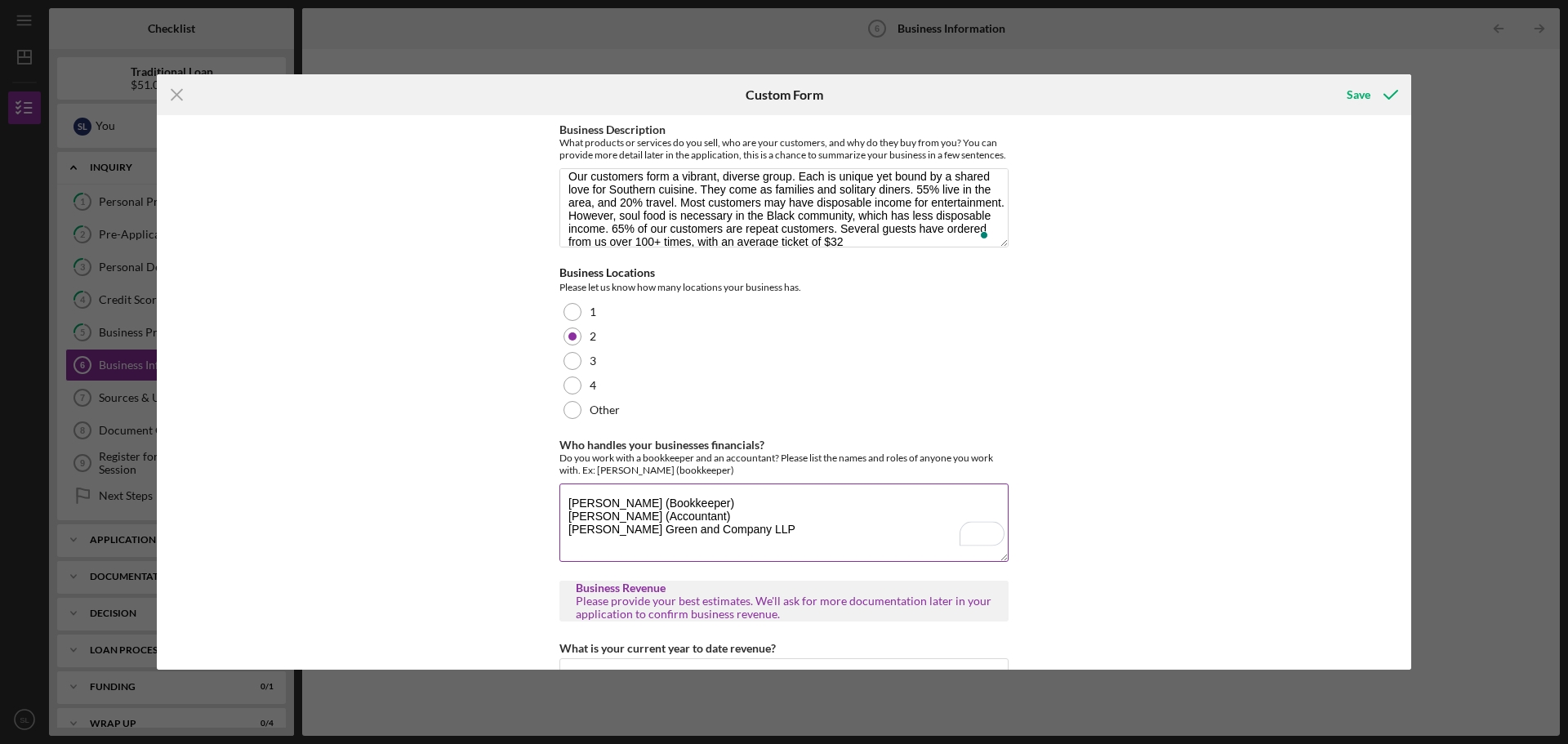
click at [704, 514] on textarea "Jordan Hill (Bookkeeper) William Camden (Accountant) Winkel Green and Company L…" at bounding box center [784, 523] width 449 height 78
type textarea "Jordan Hill (Bookkeeper) Jordan Hill and Associates William Camden (Accountant)…"
drag, startPoint x: 1411, startPoint y: 360, endPoint x: 1410, endPoint y: 382, distance: 22.0
click at [1410, 382] on div "Icon/Menu Close Custom Form Save Business Description What products or services…" at bounding box center [784, 372] width 1568 height 744
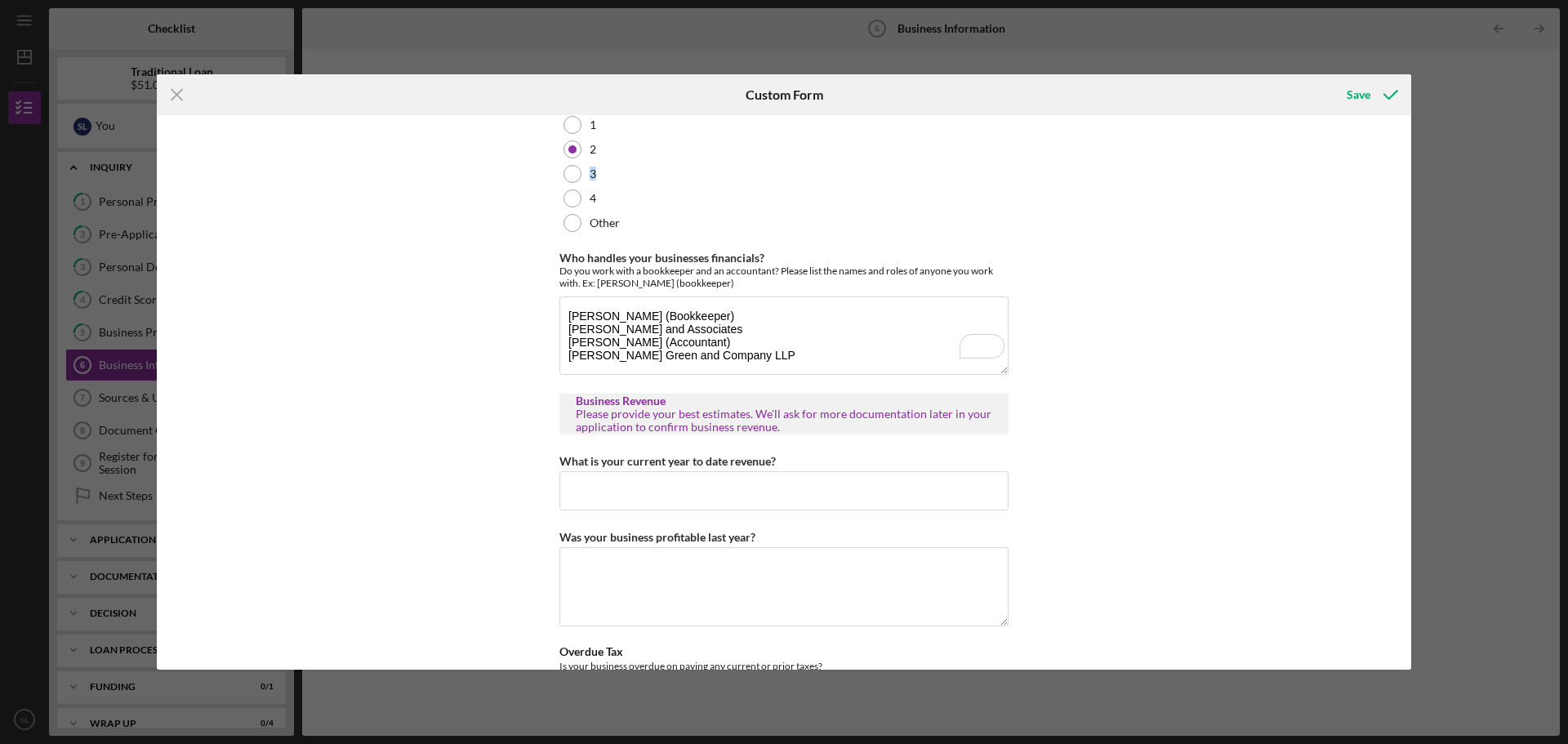
scroll to position [211, 0]
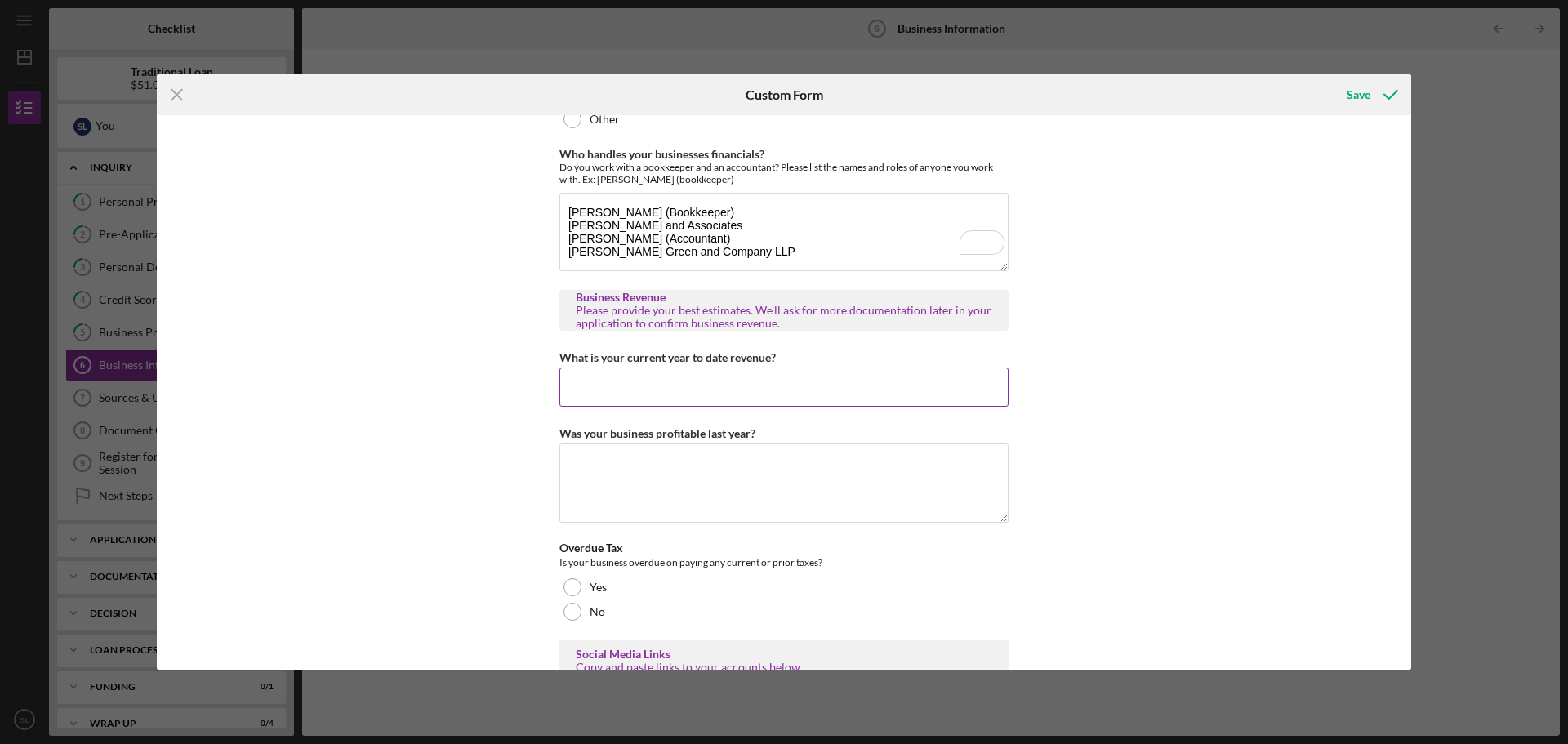
click at [625, 395] on input "What is your current year to date revenue?" at bounding box center [784, 387] width 449 height 39
type input "$340,000"
click at [748, 496] on textarea "Was your business profitable last year?" at bounding box center [784, 483] width 449 height 78
click at [764, 496] on textarea "No" at bounding box center [784, 483] width 449 height 78
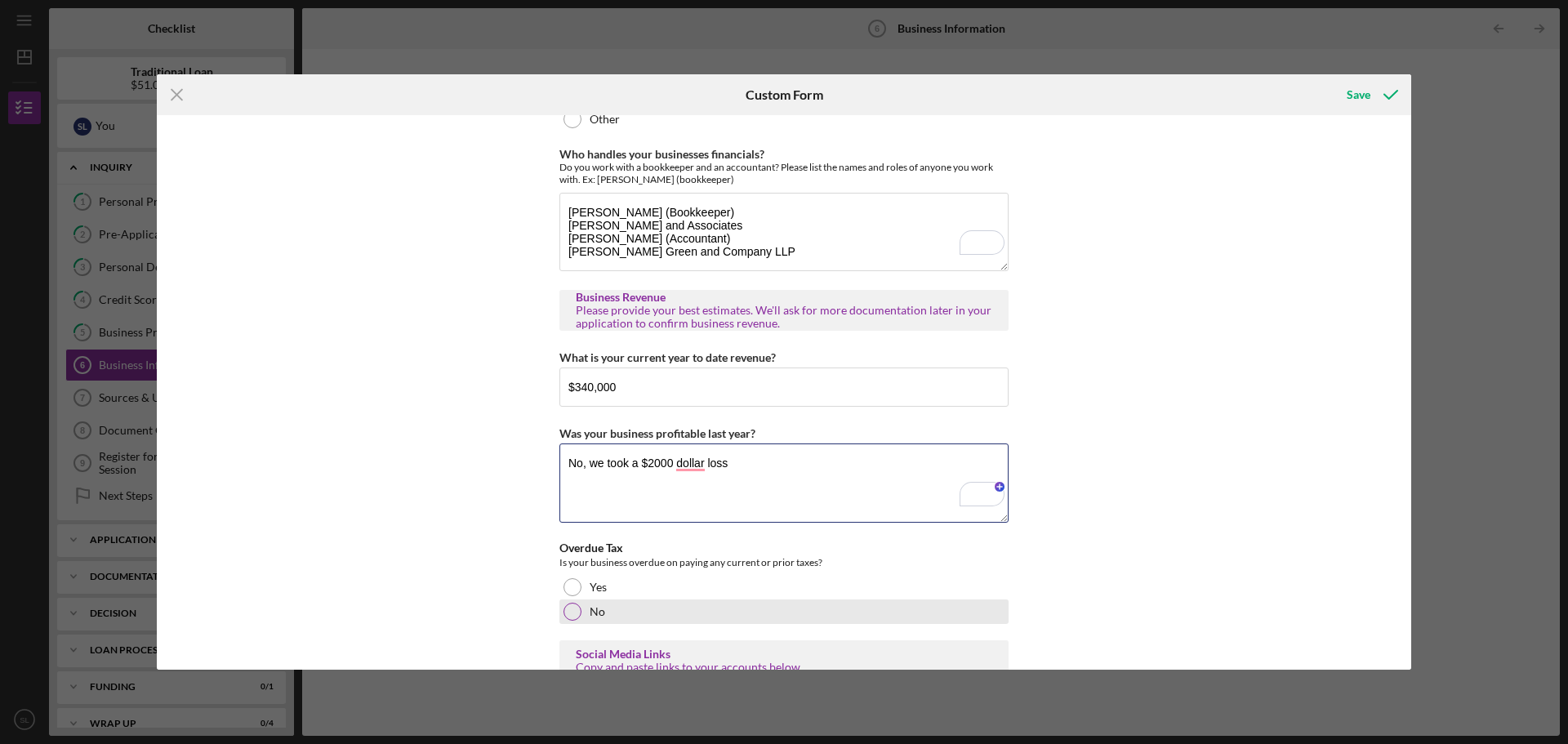
type textarea "No, we took a $2000 dollar loss"
click at [569, 620] on div at bounding box center [573, 612] width 18 height 18
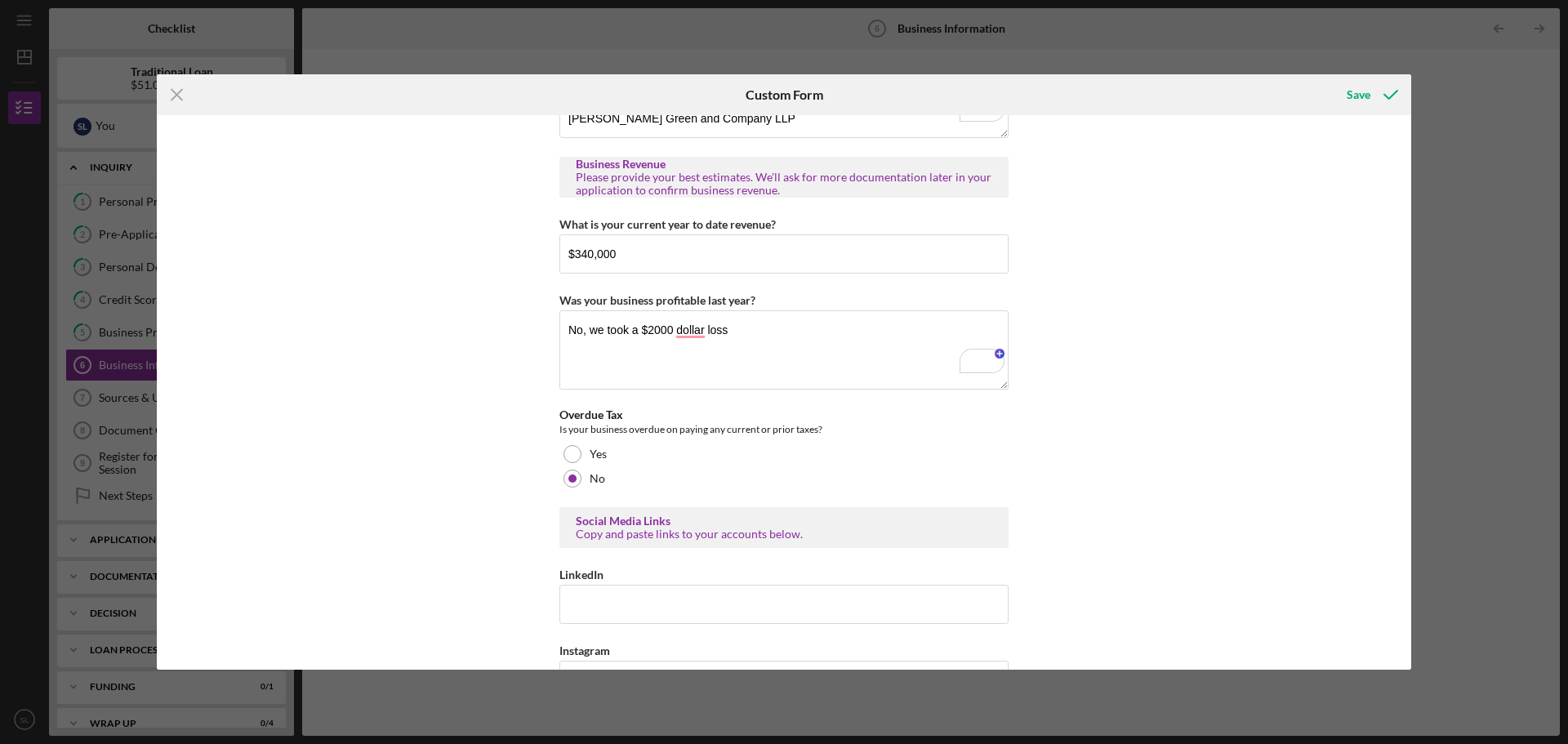
scroll to position [475, 0]
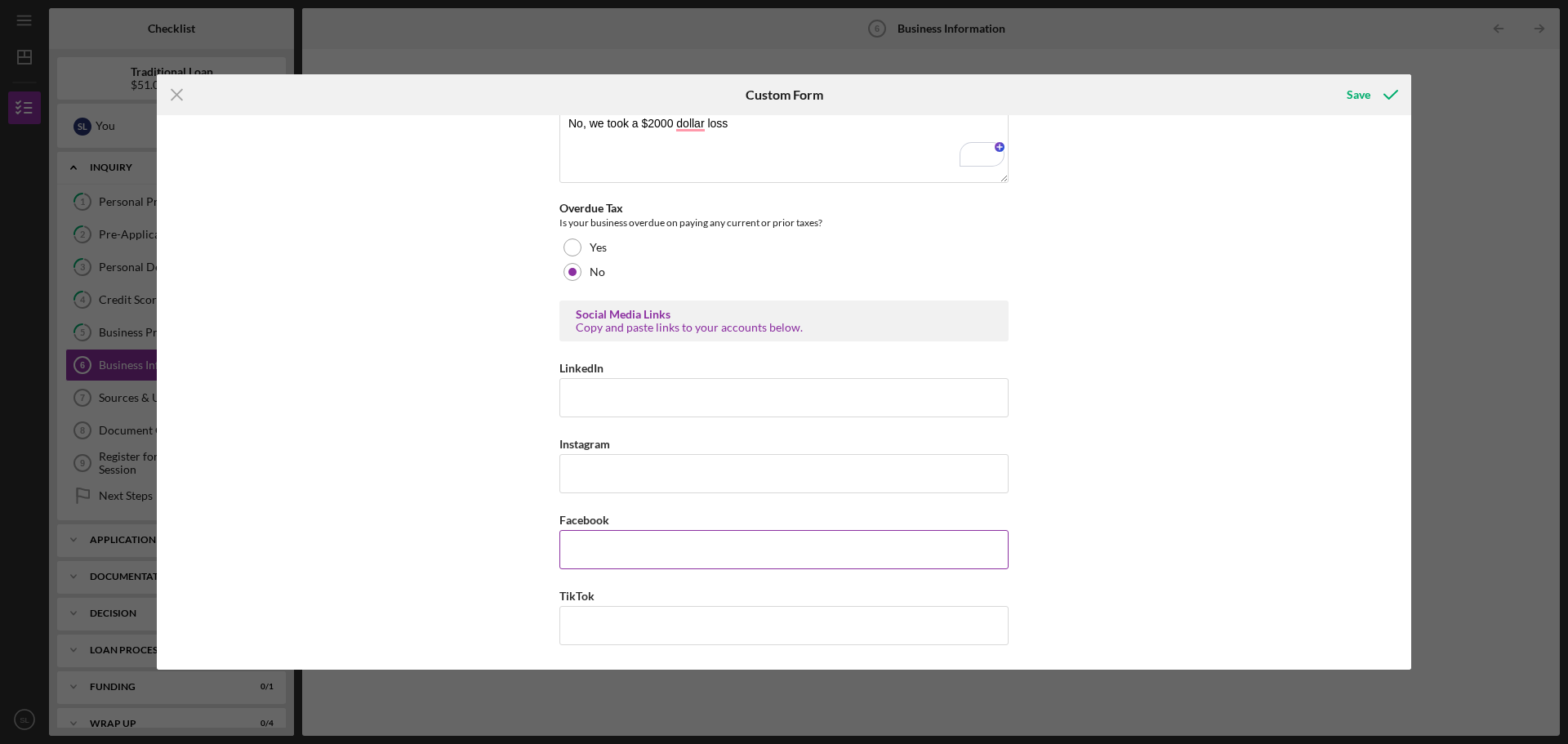
click at [612, 543] on input "Facebook" at bounding box center [784, 549] width 449 height 39
click at [594, 471] on input "Instagram" at bounding box center [784, 473] width 449 height 39
paste input "https://www.instagram.com/themodernsoutherntable/"
type input "https://www.instagram.com/themodernsoutherntable/"
click at [609, 550] on input "Facebook" at bounding box center [784, 549] width 449 height 39
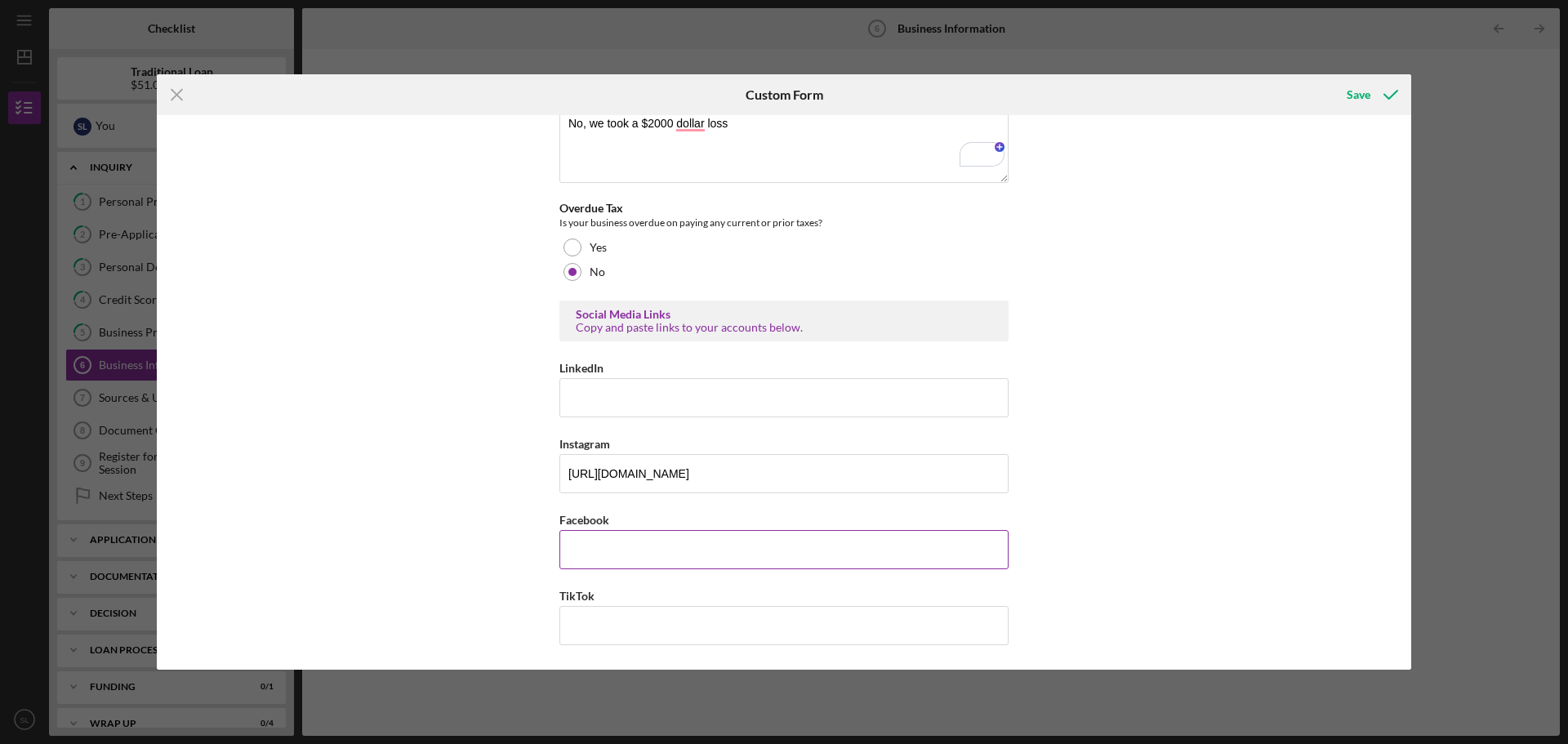
paste input "https://www.facebook.com/modernsoutherntable/"
type input "https://www.facebook.com/modernsoutherntable/"
click at [1151, 495] on div "Business Description What products or services do you sell, who are your custom…" at bounding box center [784, 392] width 1254 height 554
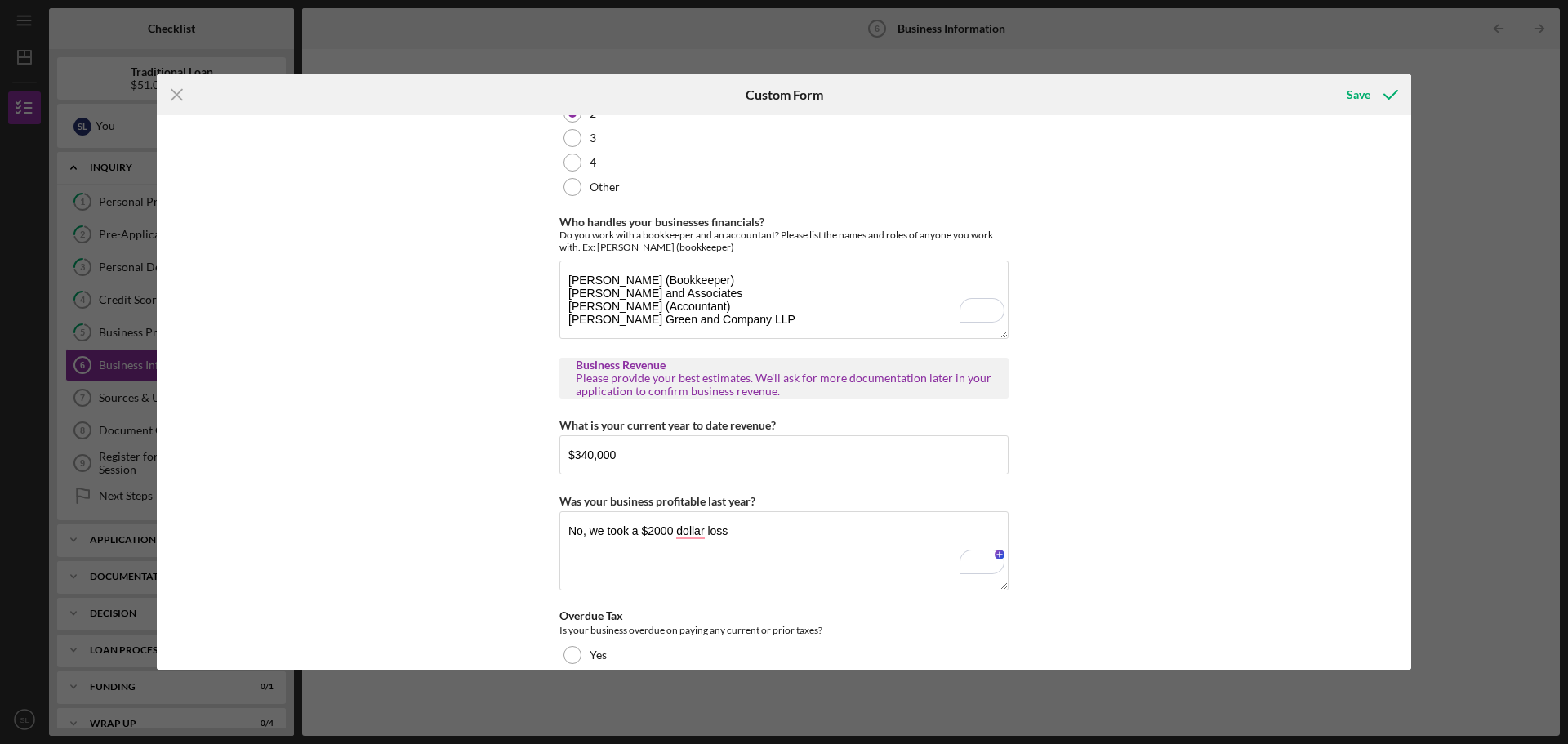
scroll to position [0, 0]
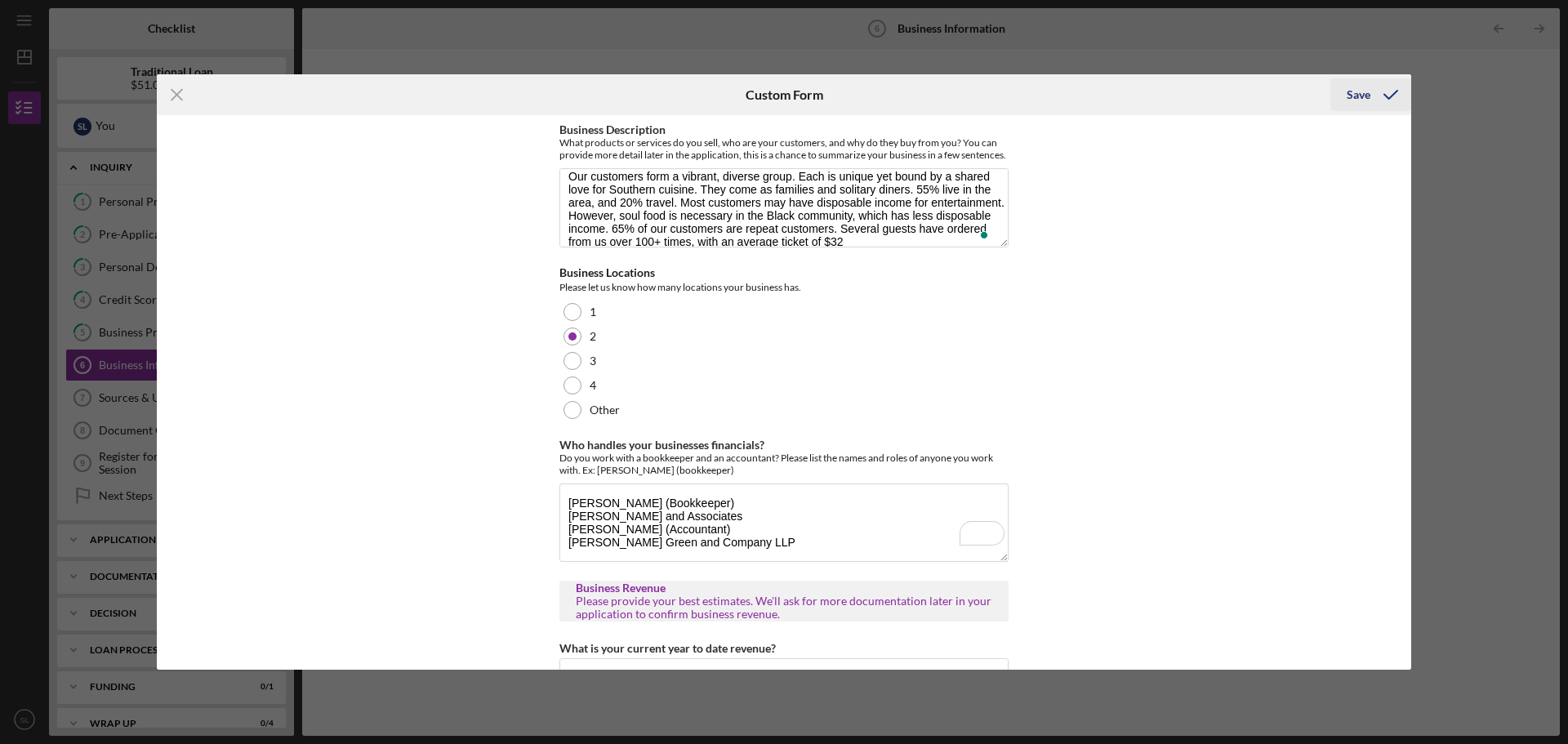
click at [1364, 93] on div "Save" at bounding box center [1358, 94] width 23 height 33
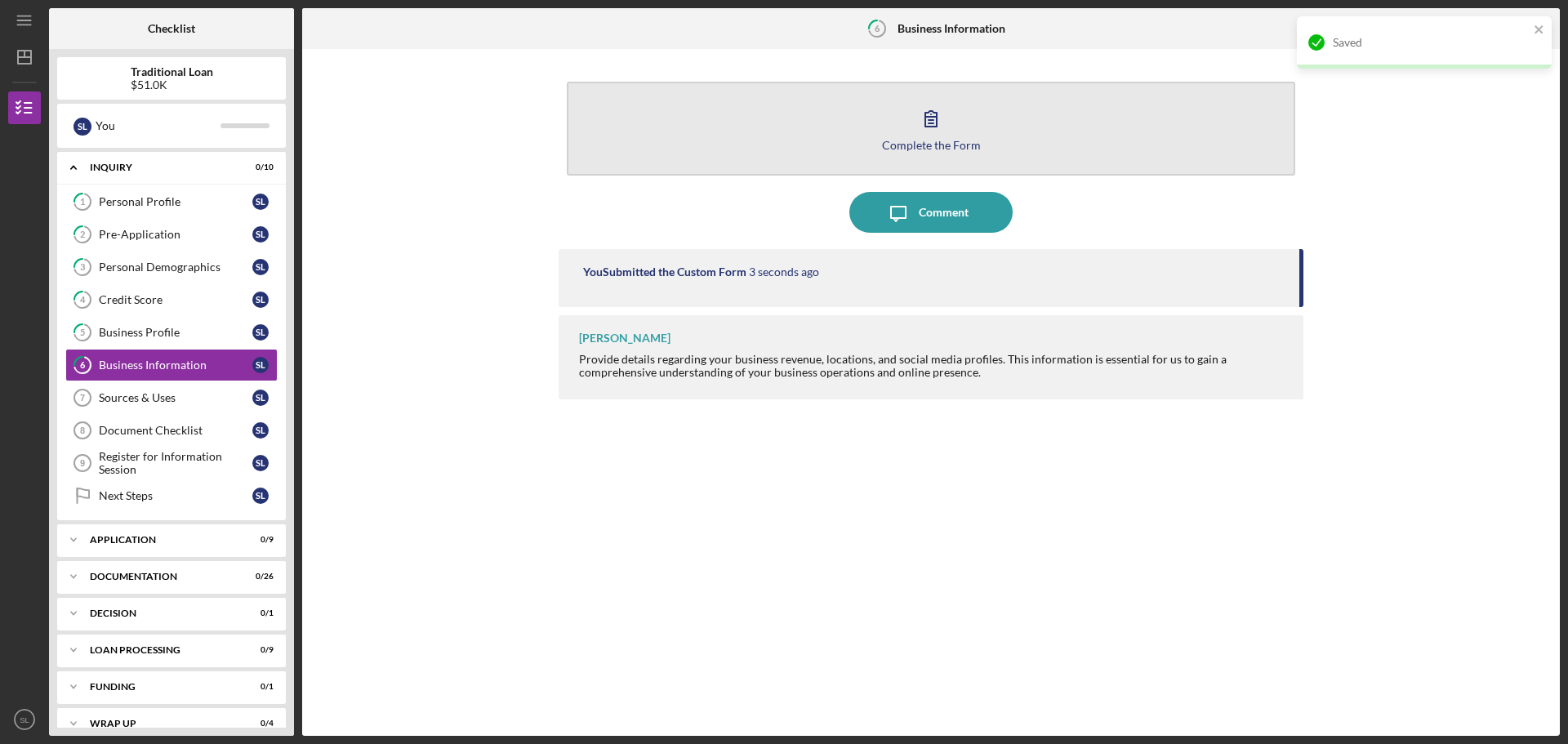
click at [936, 133] on icon "button" at bounding box center [930, 118] width 41 height 41
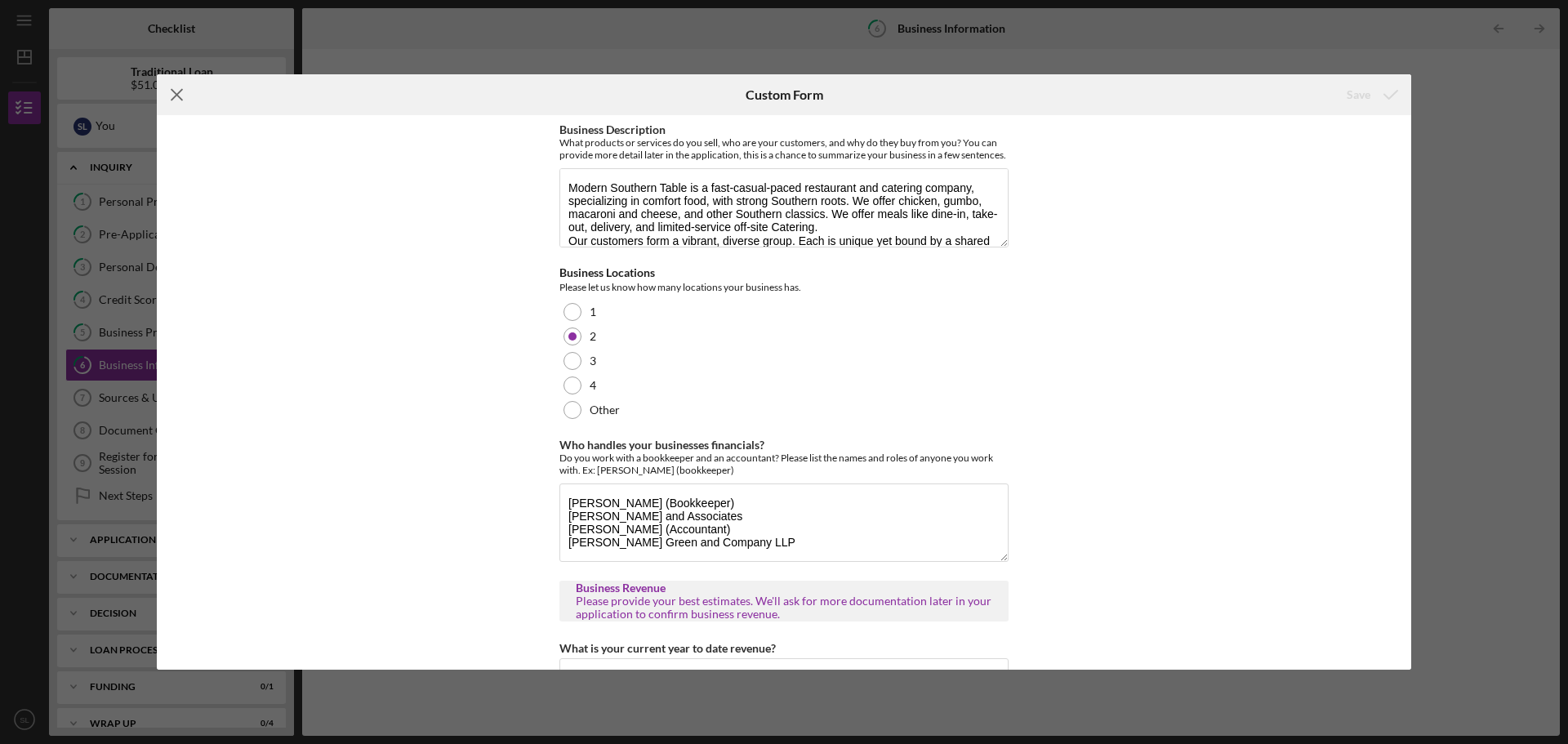
click at [175, 94] on line at bounding box center [176, 95] width 11 height 11
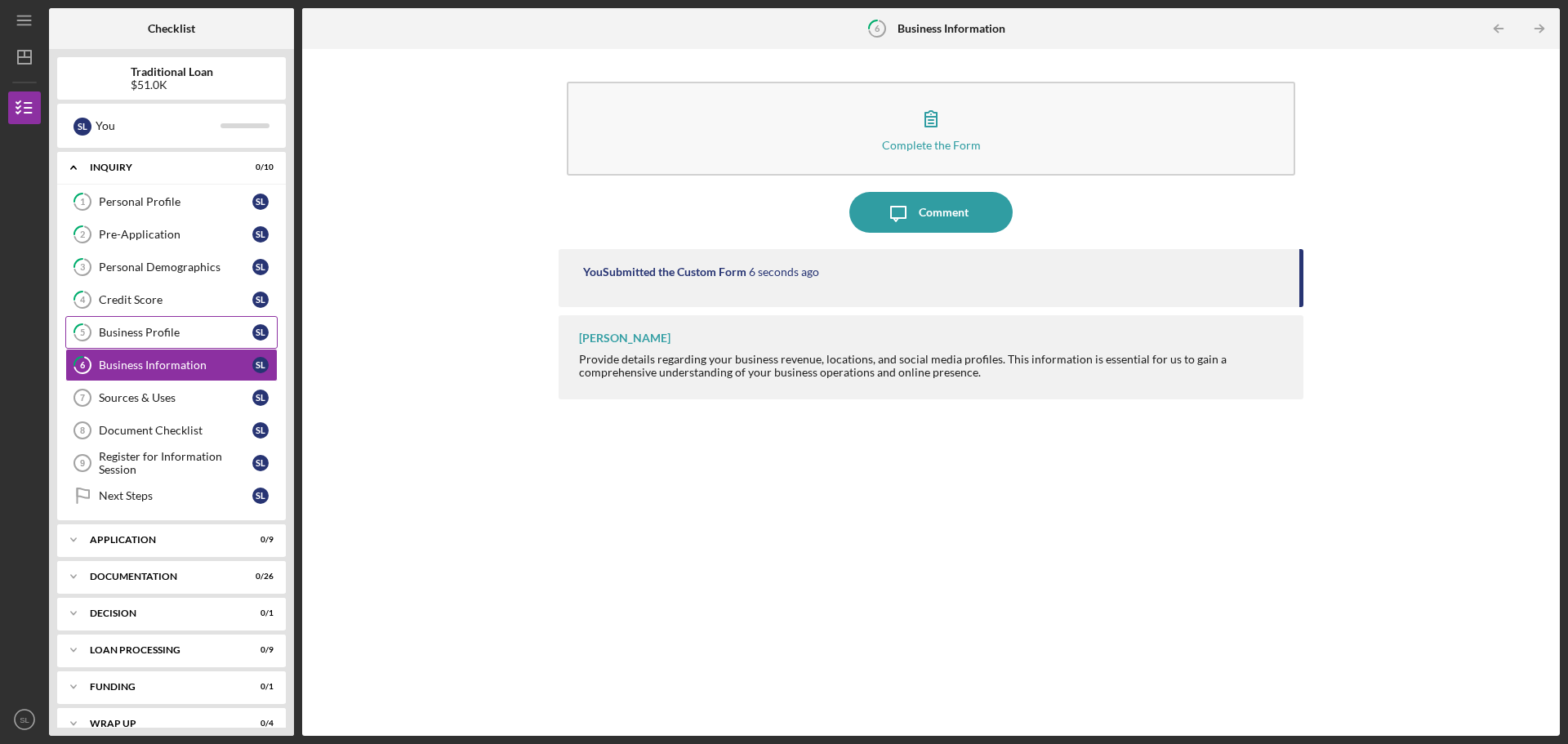
click at [128, 316] on link "5 Business Profile S L" at bounding box center [171, 332] width 212 height 33
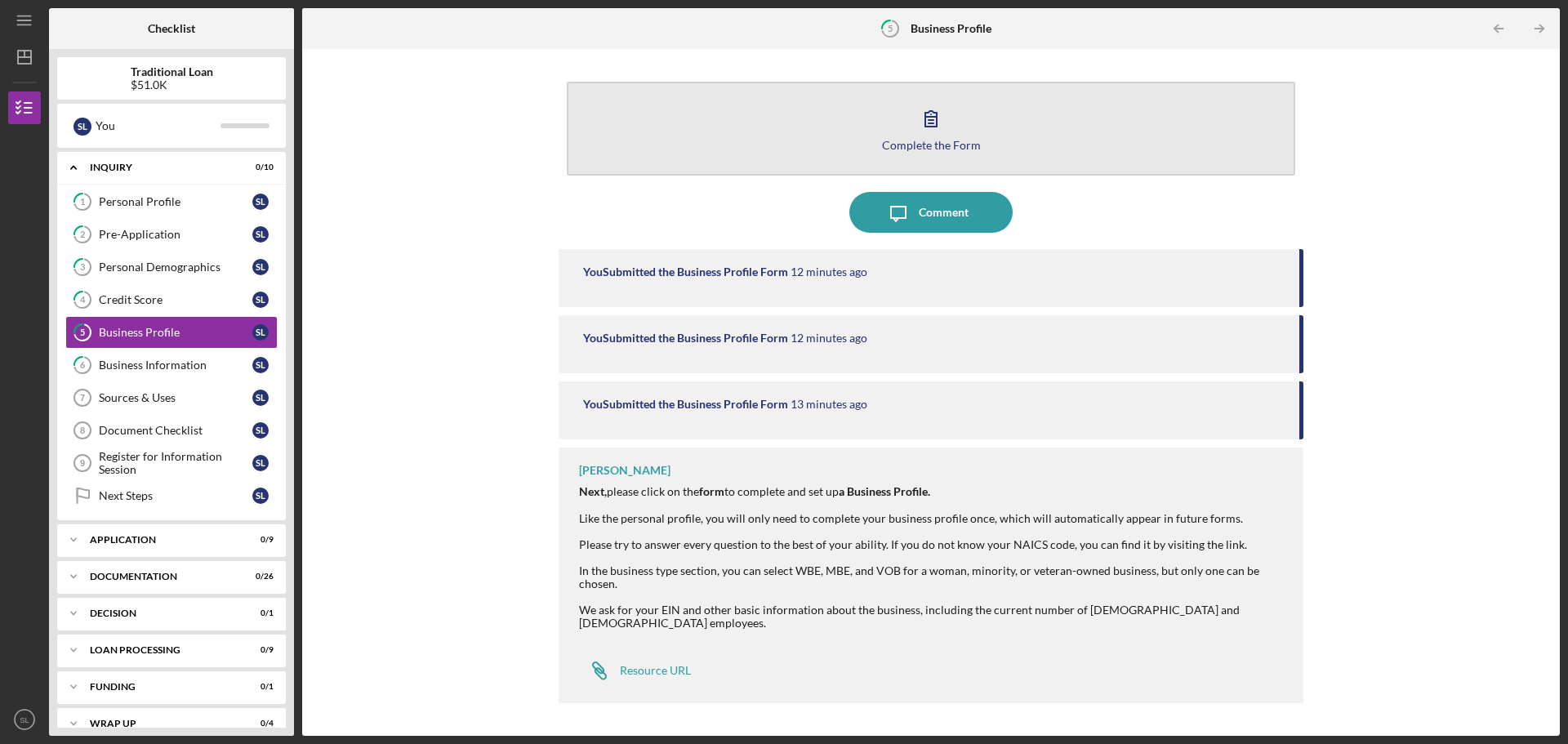
click at [934, 137] on button "Complete the Form Form" at bounding box center [931, 129] width 728 height 94
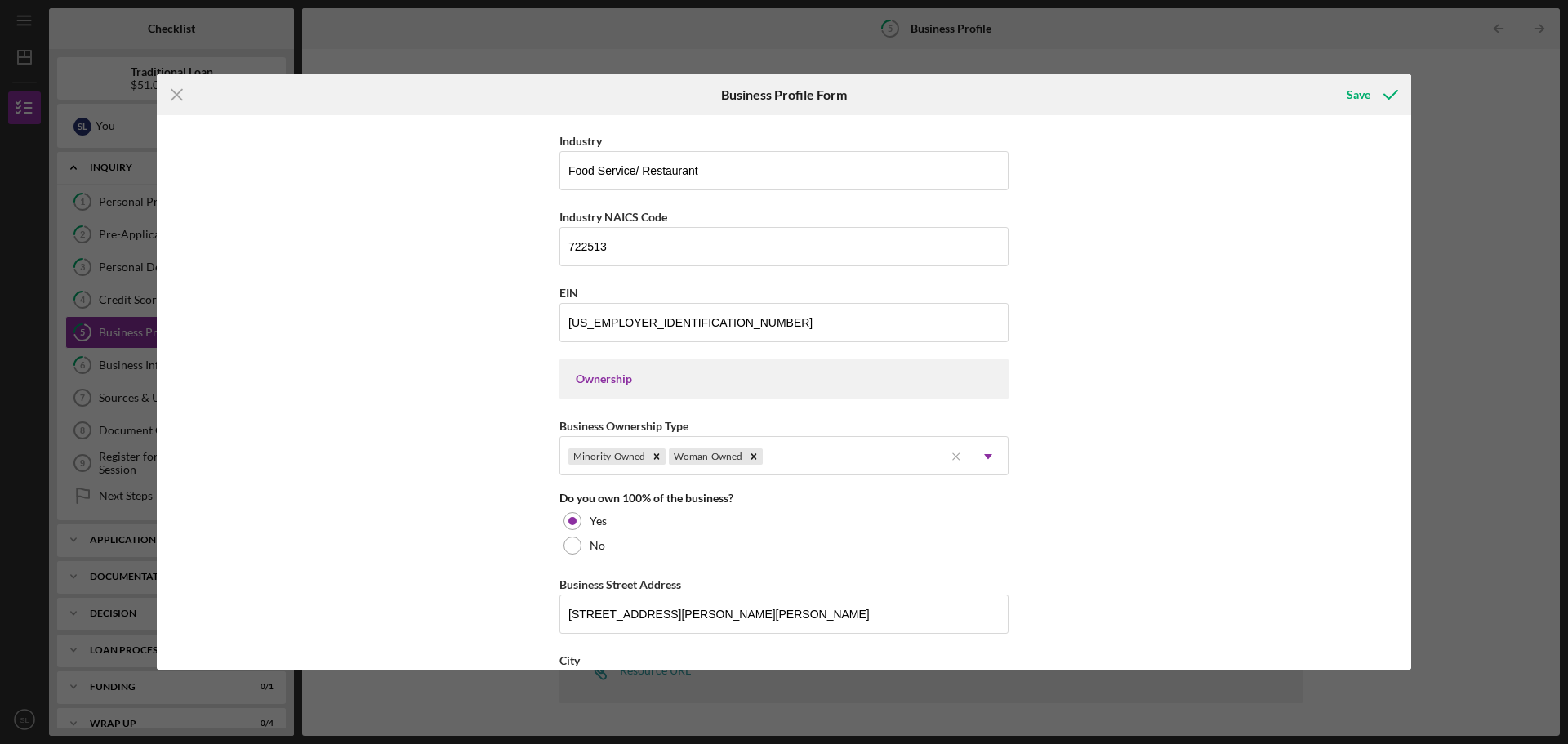
scroll to position [531, 0]
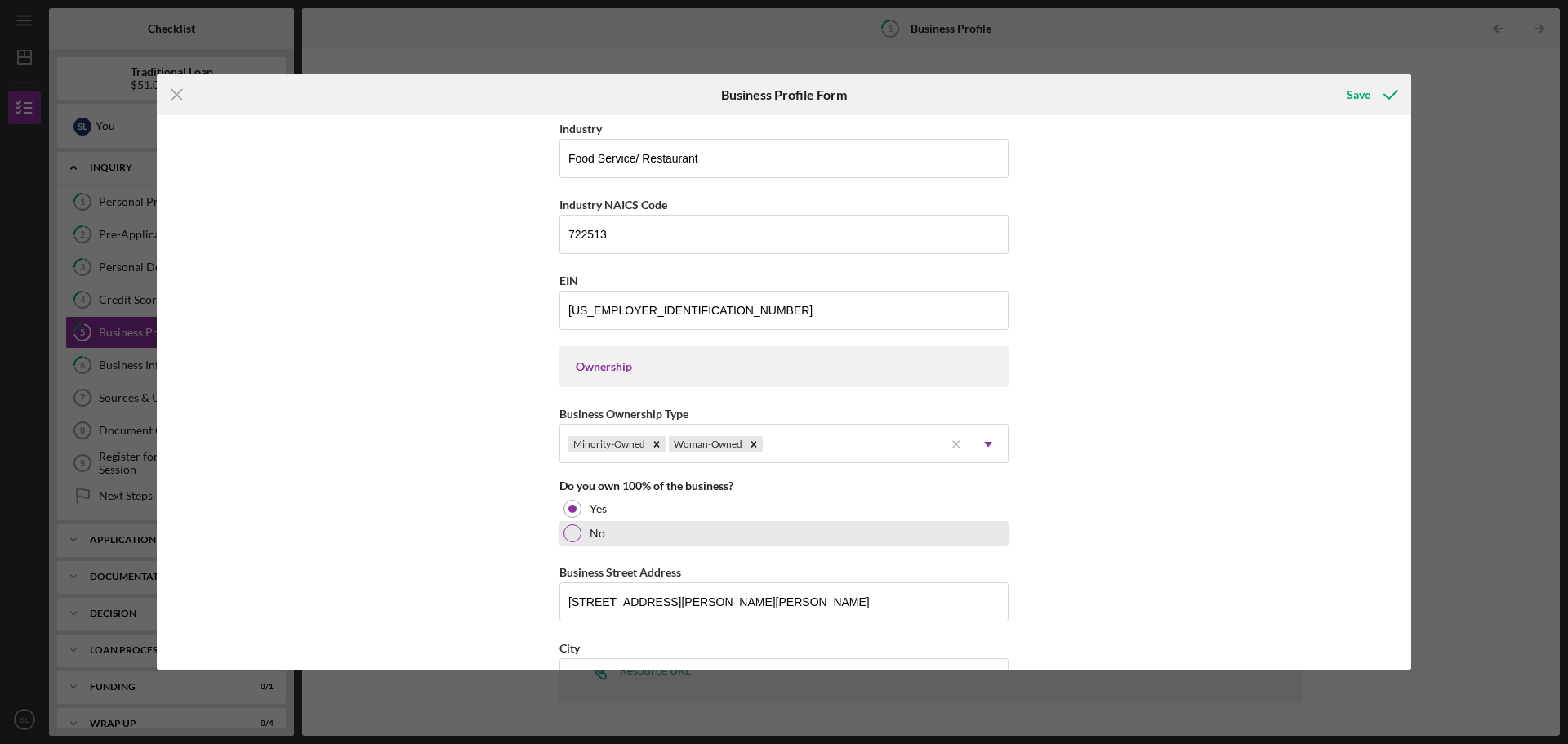
click at [574, 535] on div at bounding box center [573, 534] width 18 height 18
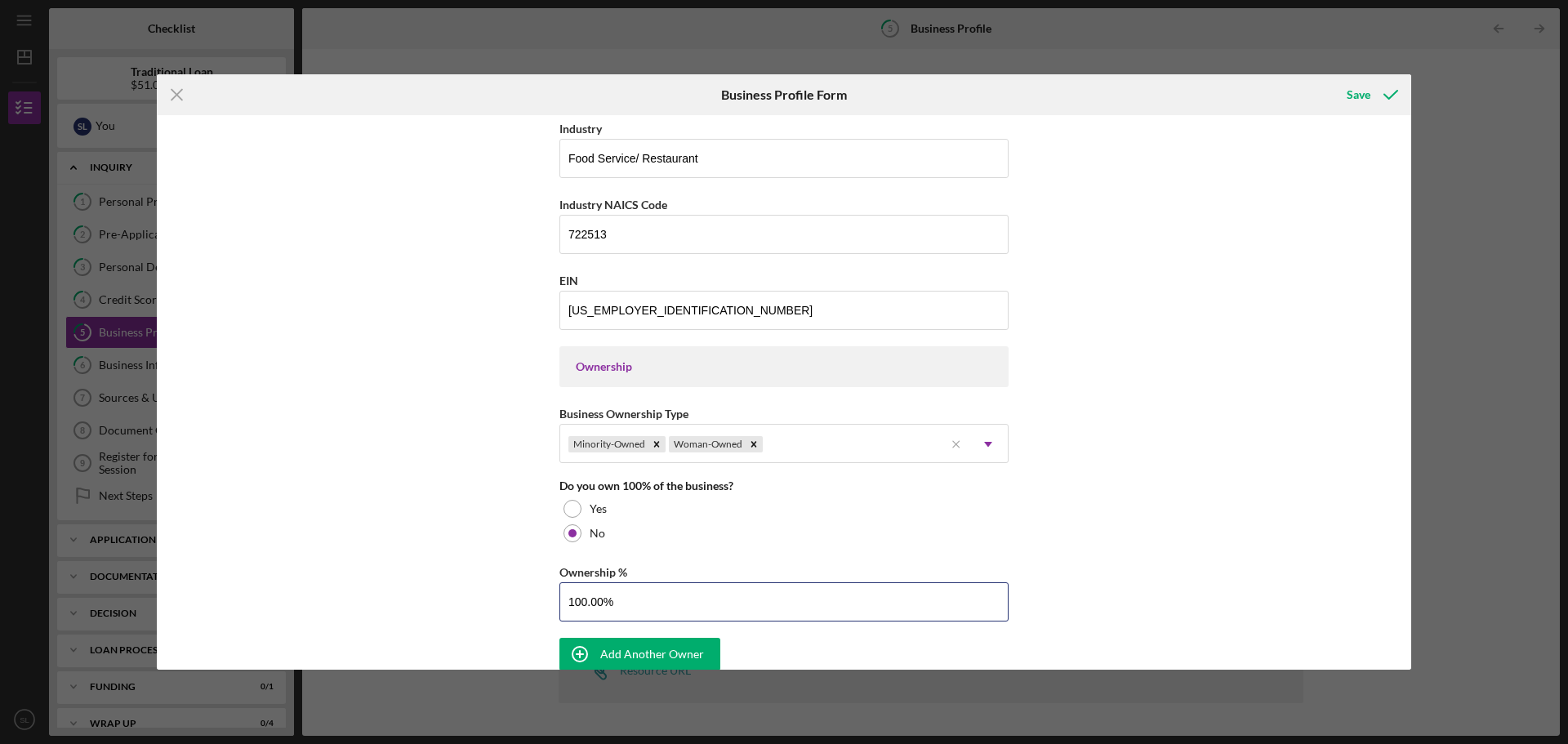
drag, startPoint x: 621, startPoint y: 609, endPoint x: 511, endPoint y: 606, distance: 110.0
click at [511, 606] on div "Business Name The Modern Southern Table DBA Modern Southern Table Business Star…" at bounding box center [784, 392] width 1254 height 554
type input "98.00%"
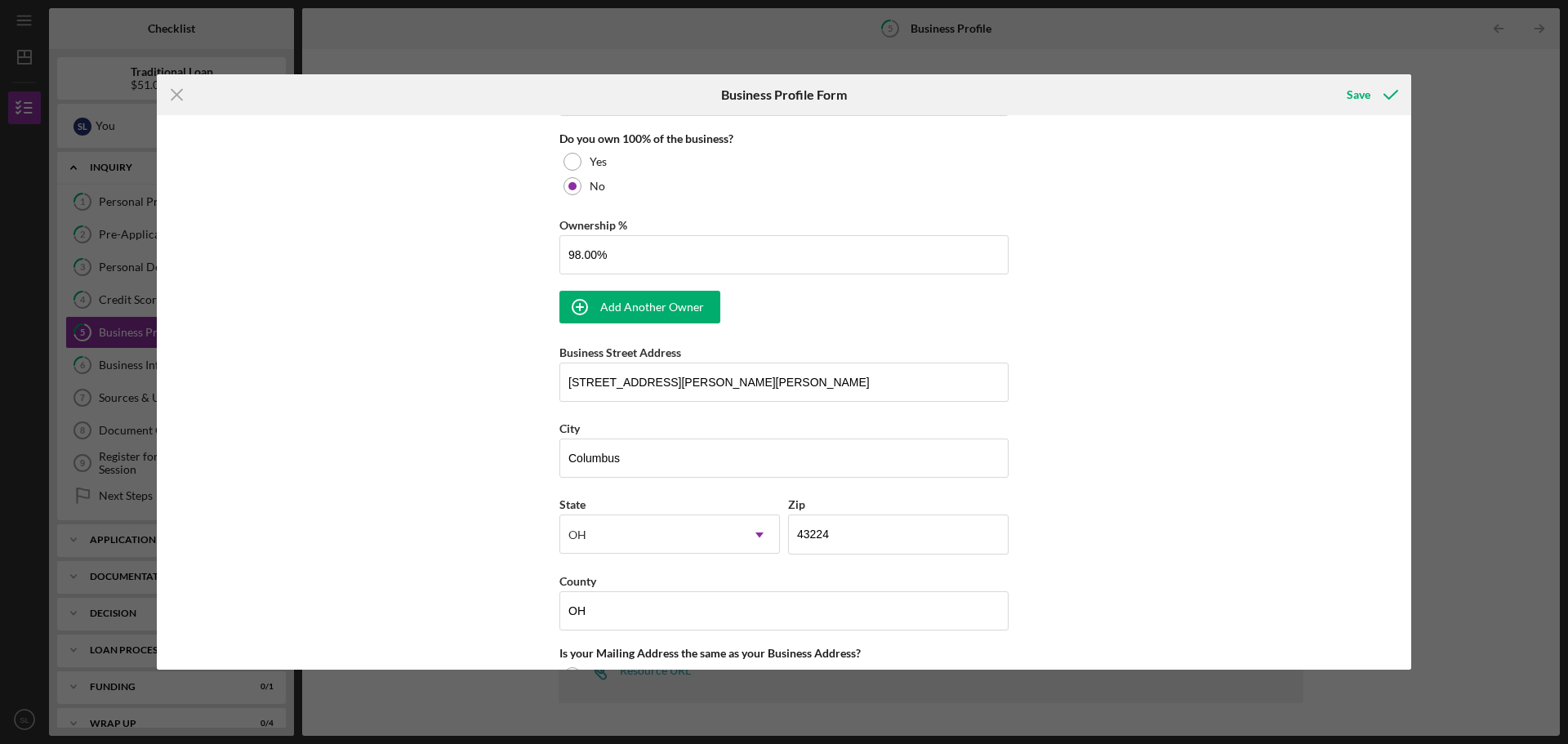
scroll to position [886, 0]
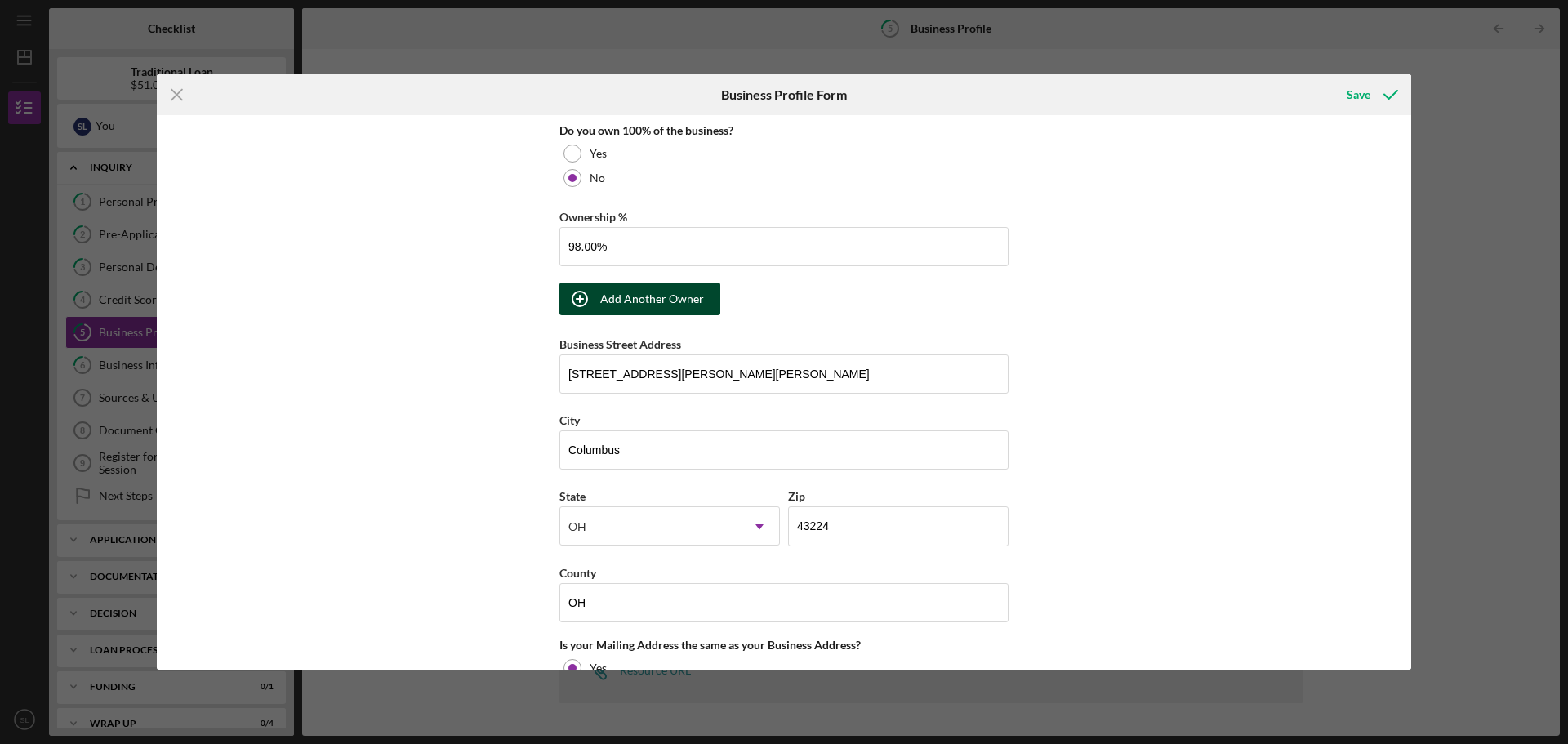
click at [640, 292] on div "Add Another Owner" at bounding box center [652, 298] width 104 height 33
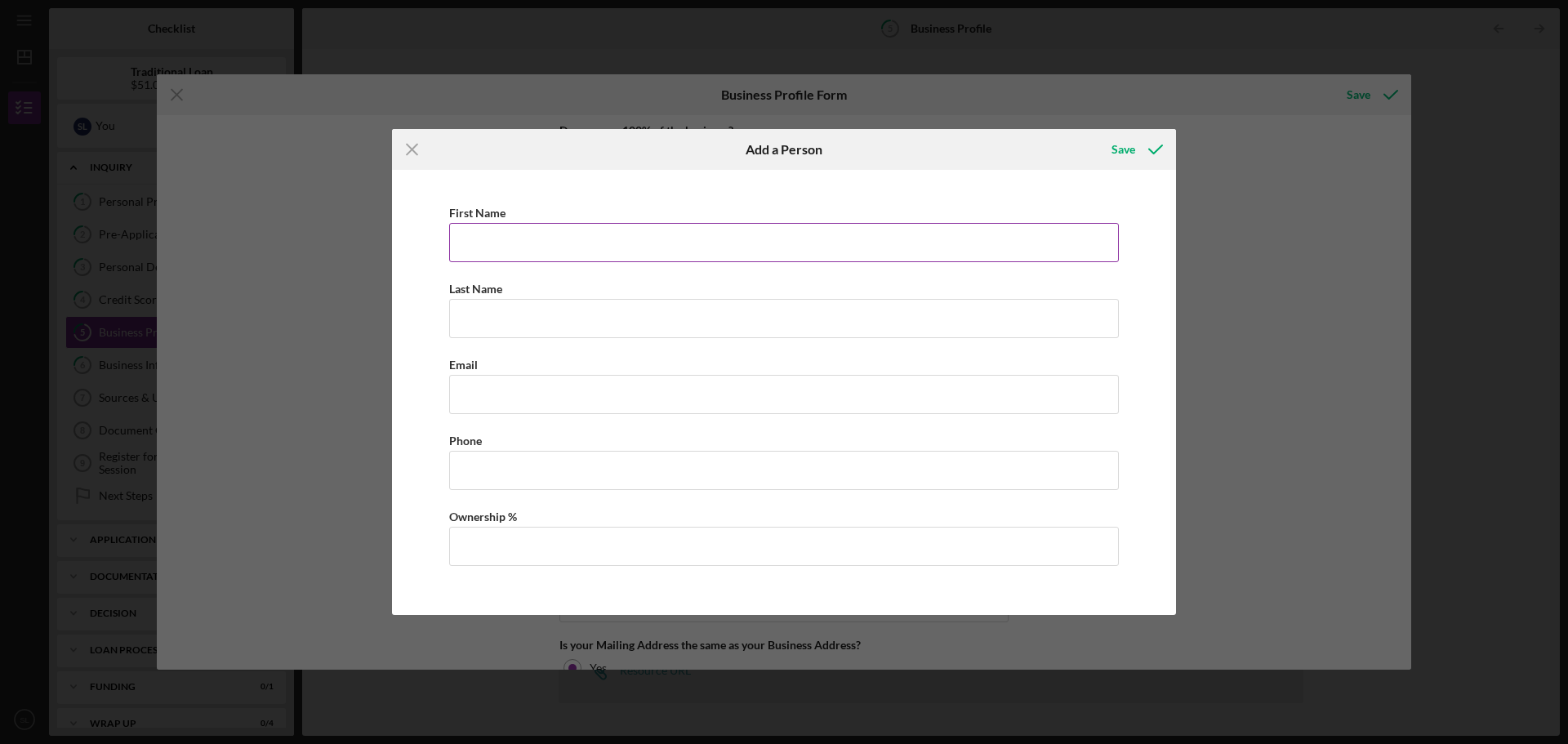
click at [539, 239] on input "First Name" at bounding box center [784, 242] width 670 height 39
type input "Shawna"
type input "Gurley"
type input "prettyandthebeast17@gmail.com"
type input "(216) 970-1558"
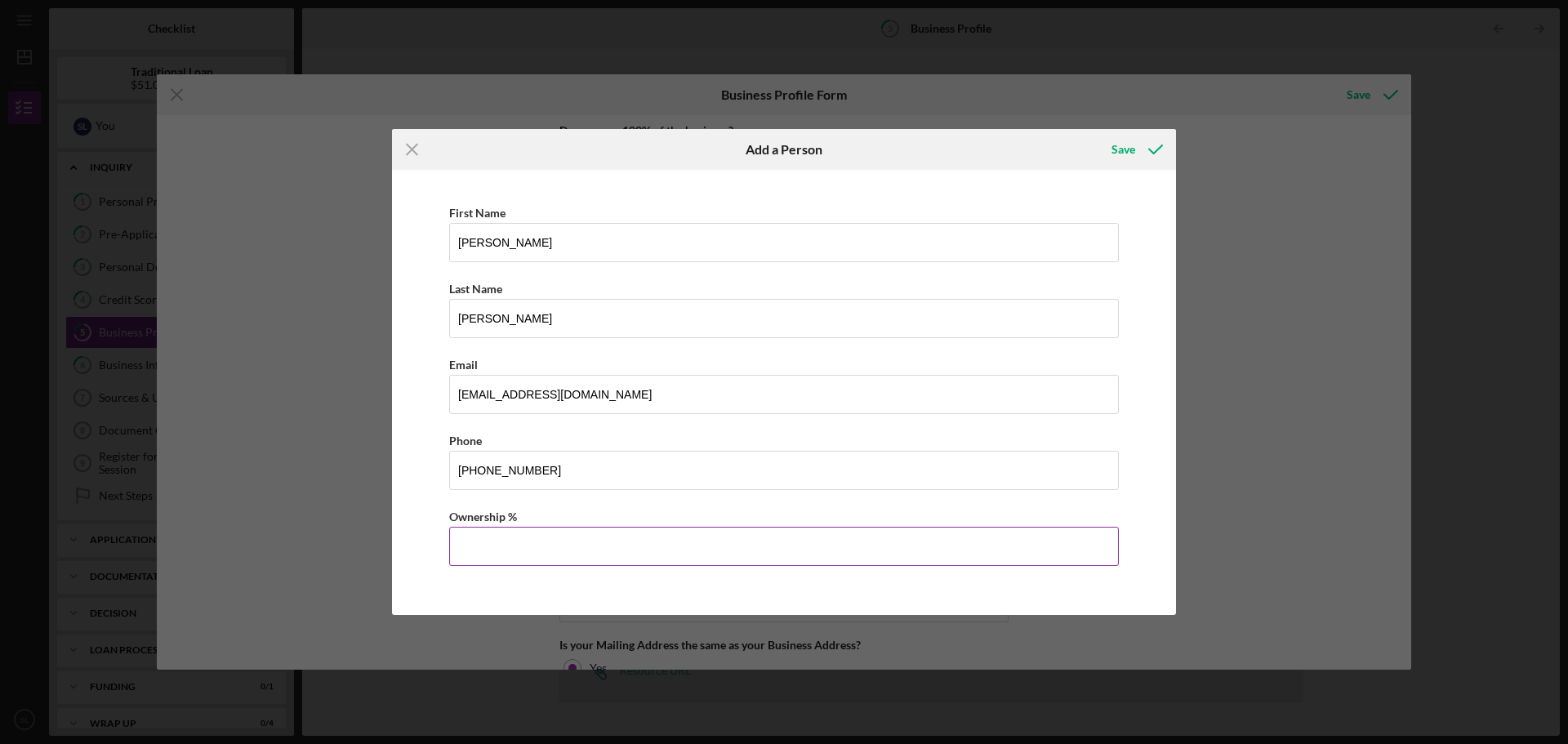
click at [539, 549] on input "Ownership %" at bounding box center [784, 546] width 670 height 39
click at [1278, 522] on div "Icon/Menu Close Add a Person Save First Name Shawna Last Name Gurley Email pret…" at bounding box center [784, 372] width 1568 height 744
drag, startPoint x: 462, startPoint y: 544, endPoint x: 453, endPoint y: 549, distance: 10.3
click at [453, 549] on input "2.00%" at bounding box center [784, 546] width 670 height 39
type input "5.00%"
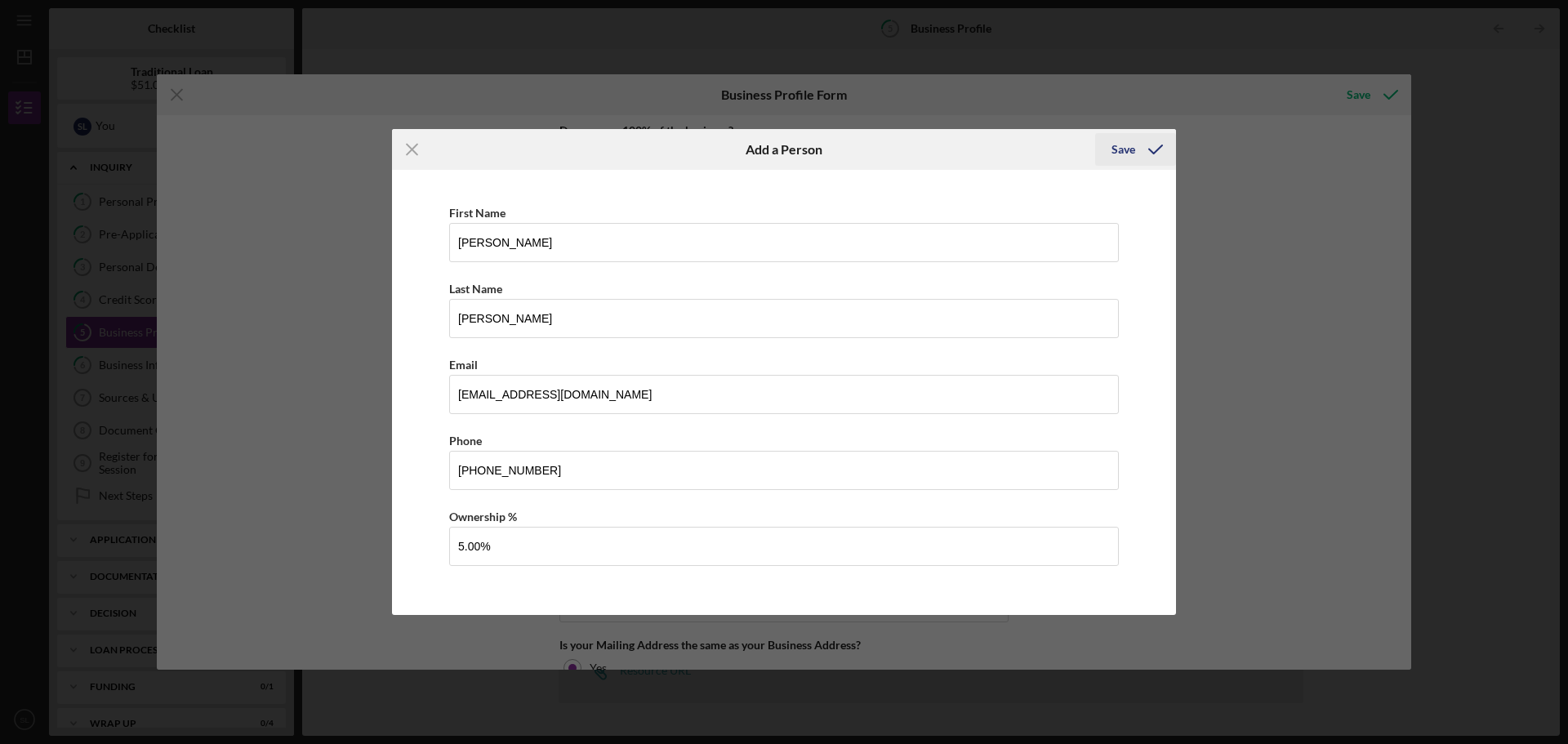
click at [1123, 153] on div "Save" at bounding box center [1123, 149] width 23 height 33
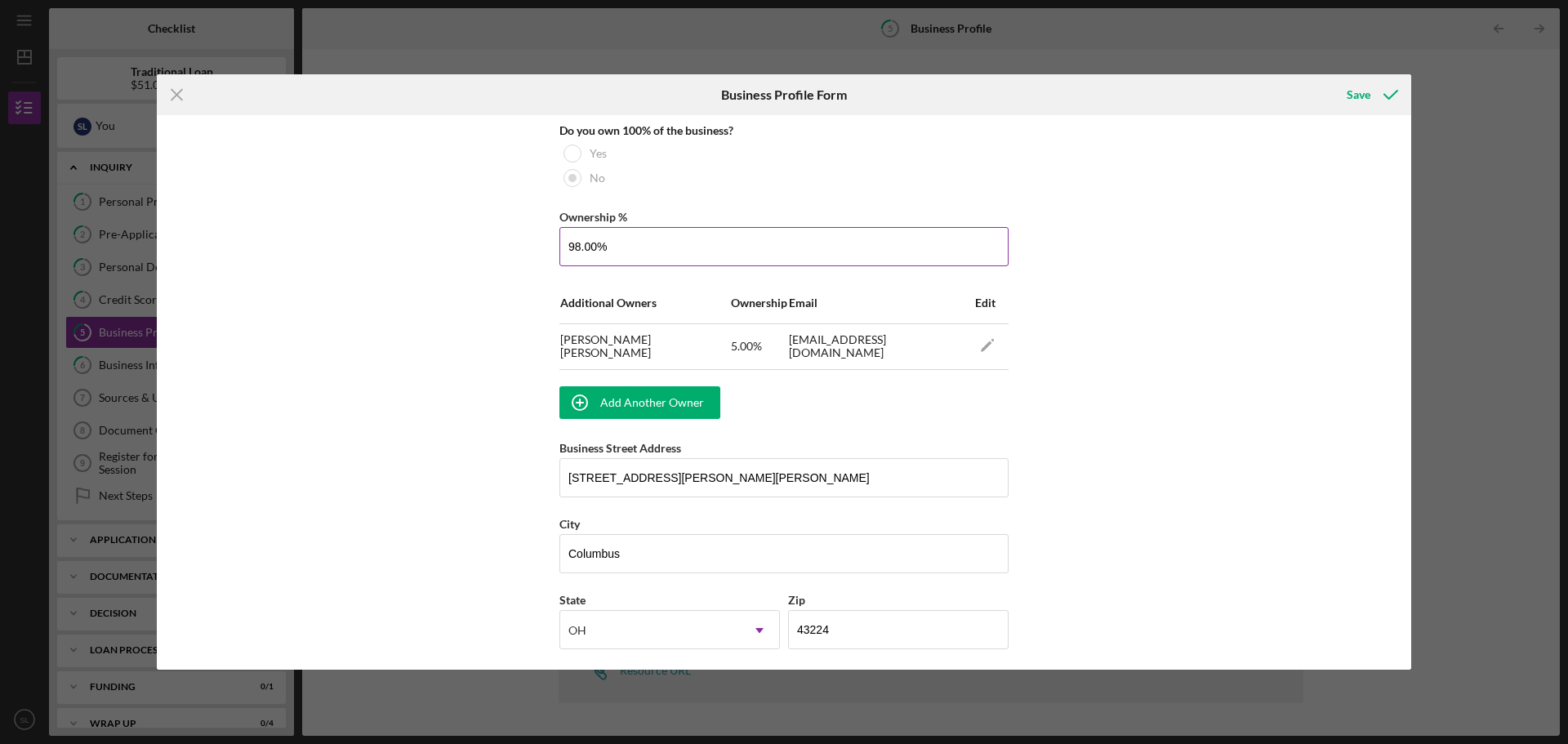
click at [575, 248] on input "98.00%" at bounding box center [784, 246] width 449 height 39
click at [1100, 420] on div "Business Name The Modern Southern Table DBA Modern Southern Table Business Star…" at bounding box center [784, 392] width 1254 height 554
click at [978, 347] on icon "Icon/Edit" at bounding box center [988, 345] width 37 height 37
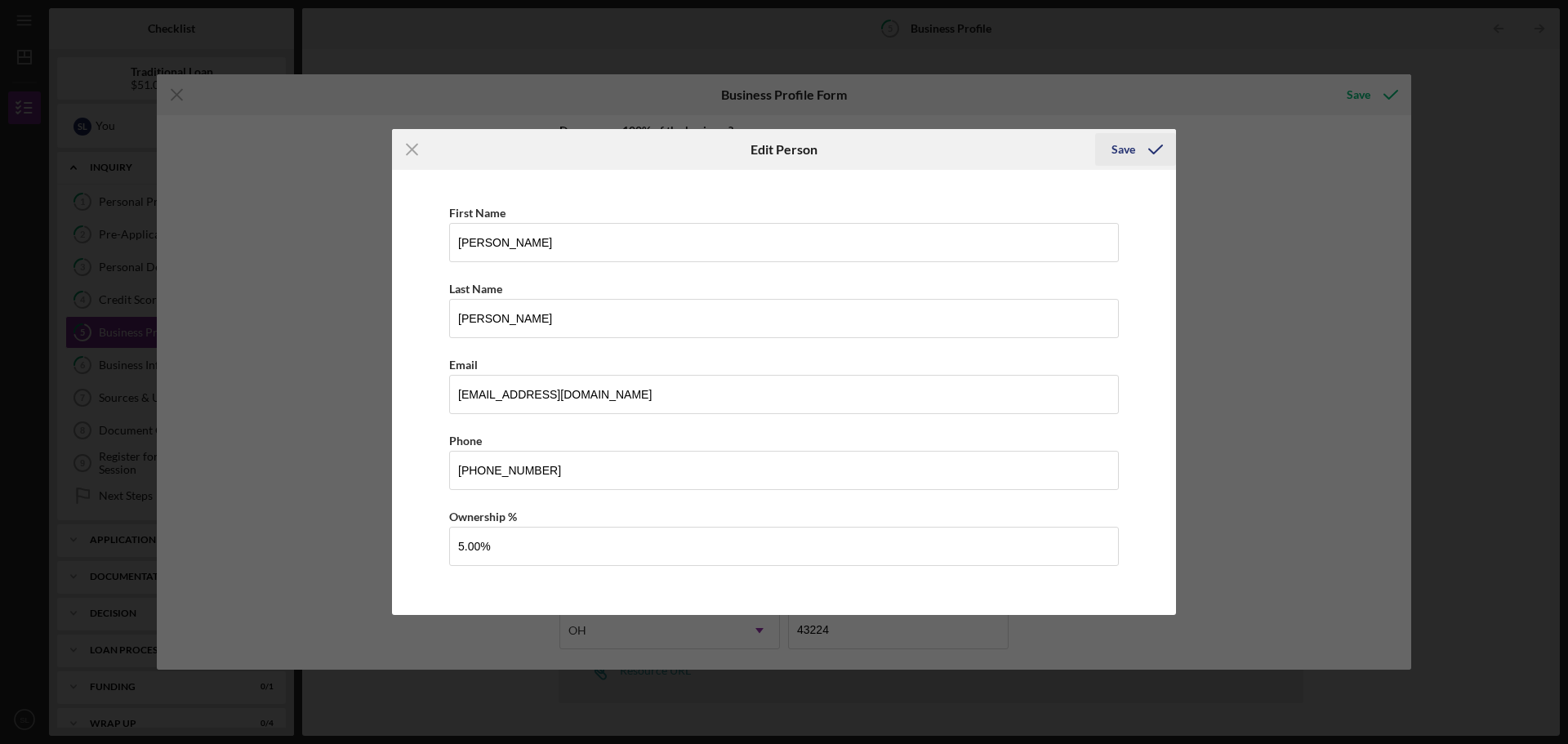
click at [1132, 153] on div "Save" at bounding box center [1123, 149] width 23 height 33
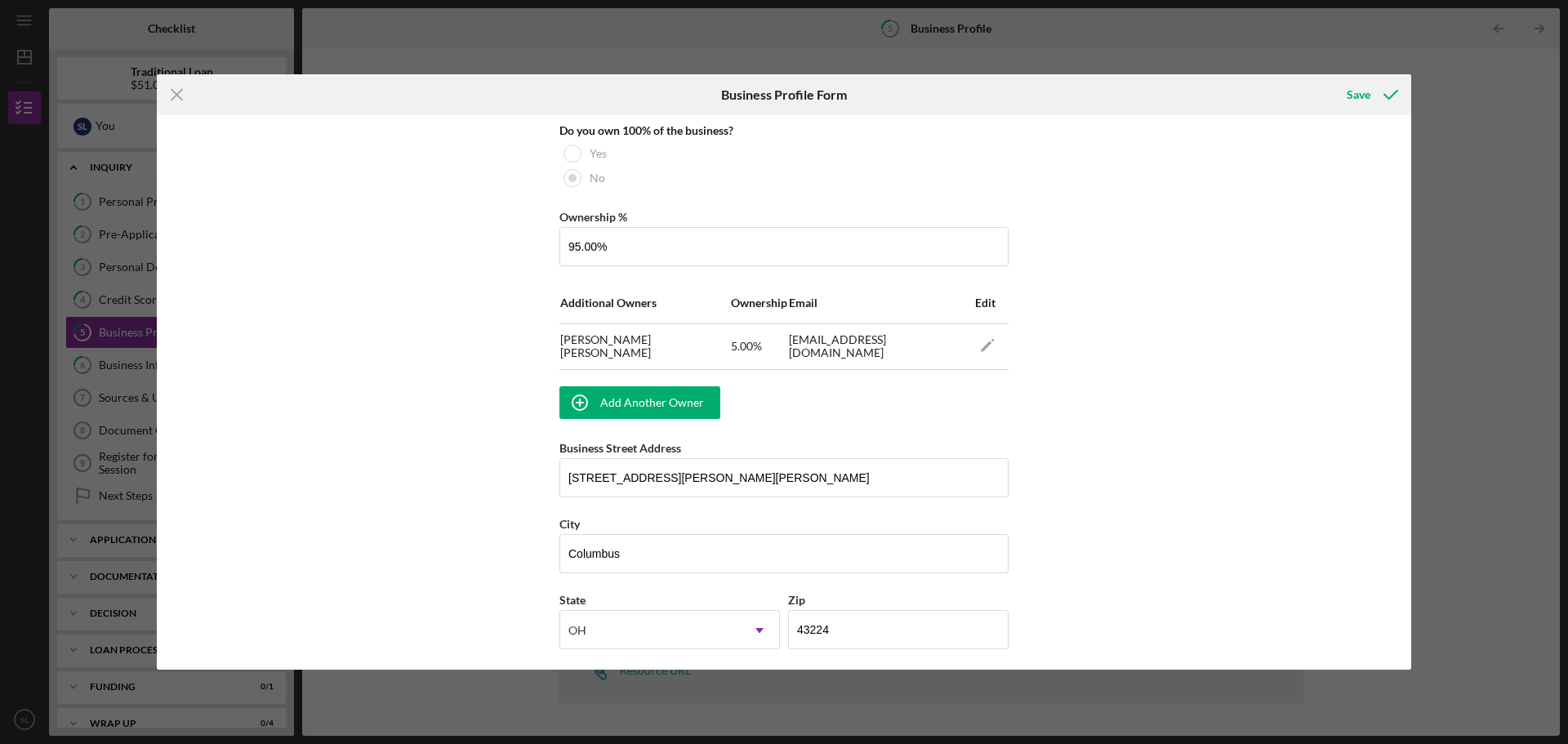
scroll to position [1346, 0]
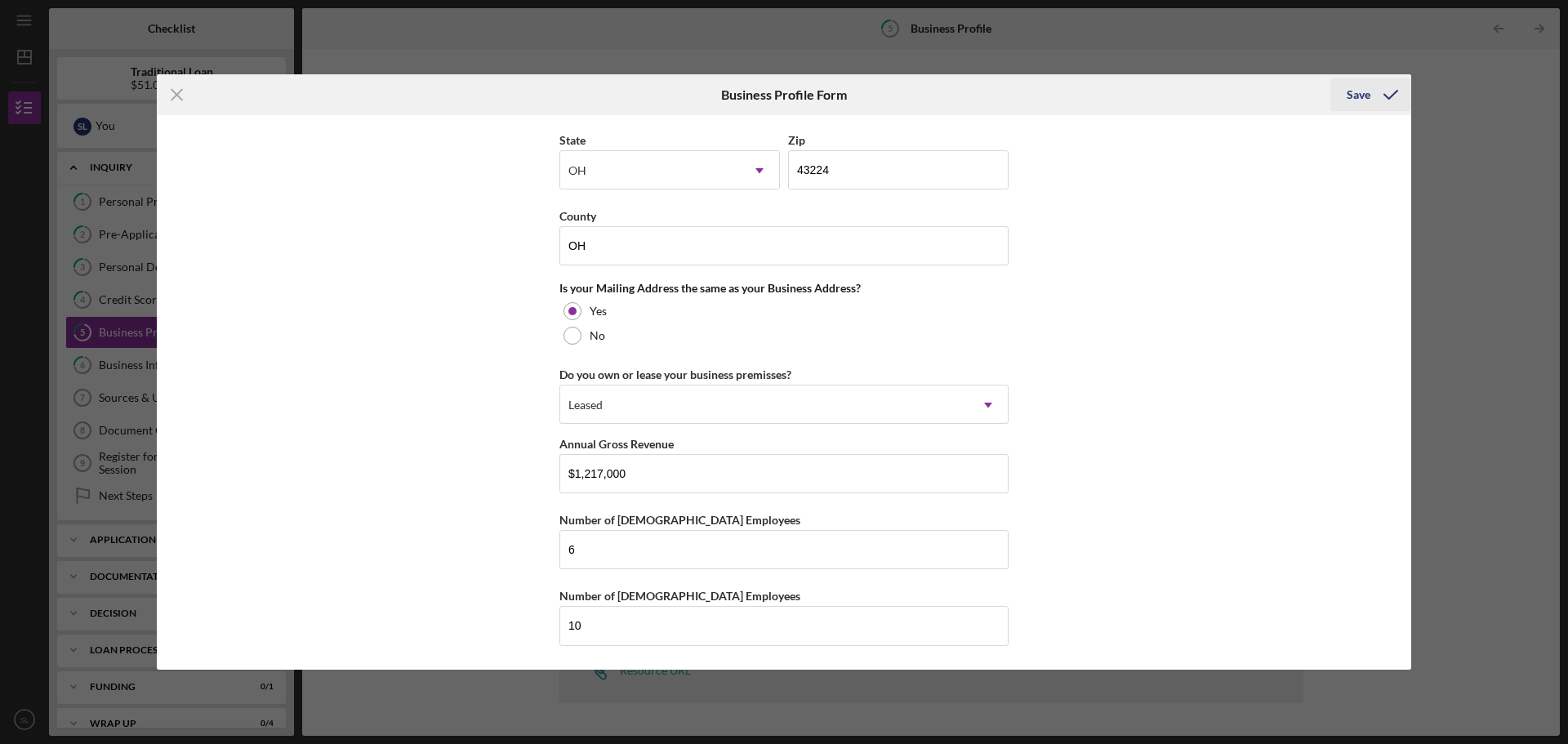
click at [1358, 95] on div "Save" at bounding box center [1358, 94] width 23 height 33
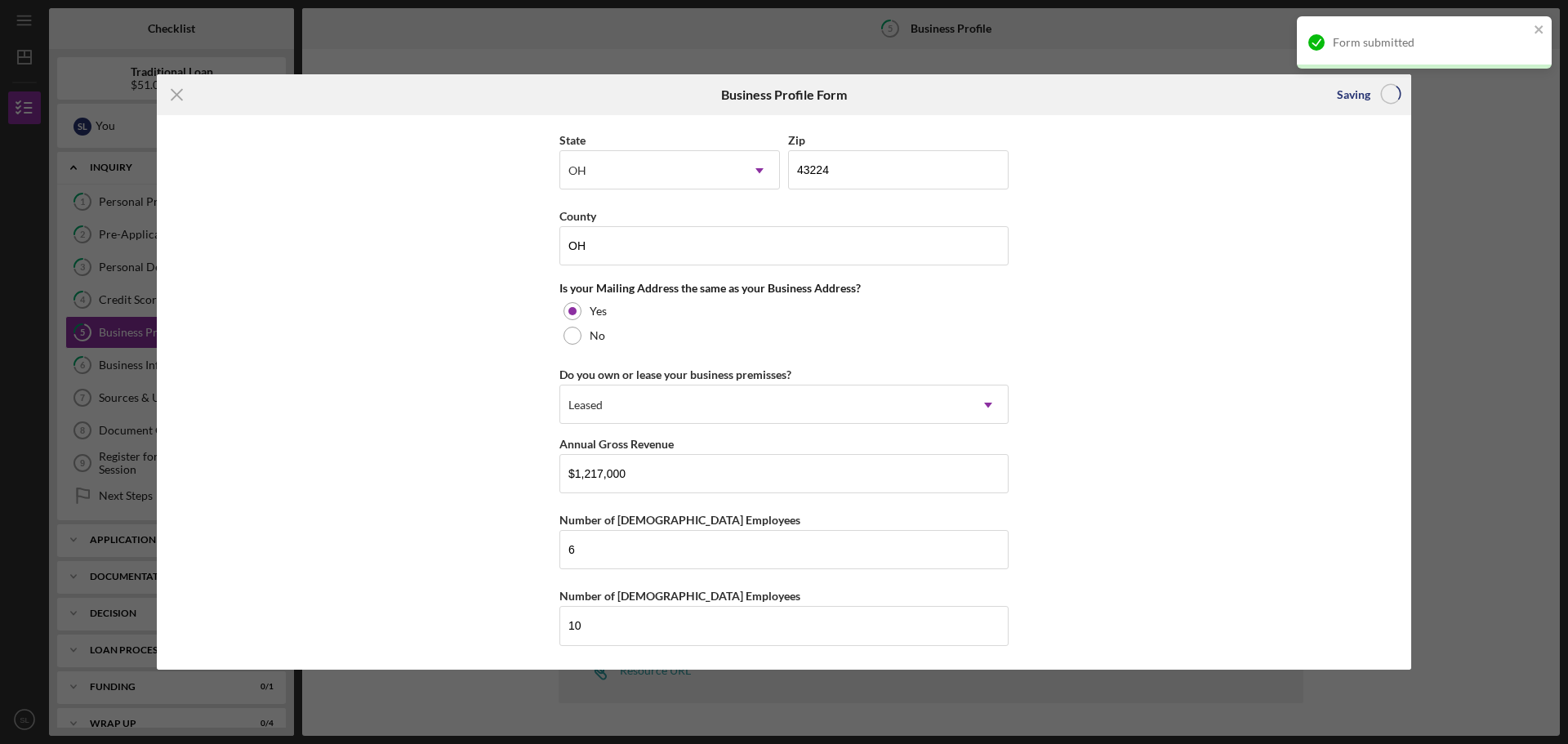
type input "95.00%"
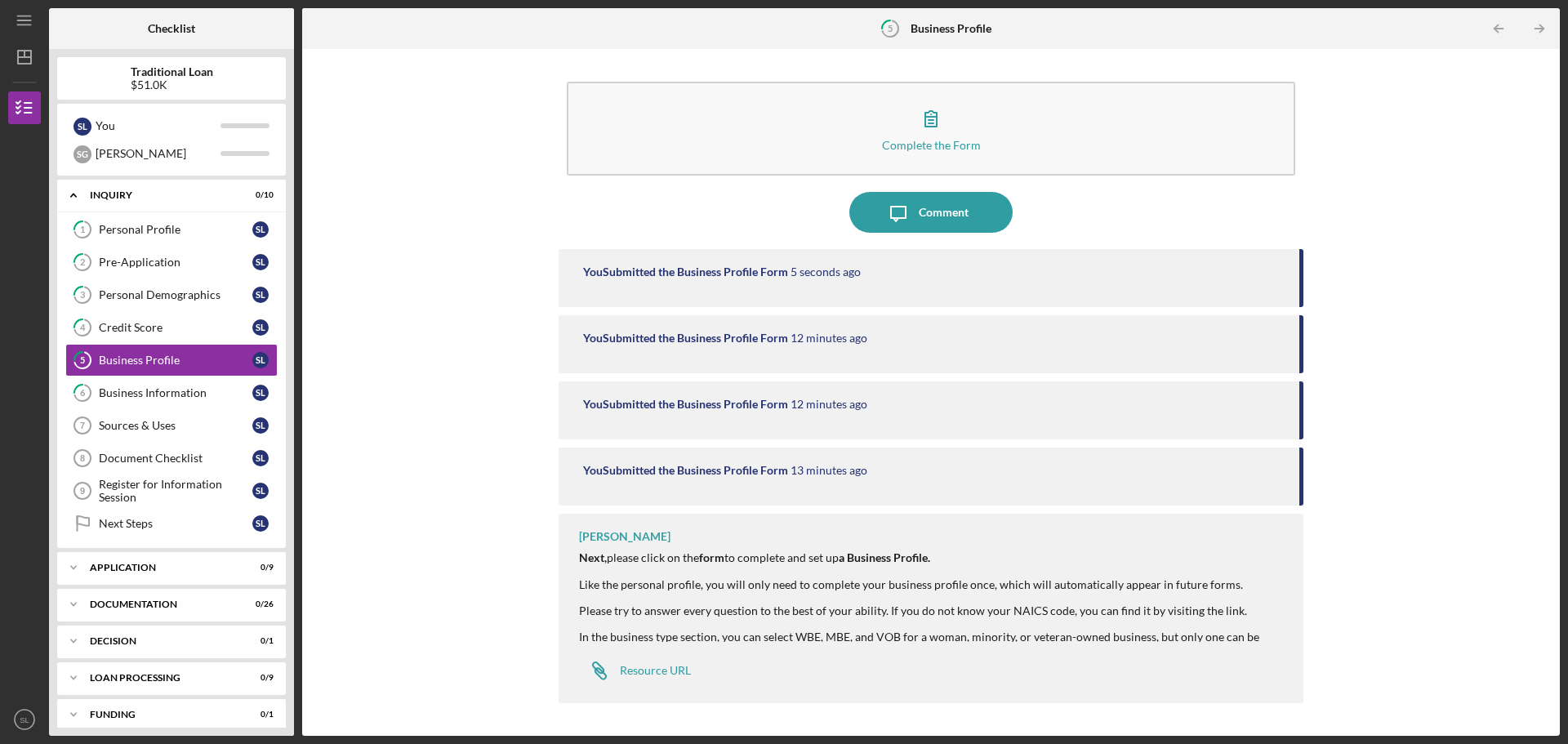
click at [786, 404] on div "You Submitted the Business Profile Form" at bounding box center [685, 404] width 205 height 13
click at [0, 743] on nordpass-portal at bounding box center [0, 744] width 0 height 0
click at [1283, 407] on div "You Submitted the Business Profile Form 12 minutes ago" at bounding box center [931, 410] width 745 height 58
drag, startPoint x: 1283, startPoint y: 407, endPoint x: 649, endPoint y: 674, distance: 687.9
click at [649, 674] on div "Resource URL" at bounding box center [655, 671] width 71 height 13
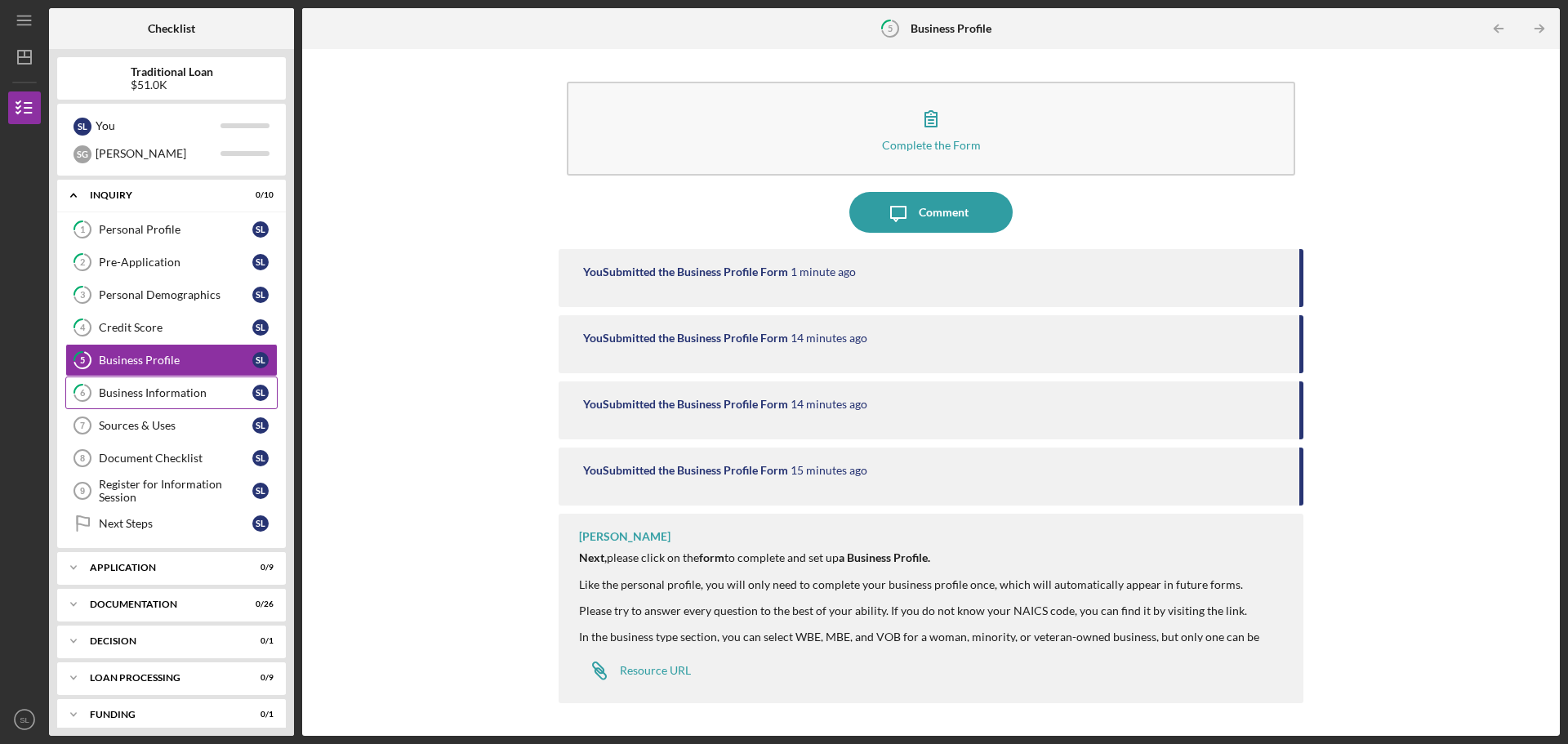
click at [172, 399] on div "Business Information" at bounding box center [175, 393] width 154 height 13
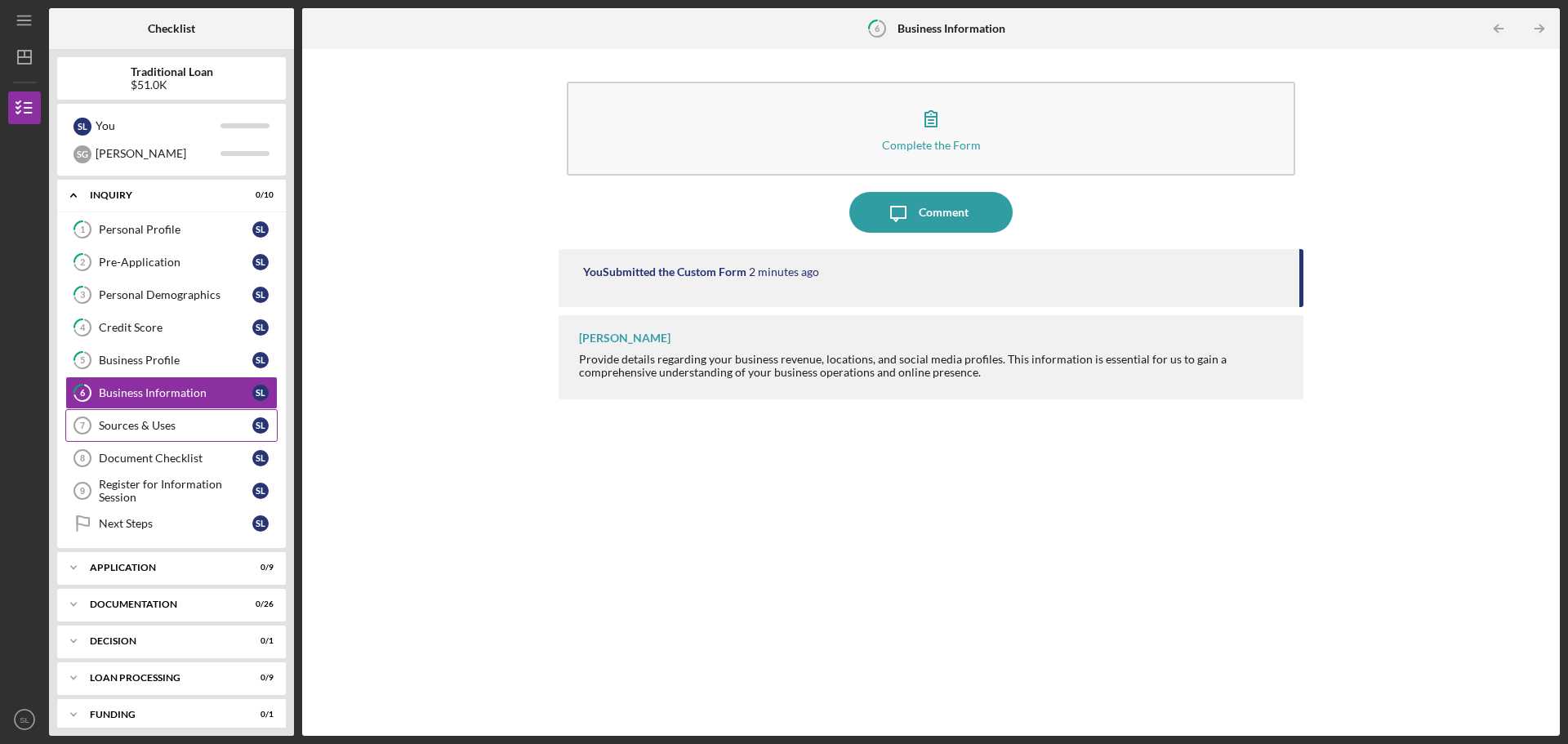
click at [158, 437] on link "Sources & Uses 7 Sources & Uses S L" at bounding box center [171, 425] width 212 height 33
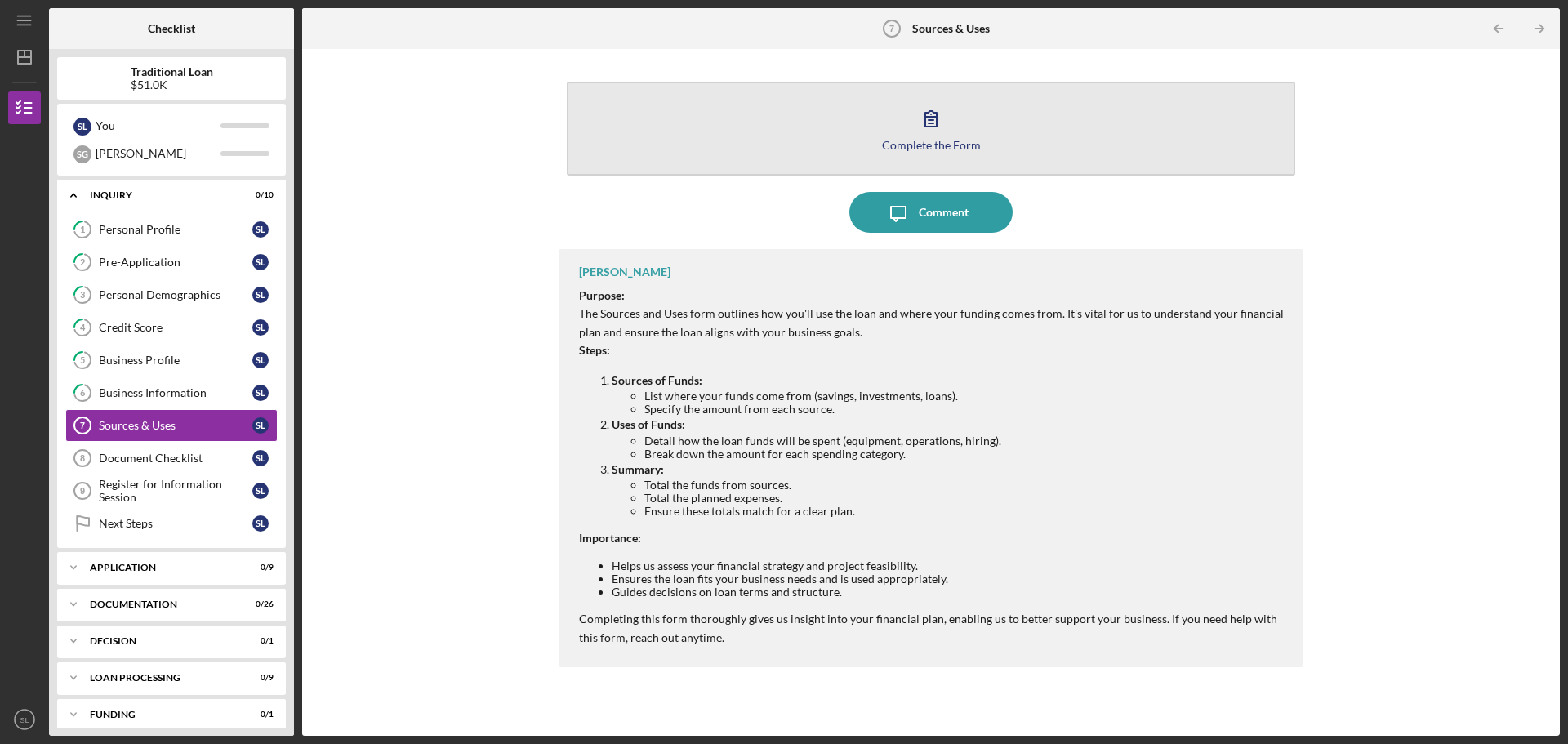
click at [942, 142] on div "Complete the Form" at bounding box center [931, 144] width 99 height 13
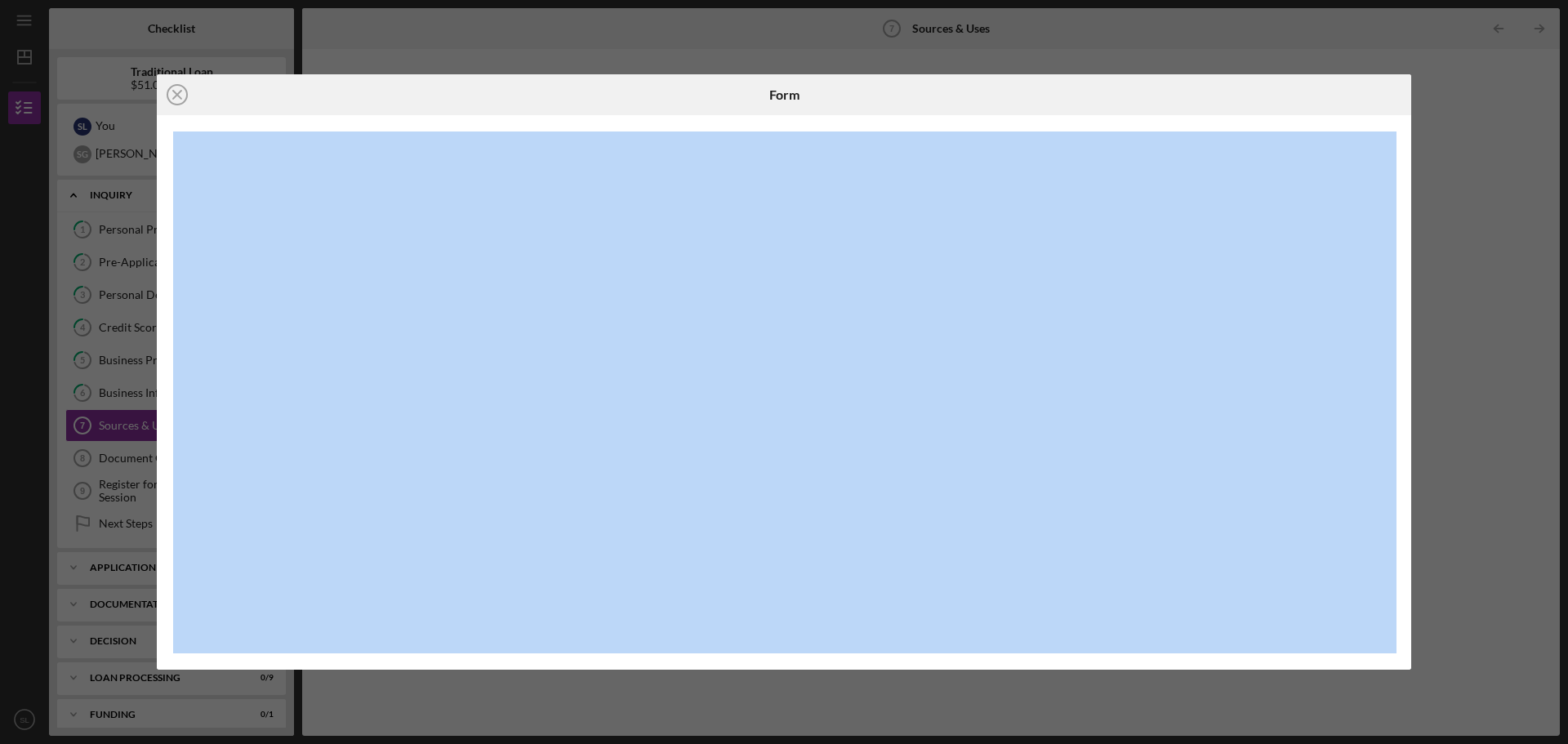
click at [1257, 46] on div "Icon/Close Form" at bounding box center [784, 372] width 1568 height 744
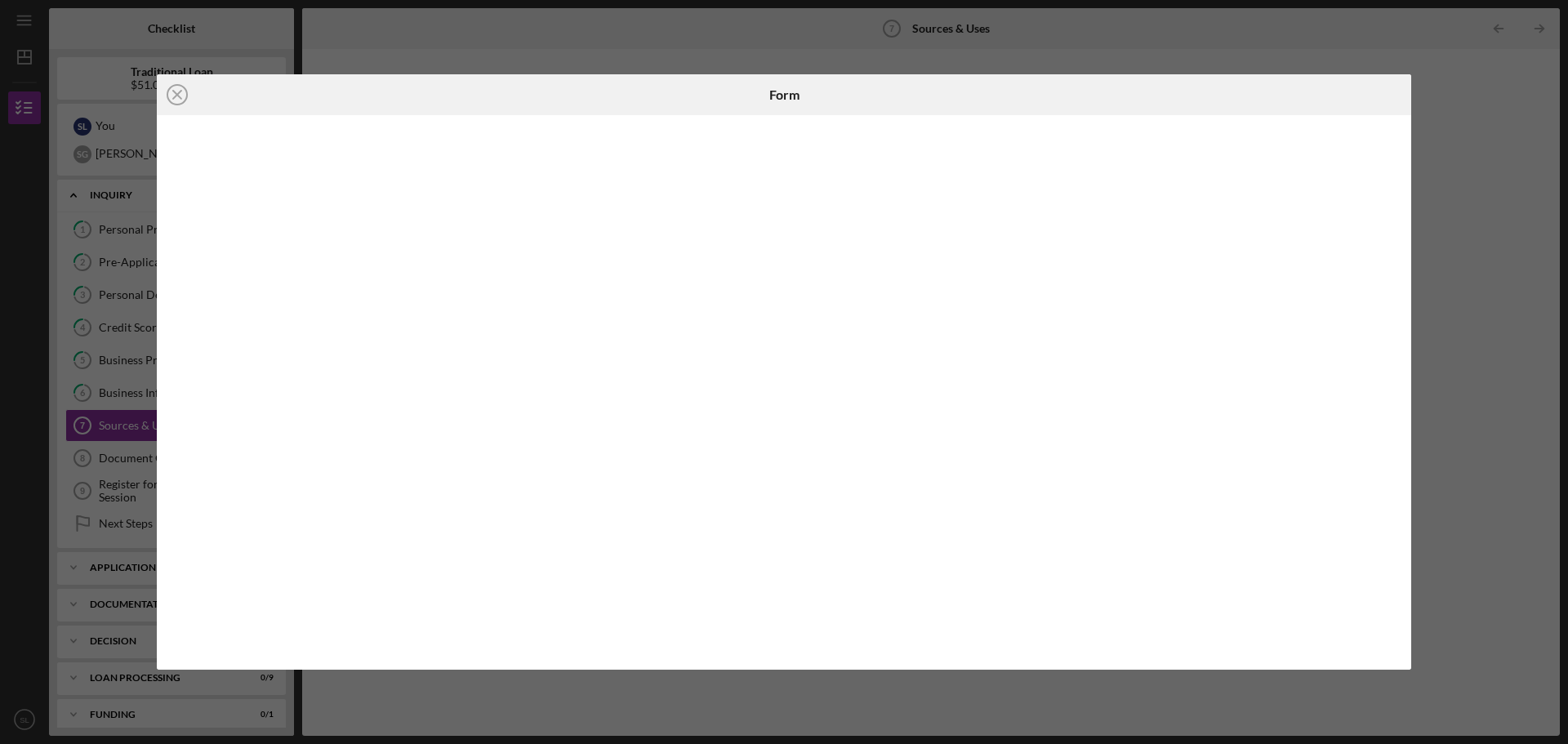
click at [1474, 501] on div "Icon/Close Form" at bounding box center [784, 372] width 1568 height 744
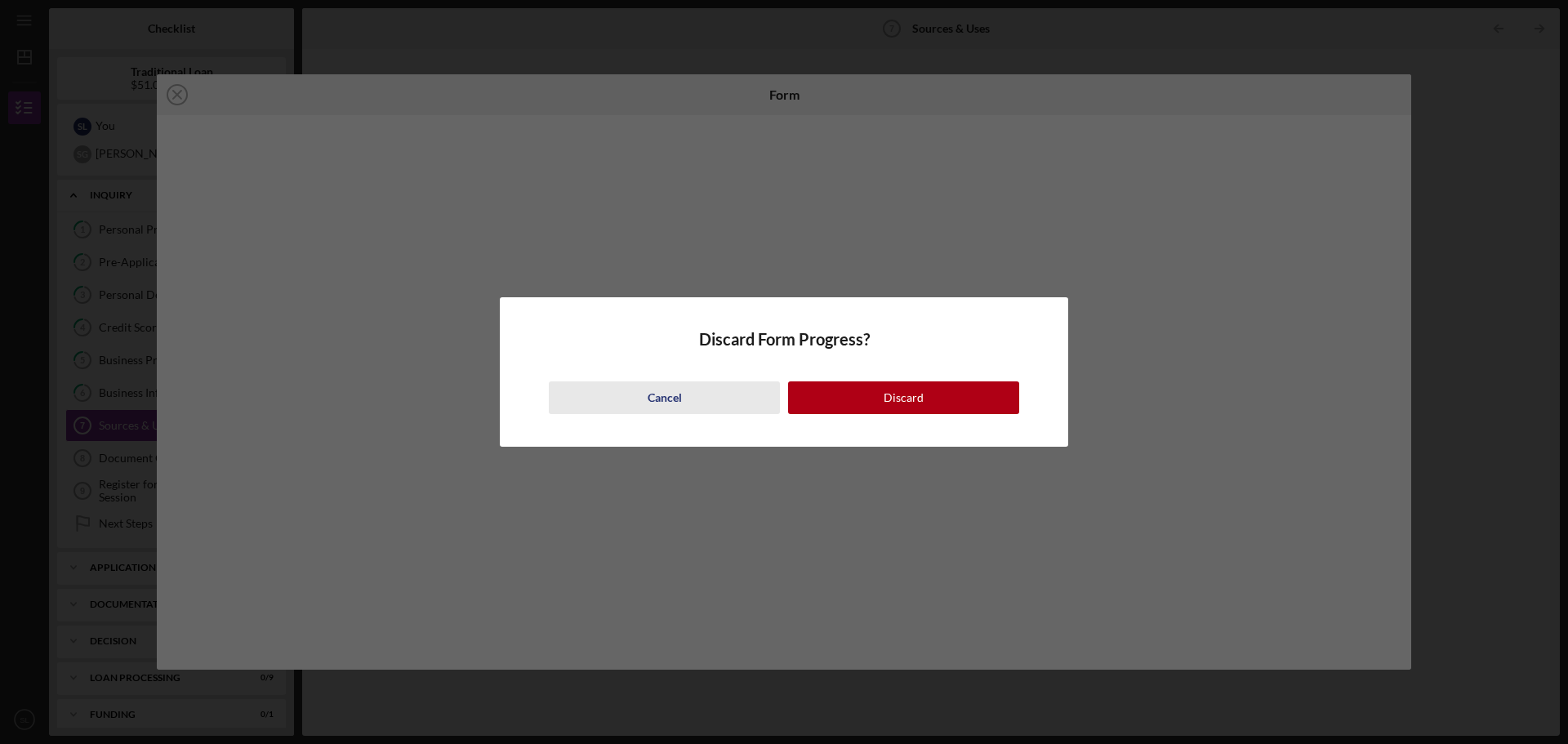
click at [661, 400] on div "Cancel" at bounding box center [665, 397] width 34 height 33
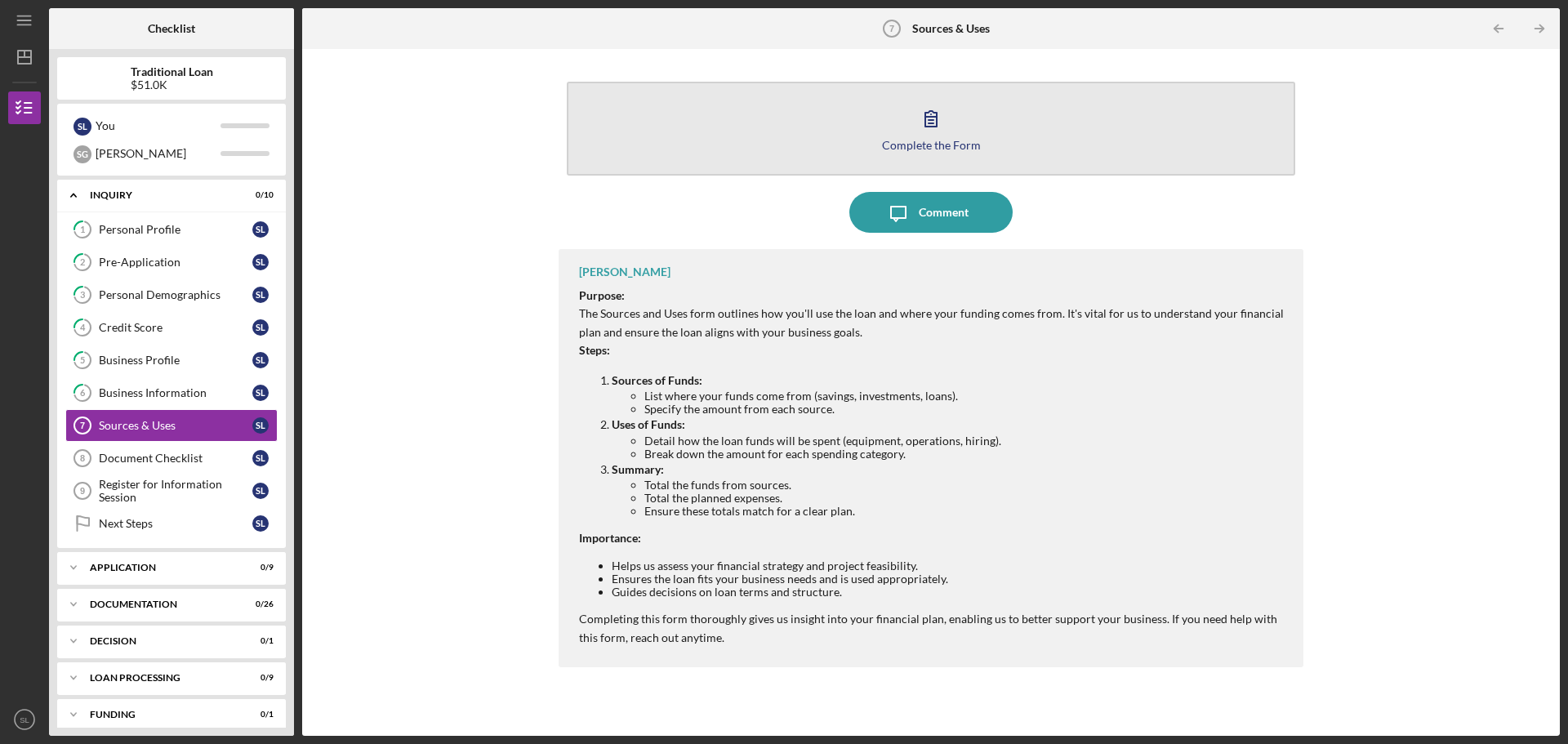
click at [959, 149] on div "Complete the Form" at bounding box center [931, 144] width 99 height 13
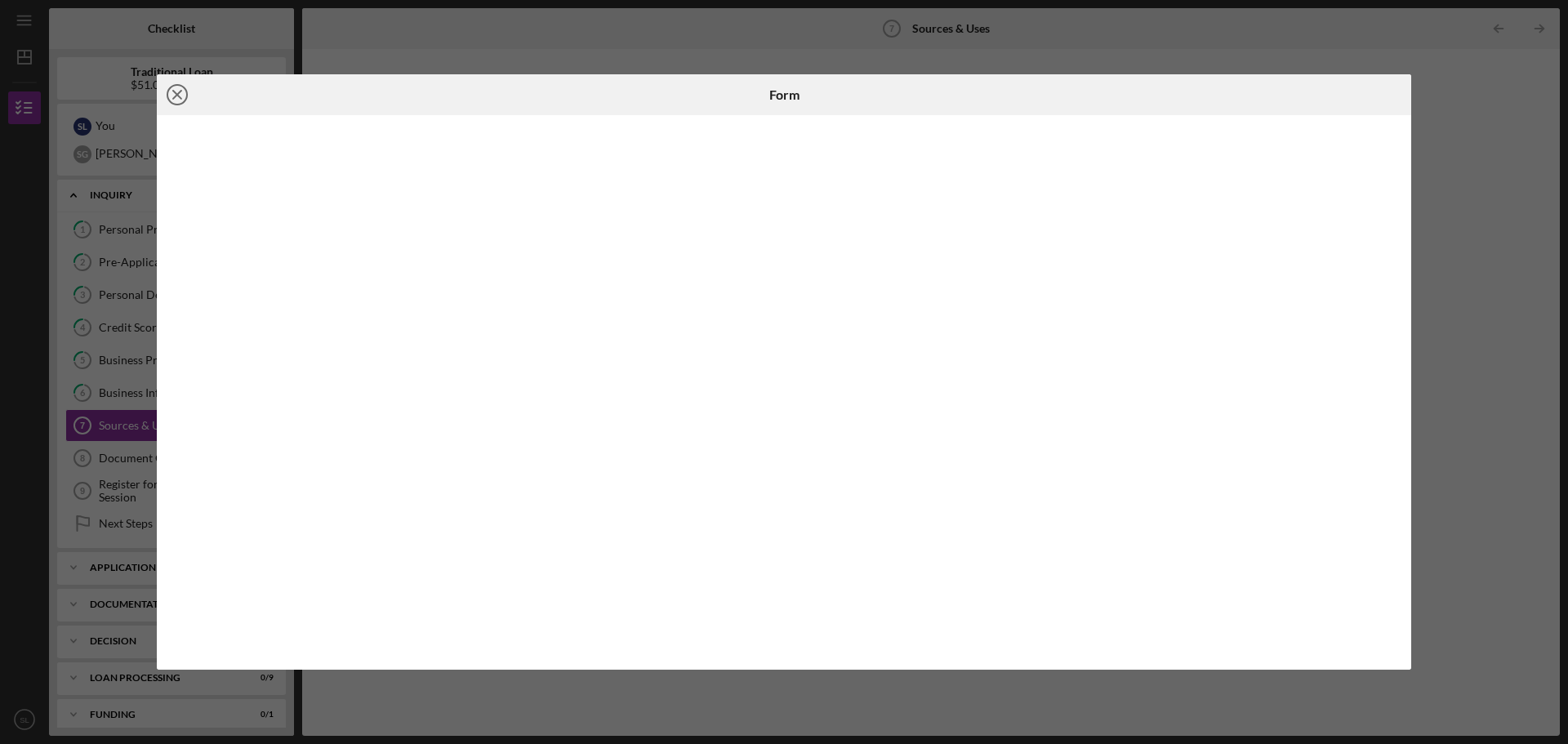
click at [180, 91] on line at bounding box center [177, 95] width 8 height 8
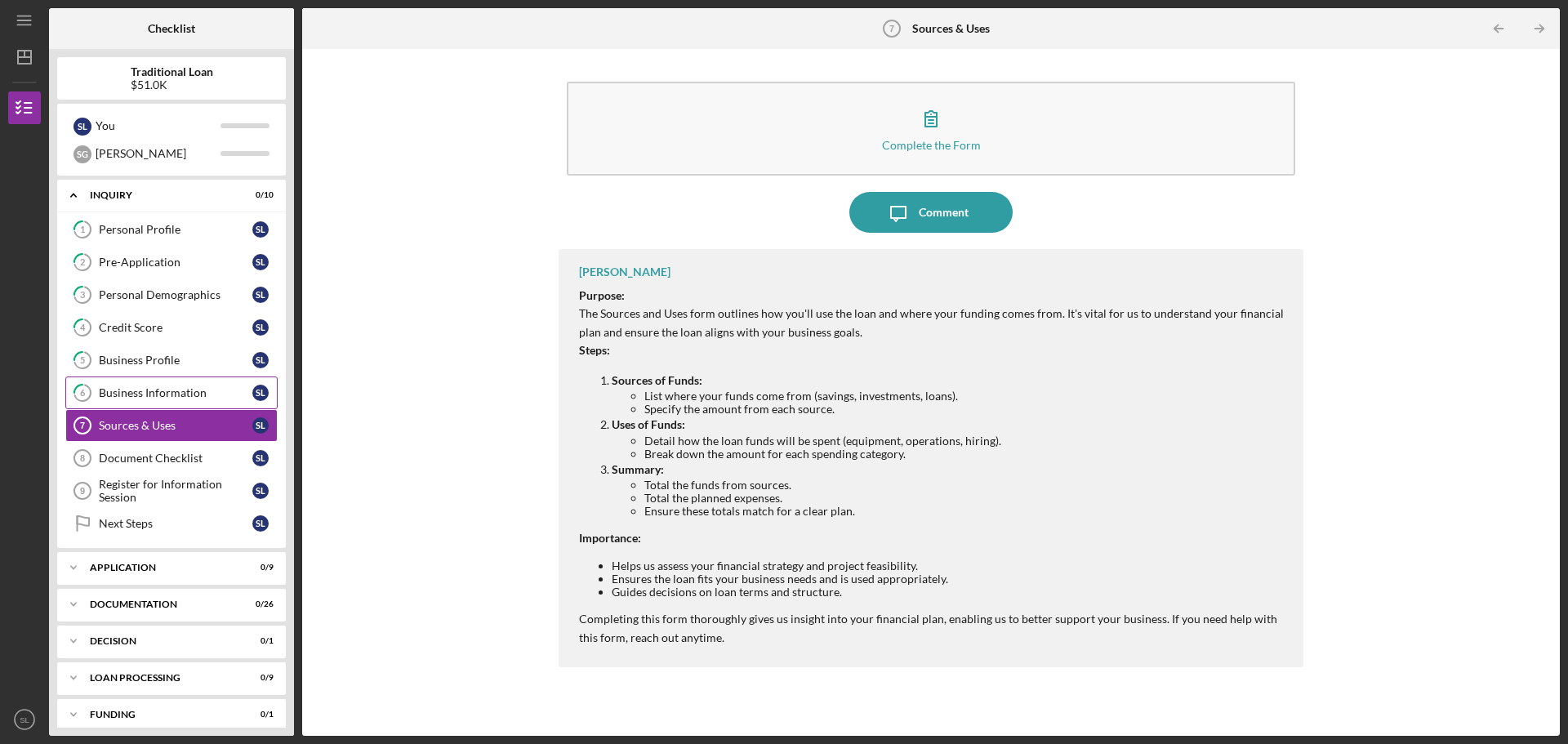
click at [169, 392] on div "Business Information" at bounding box center [175, 393] width 154 height 13
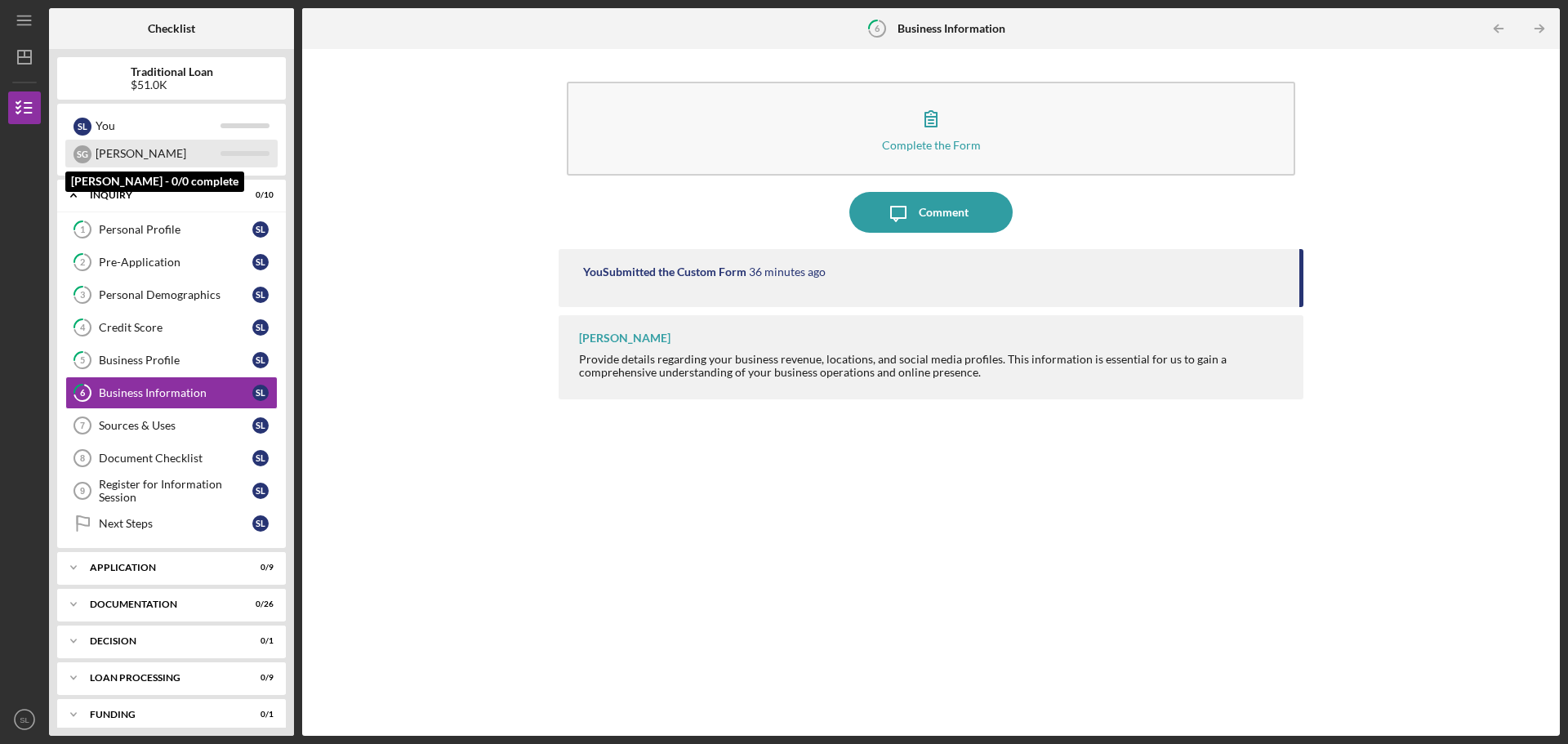
click at [121, 155] on div "Shawna" at bounding box center [158, 153] width 125 height 28
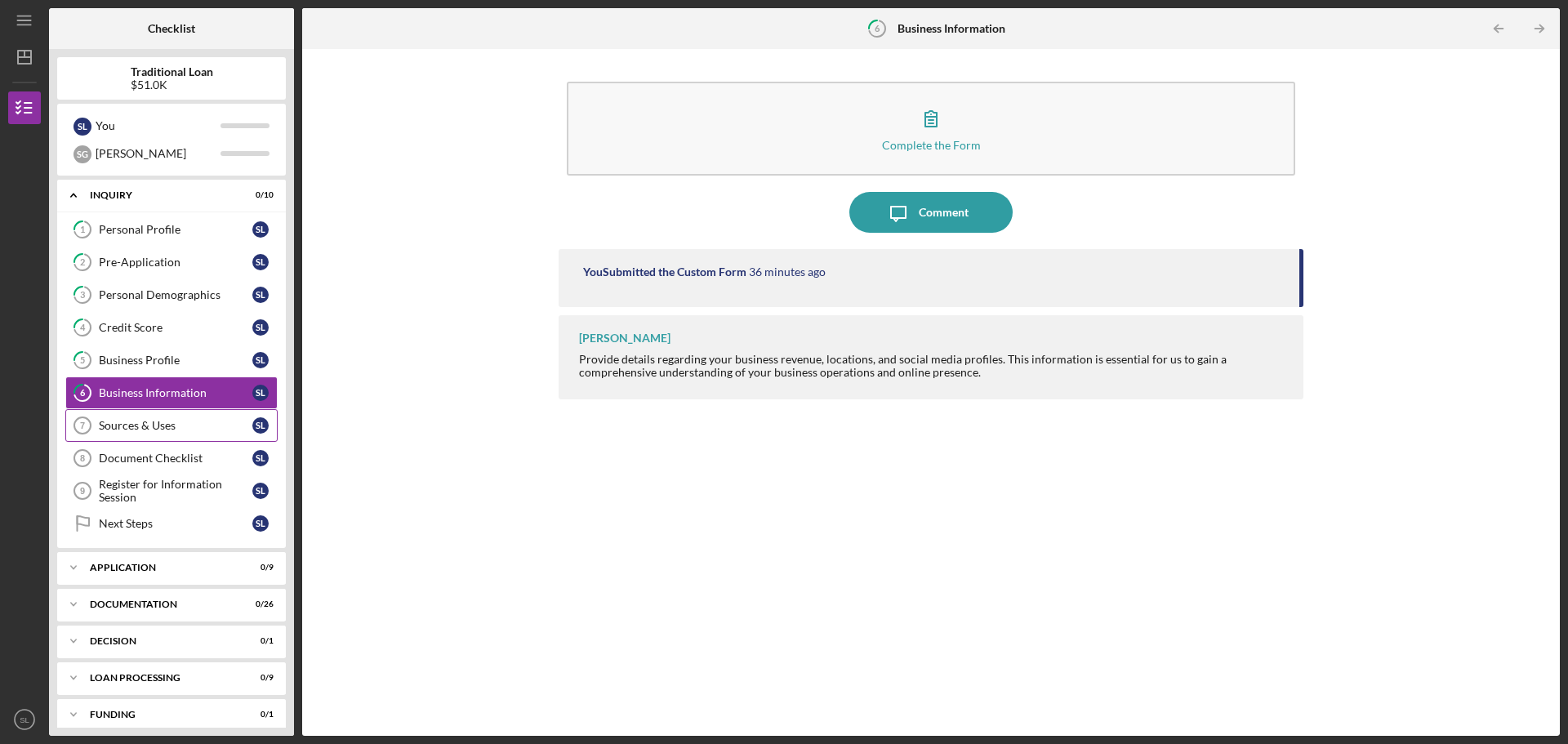
click at [162, 428] on div "Sources & Uses" at bounding box center [175, 426] width 154 height 13
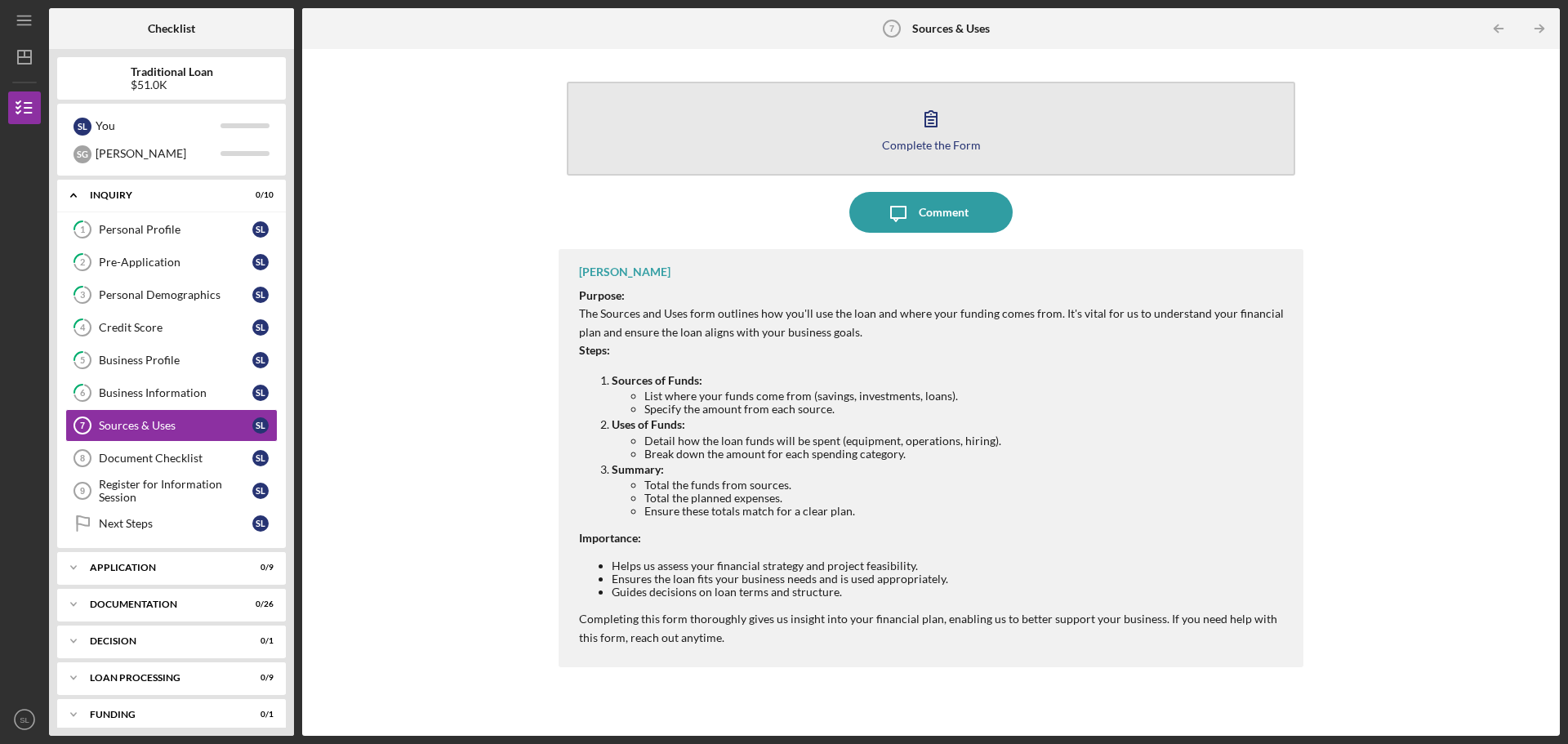
click at [948, 141] on div "Complete the Form" at bounding box center [931, 144] width 99 height 13
click at [913, 150] on div "Complete the Form" at bounding box center [931, 144] width 99 height 13
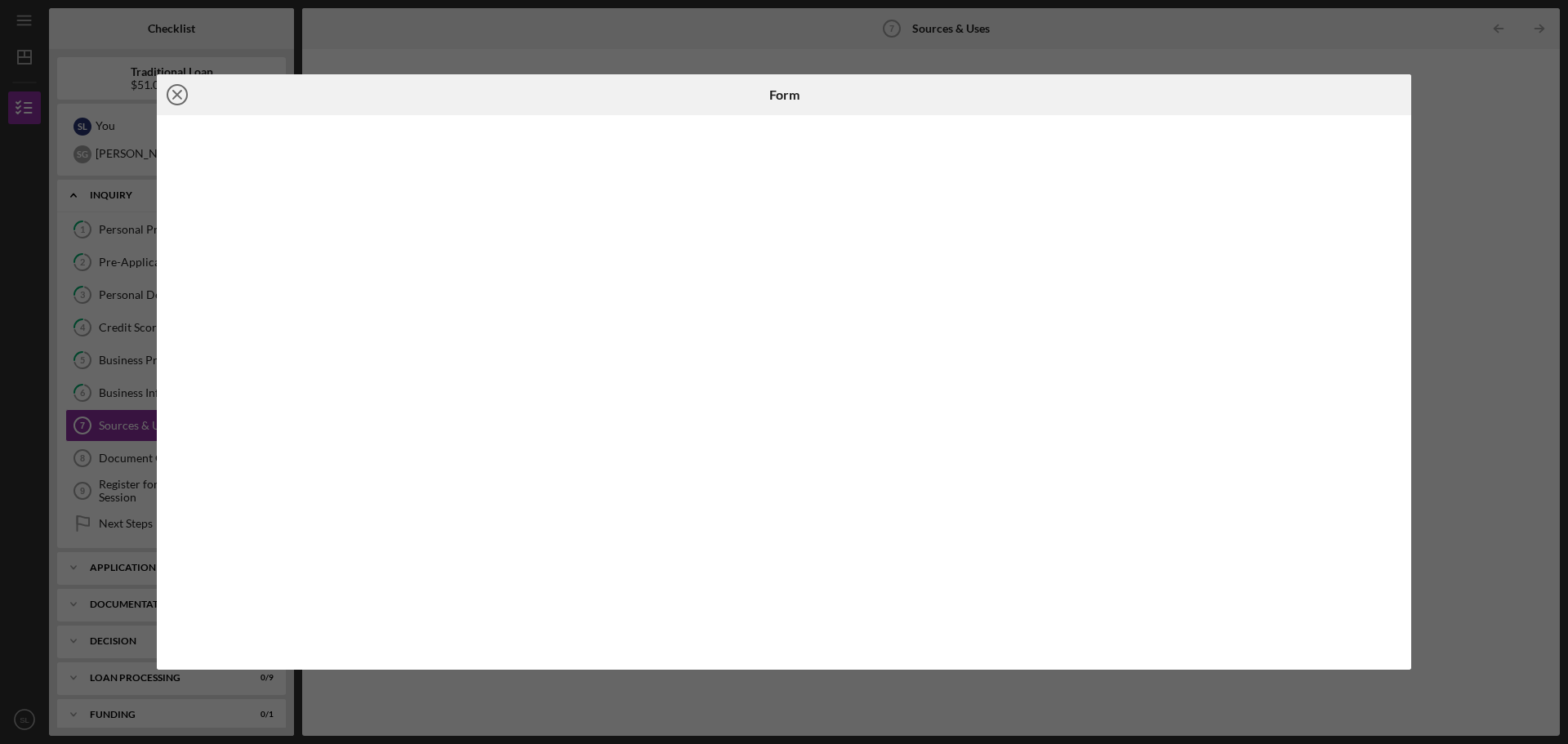
click at [179, 93] on line at bounding box center [177, 95] width 8 height 8
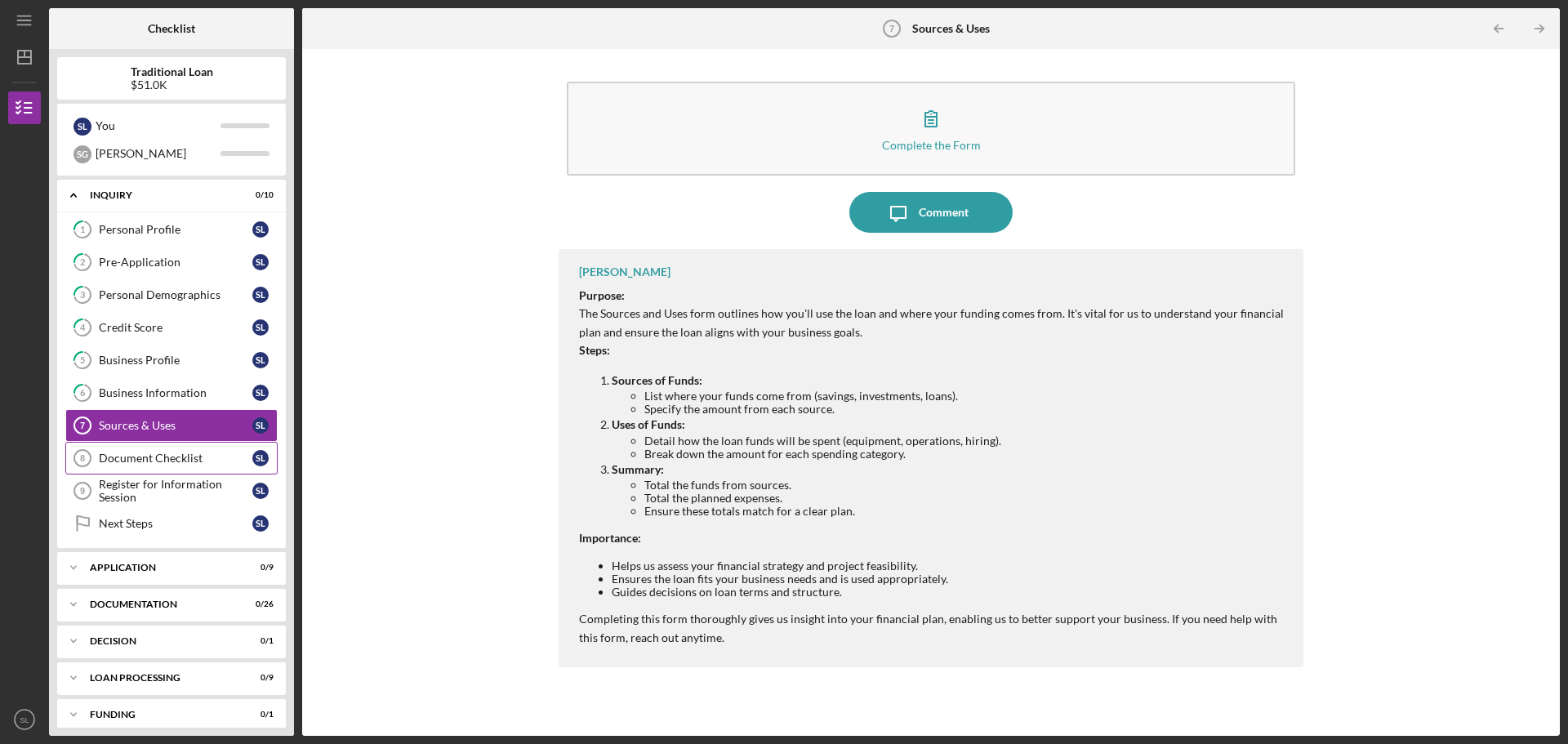
click at [139, 458] on div "Document Checklist" at bounding box center [175, 458] width 154 height 13
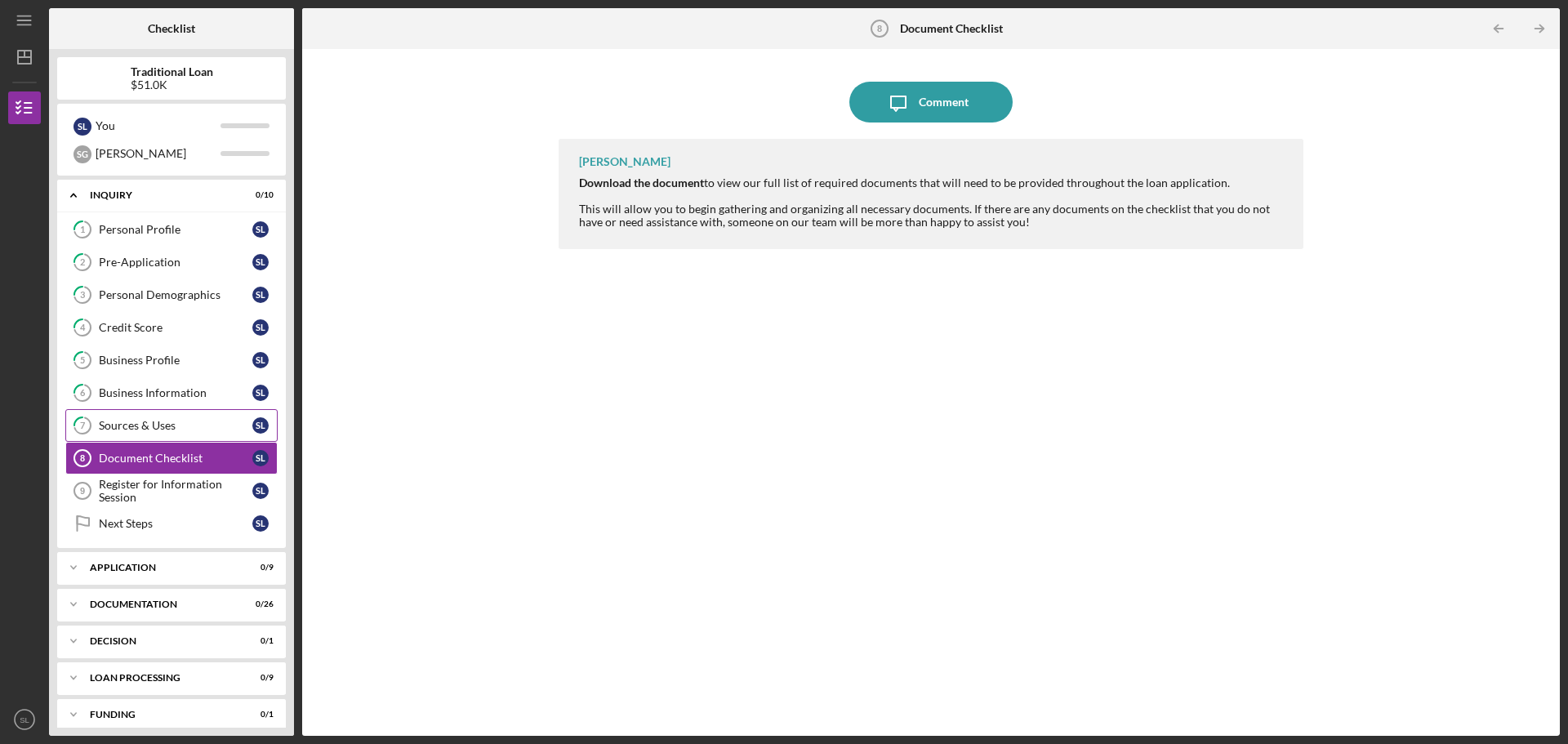
click at [159, 424] on div "Sources & Uses" at bounding box center [175, 426] width 154 height 13
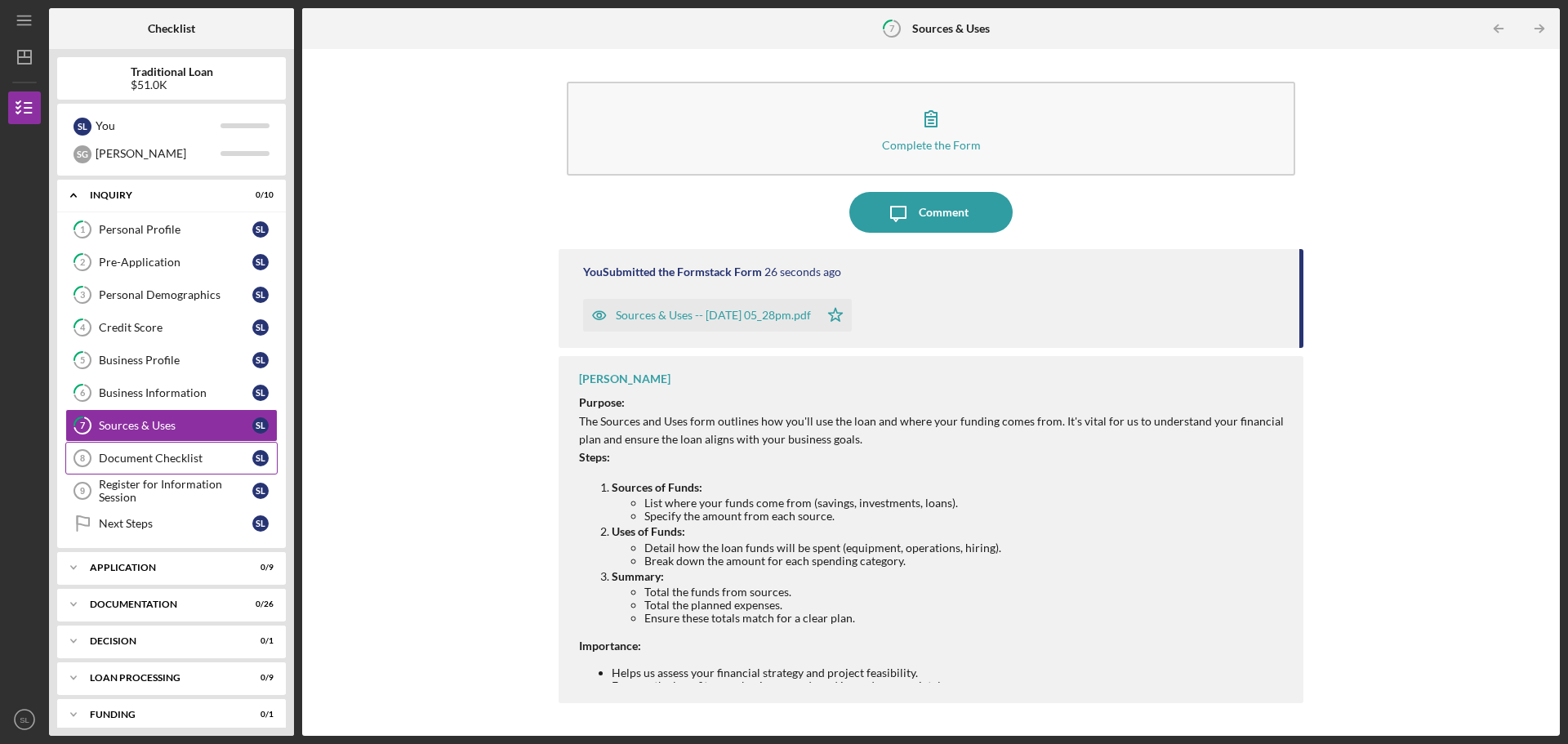
click at [169, 461] on div "Document Checklist" at bounding box center [175, 458] width 154 height 13
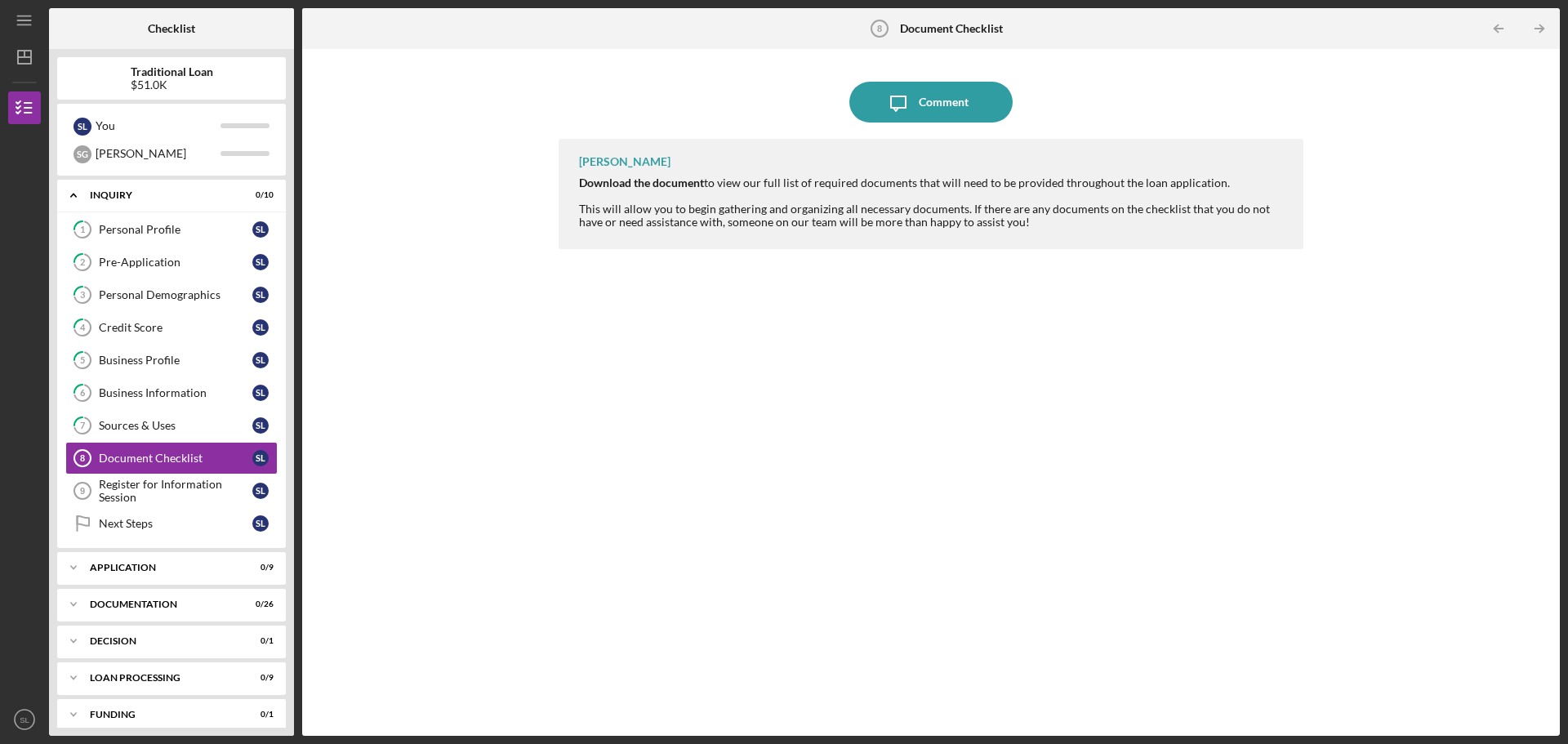
click at [839, 166] on div "Courtnee Hawkins Download the document to view our full list of required docume…" at bounding box center [931, 194] width 745 height 110
click at [921, 105] on div "Comment" at bounding box center [943, 102] width 50 height 41
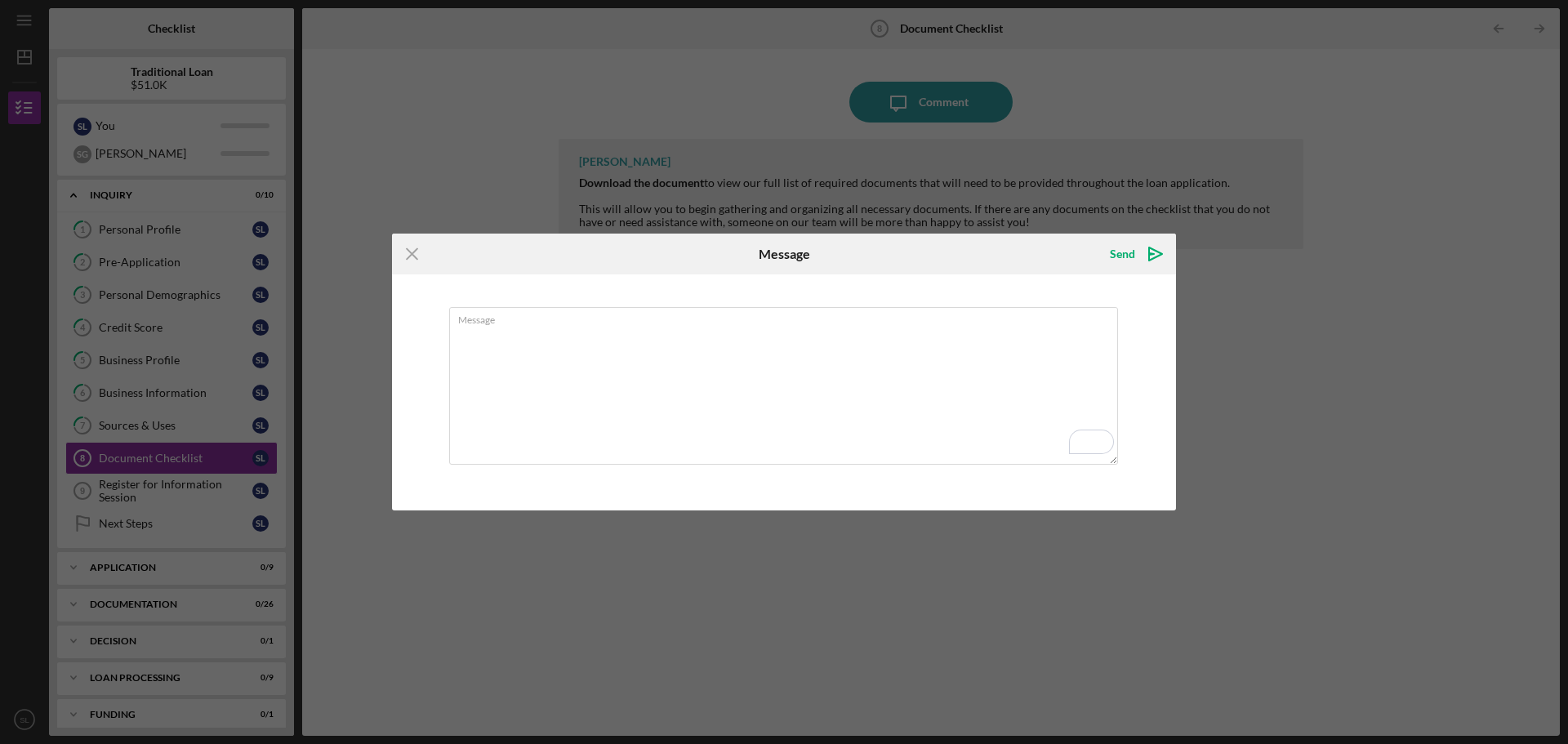
drag, startPoint x: 412, startPoint y: 252, endPoint x: 458, endPoint y: 235, distance: 49.0
click at [412, 252] on icon "Icon/Menu Close" at bounding box center [412, 254] width 41 height 41
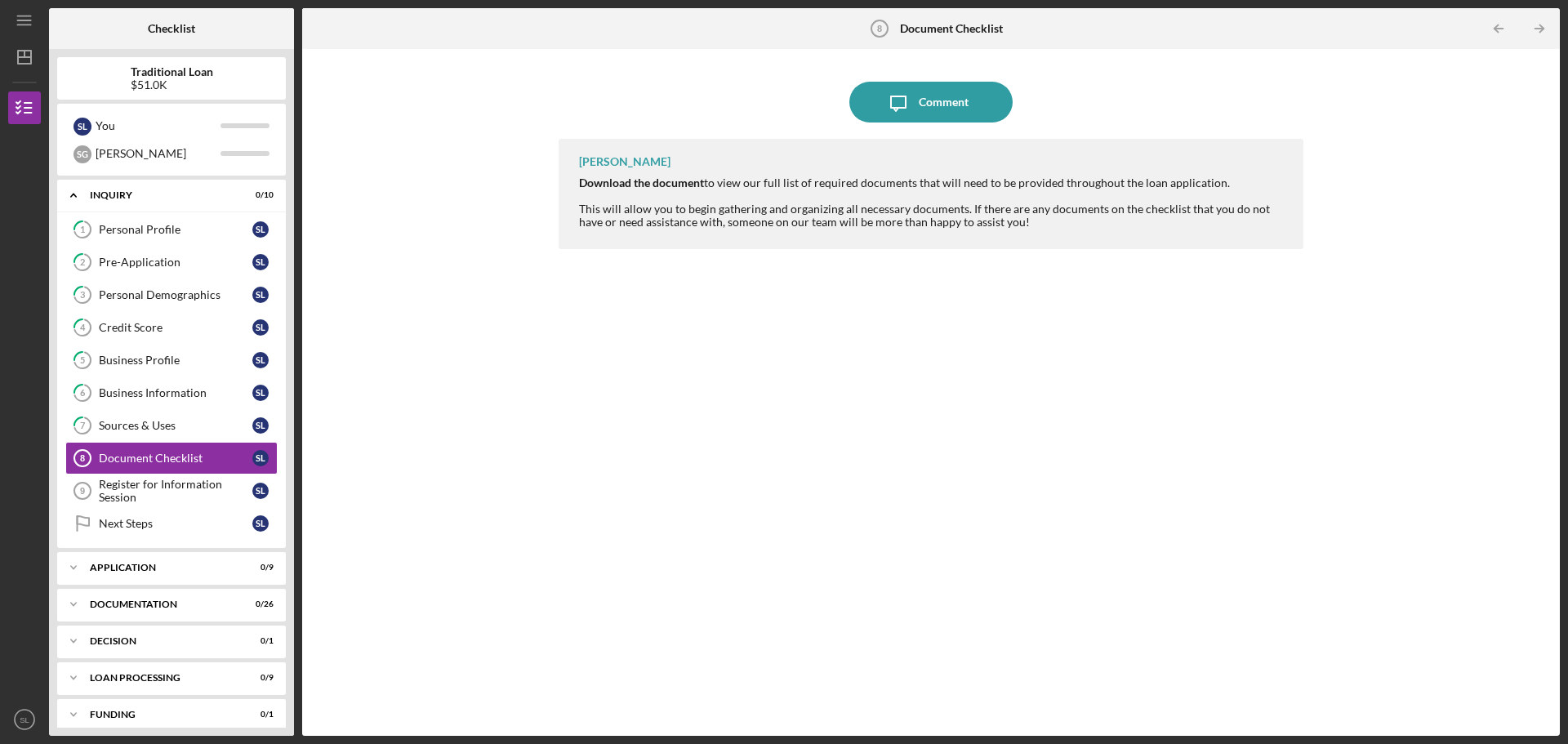
click at [633, 180] on strong "Download the document" at bounding box center [641, 182] width 125 height 14
click at [649, 211] on div "This will allow you to begin gathering and organizing all necessary documents. …" at bounding box center [933, 215] width 708 height 26
click at [157, 487] on div "Register for Information Session" at bounding box center [175, 490] width 154 height 26
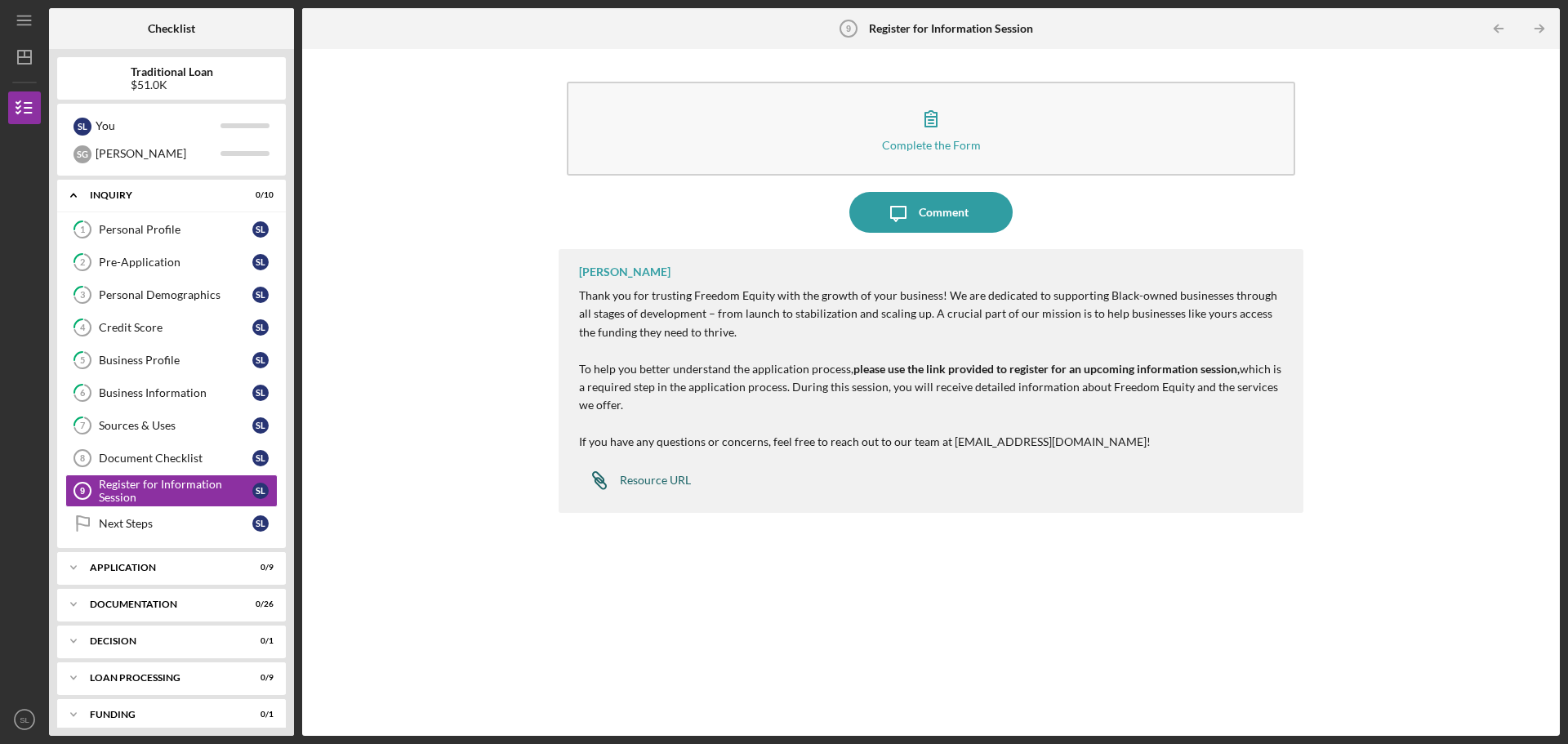
click at [658, 478] on div "Resource URL" at bounding box center [655, 480] width 71 height 13
click at [179, 518] on div "Next Steps" at bounding box center [175, 524] width 154 height 13
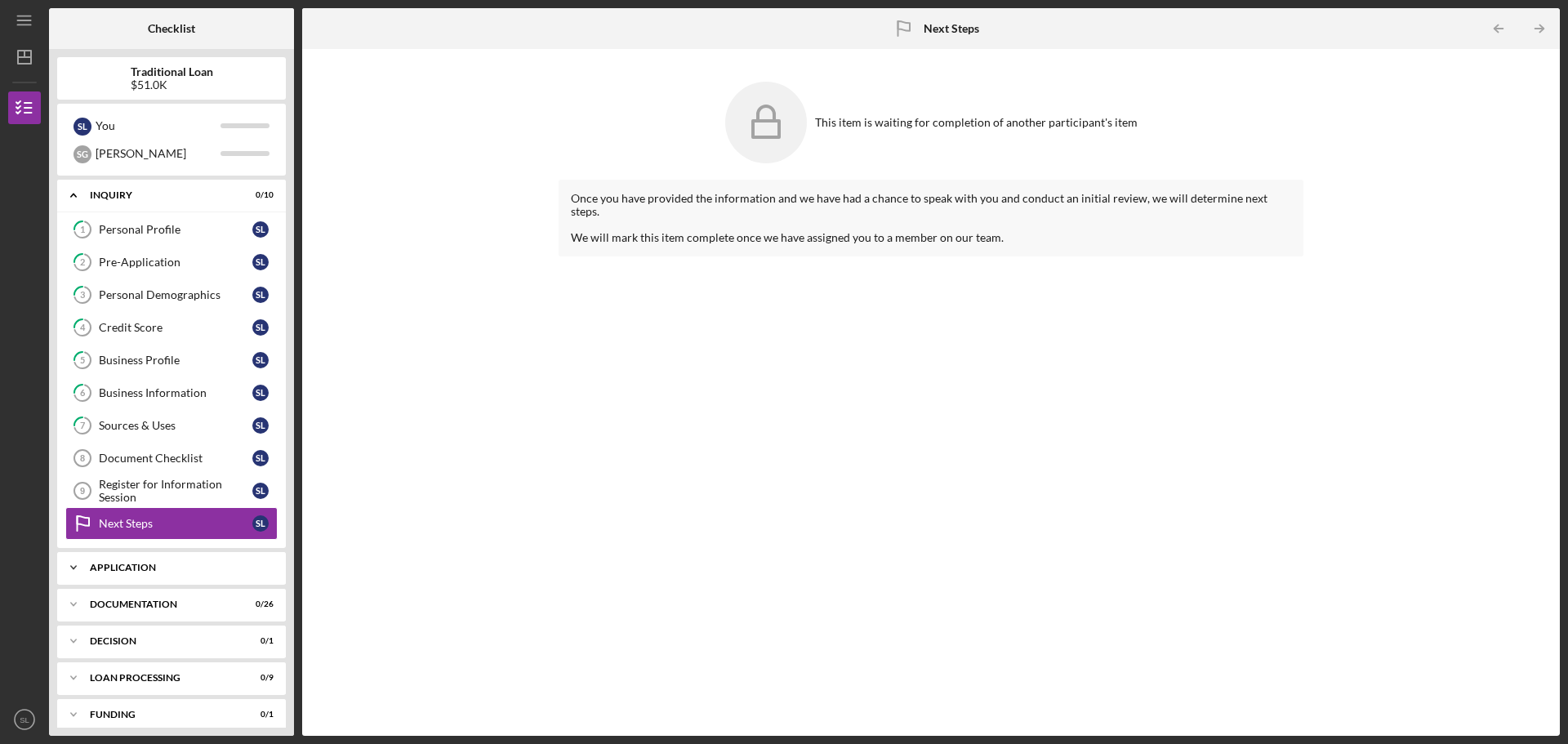
click at [80, 570] on icon "Icon/Expander" at bounding box center [73, 567] width 33 height 33
click at [117, 605] on div "ID Verification" at bounding box center [175, 602] width 154 height 13
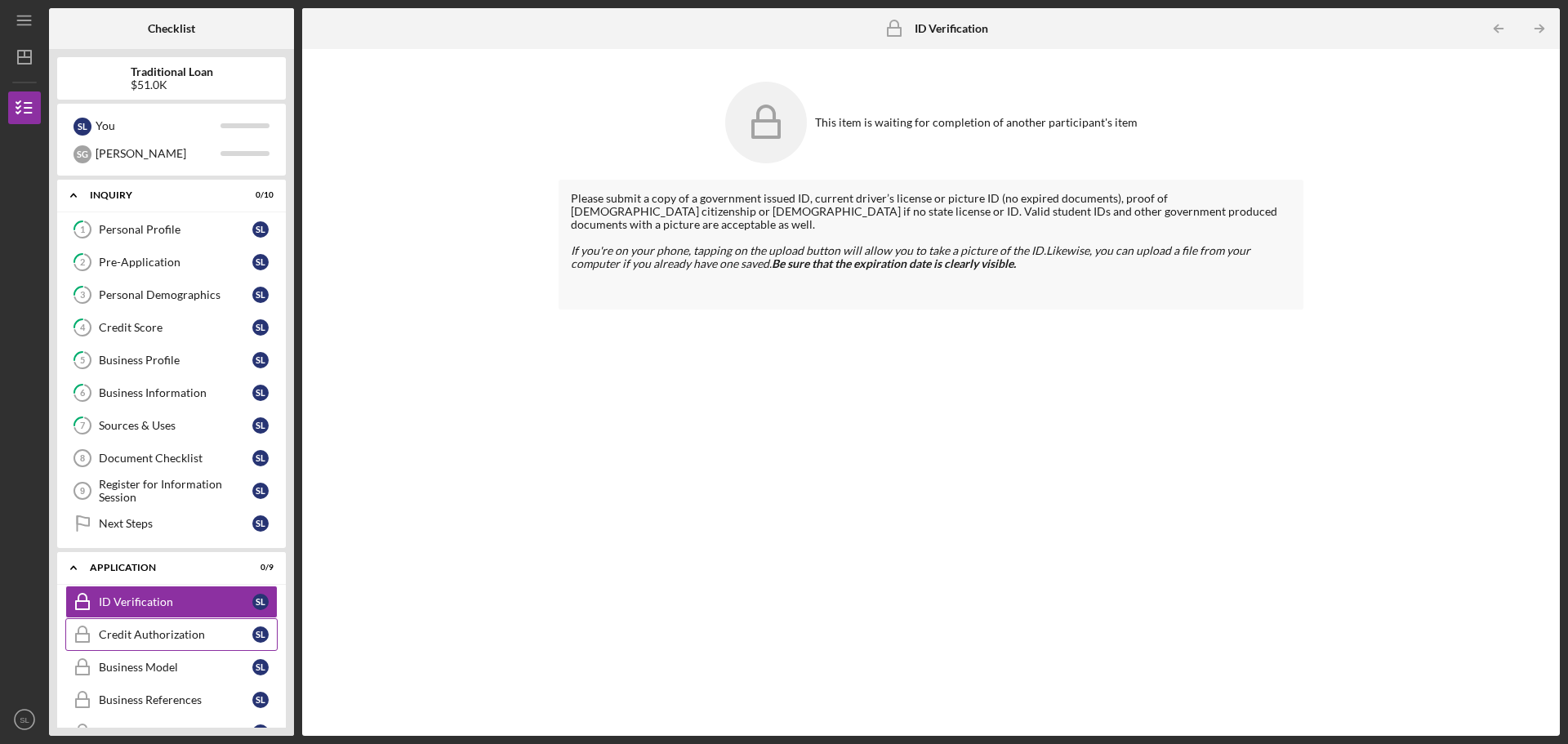
click at [126, 622] on link "Credit Authorization Credit Authorization S L" at bounding box center [171, 634] width 212 height 33
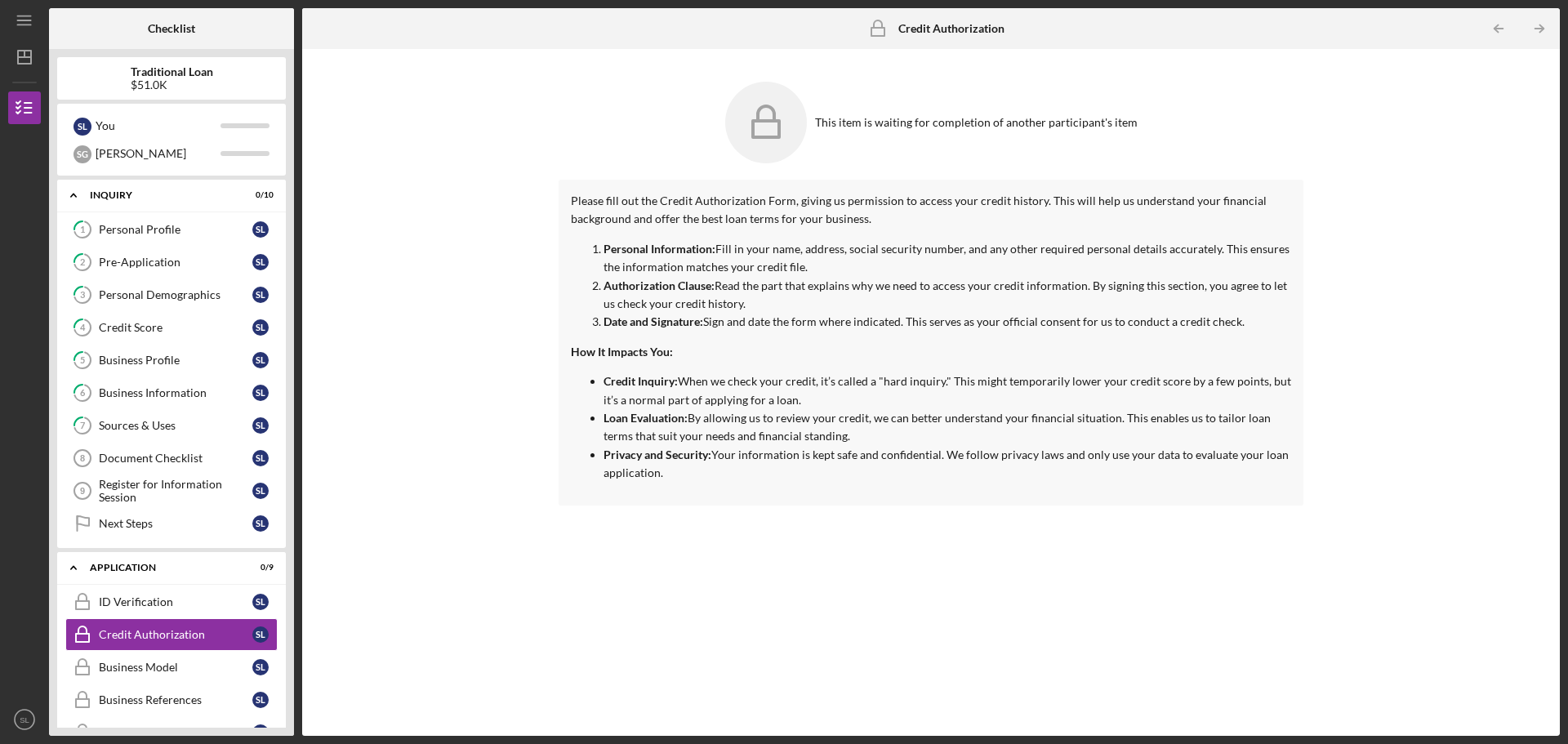
drag, startPoint x: 287, startPoint y: 613, endPoint x: 291, endPoint y: 532, distance: 81.1
click at [291, 532] on div "Traditional Loan $51.0K S L You S G Shawna Icon/Expander Inquiry 0 / 10 1 Perso…" at bounding box center [171, 392] width 245 height 686
drag, startPoint x: 291, startPoint y: 532, endPoint x: 291, endPoint y: 604, distance: 72.0
click at [291, 604] on div "Traditional Loan $51.0K S L You S G Shawna Icon/Expander Inquiry 0 / 10 1 Perso…" at bounding box center [171, 392] width 245 height 686
click at [77, 569] on icon "Icon/Expander" at bounding box center [73, 567] width 33 height 33
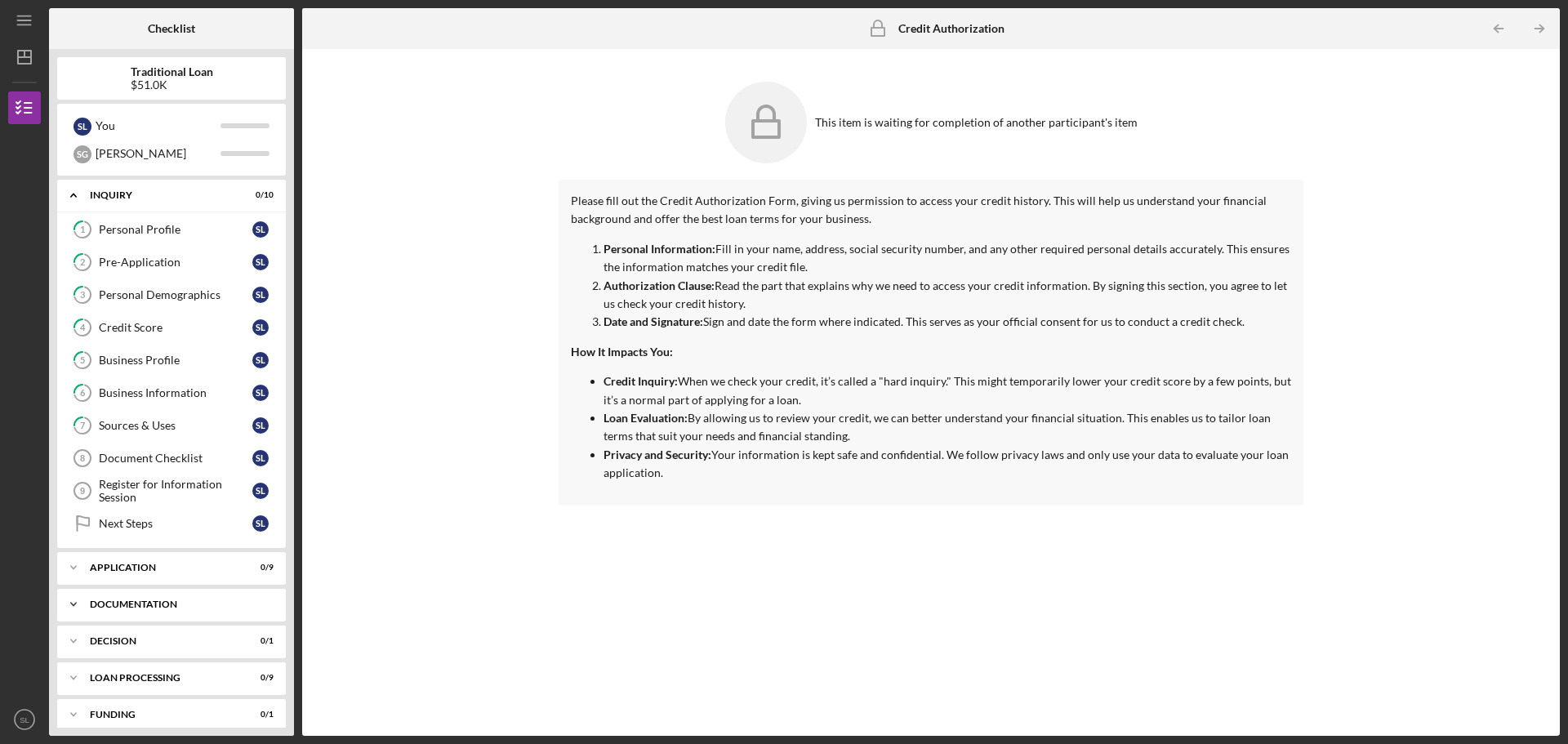
click at [70, 605] on icon "Icon/Expander" at bounding box center [73, 604] width 33 height 33
click at [75, 598] on icon "Icon/Expander" at bounding box center [73, 604] width 33 height 33
click at [74, 189] on icon "Icon/Expander" at bounding box center [73, 195] width 33 height 33
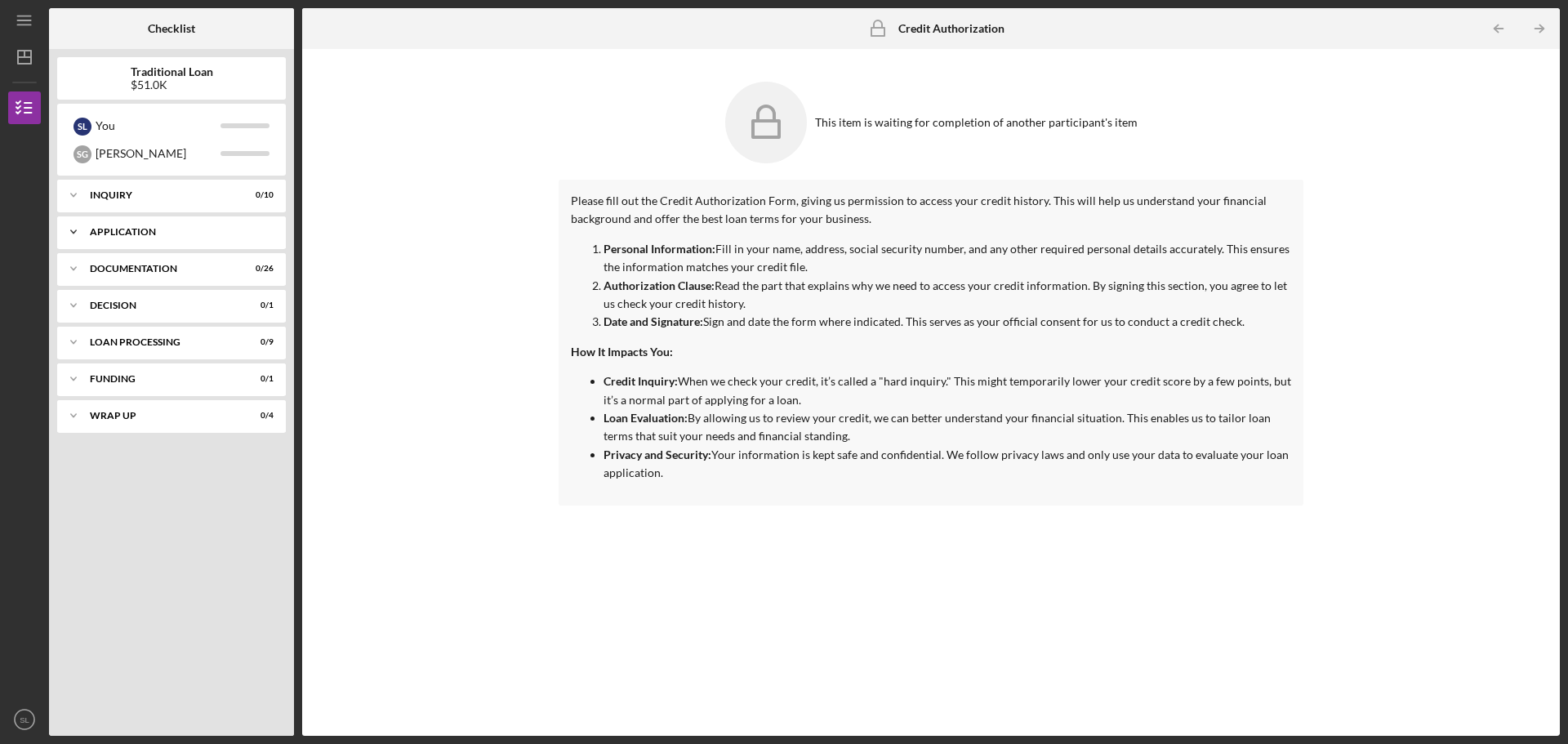
click at [77, 243] on icon "Icon/Expander" at bounding box center [73, 231] width 33 height 33
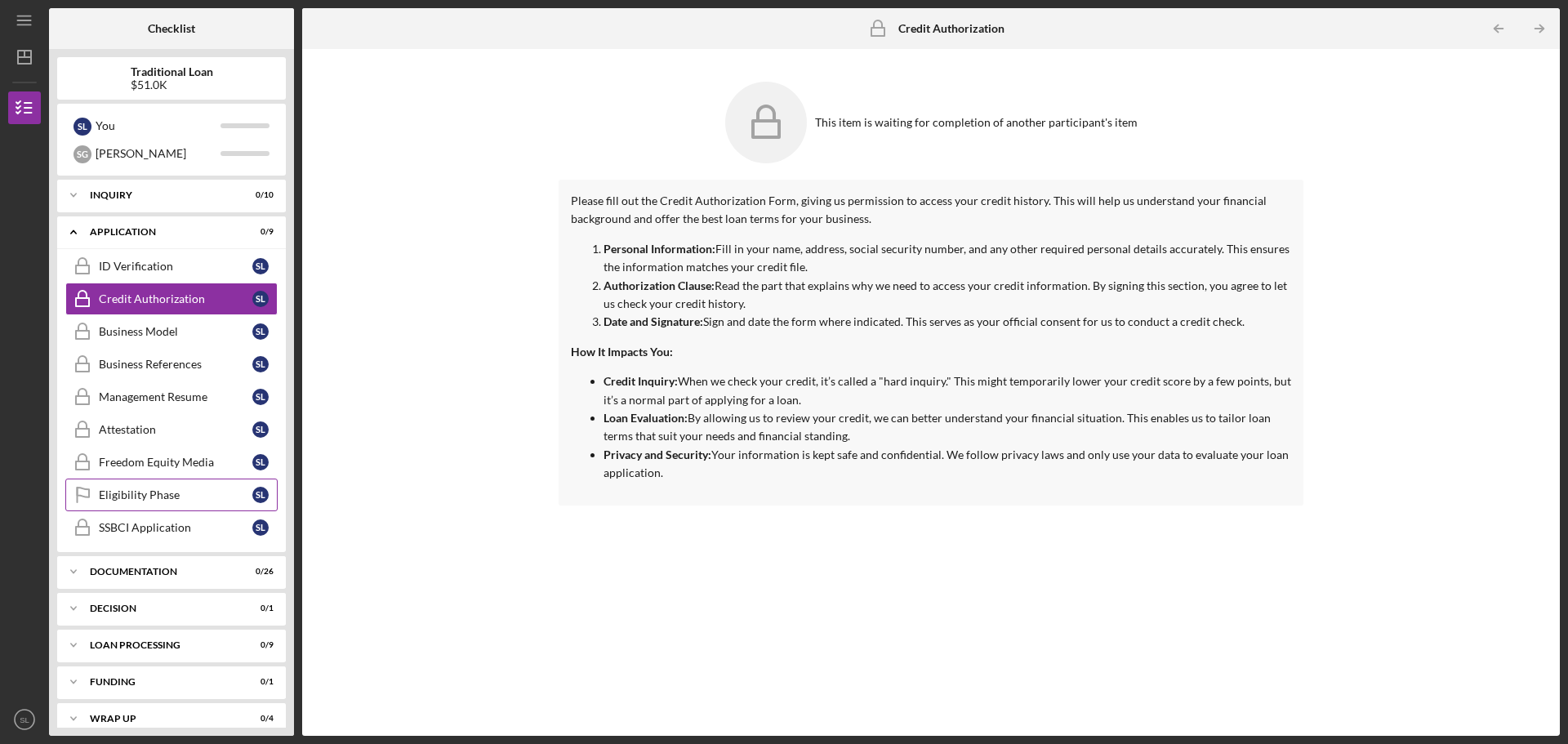
click at [146, 497] on div "Eligibility Phase" at bounding box center [175, 495] width 154 height 13
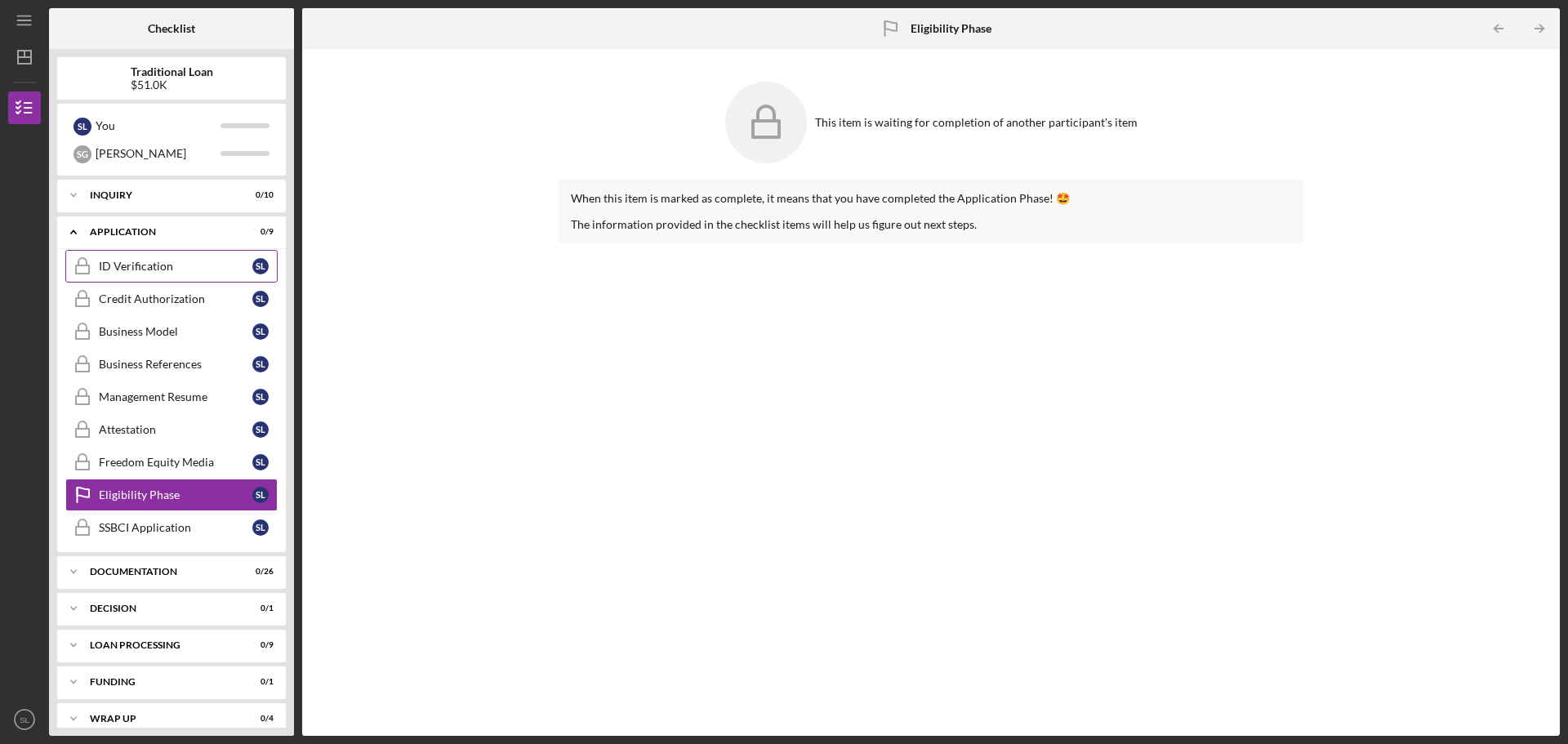
click at [152, 259] on link "ID Verification ID Verification S L" at bounding box center [171, 266] width 212 height 33
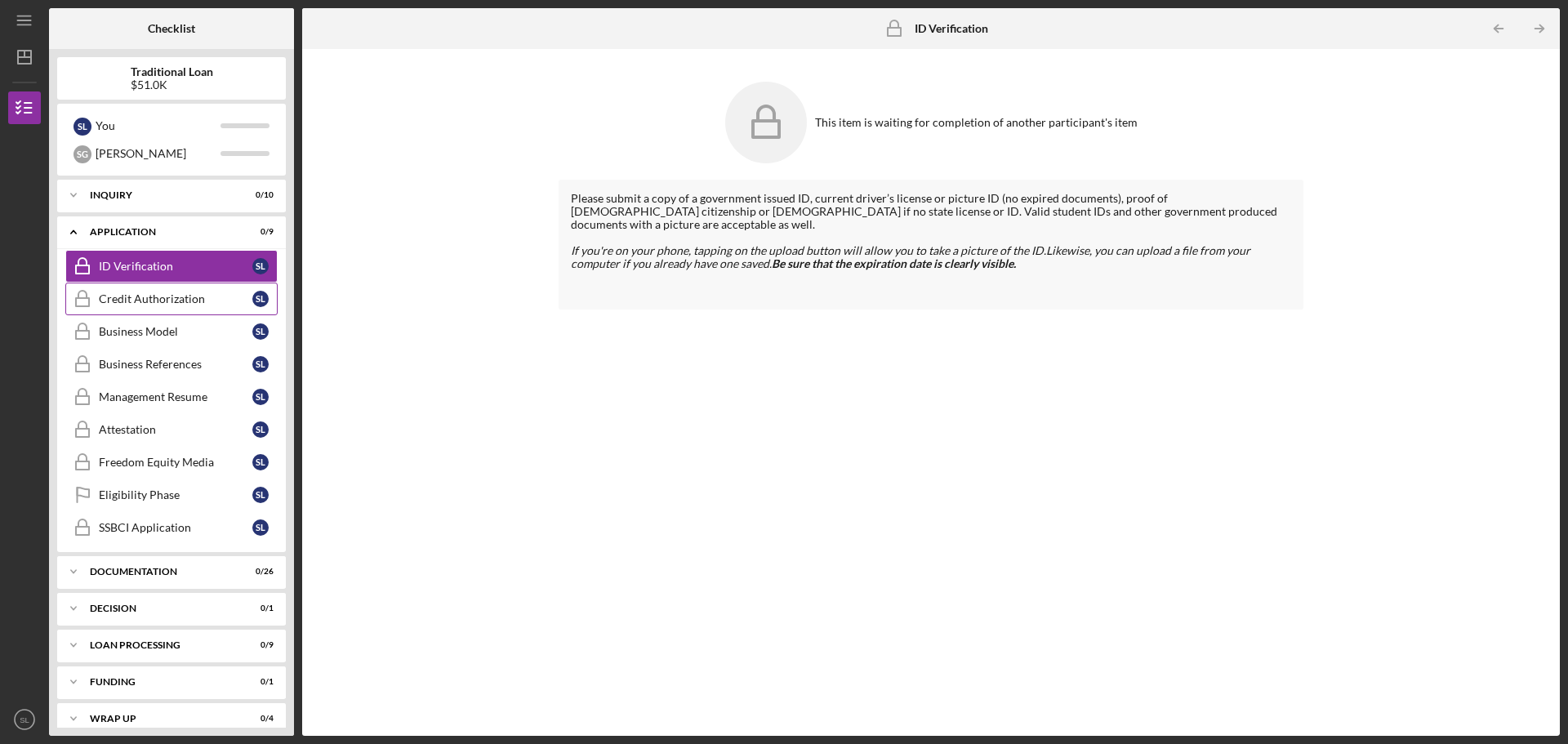
click at [224, 298] on div "Credit Authorization" at bounding box center [175, 299] width 154 height 13
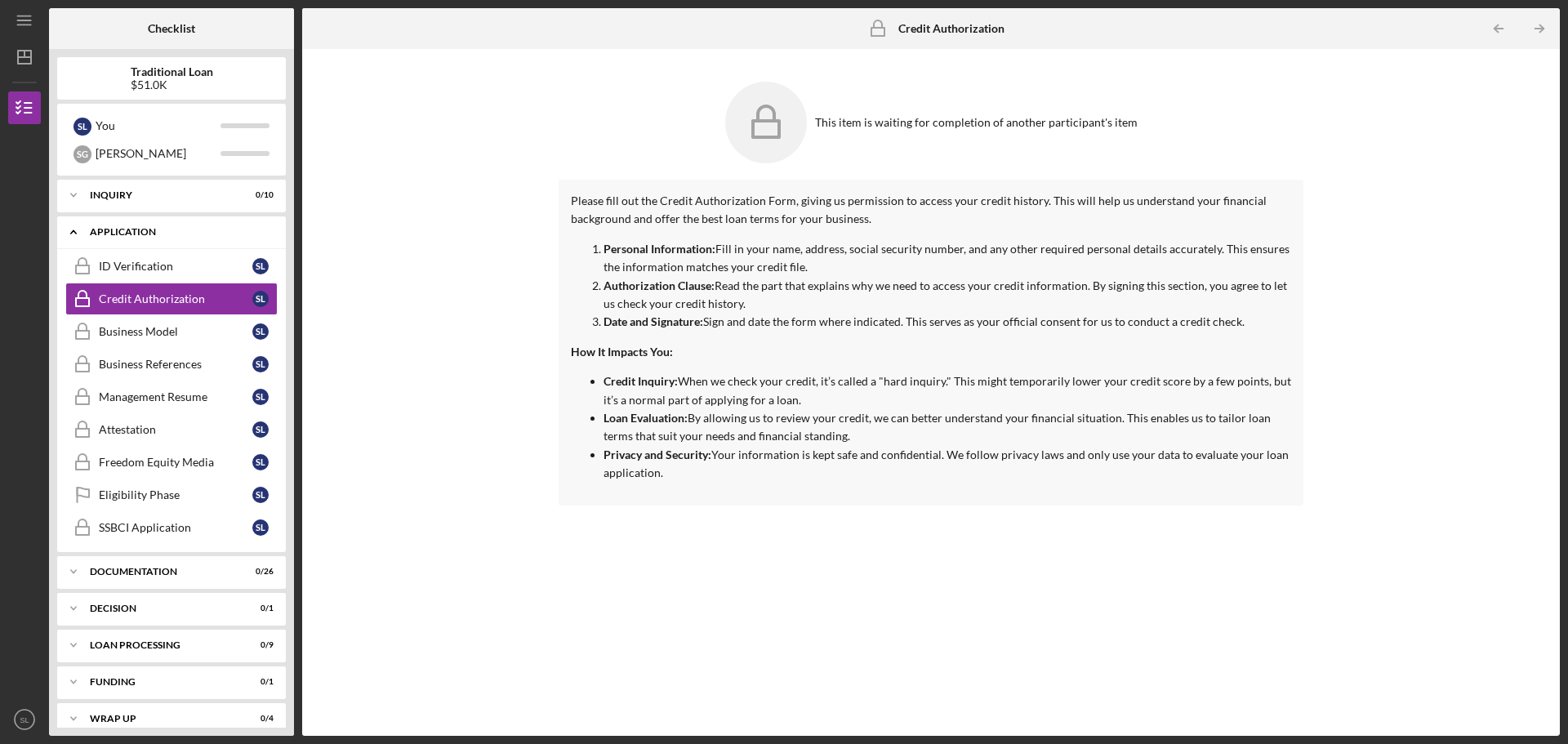
click at [69, 230] on icon "Icon/Expander" at bounding box center [73, 231] width 33 height 33
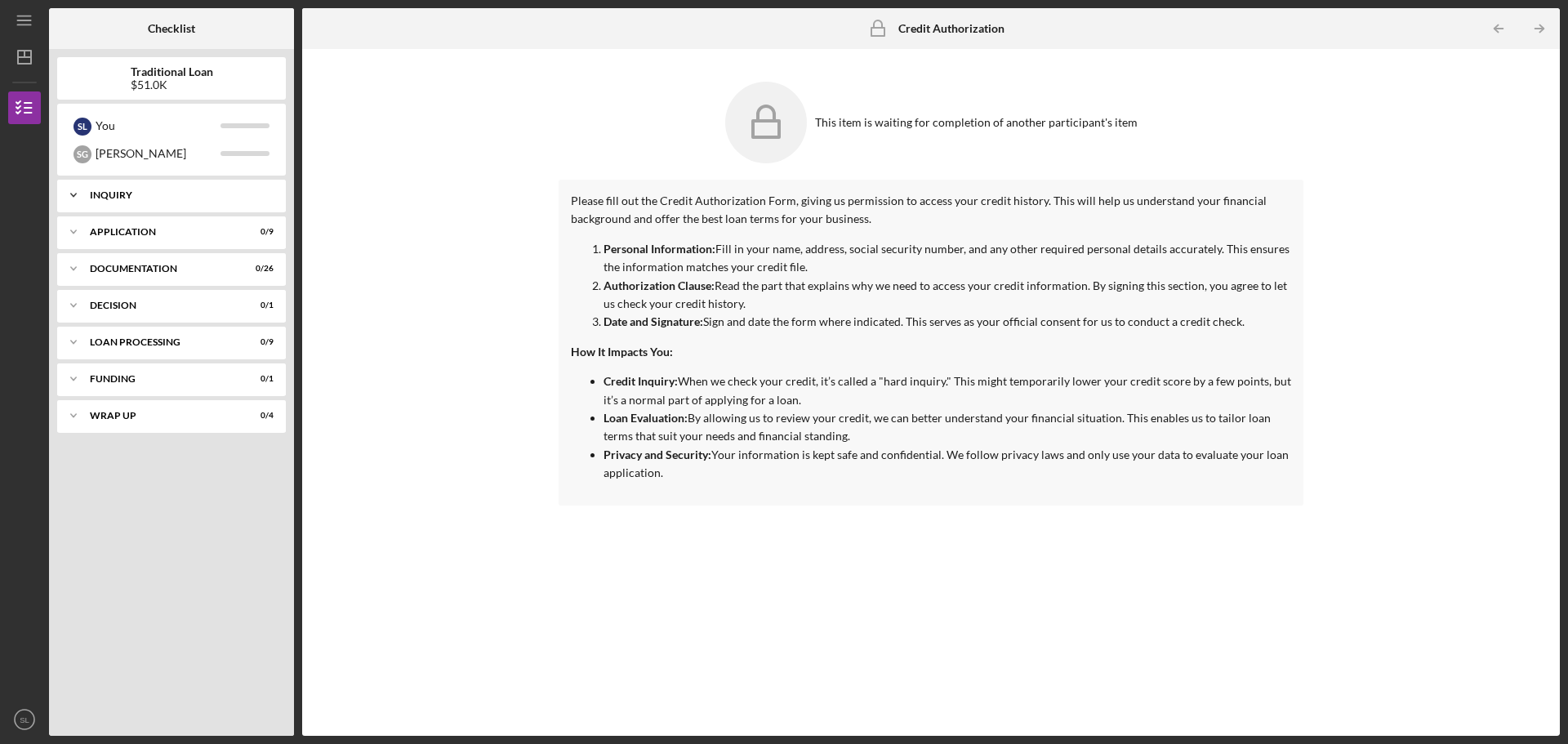
click at [70, 195] on icon "Icon/Expander" at bounding box center [73, 195] width 33 height 33
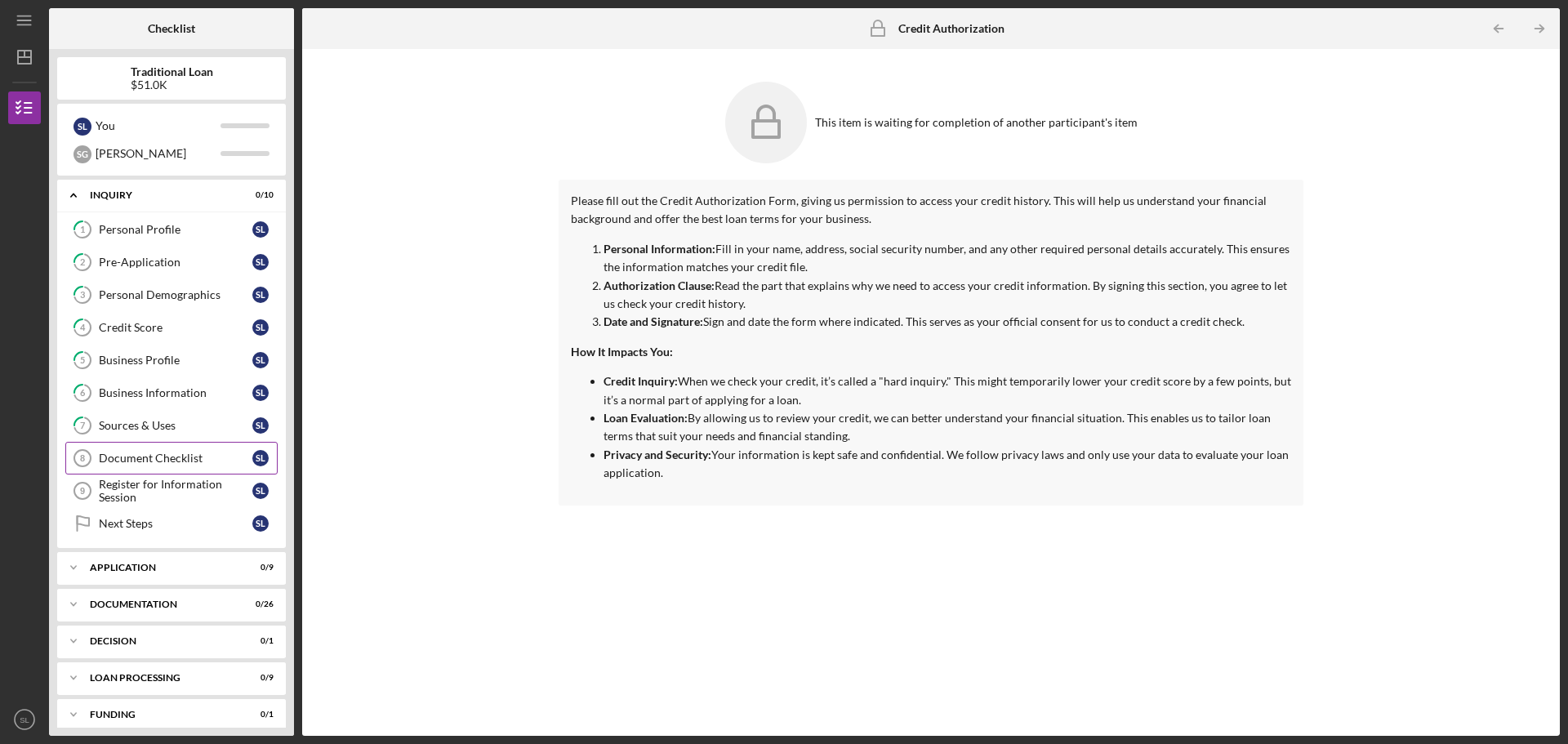
click at [164, 454] on div "Document Checklist" at bounding box center [175, 458] width 154 height 13
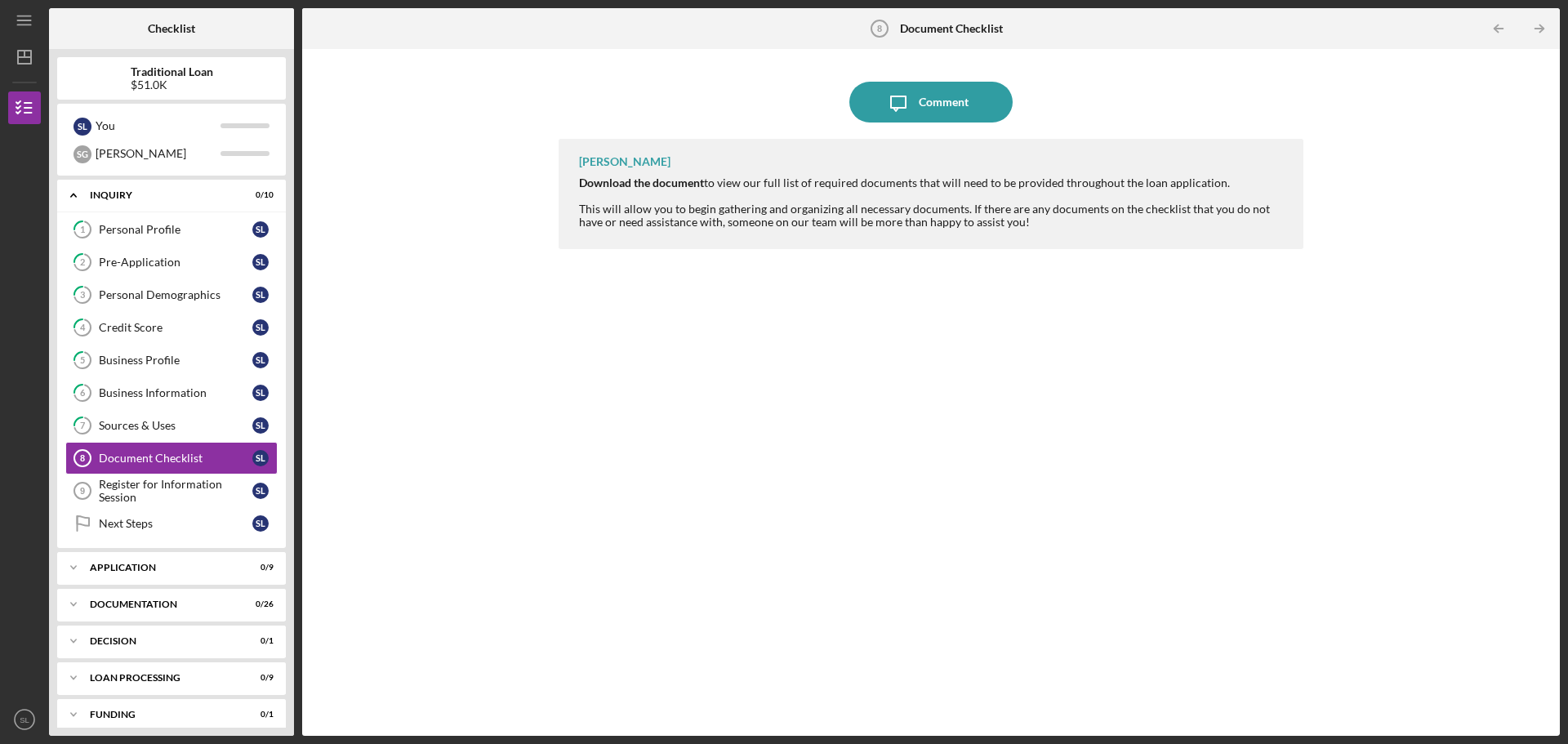
click at [604, 186] on strong "Download the document" at bounding box center [641, 182] width 125 height 14
click at [928, 104] on div "Comment" at bounding box center [943, 102] width 50 height 41
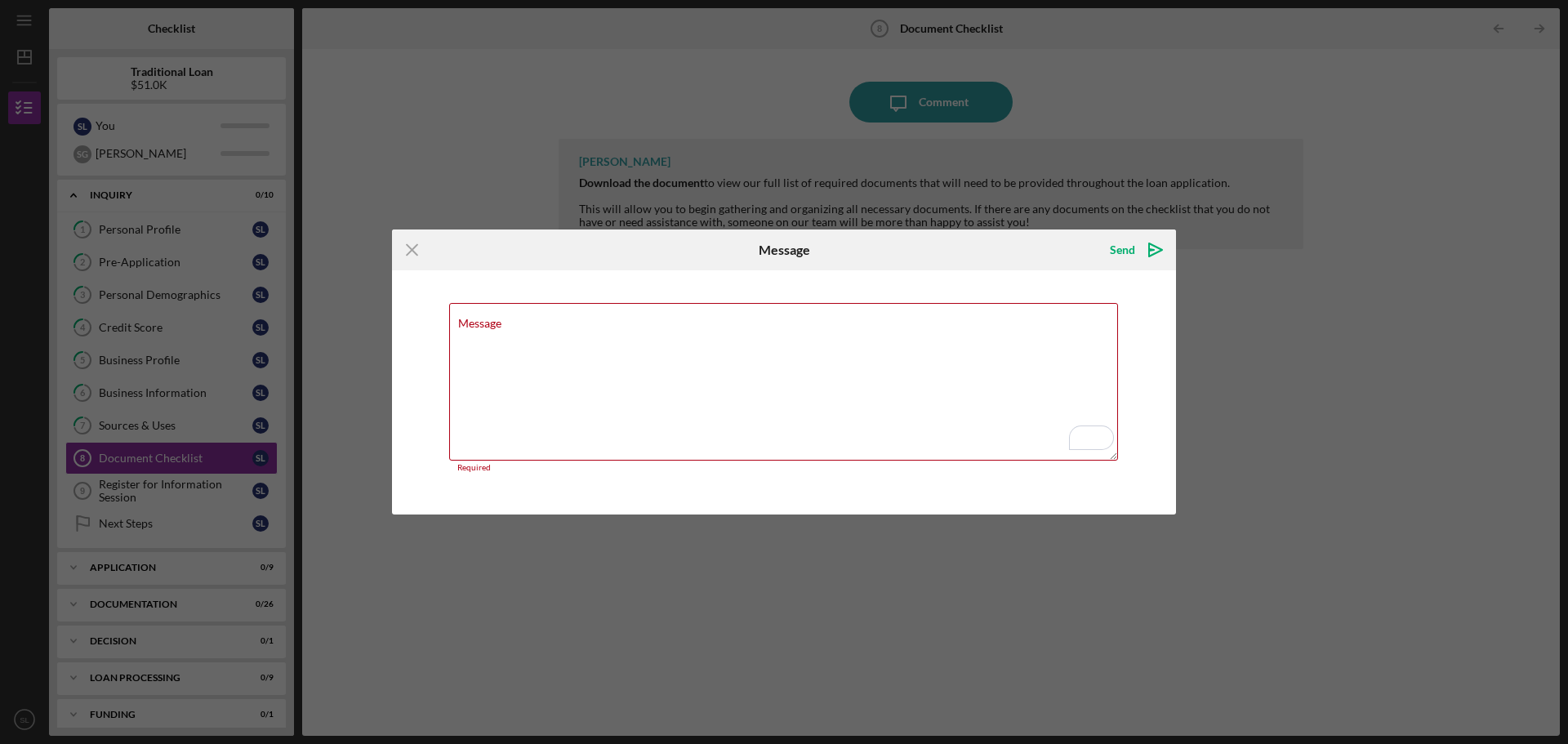
drag, startPoint x: 416, startPoint y: 250, endPoint x: 462, endPoint y: 217, distance: 56.6
click at [417, 248] on icon "Icon/Menu Close" at bounding box center [412, 250] width 41 height 41
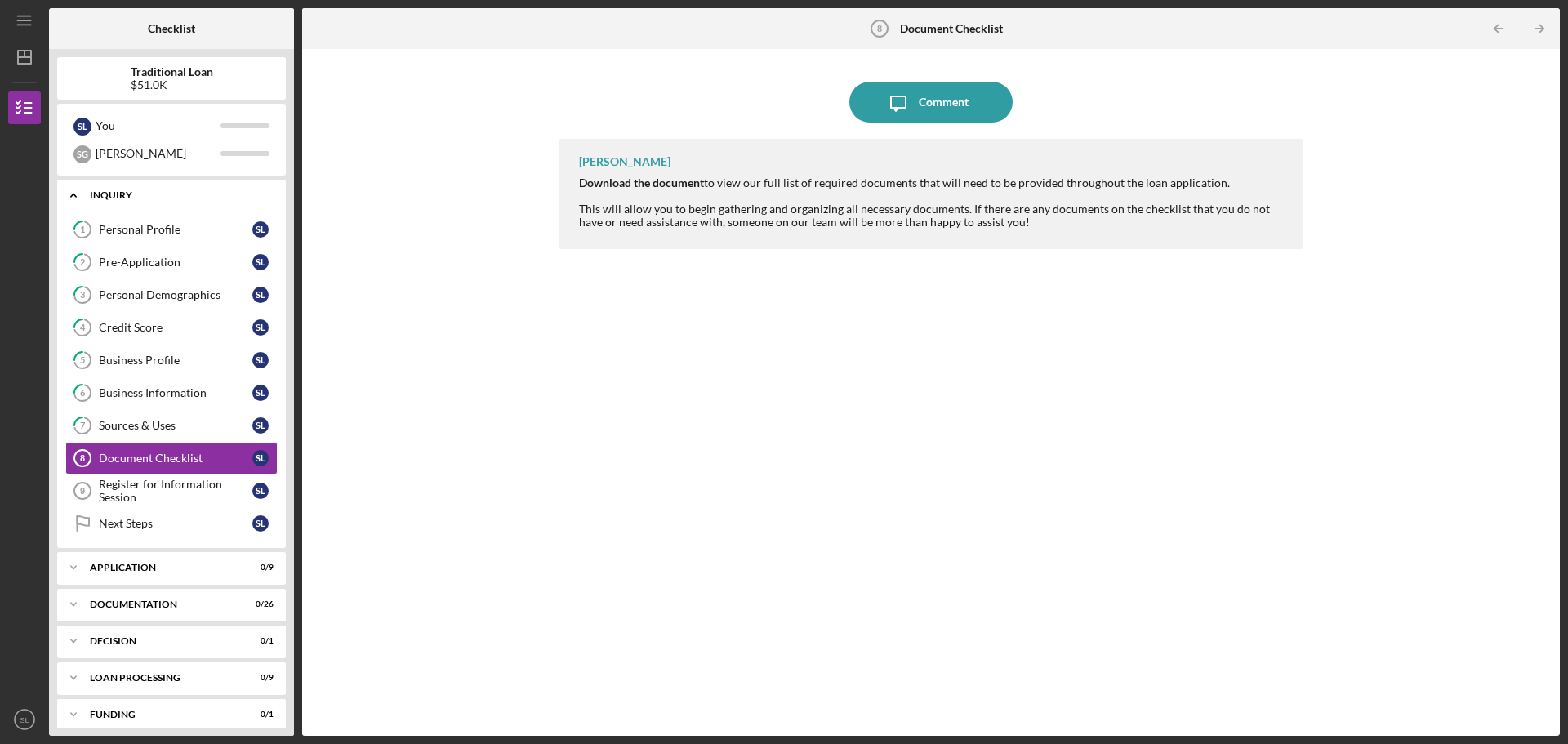
click at [100, 200] on div "Inquiry" at bounding box center [178, 195] width 175 height 10
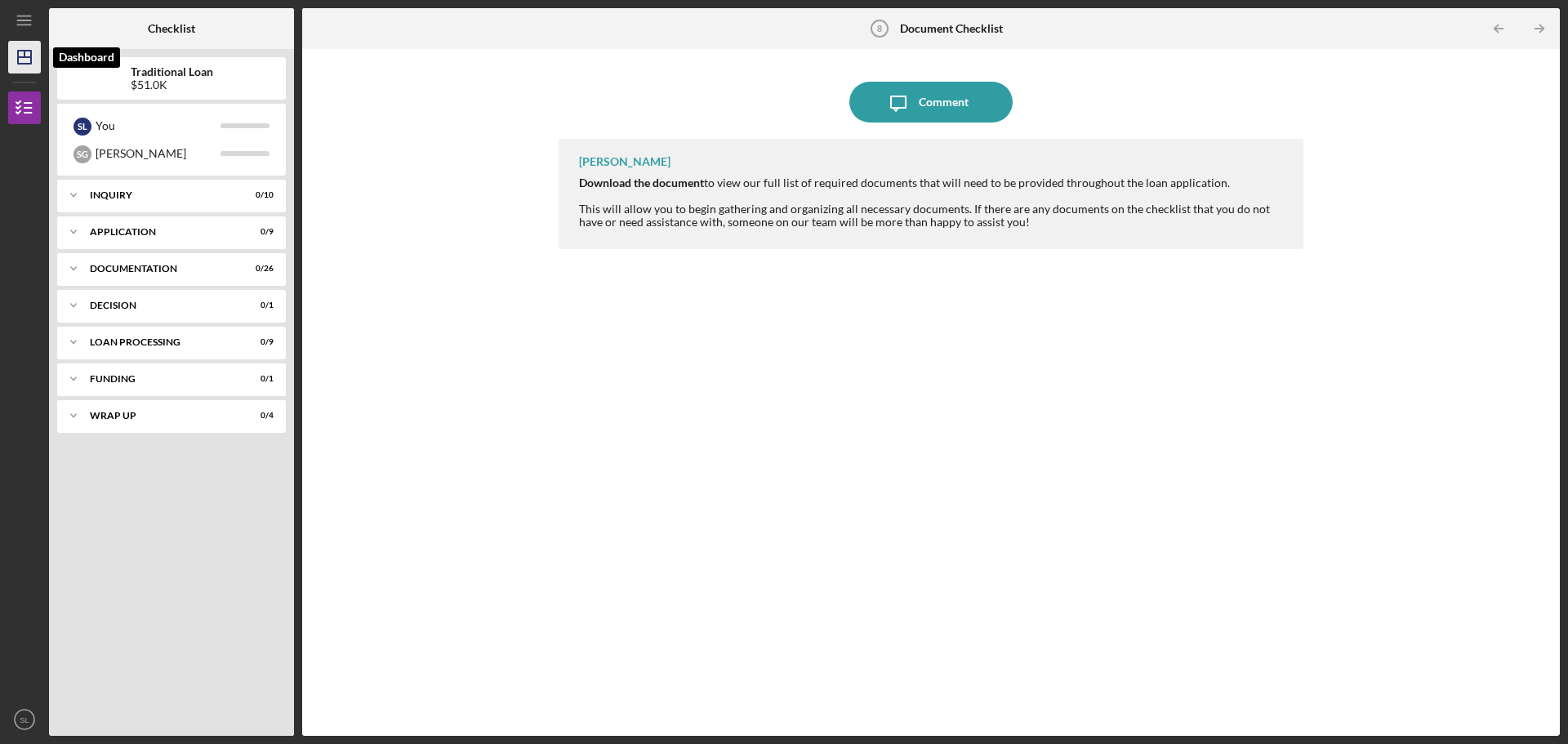
click at [26, 45] on icon "Icon/Dashboard" at bounding box center [24, 57] width 41 height 41
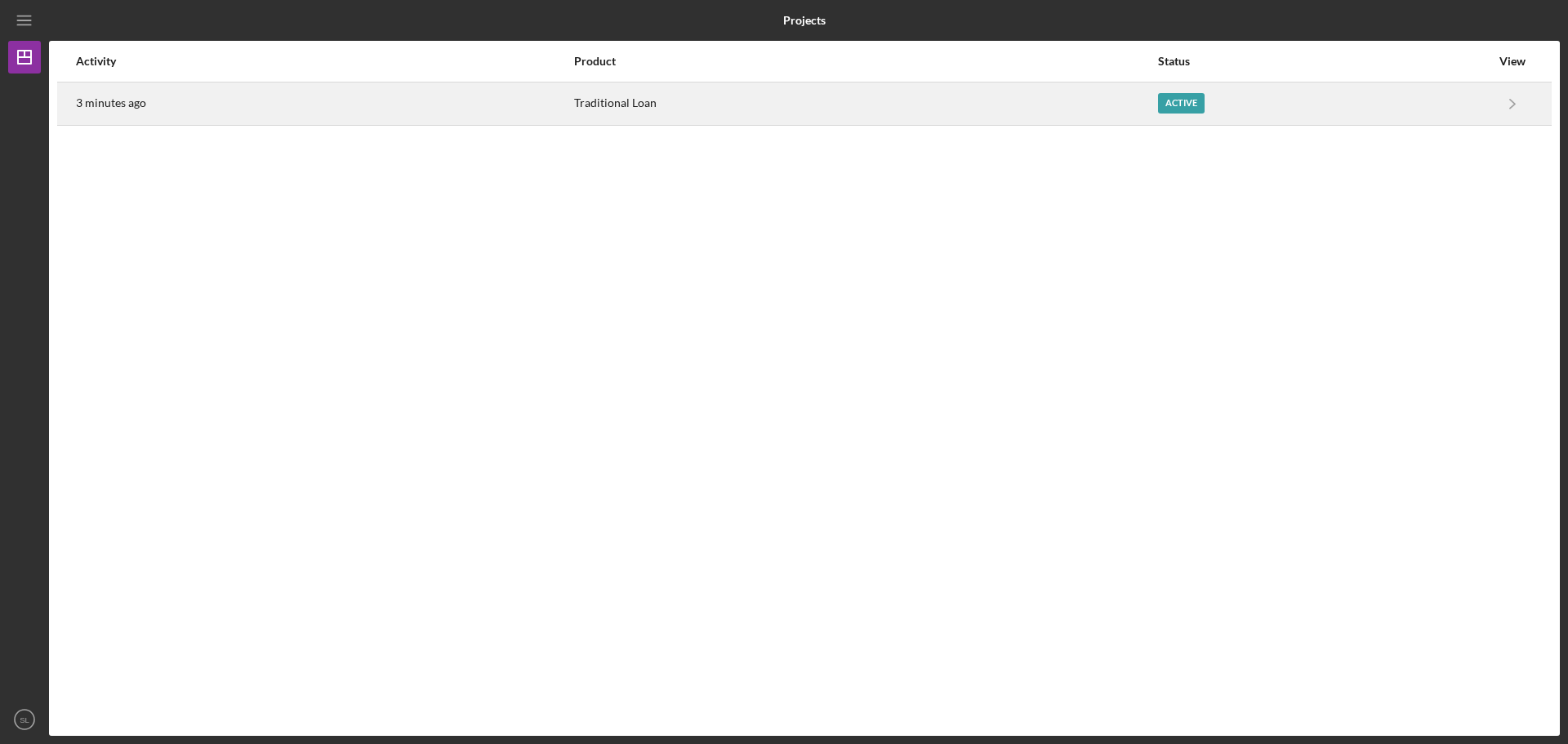
click at [232, 121] on div "3 minutes ago" at bounding box center [324, 104] width 497 height 41
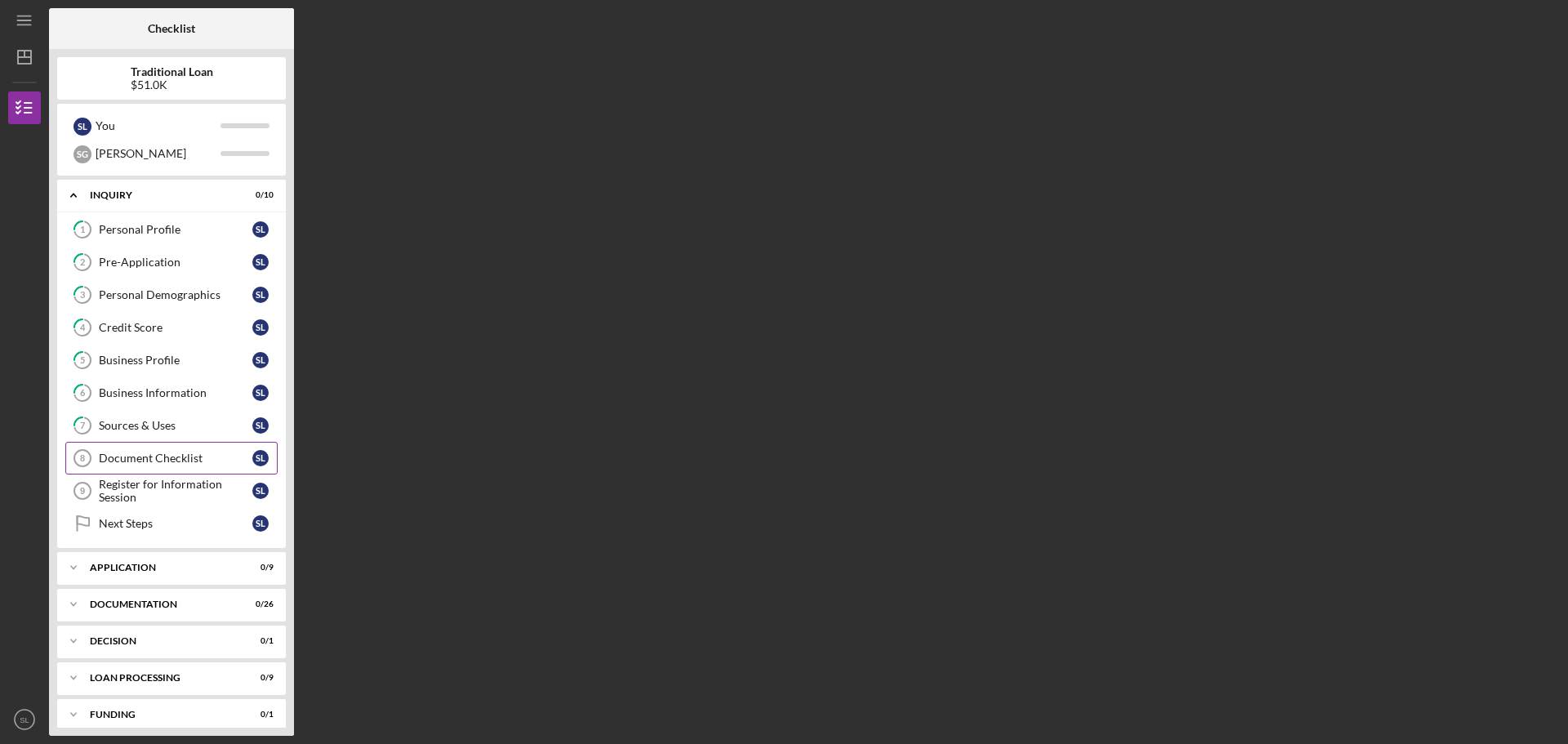
click at [131, 462] on div "Document Checklist" at bounding box center [175, 458] width 154 height 13
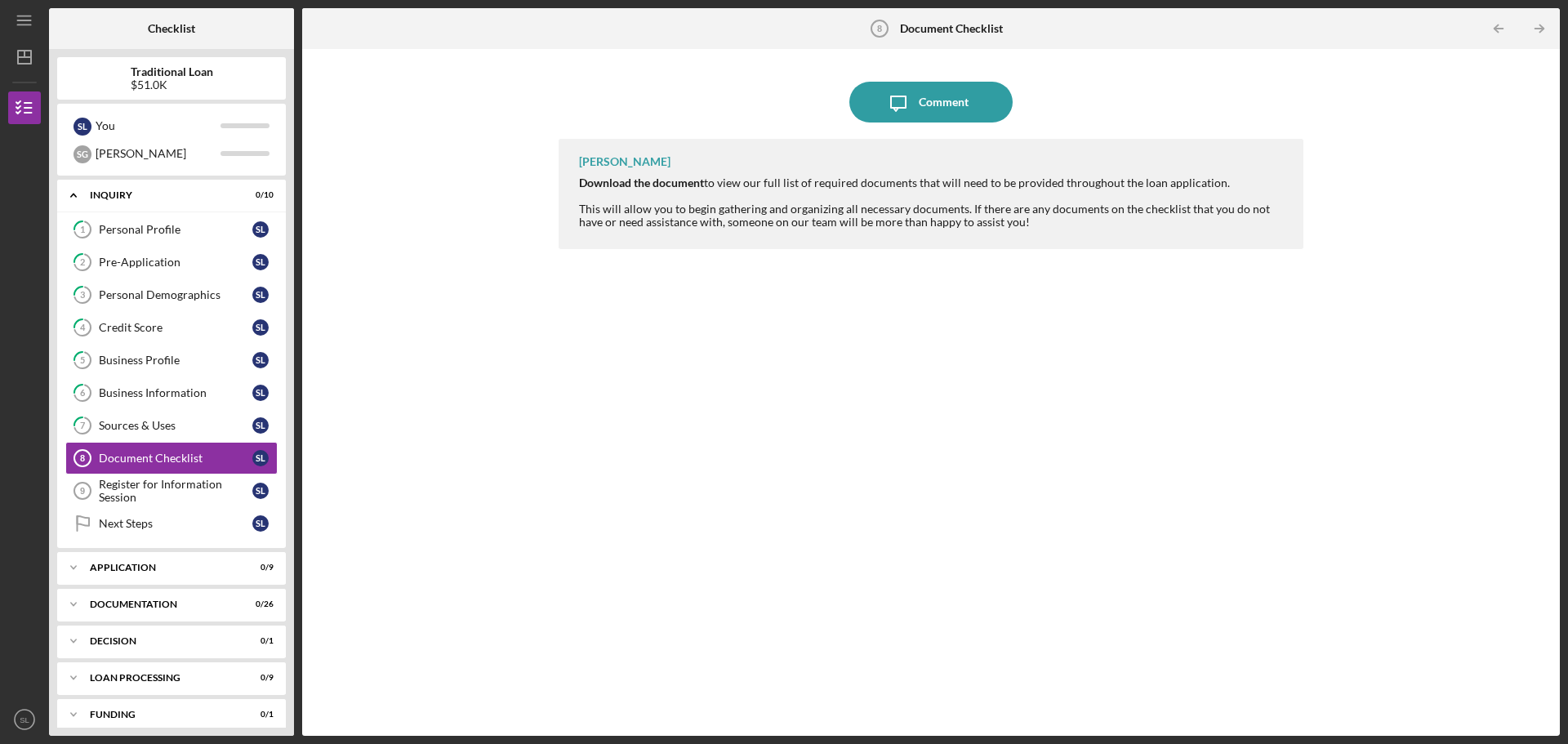
drag, startPoint x: 1525, startPoint y: 333, endPoint x: 1059, endPoint y: 450, distance: 480.5
click at [1493, 531] on div "Icon/Message Comment Courtnee Hawkins Download the document to view our full li…" at bounding box center [931, 392] width 1242 height 671
click at [79, 715] on icon "Icon/Expander" at bounding box center [73, 714] width 33 height 33
click at [25, 722] on text "SL" at bounding box center [24, 720] width 10 height 9
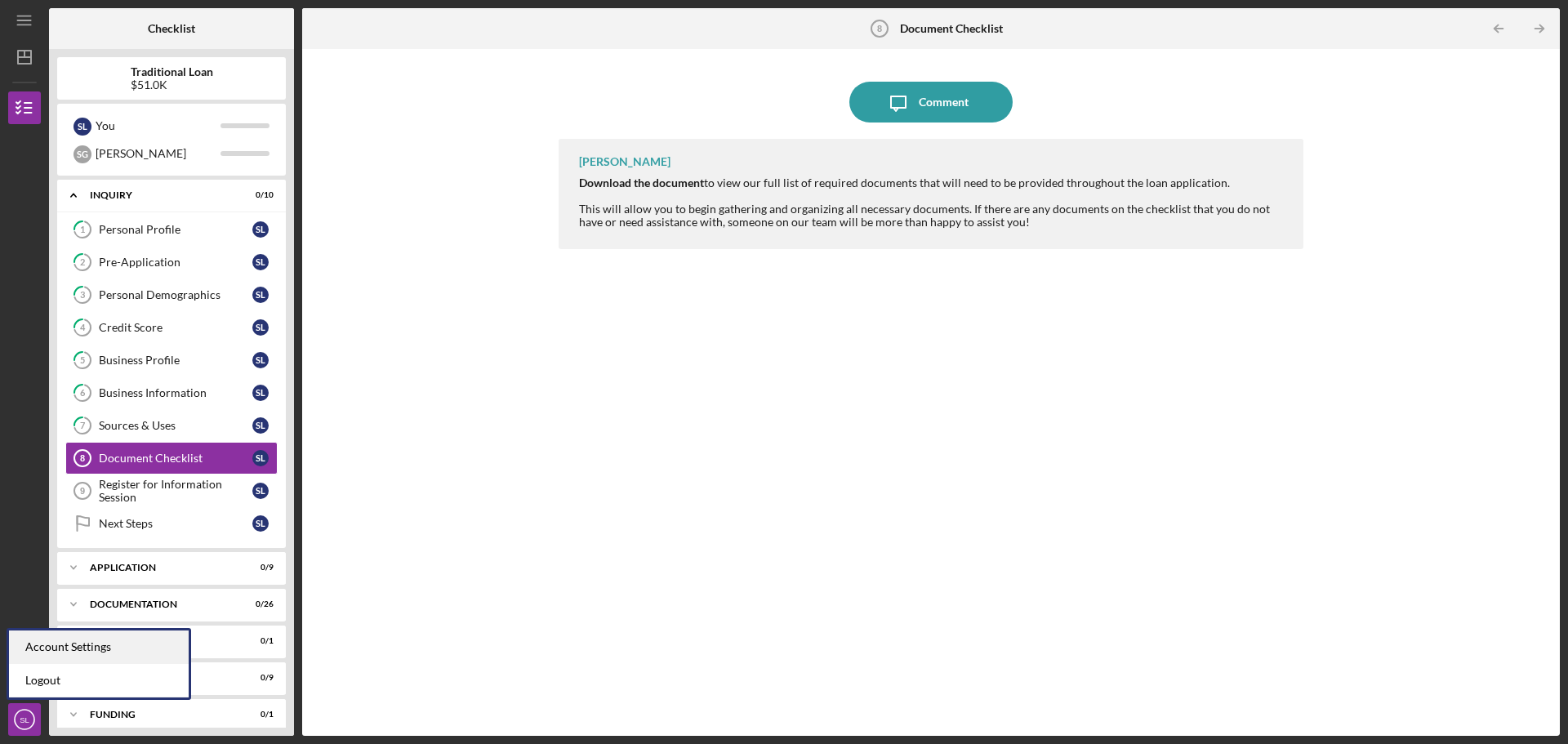
click at [75, 649] on div "Account Settings" at bounding box center [99, 647] width 180 height 33
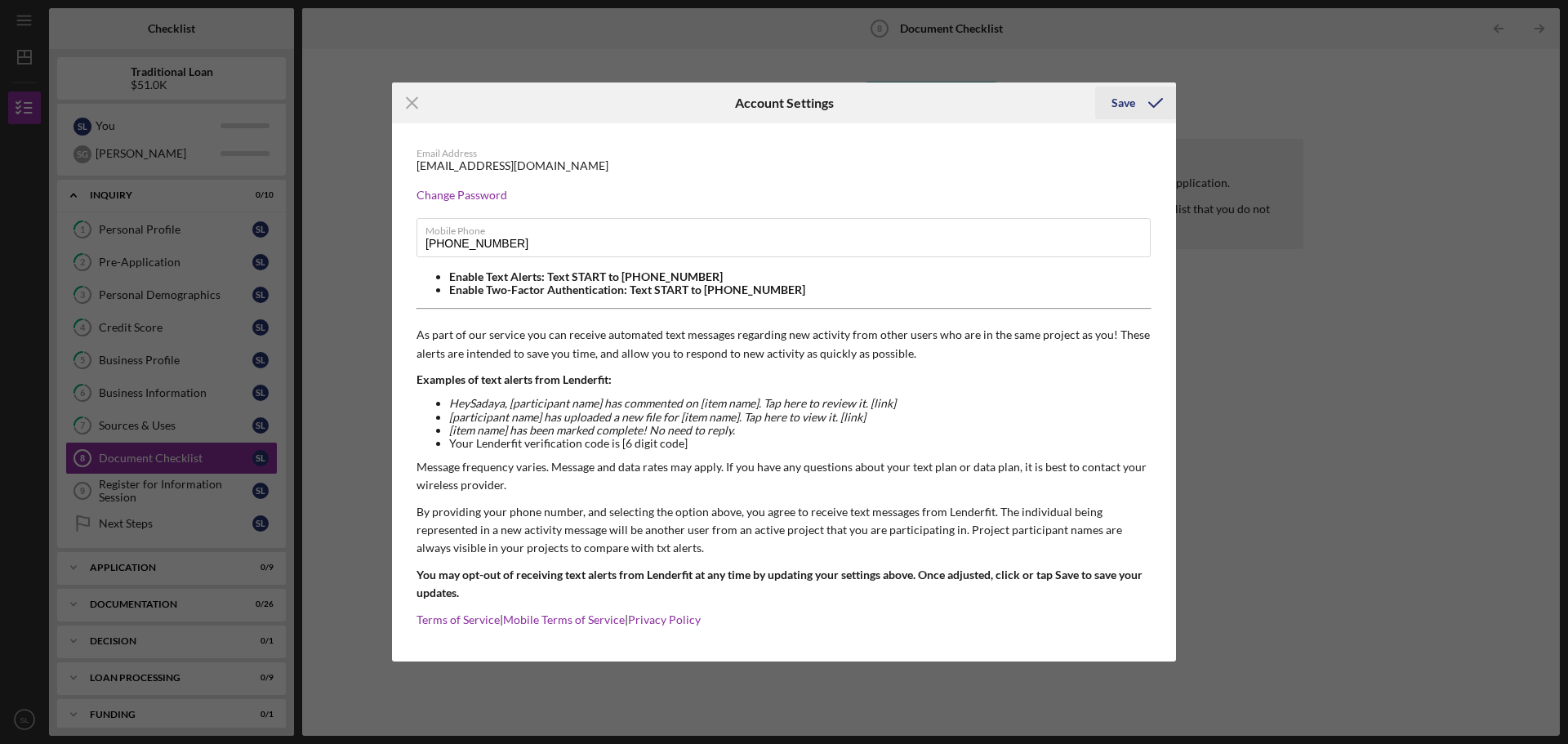
click at [1135, 99] on icon "submit" at bounding box center [1155, 103] width 41 height 41
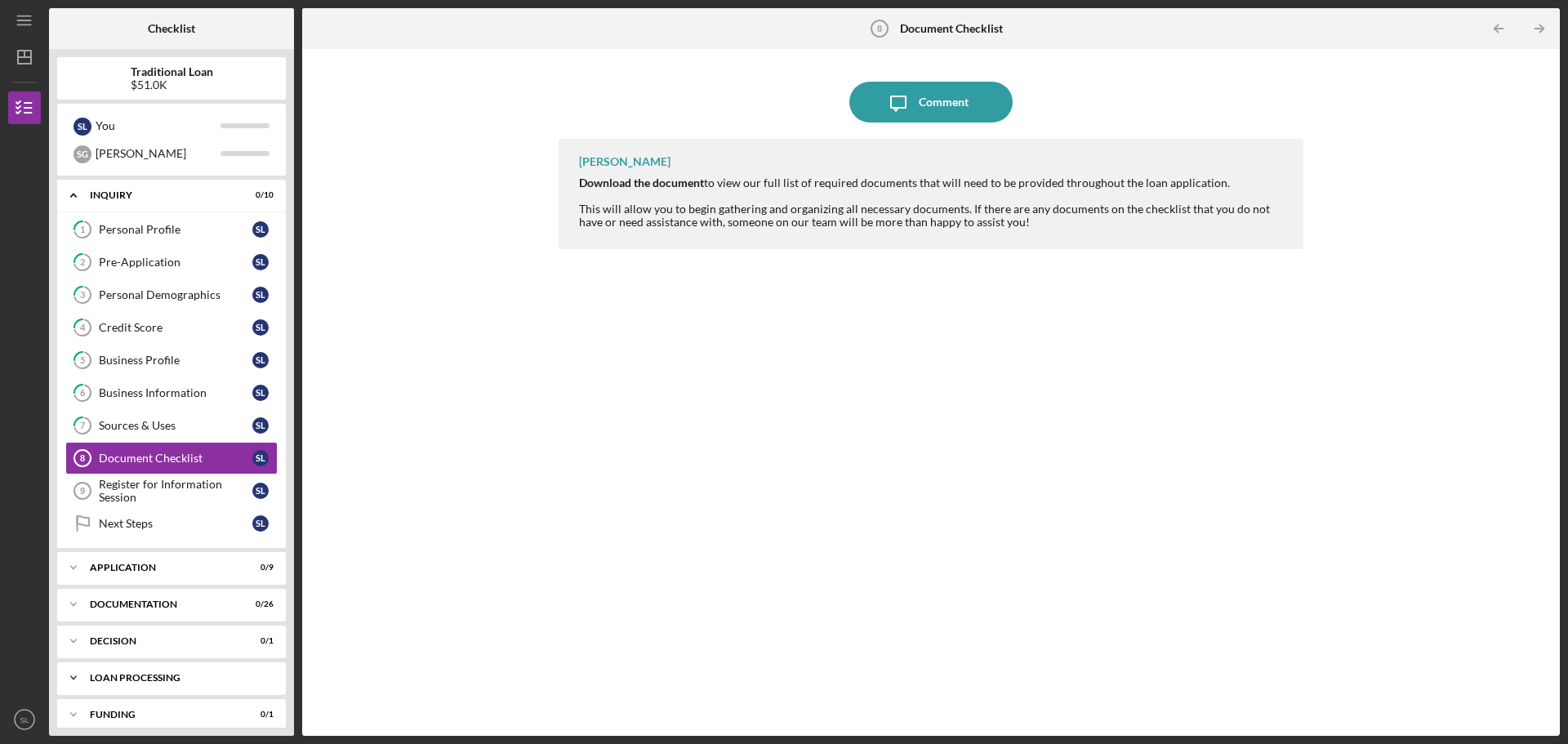
click at [73, 675] on icon "Icon/Expander" at bounding box center [73, 677] width 33 height 33
click at [56, 630] on div "Traditional Loan $51.0K S L You S G Shawna Icon/Expander Inquiry 0 / 10 1 Perso…" at bounding box center [171, 392] width 245 height 686
click at [69, 641] on icon "Icon/Expander" at bounding box center [73, 640] width 33 height 33
click at [139, 675] on div "Decision" at bounding box center [175, 676] width 154 height 13
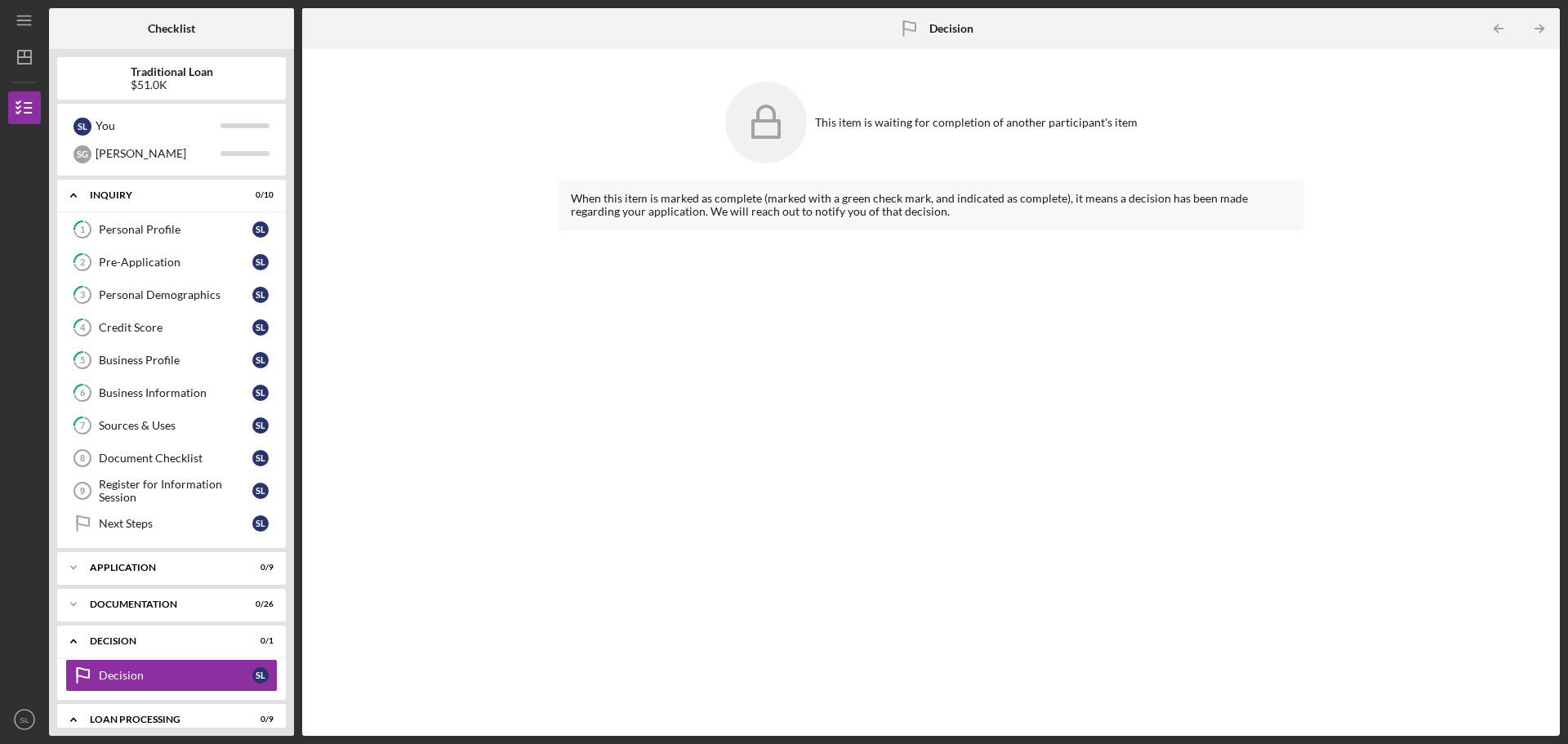
click at [0, 743] on nordpass-portal at bounding box center [0, 744] width 0 height 0
click at [75, 600] on icon "Icon/Expander" at bounding box center [73, 604] width 33 height 33
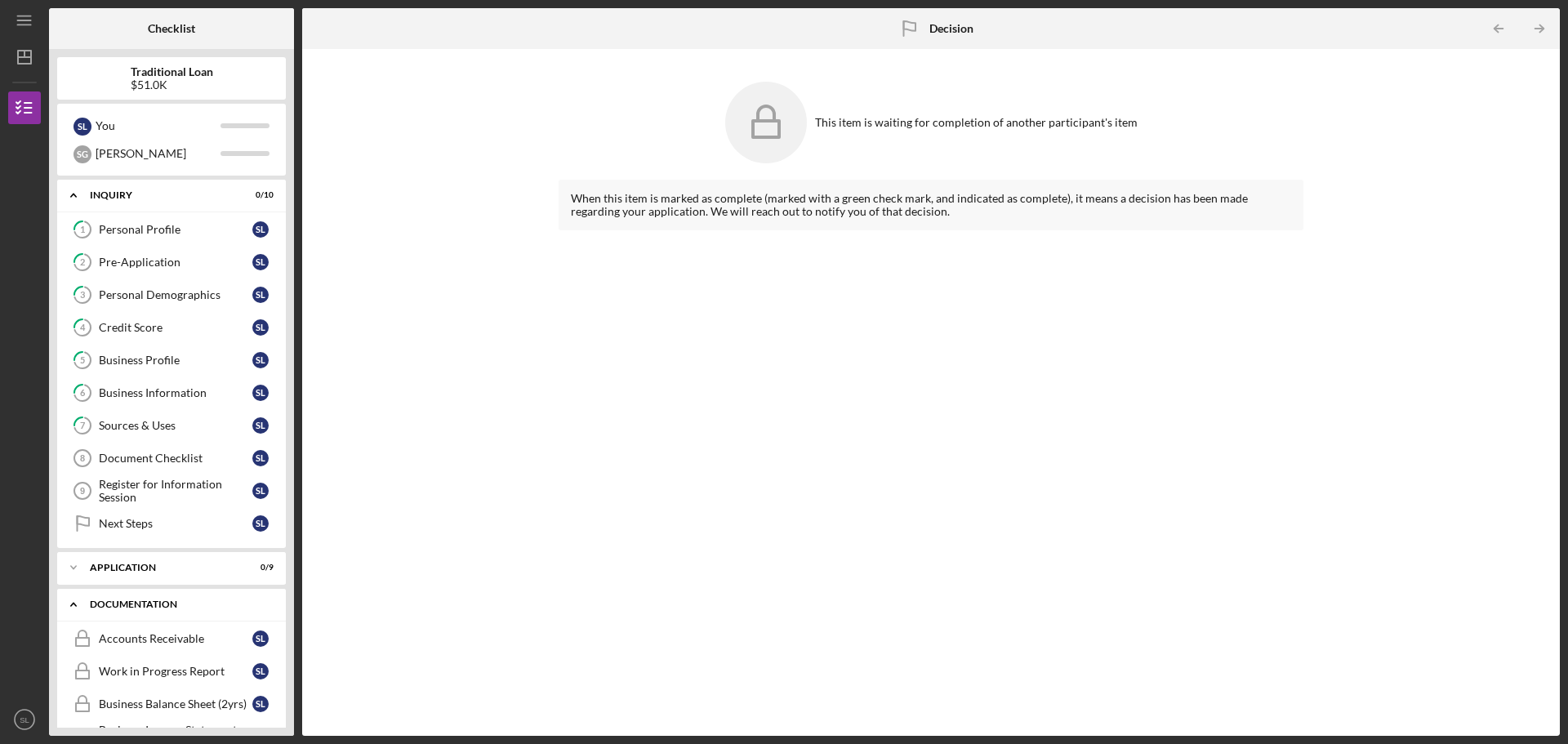
click at [75, 600] on icon "Icon/Expander" at bounding box center [73, 604] width 33 height 33
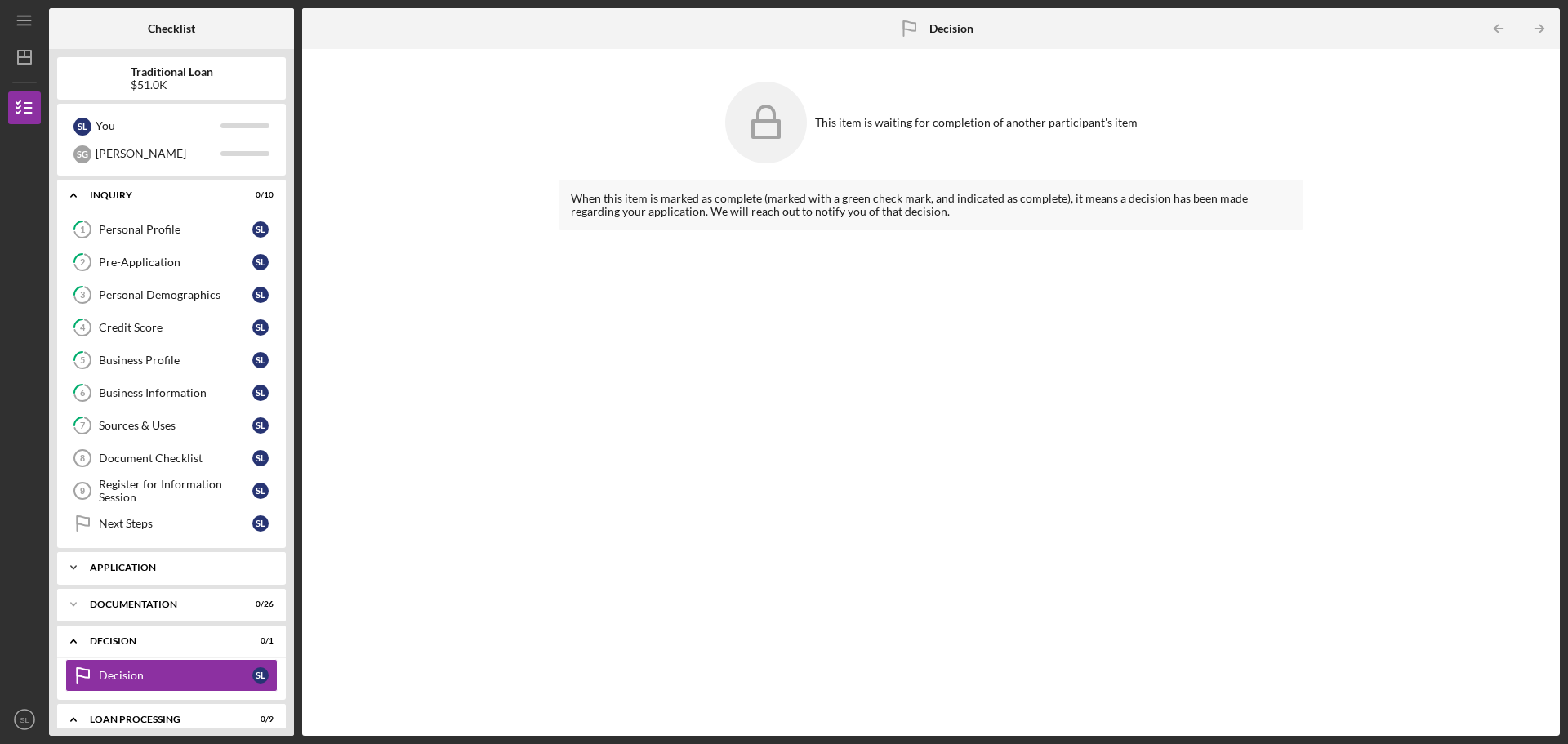
click at [67, 574] on icon "Icon/Expander" at bounding box center [73, 567] width 33 height 33
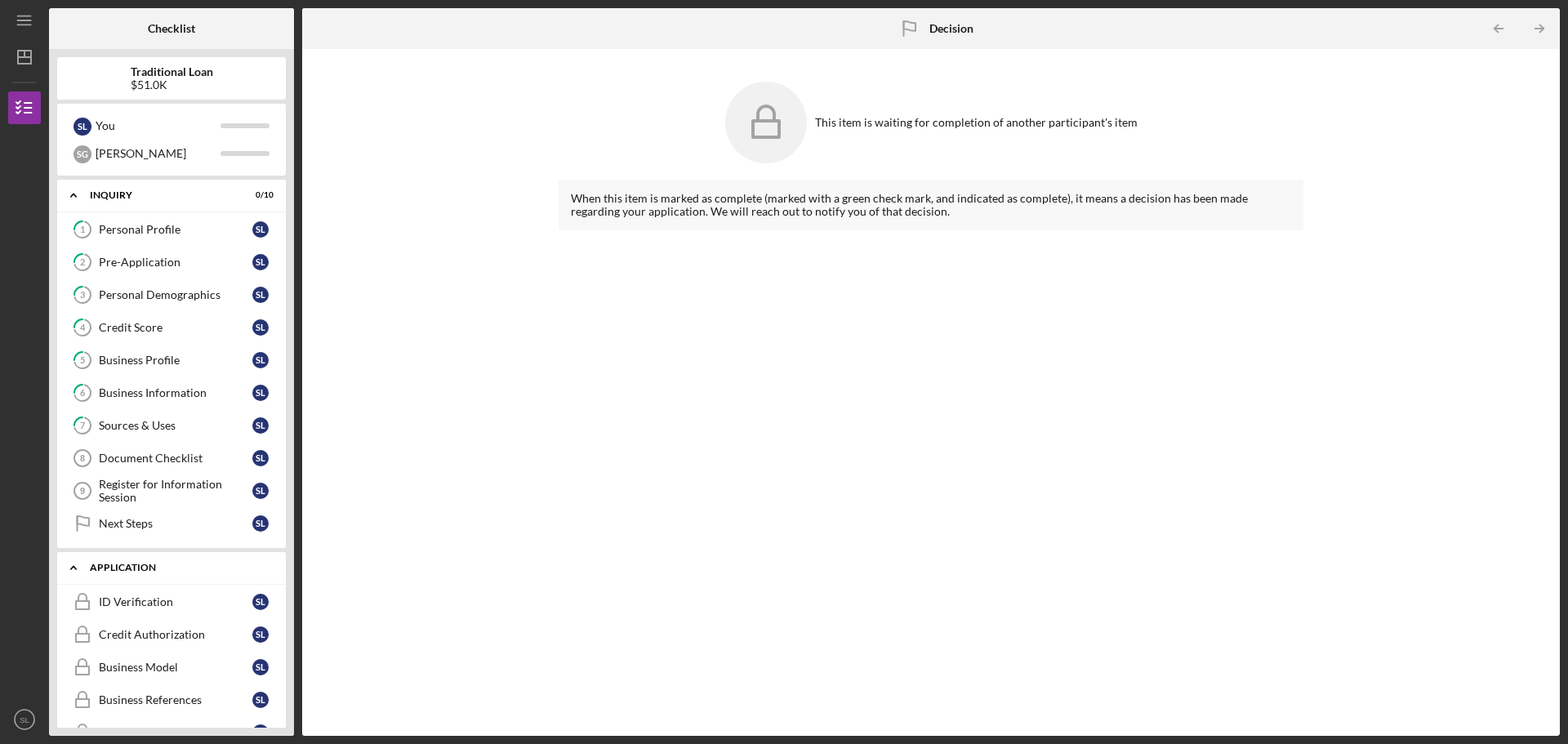
click at [67, 574] on icon "Icon/Expander" at bounding box center [73, 567] width 33 height 33
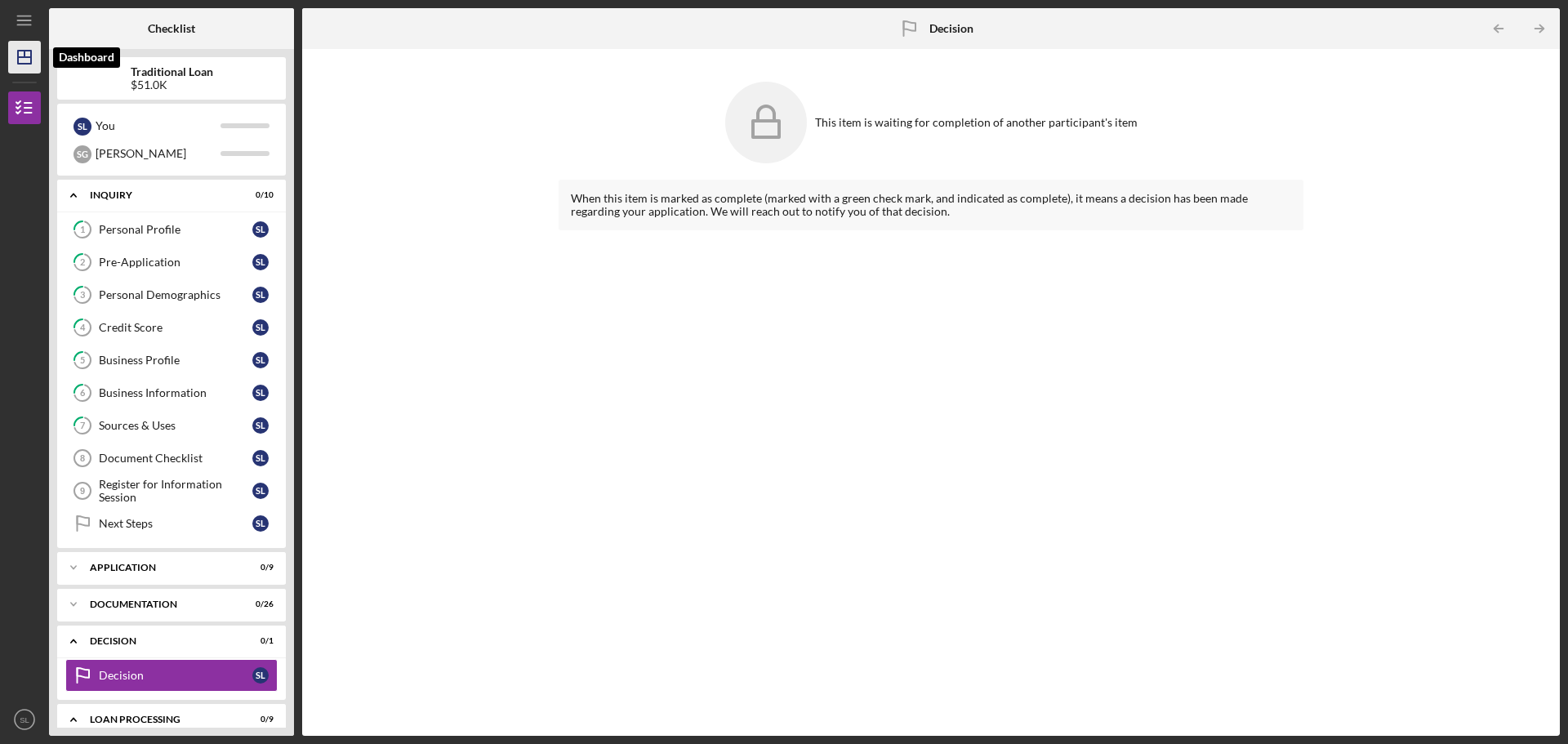
click at [23, 56] on icon "Icon/Dashboard" at bounding box center [24, 57] width 41 height 41
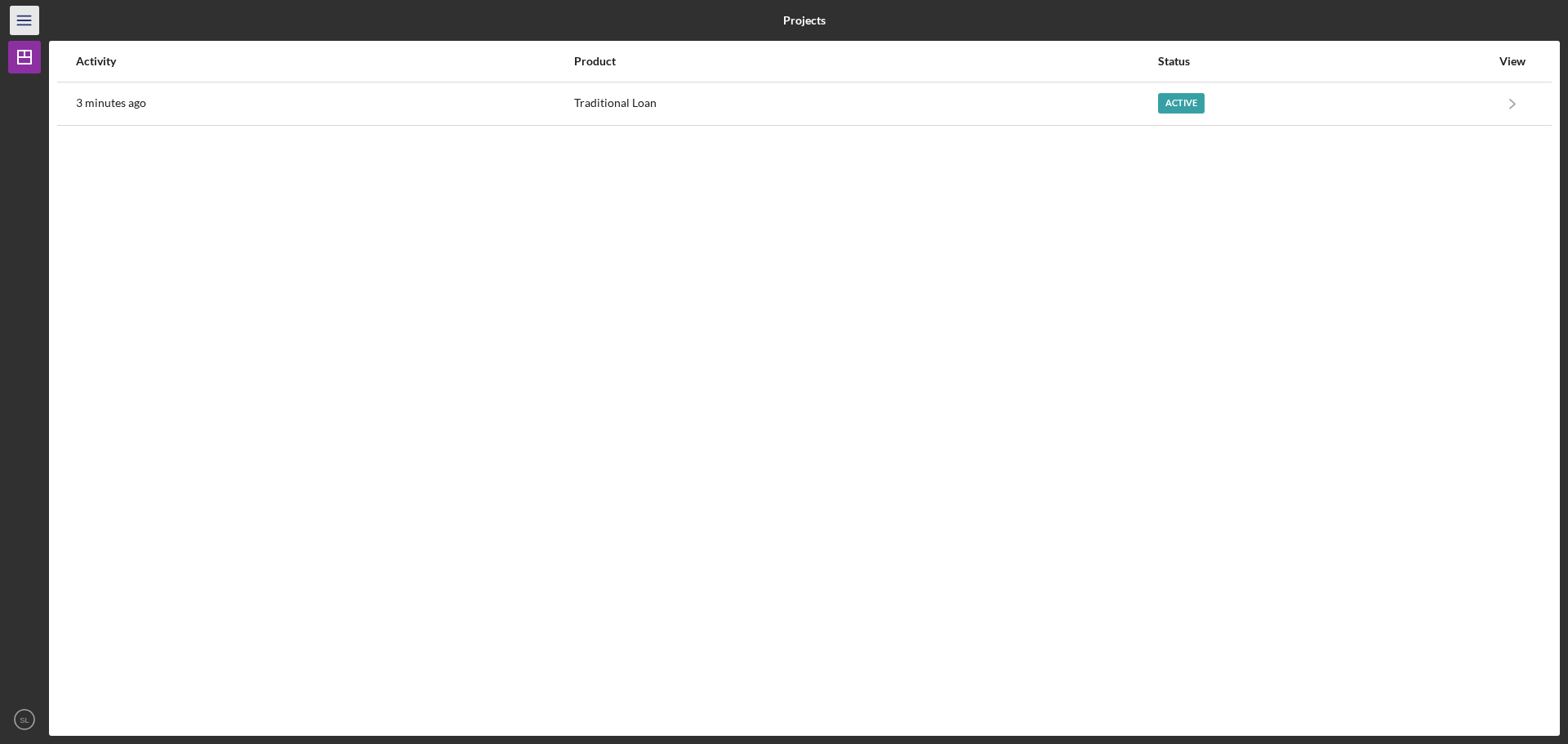
click at [22, 13] on icon "Icon/Menu" at bounding box center [25, 21] width 37 height 37
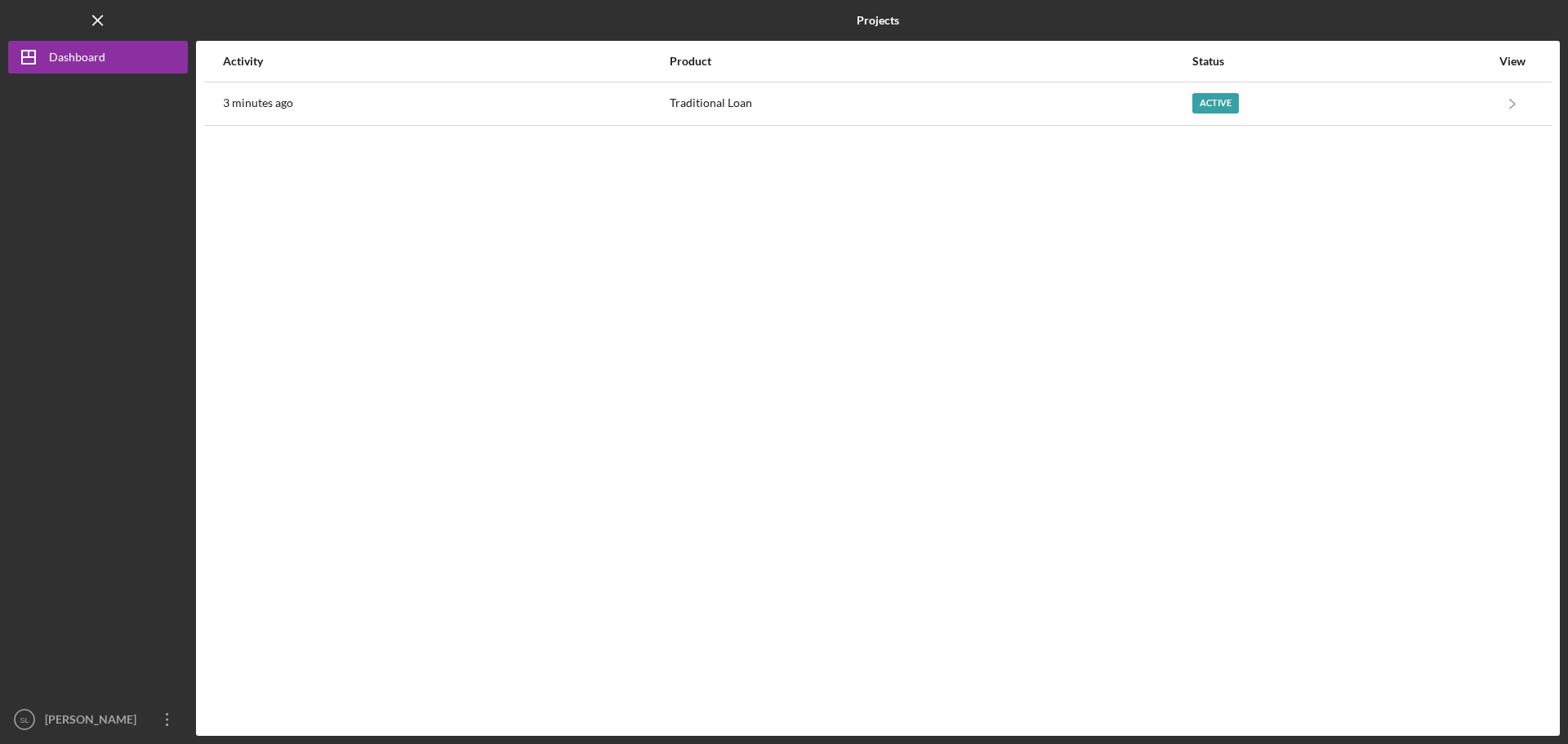
click at [22, 13] on div "Logo-Reversed Created with Sketch. Icon/Menu Close" at bounding box center [98, 20] width 180 height 41
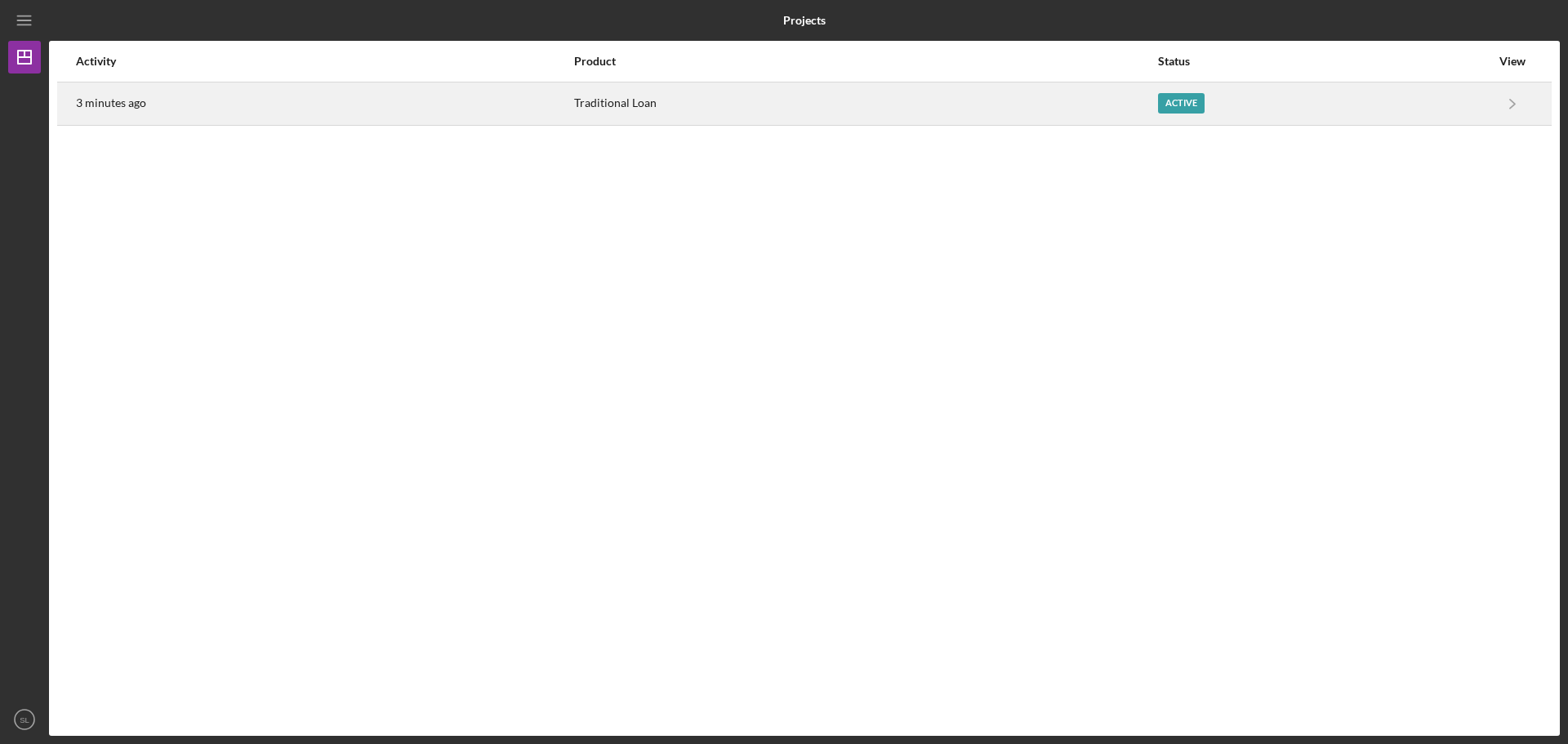
click at [101, 102] on time "3 minutes ago" at bounding box center [111, 103] width 70 height 13
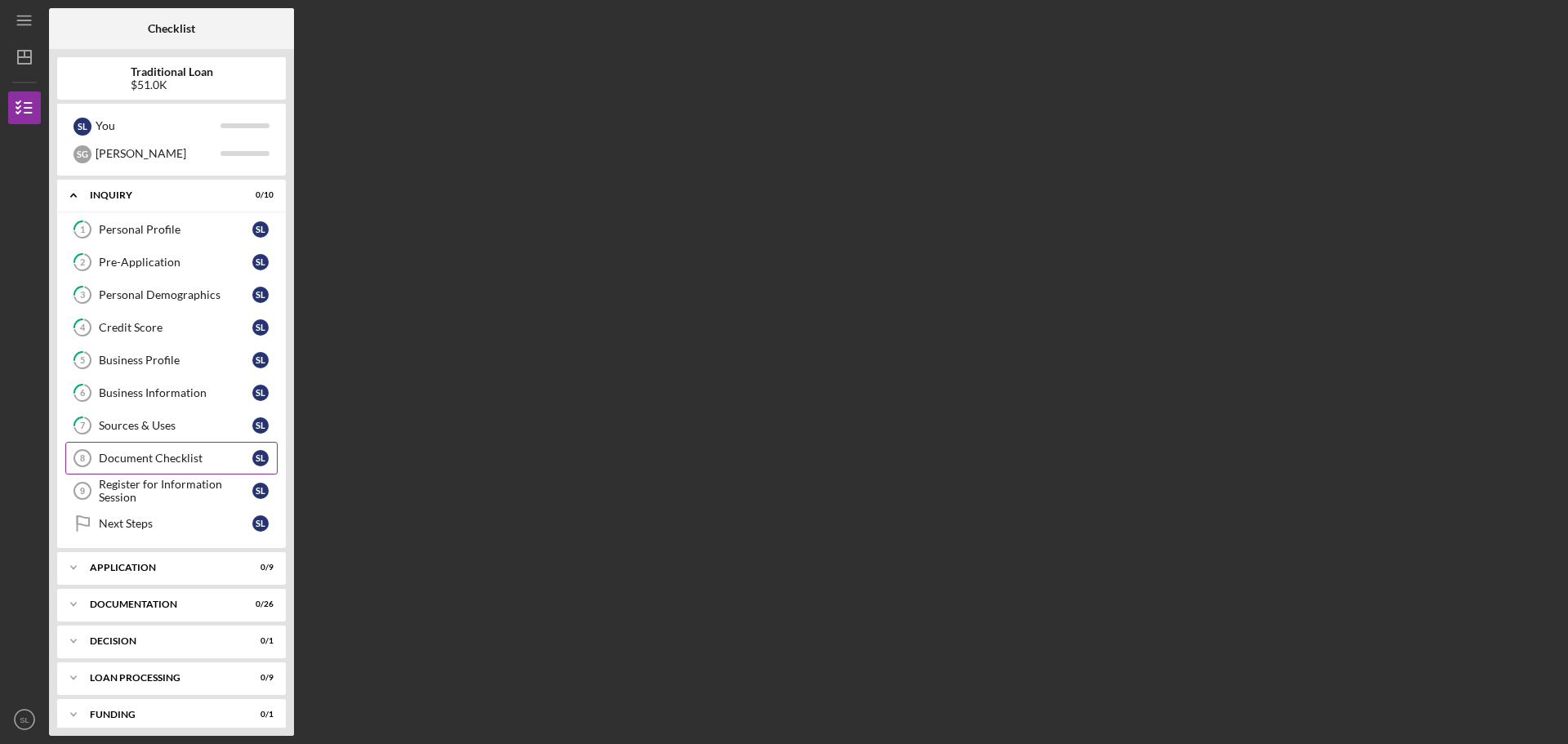
click at [205, 463] on div "Document Checklist" at bounding box center [175, 458] width 154 height 13
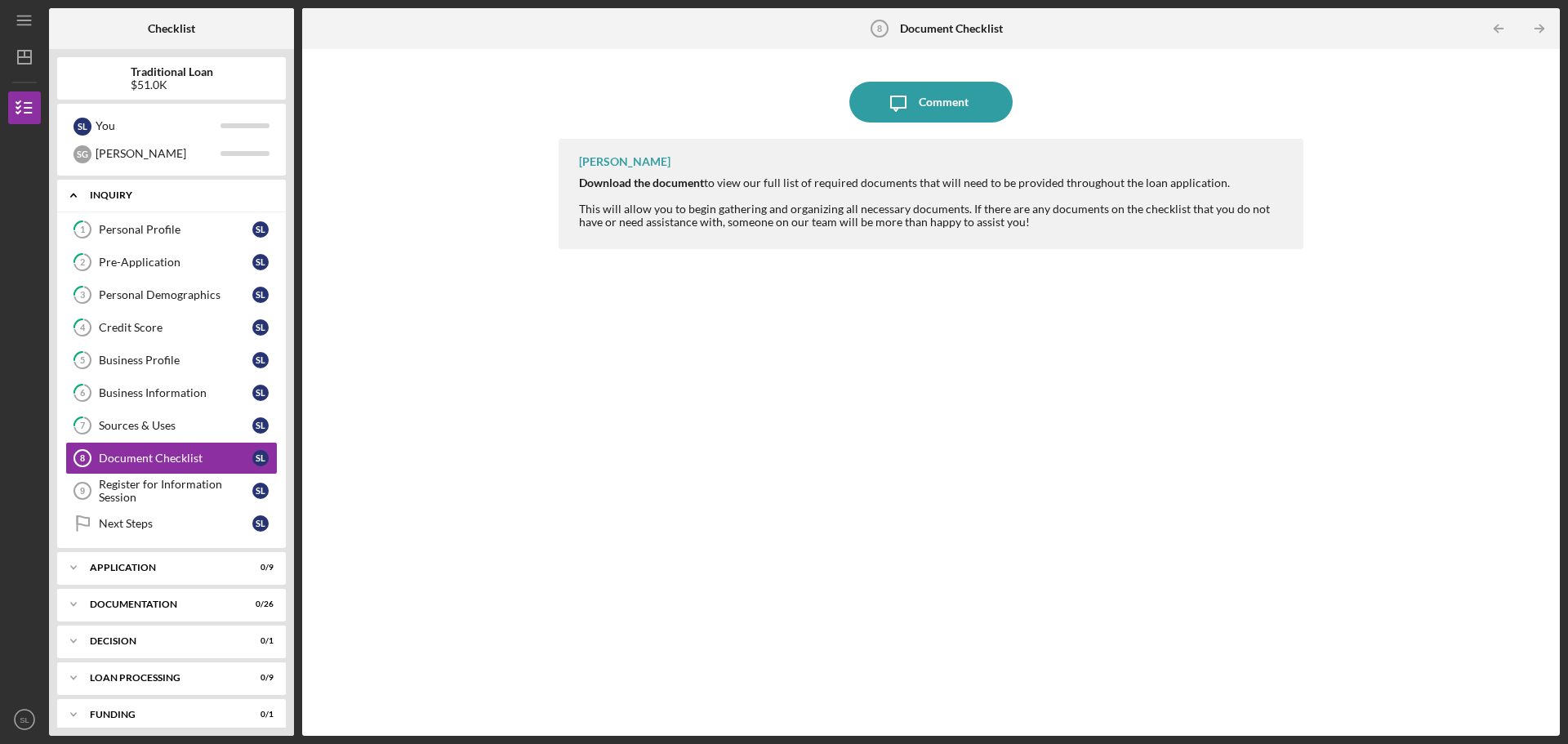
click at [161, 186] on div "Icon/Expander Inquiry 0 / 10" at bounding box center [171, 195] width 229 height 33
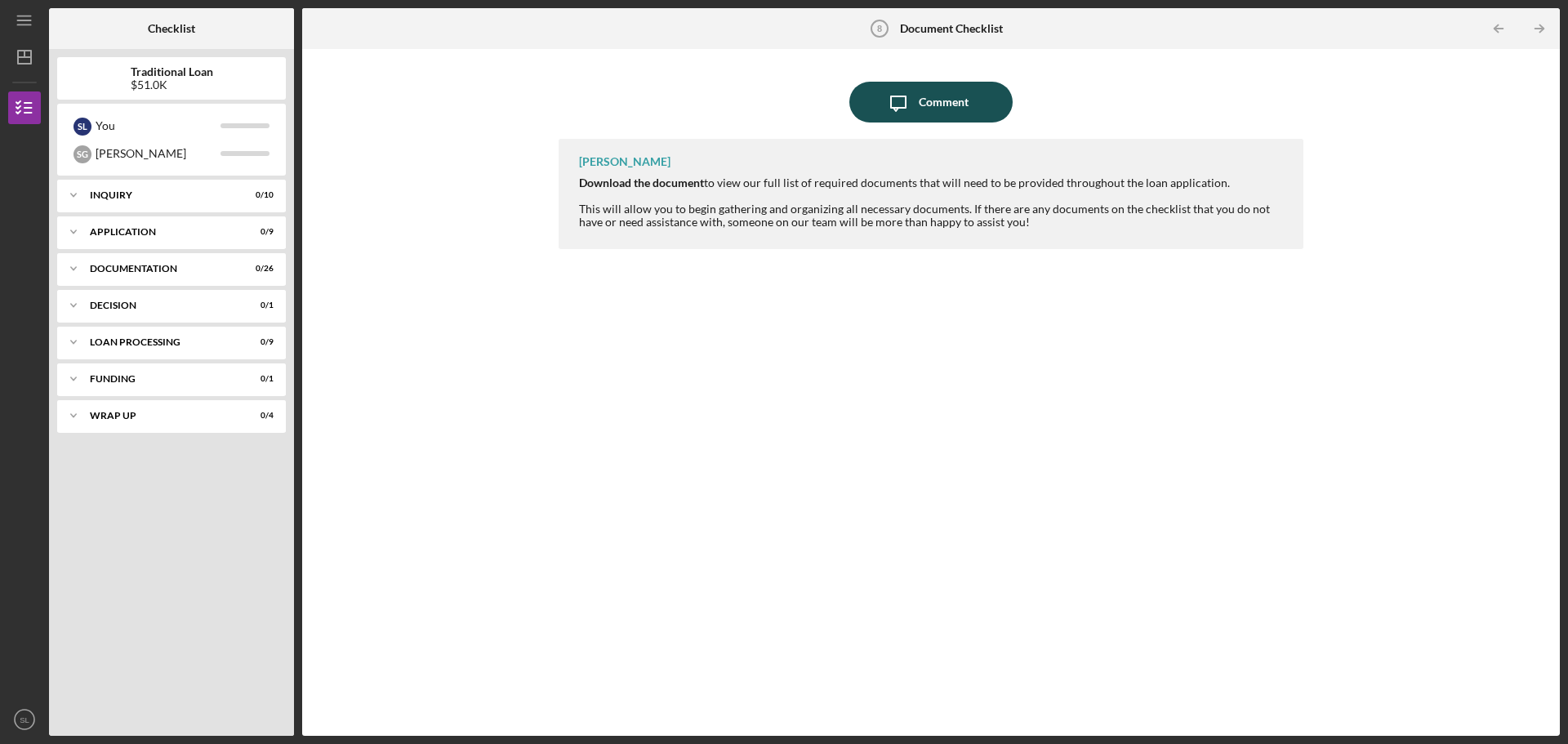
click at [983, 111] on button "Icon/Message Comment" at bounding box center [931, 102] width 164 height 41
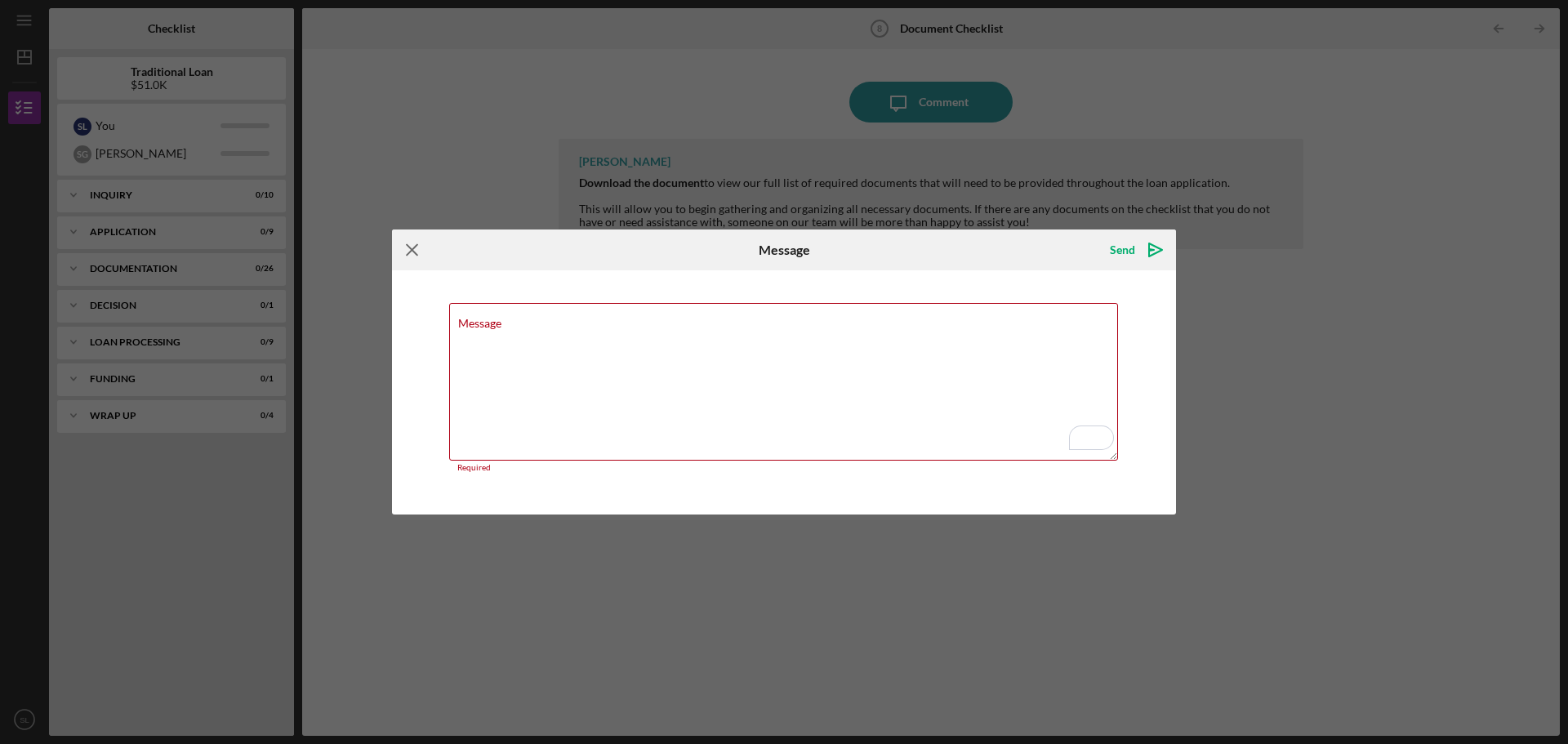
click at [411, 252] on icon "Icon/Menu Close" at bounding box center [412, 250] width 41 height 41
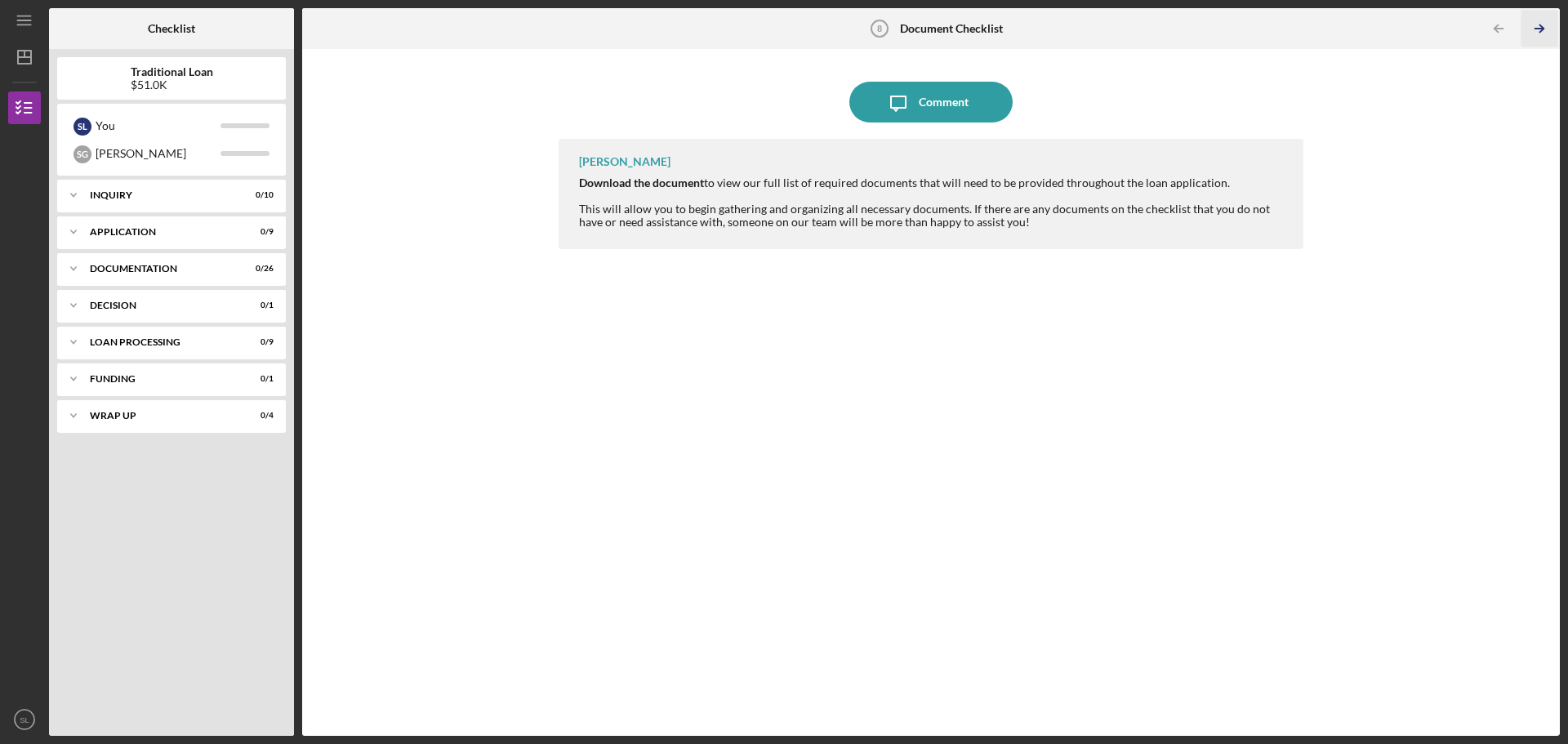
click at [1534, 28] on icon "Icon/Table Pagination Arrow" at bounding box center [1539, 29] width 37 height 37
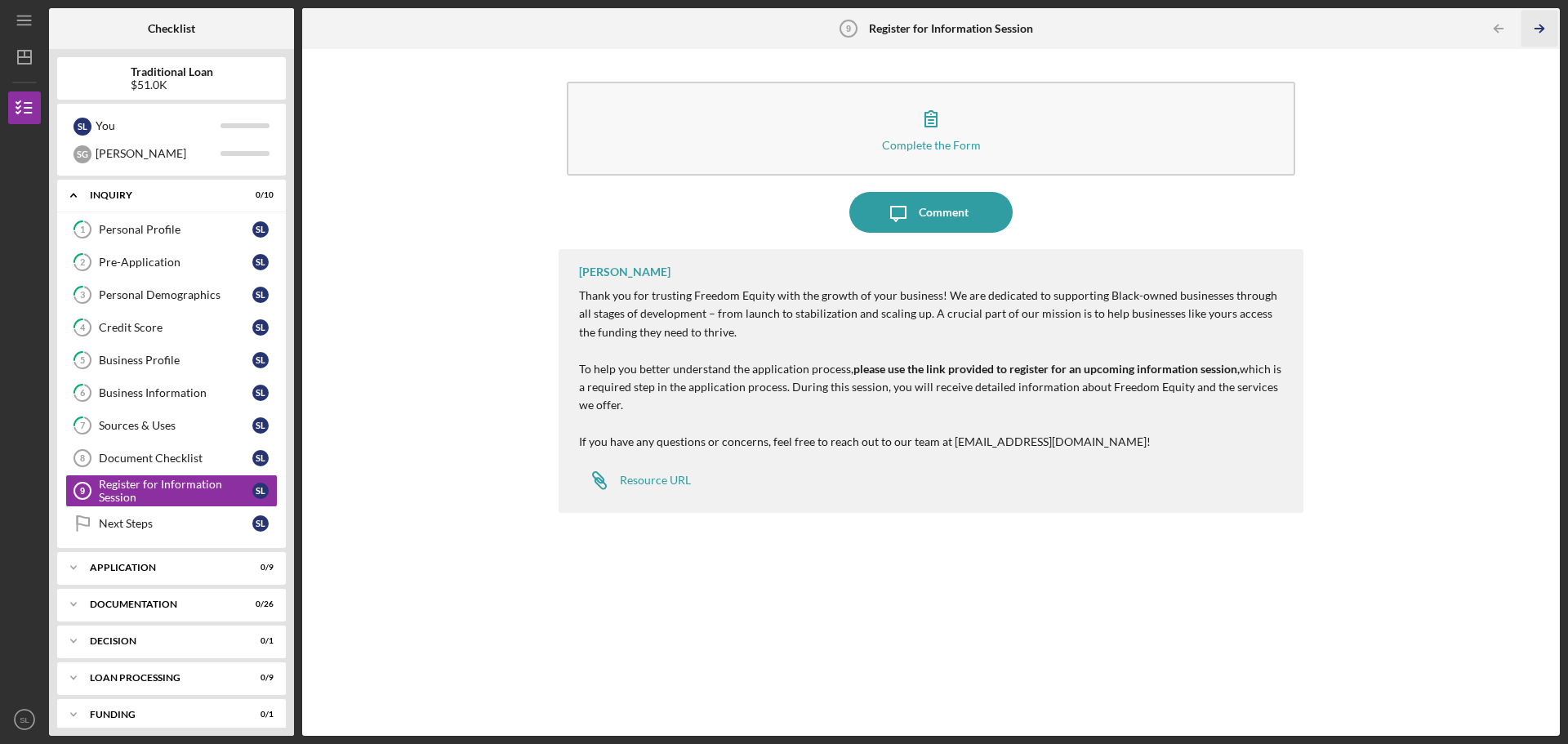
scroll to position [38, 0]
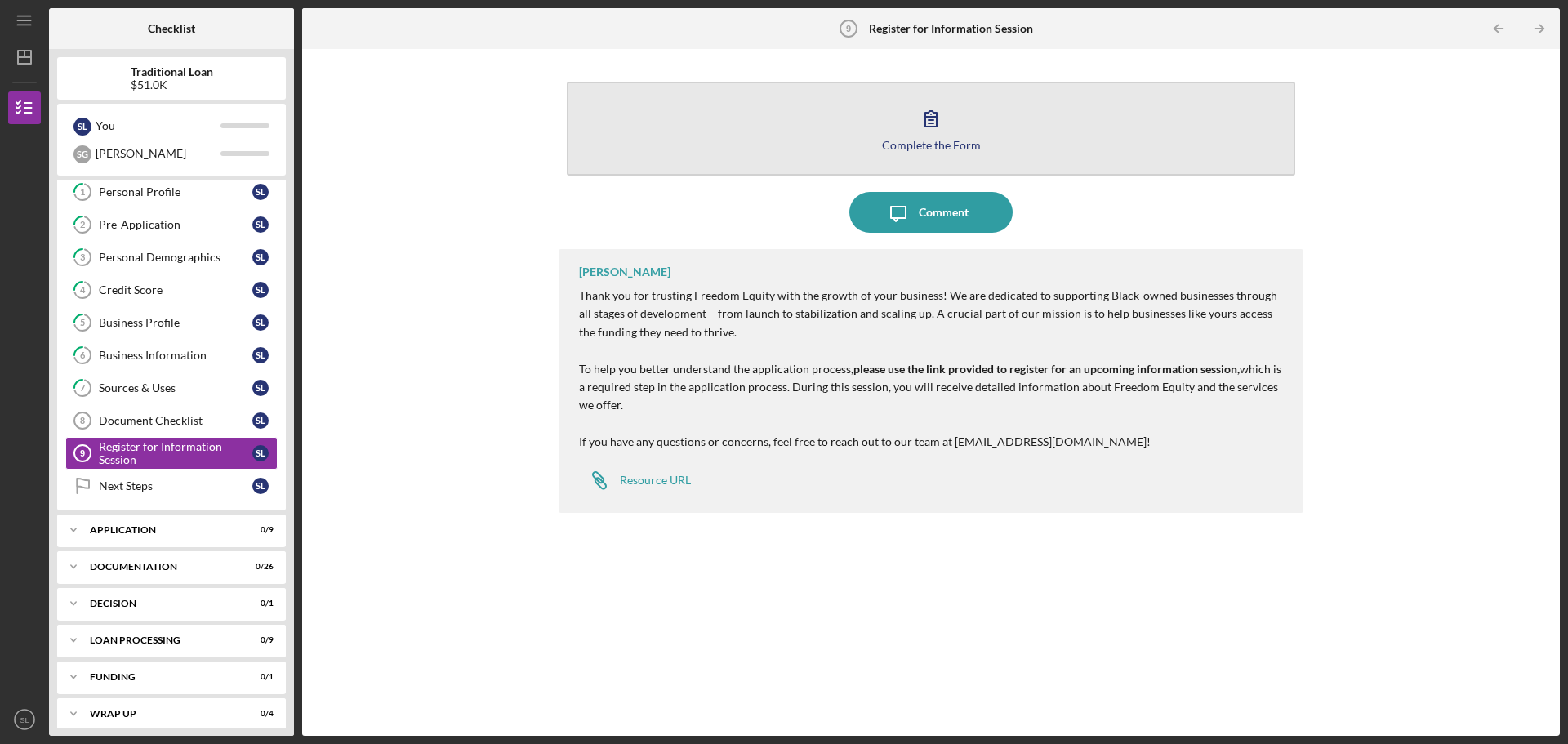
click at [964, 126] on button "Complete the Form Form" at bounding box center [931, 129] width 728 height 94
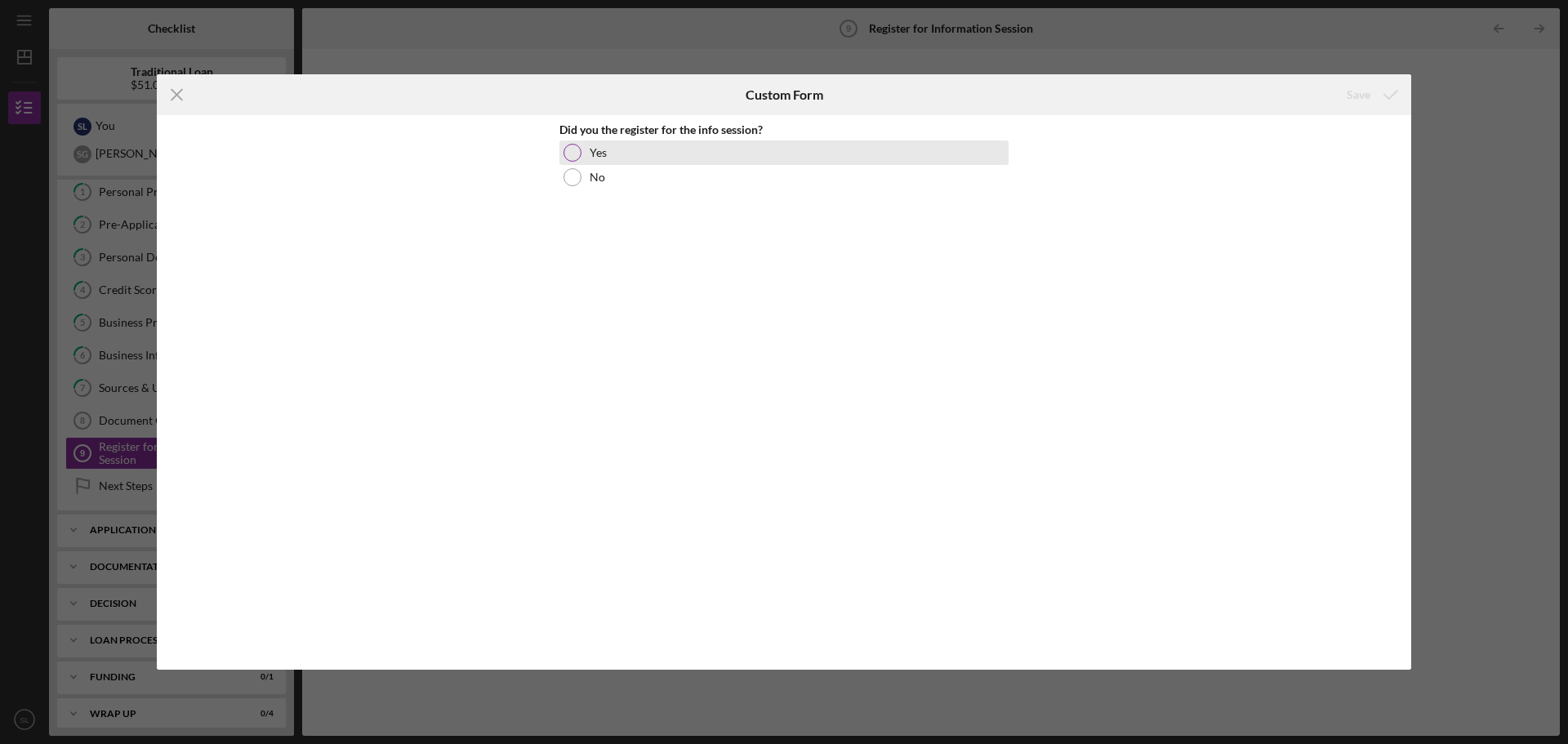
click at [579, 150] on div at bounding box center [573, 153] width 18 height 18
click at [1362, 87] on div "Save" at bounding box center [1358, 94] width 23 height 33
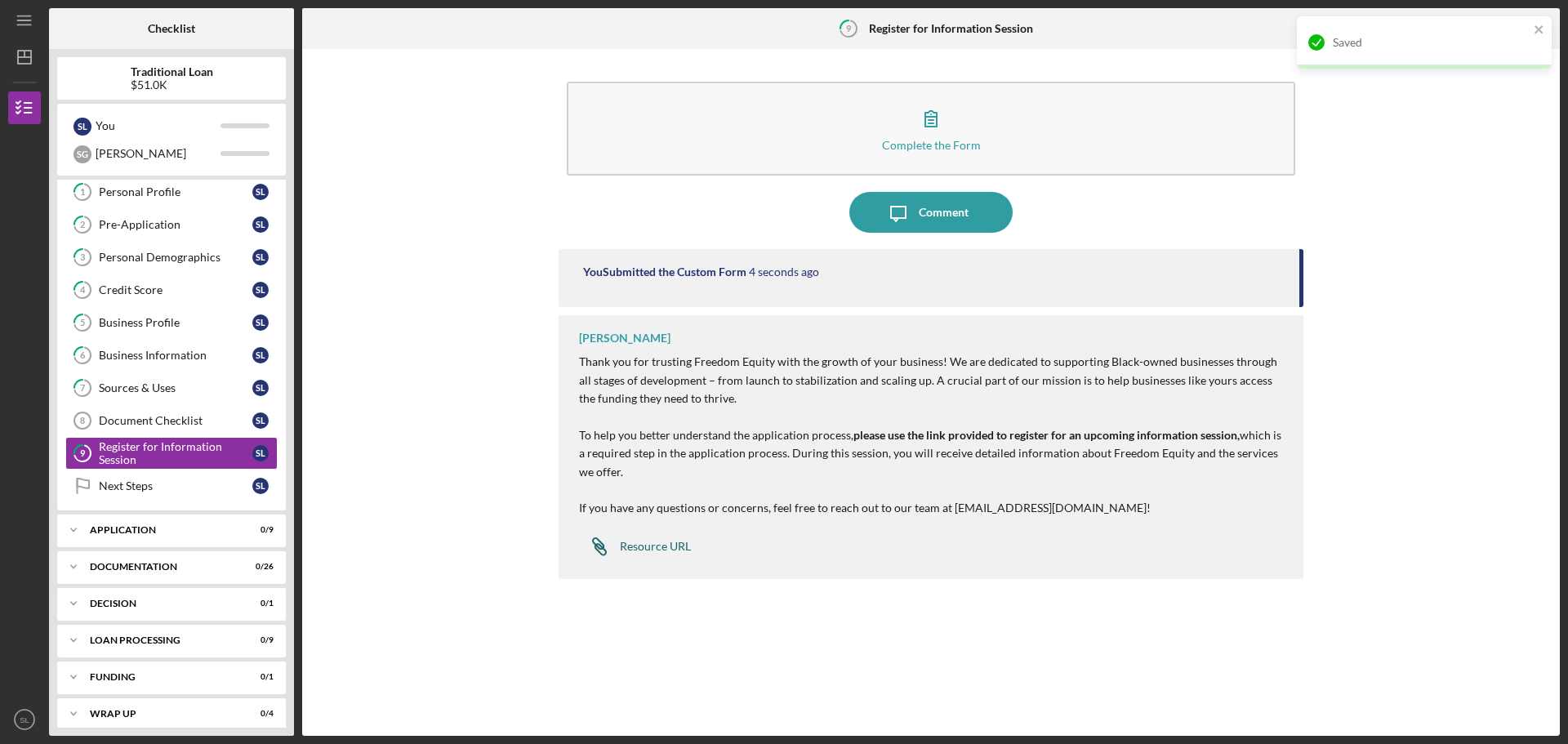
click at [628, 550] on div "Resource URL" at bounding box center [655, 546] width 71 height 13
click at [130, 483] on div "Next Steps" at bounding box center [175, 486] width 154 height 13
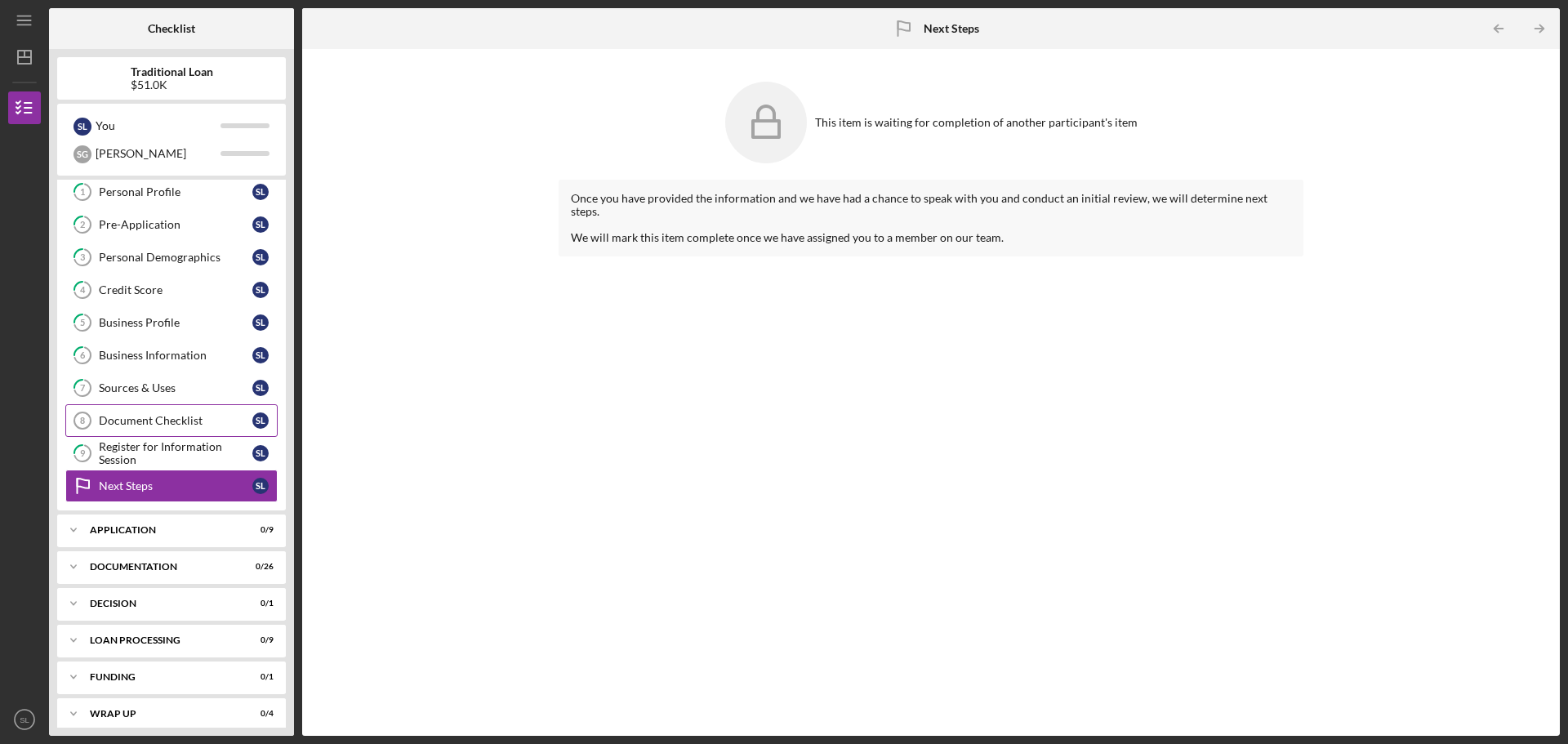
click at [156, 427] on div "Document Checklist" at bounding box center [175, 421] width 154 height 13
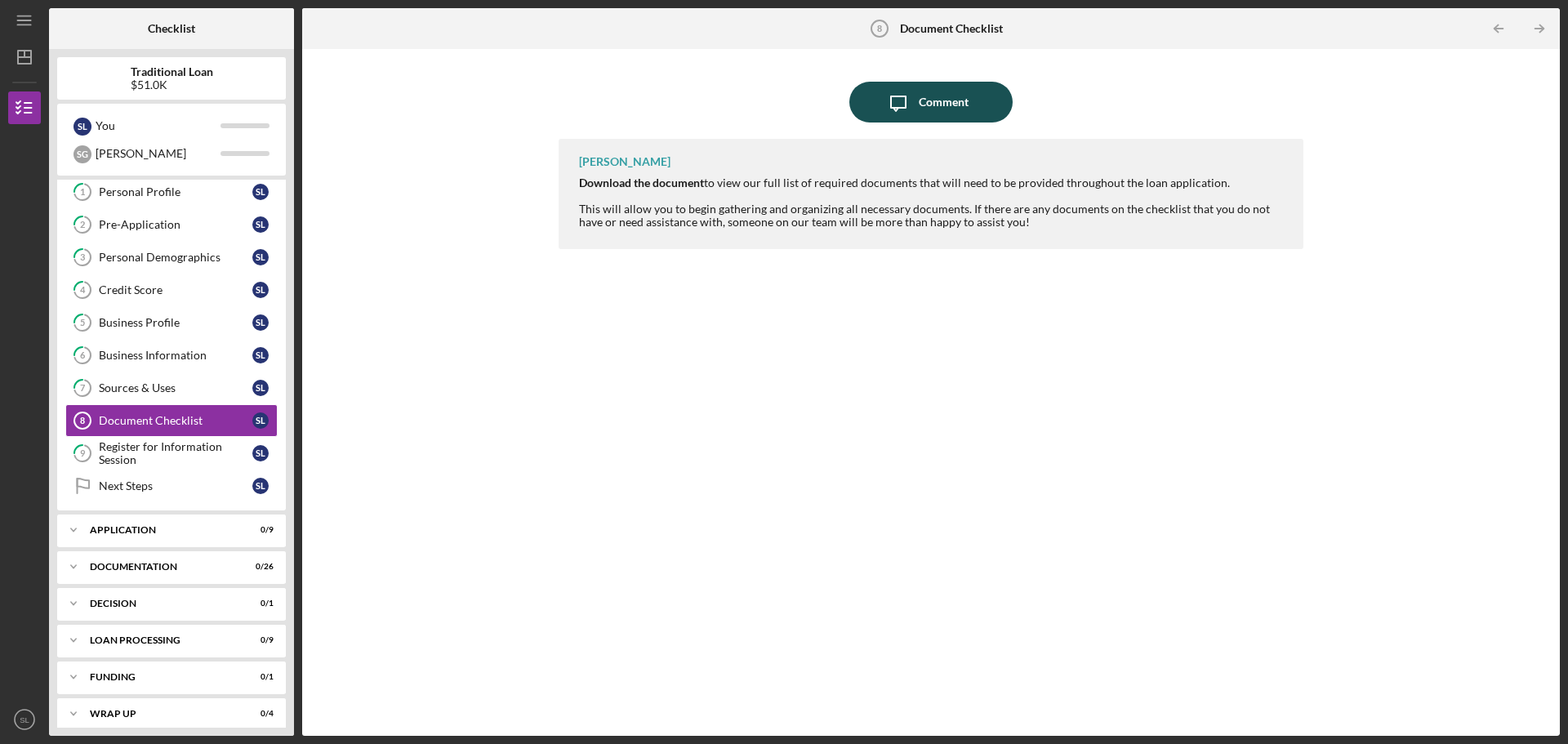
click at [878, 96] on button "Icon/Message Comment" at bounding box center [931, 102] width 164 height 41
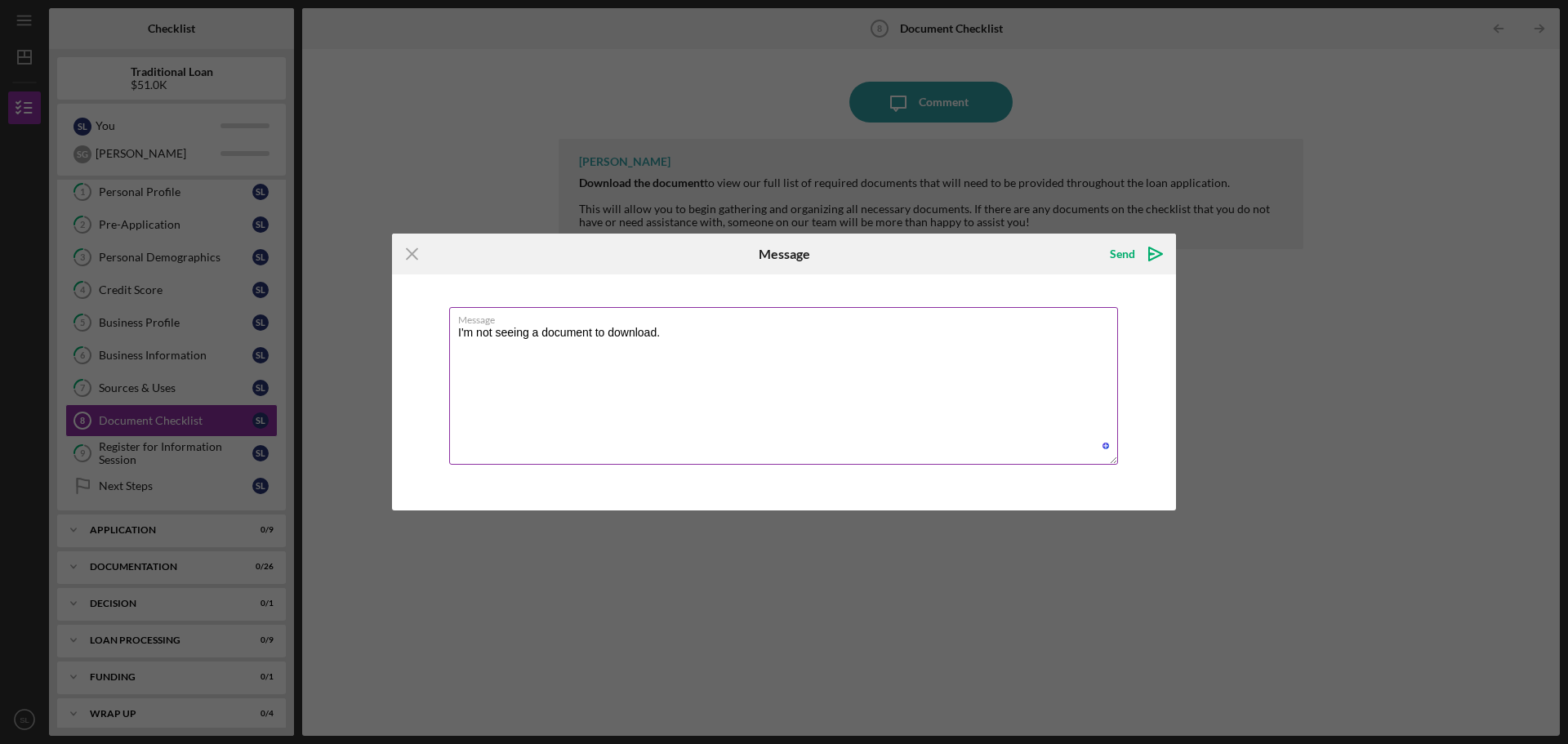
type textarea "I'm not seeing a document to download."
drag, startPoint x: 685, startPoint y: 323, endPoint x: 471, endPoint y: 302, distance: 215.0
click at [471, 302] on div "Message I'm not seeing a document to download." at bounding box center [783, 392] width 784 height 235
drag, startPoint x: 734, startPoint y: 349, endPoint x: 443, endPoint y: 342, distance: 291.1
click at [443, 342] on div "Message I'm not seeing a document to download." at bounding box center [783, 392] width 784 height 235
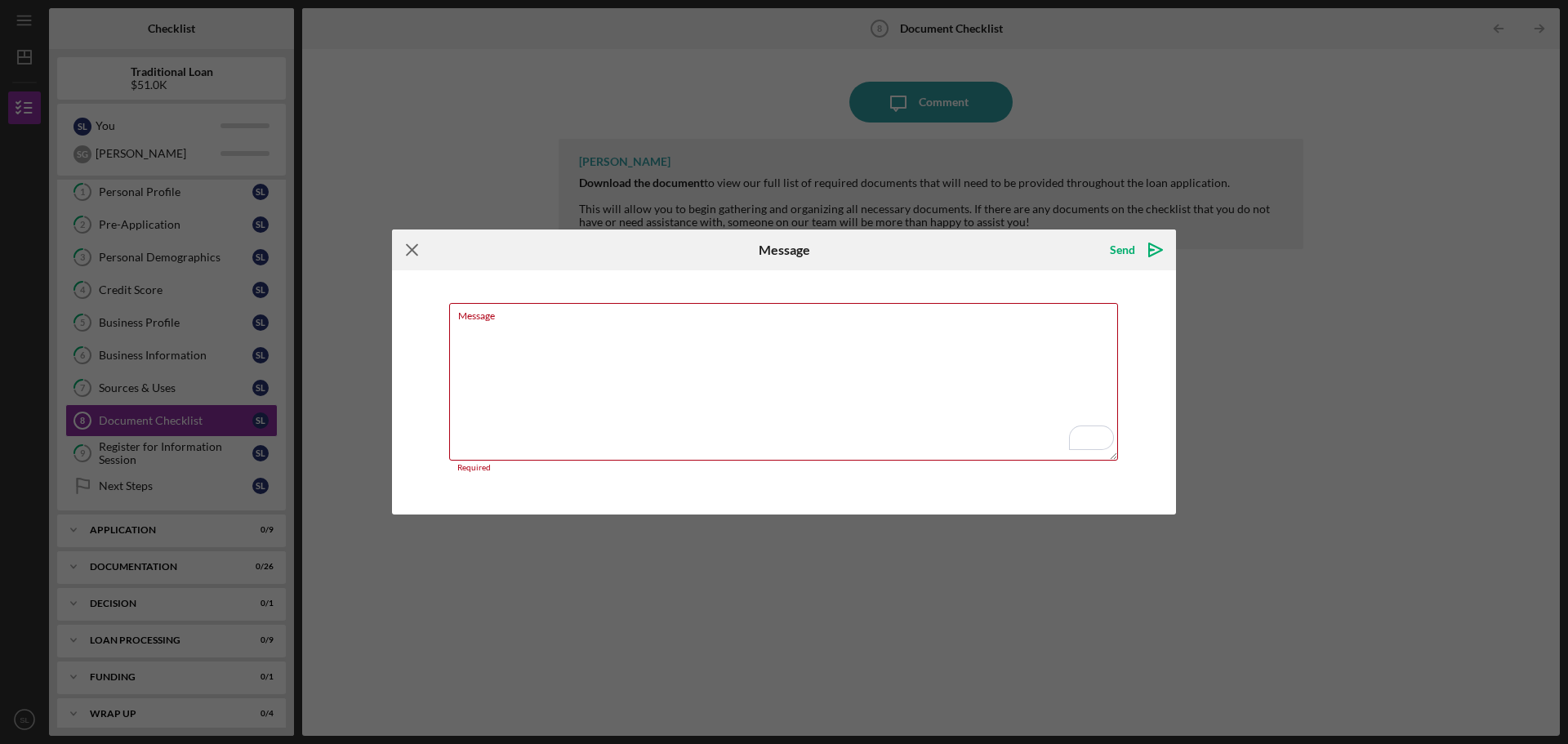
click at [407, 245] on line at bounding box center [412, 249] width 11 height 11
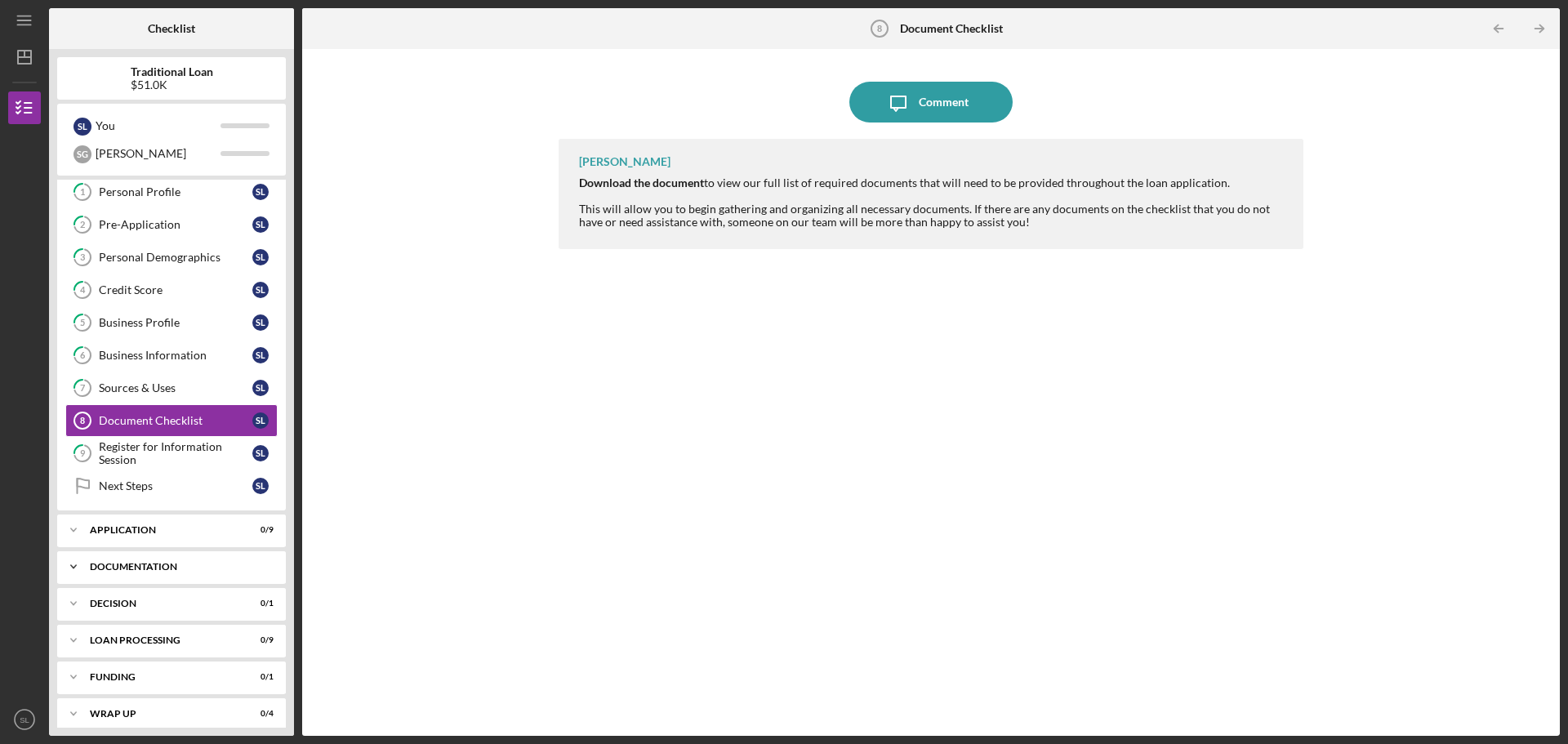
click at [131, 569] on div "Documentation" at bounding box center [178, 567] width 175 height 10
click at [72, 566] on icon "Icon/Expander" at bounding box center [73, 566] width 33 height 33
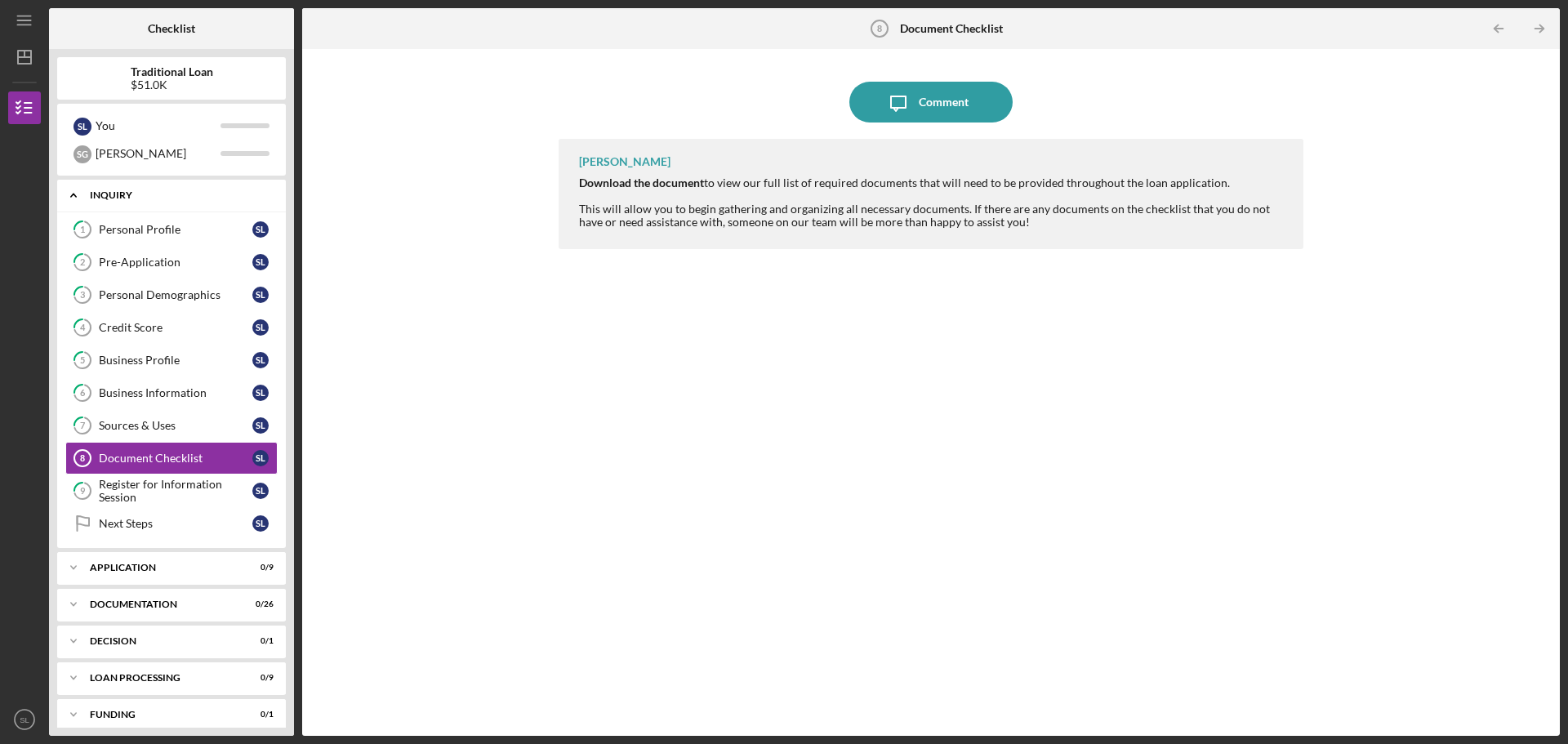
click at [64, 193] on icon "Icon/Expander" at bounding box center [73, 195] width 33 height 33
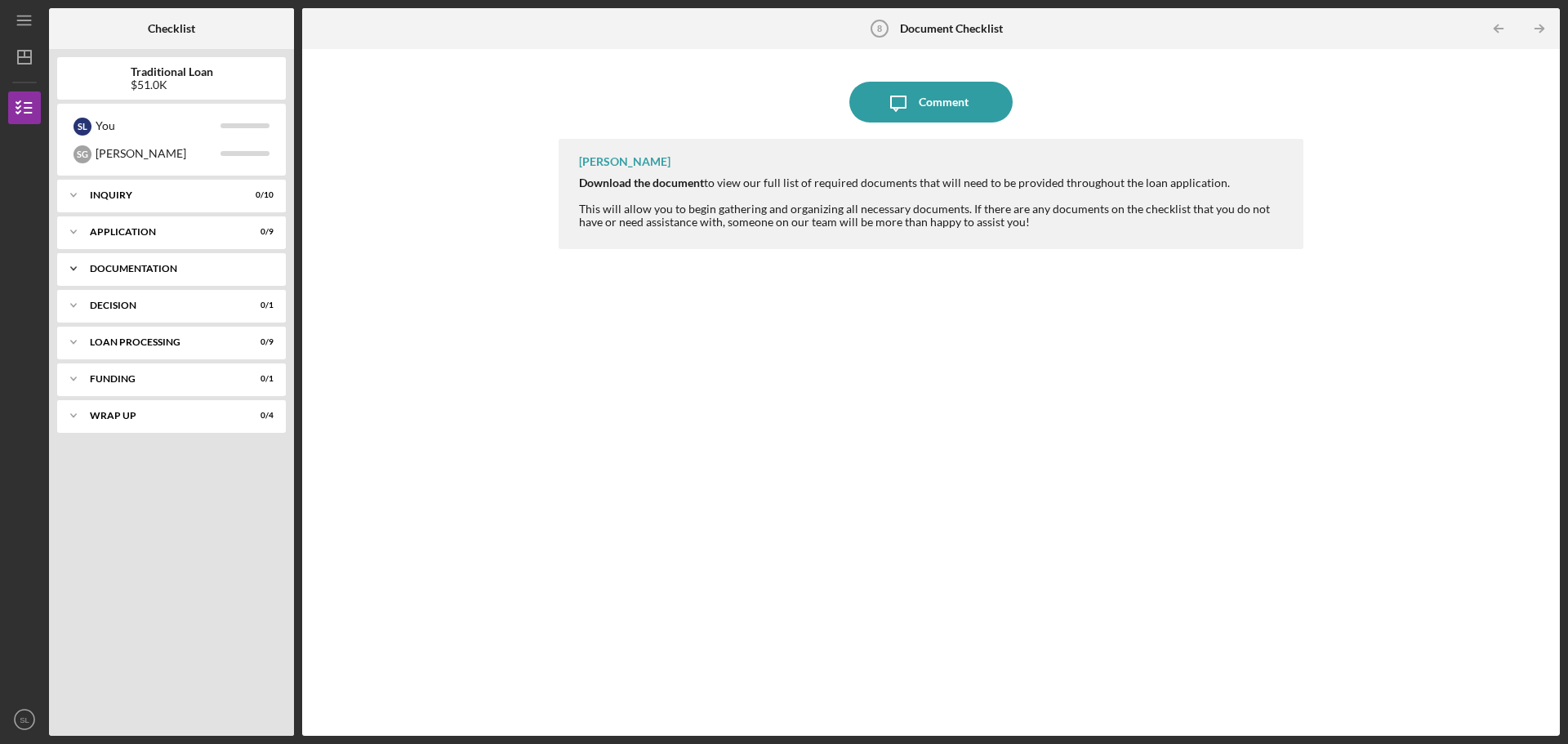
click at [68, 269] on icon "Icon/Expander" at bounding box center [73, 268] width 33 height 33
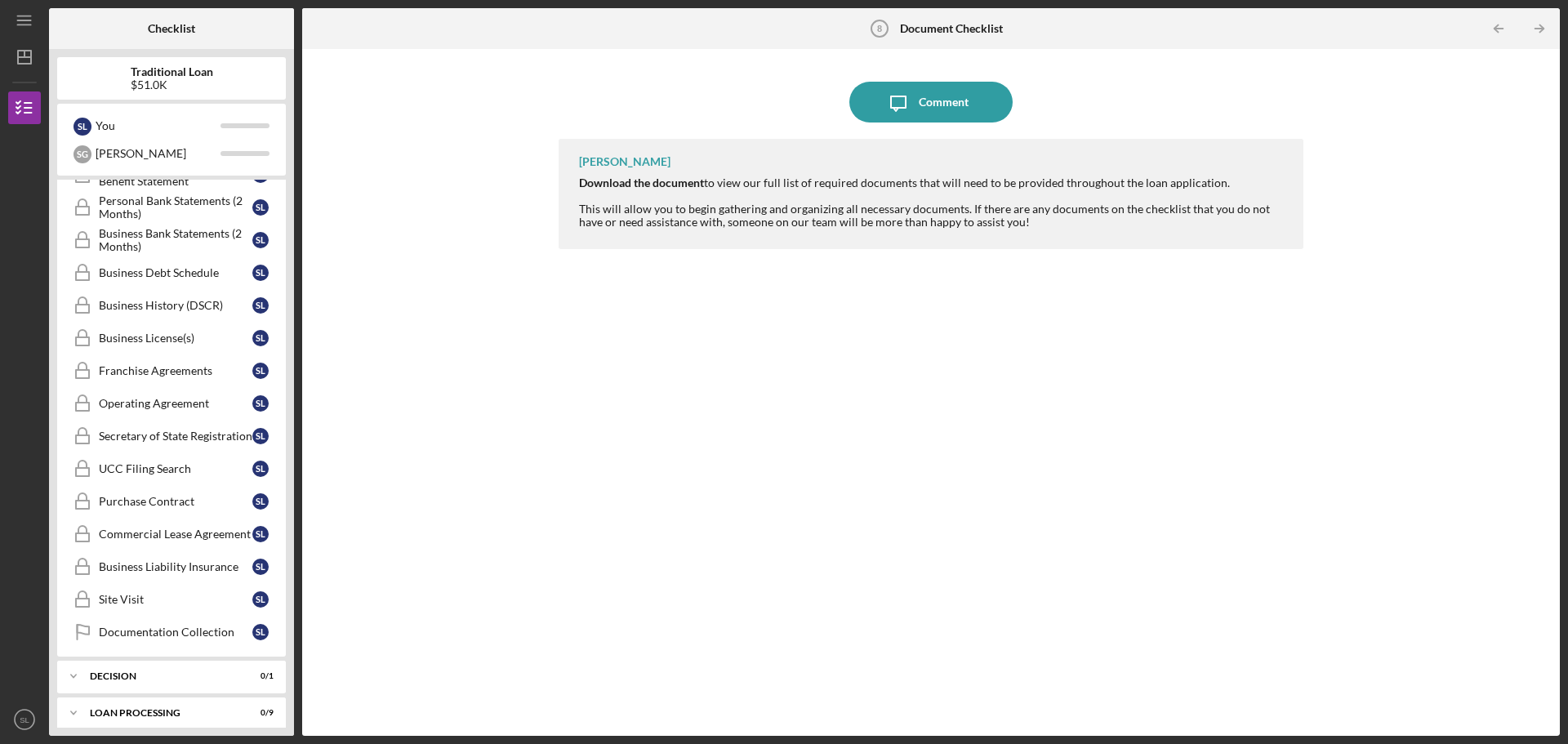
scroll to position [490, 0]
click at [179, 630] on div "Documentation Collection" at bounding box center [175, 630] width 154 height 13
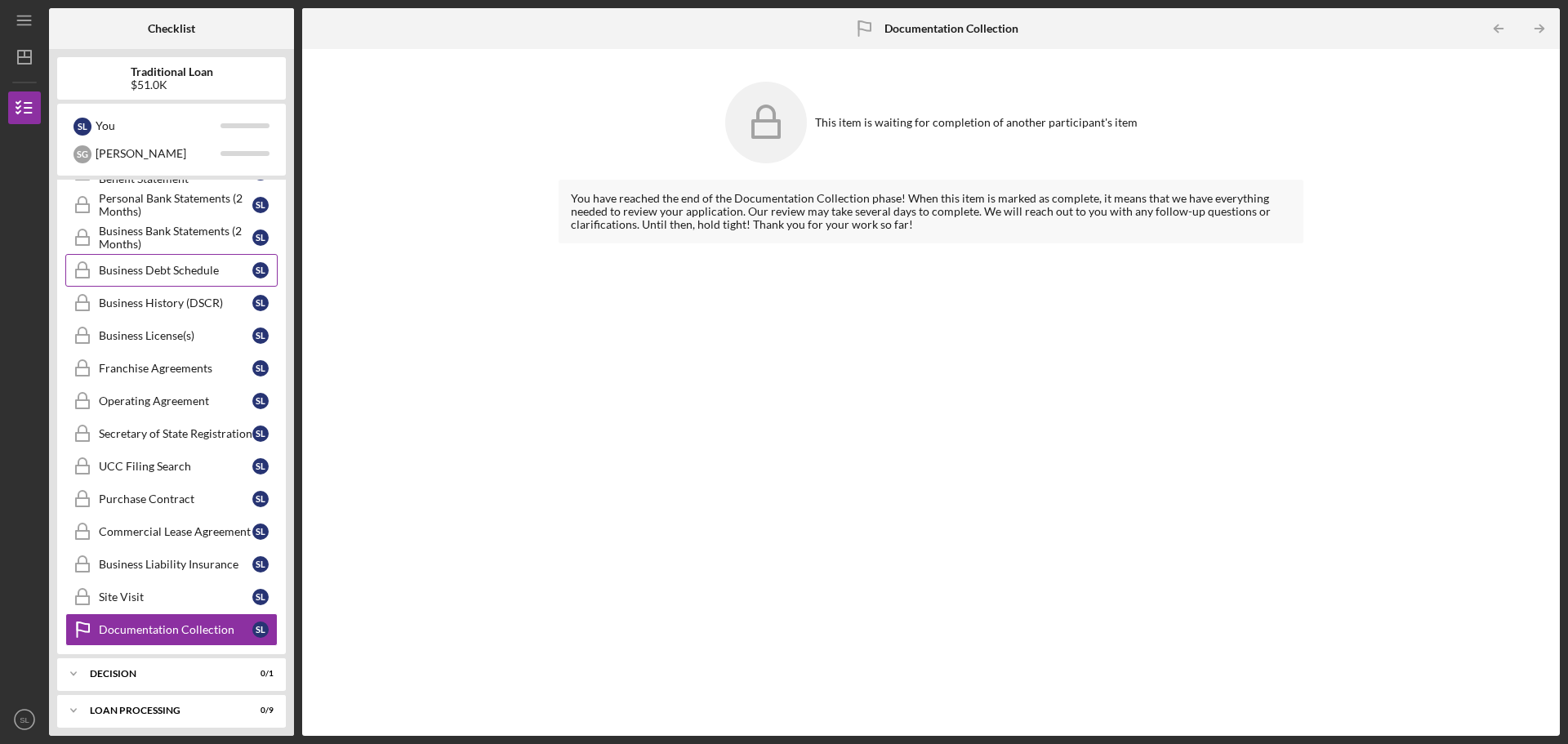
click at [171, 274] on div "Business Debt Schedule" at bounding box center [175, 271] width 154 height 13
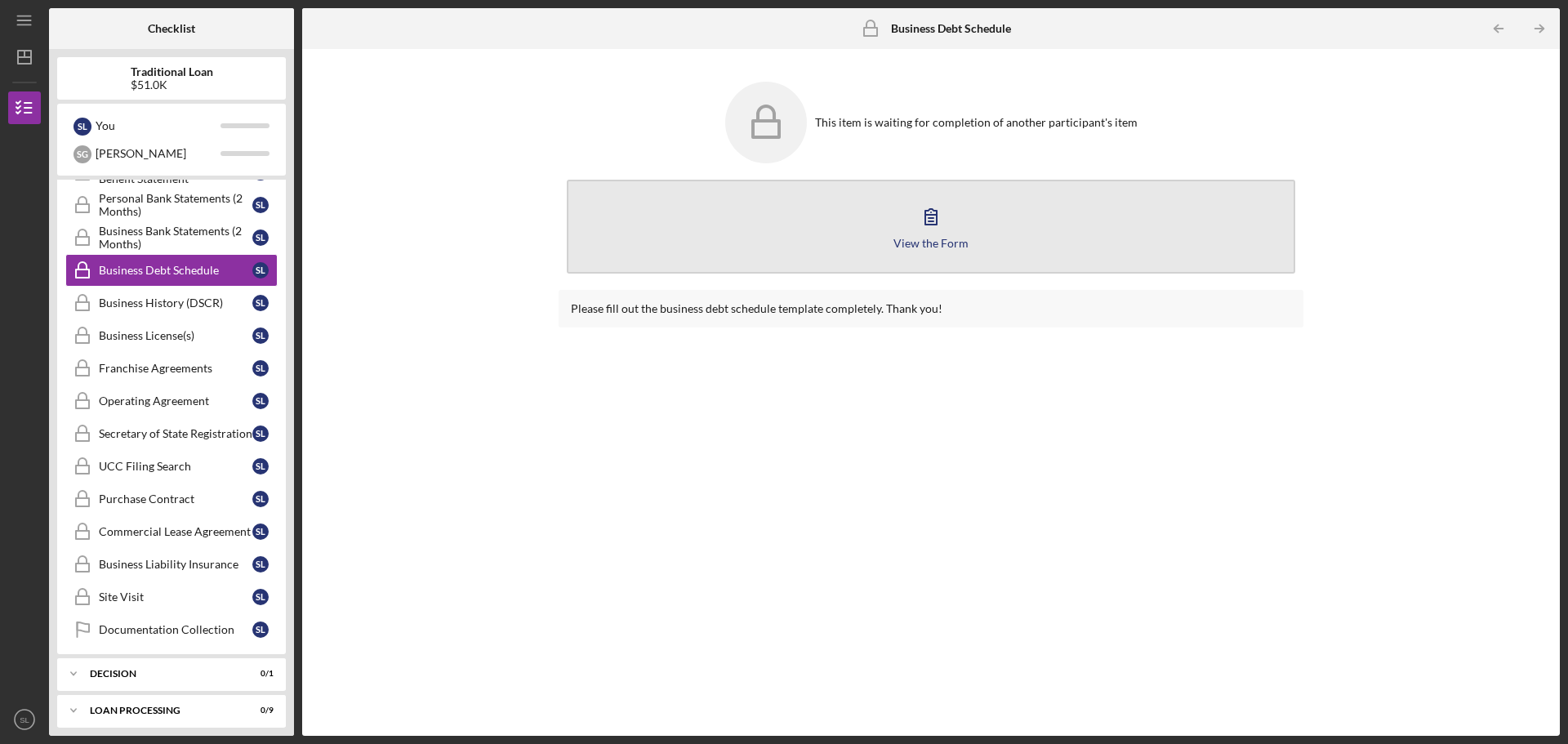
click at [921, 241] on div "View the Form" at bounding box center [931, 243] width 75 height 13
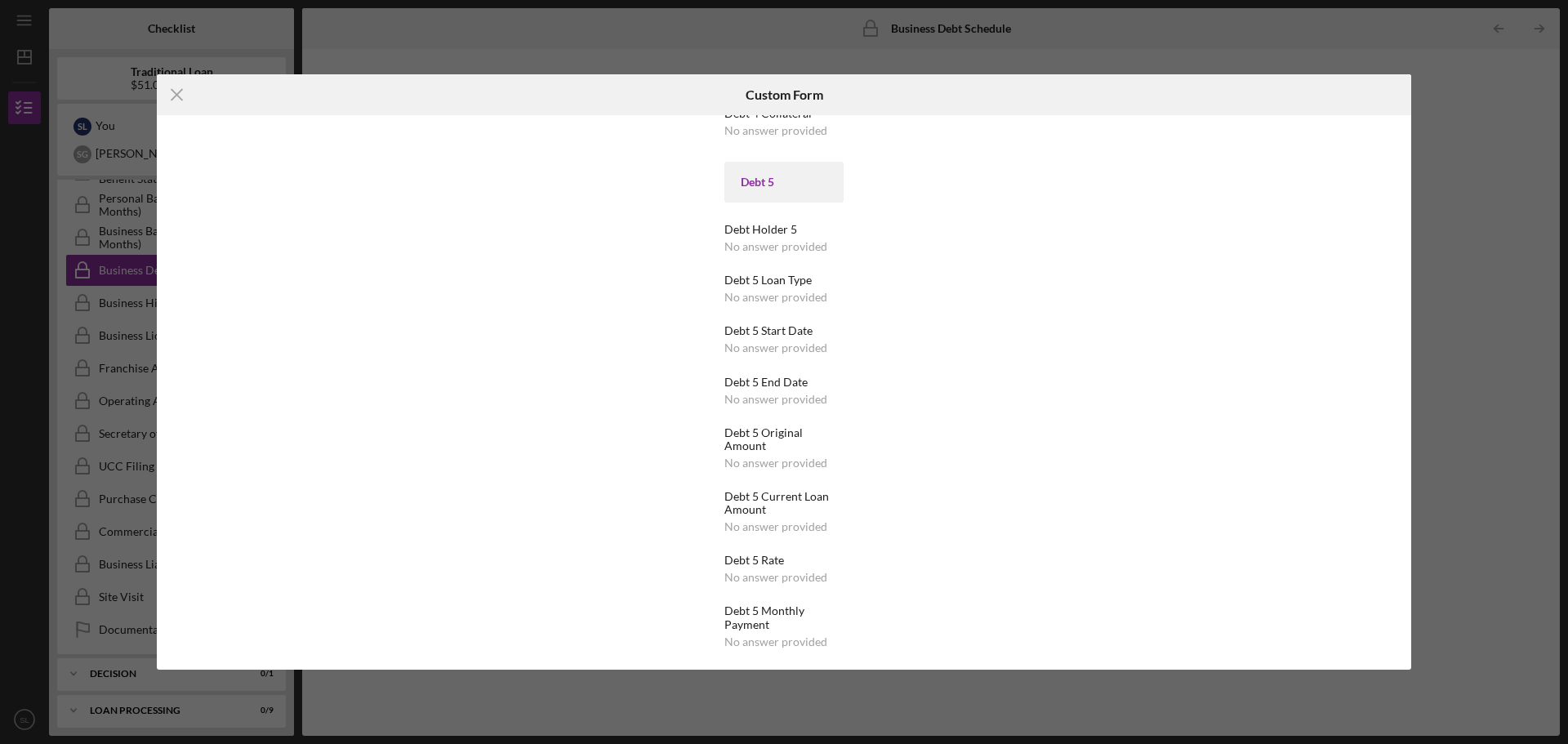
scroll to position [2263, 0]
click at [176, 101] on icon "Icon/Menu Close" at bounding box center [177, 94] width 41 height 41
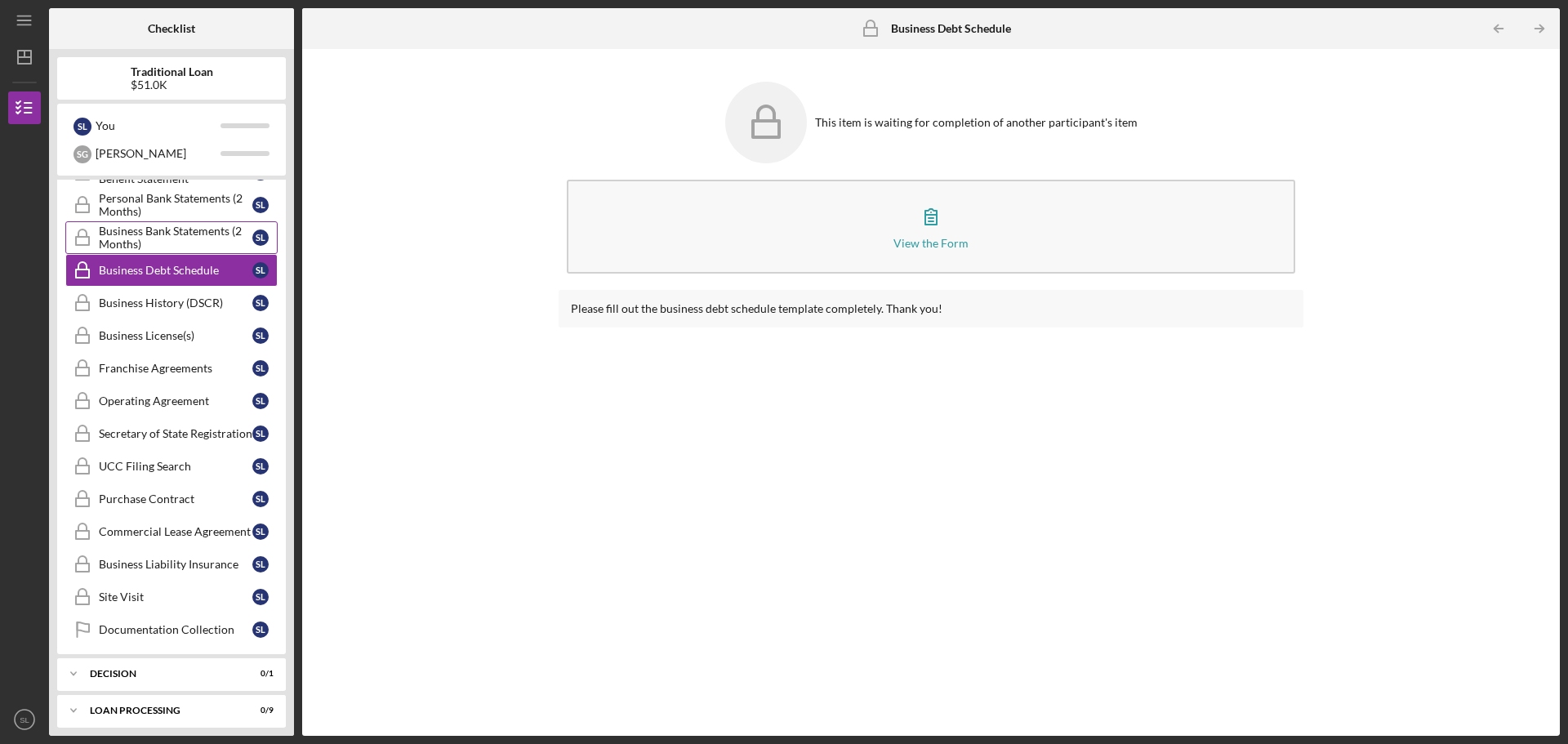
click at [114, 236] on div "Business Bank Statements (2 Months)" at bounding box center [175, 237] width 154 height 26
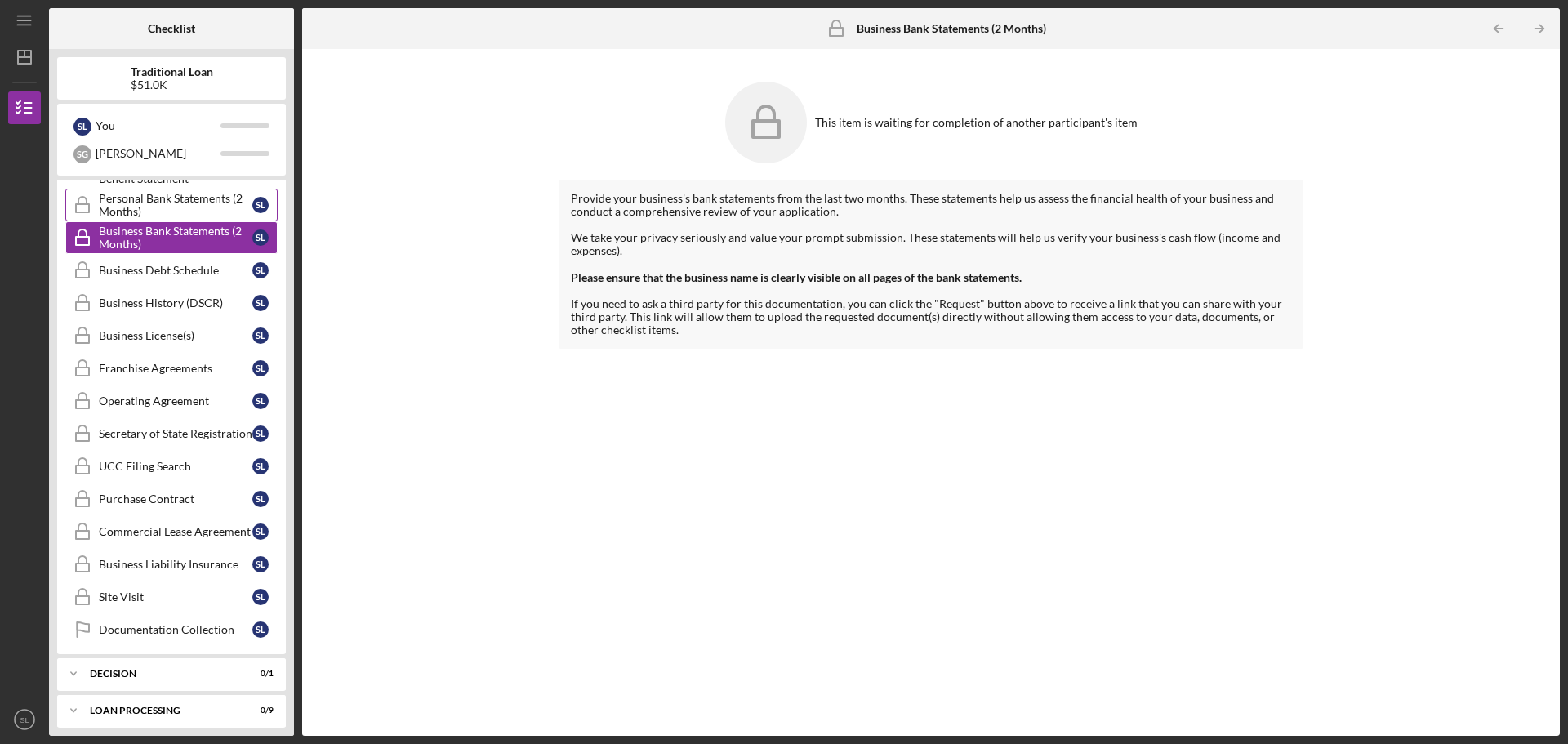
click at [184, 192] on div "Personal Bank Statements (2 Months)" at bounding box center [175, 205] width 154 height 26
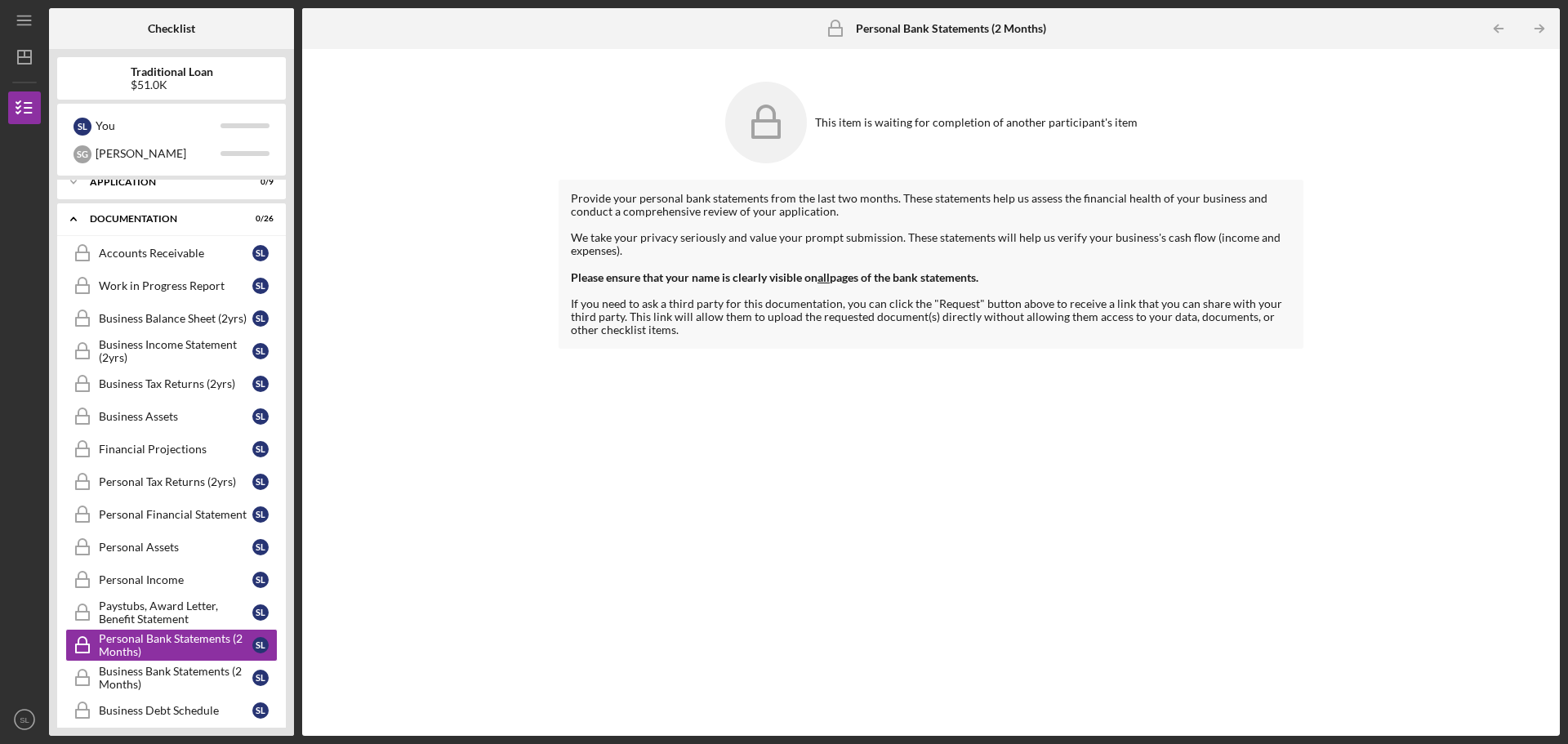
scroll to position [33, 0]
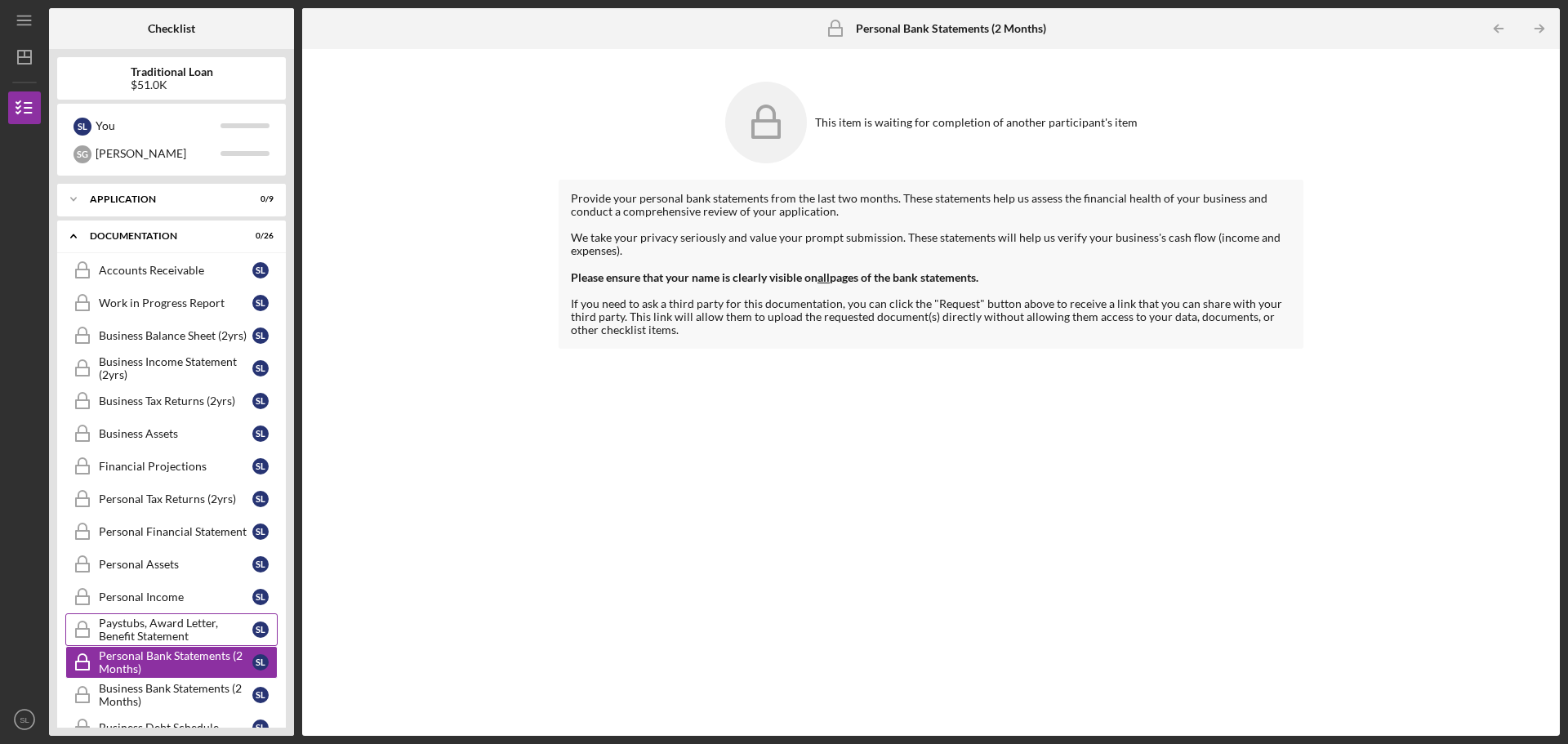
click at [135, 629] on div "Paystubs, Award Letter, Benefit Statement" at bounding box center [175, 629] width 154 height 26
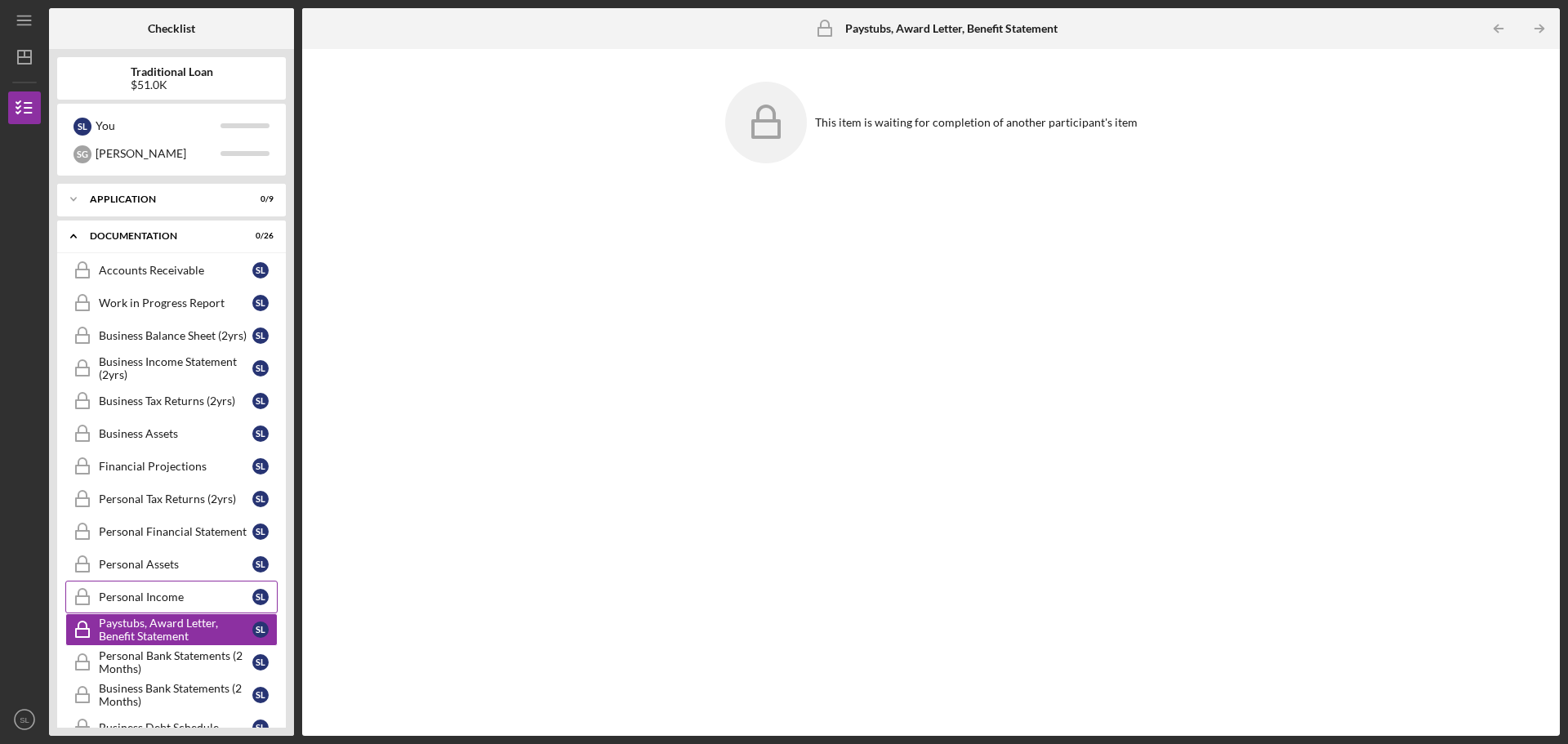
click at [146, 604] on div "Personal Income" at bounding box center [175, 597] width 154 height 13
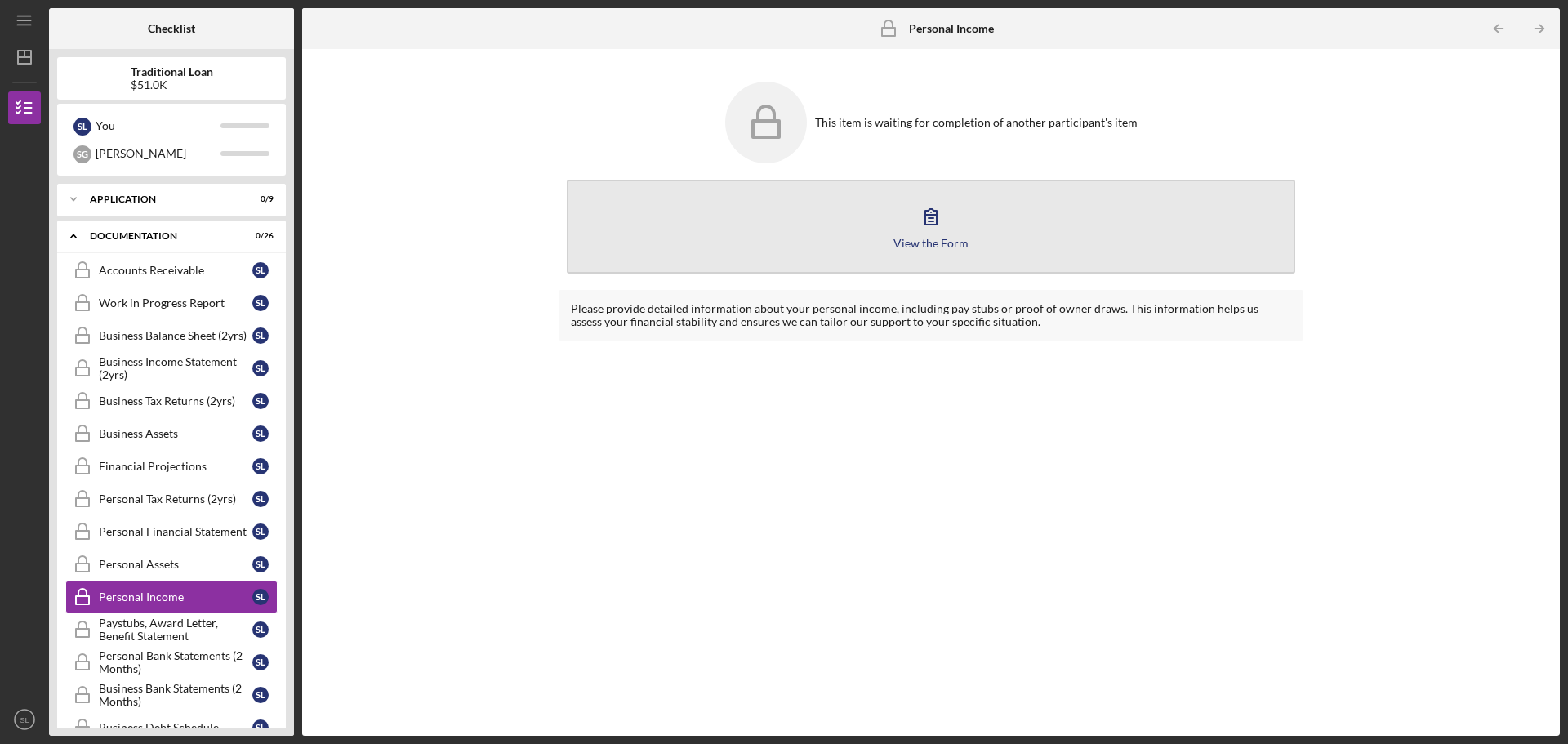
click at [913, 230] on icon "button" at bounding box center [930, 216] width 41 height 41
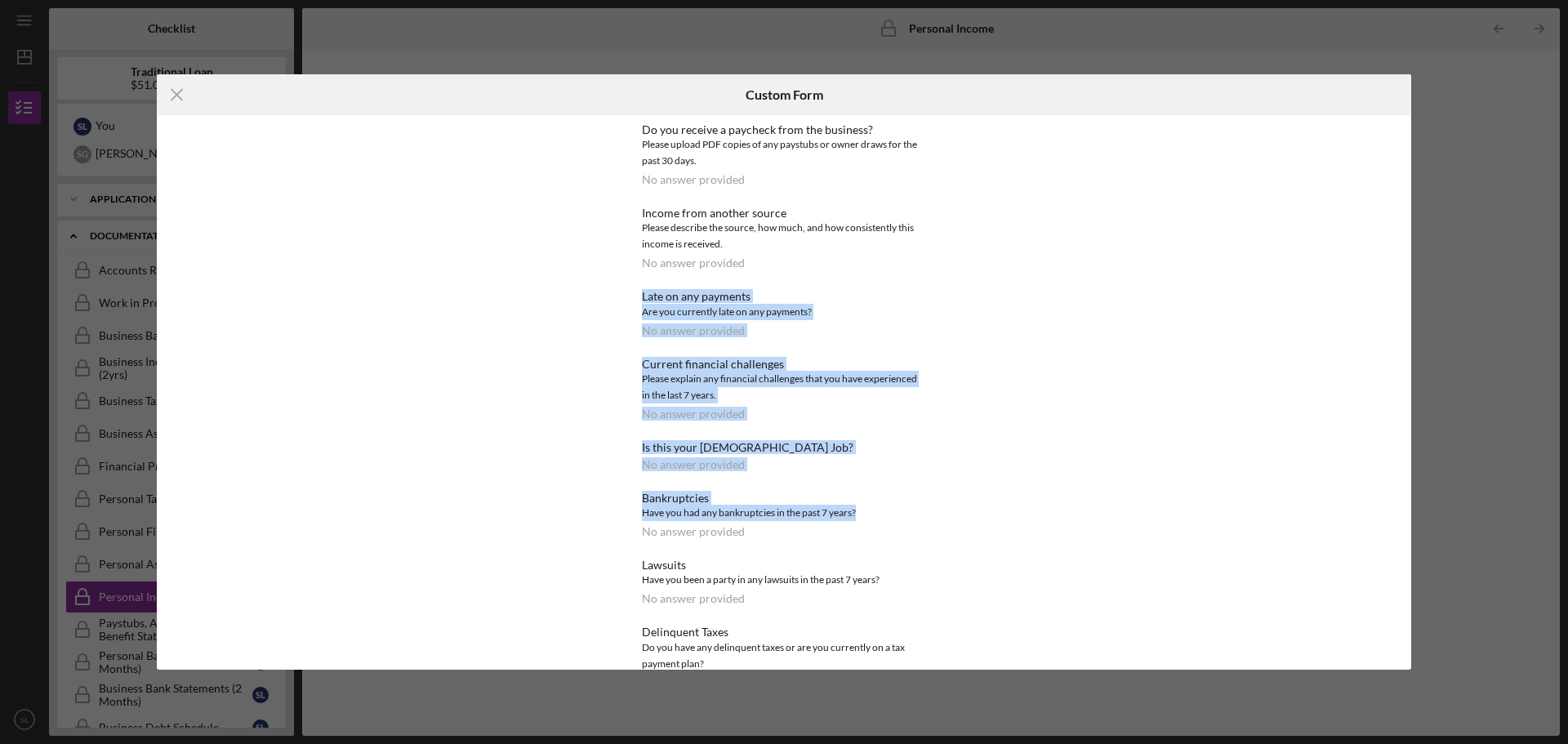
drag, startPoint x: 965, startPoint y: 254, endPoint x: 951, endPoint y: 515, distance: 261.4
click at [951, 515] on div "Do you receive a paycheck from the business? Please upload PDF copies of any pa…" at bounding box center [784, 392] width 1254 height 554
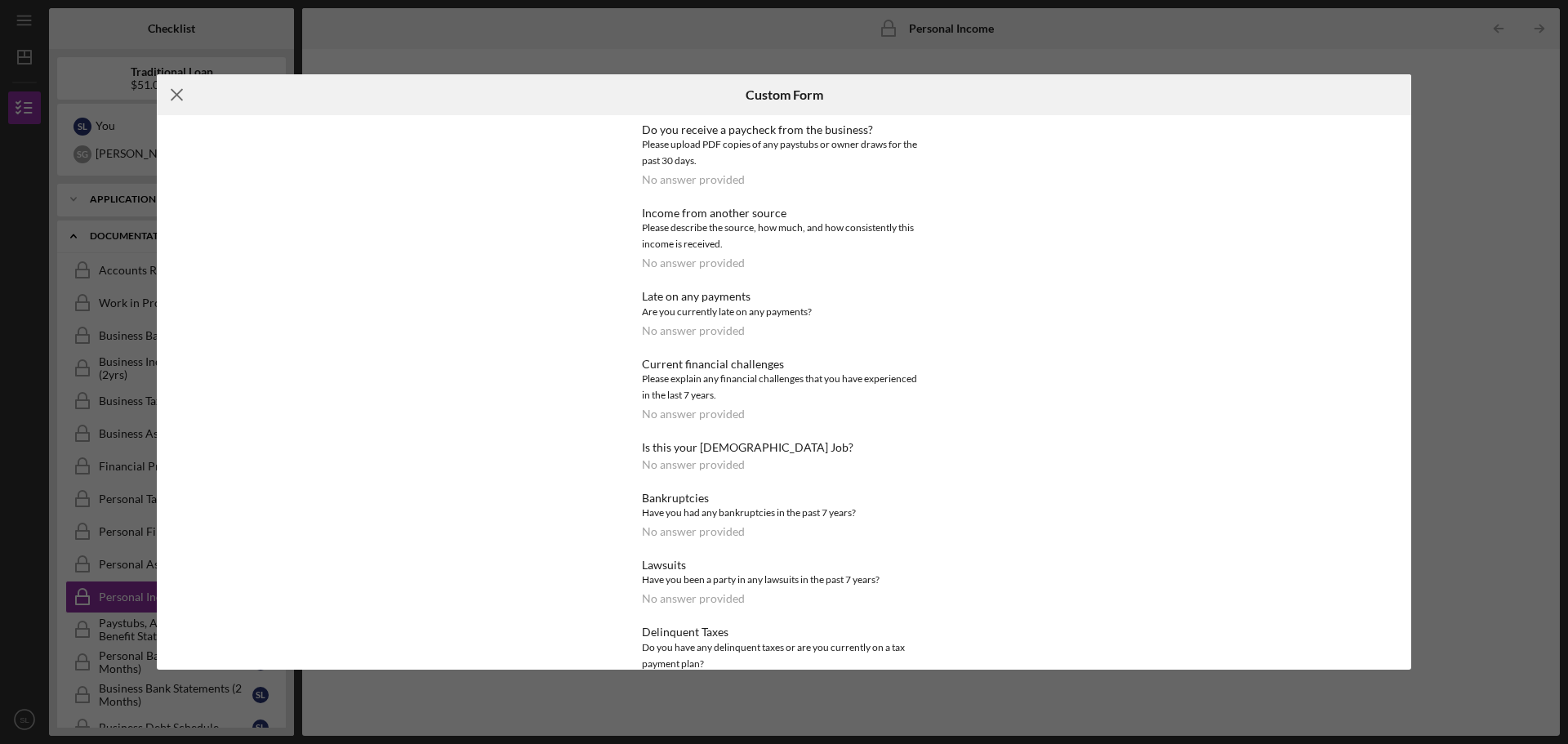
click at [185, 104] on icon "Icon/Menu Close" at bounding box center [177, 94] width 41 height 41
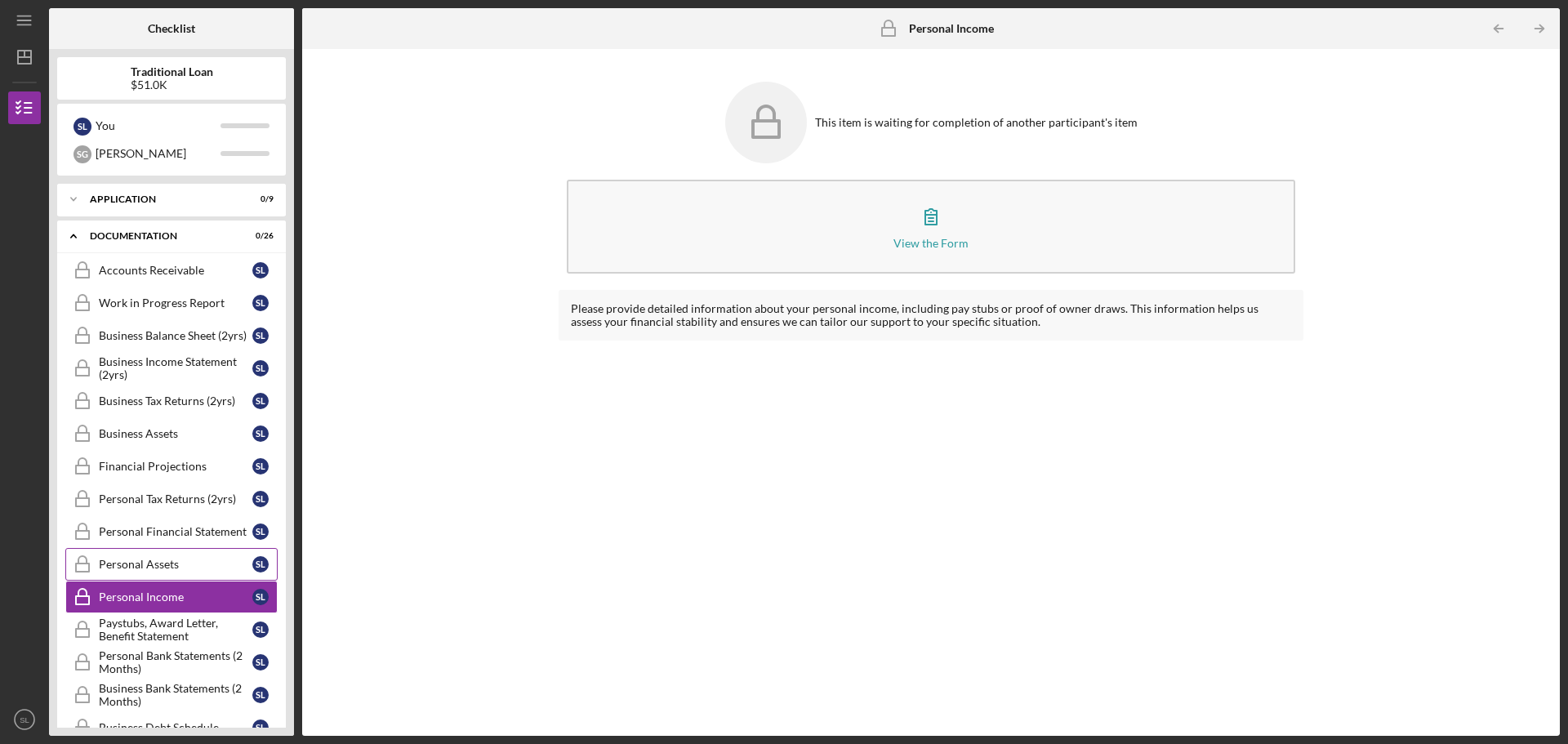
click at [108, 559] on div "Personal Assets" at bounding box center [175, 564] width 154 height 13
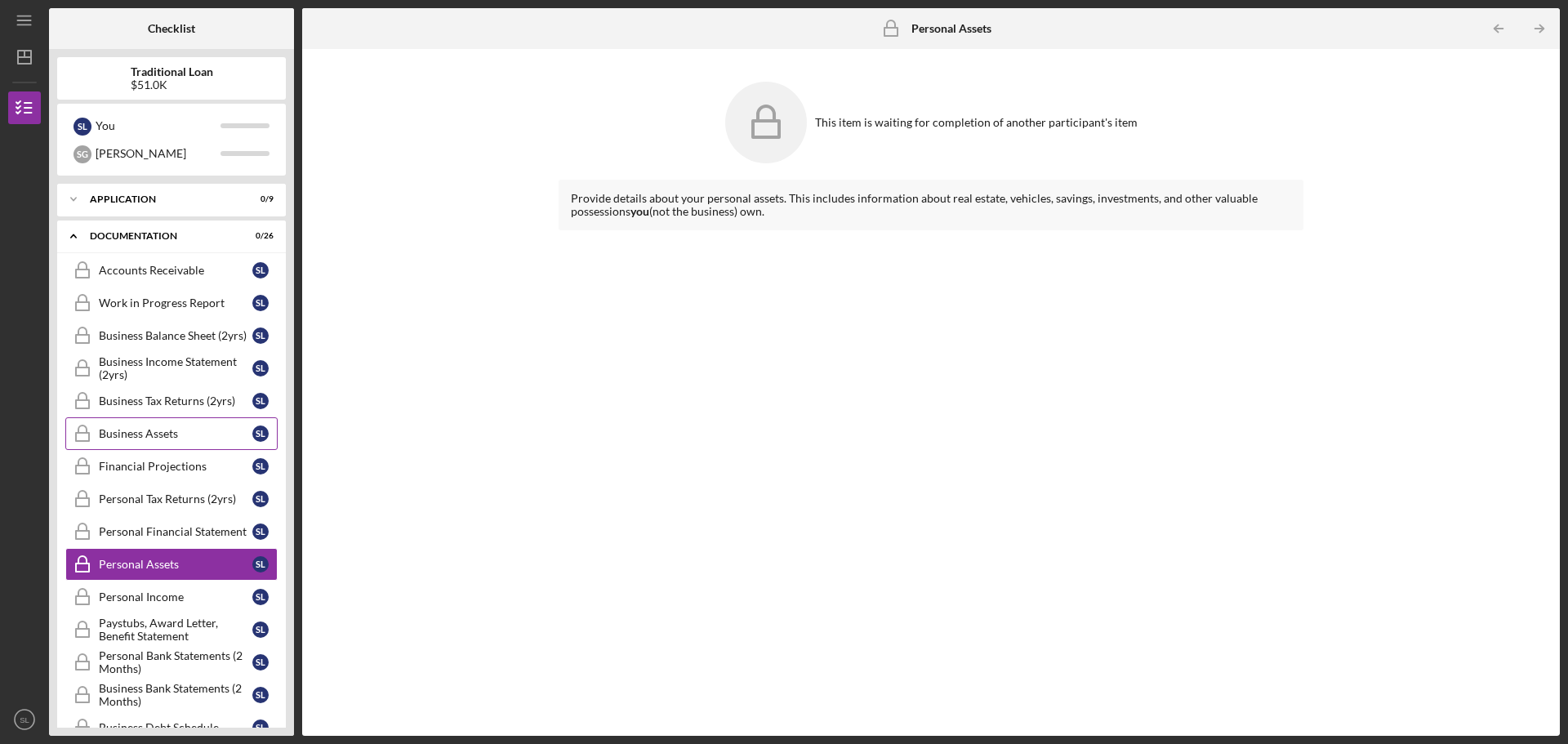
click at [142, 437] on div "Business Assets" at bounding box center [175, 433] width 154 height 13
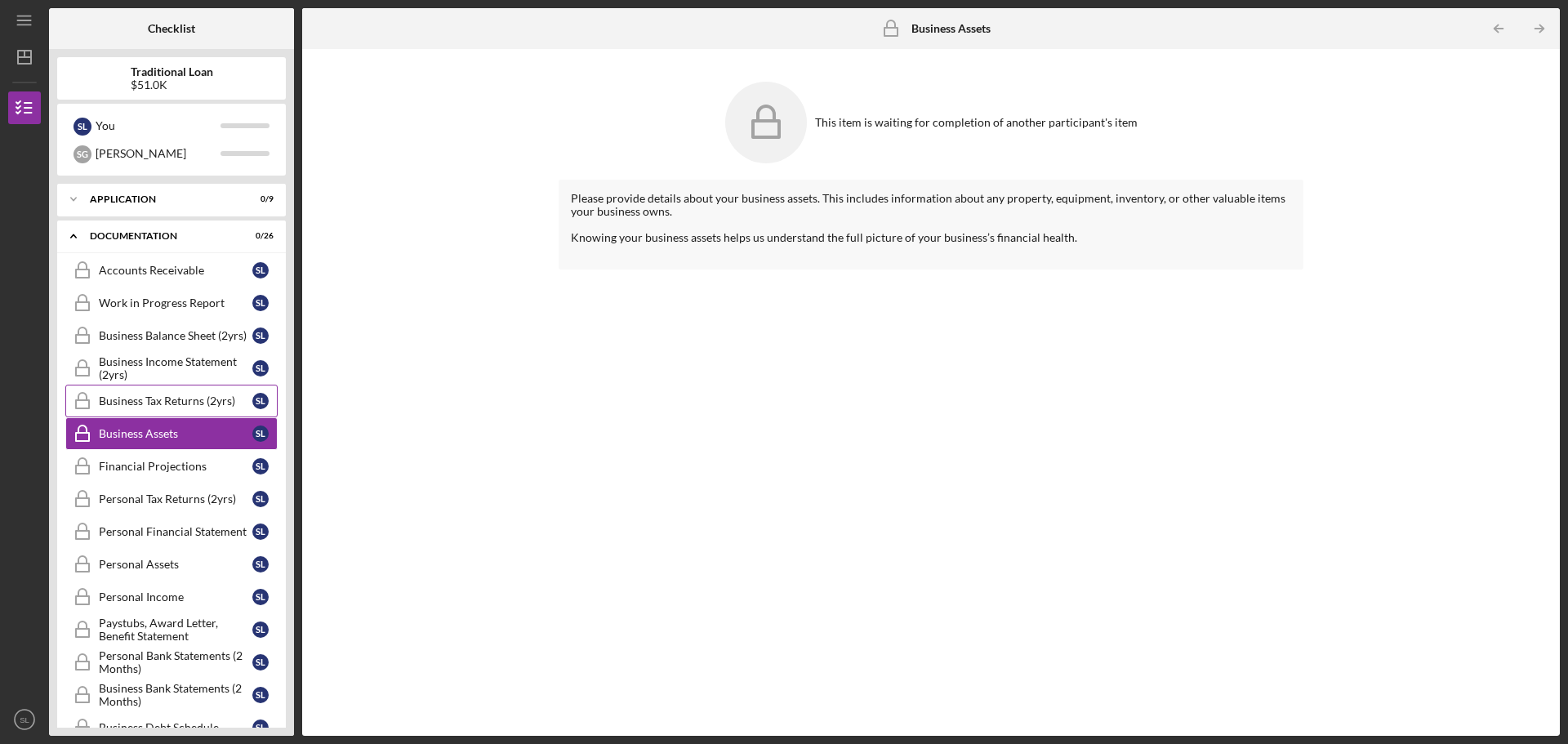
click at [147, 407] on div "Business Tax Returns (2yrs)" at bounding box center [175, 401] width 154 height 13
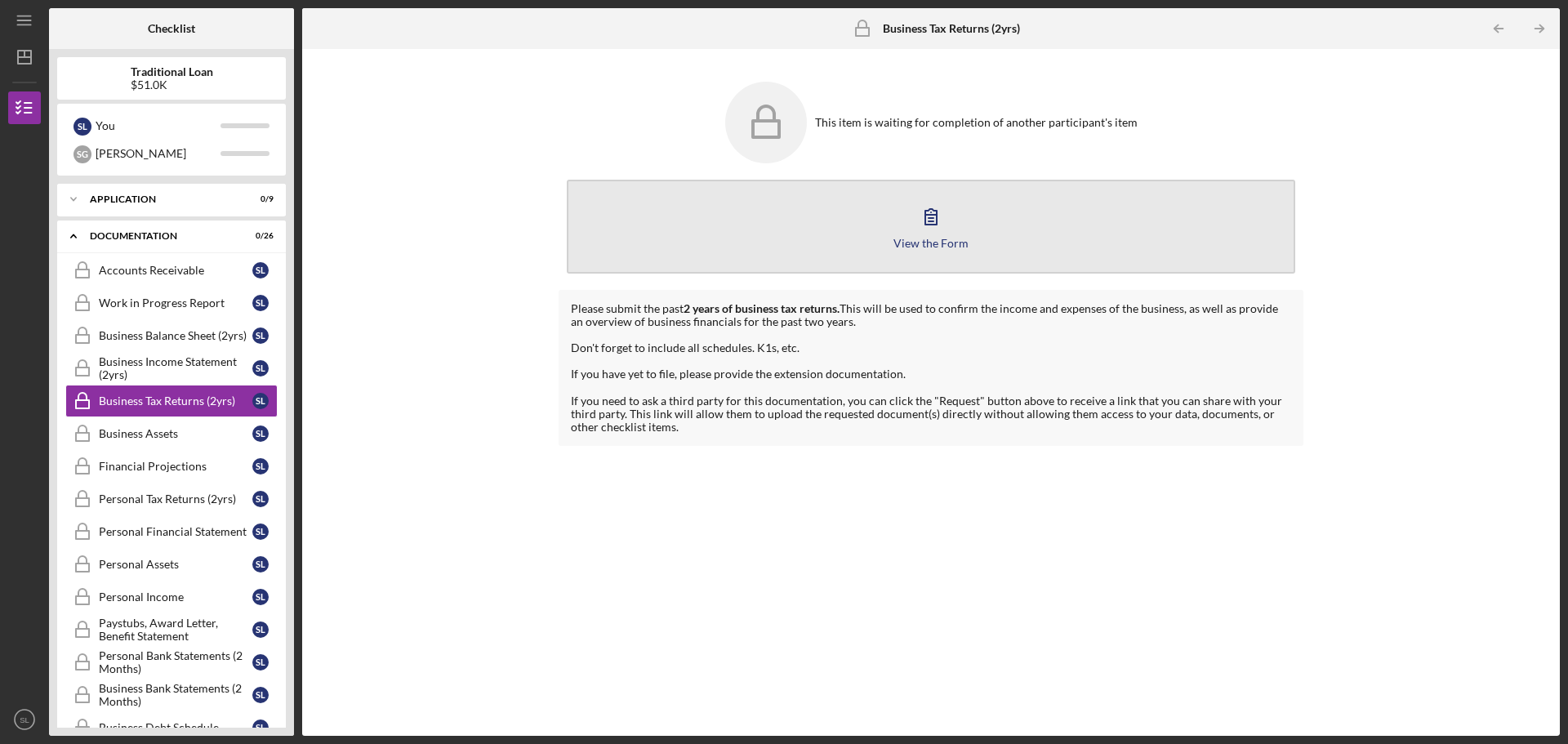
click at [948, 242] on div "View the Form" at bounding box center [931, 243] width 75 height 13
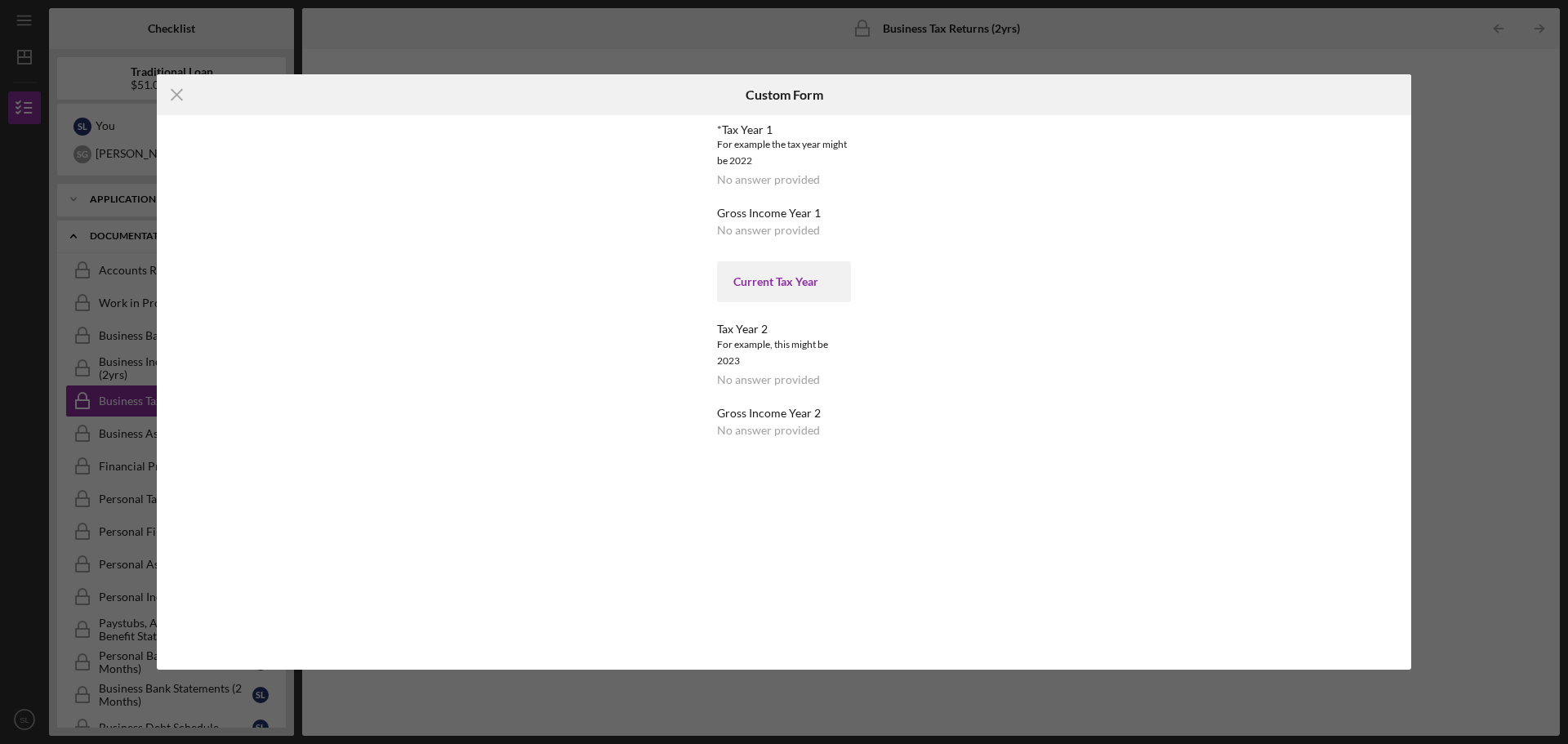
click at [828, 293] on div "Current Tax Year" at bounding box center [783, 281] width 133 height 41
click at [181, 96] on icon "Icon/Menu Close" at bounding box center [177, 94] width 41 height 41
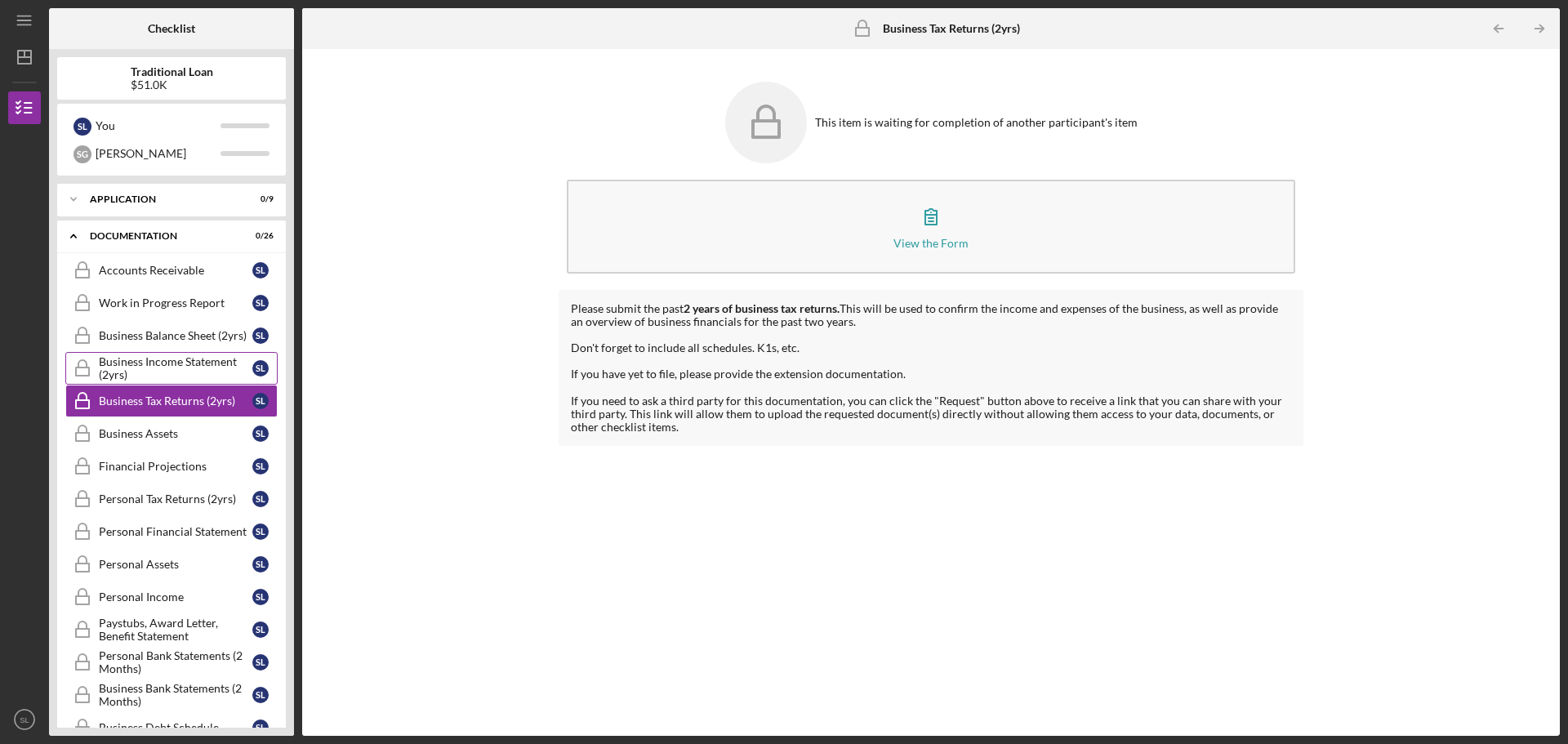
click at [147, 367] on div "Business Income Statement (2yrs)" at bounding box center [175, 367] width 154 height 26
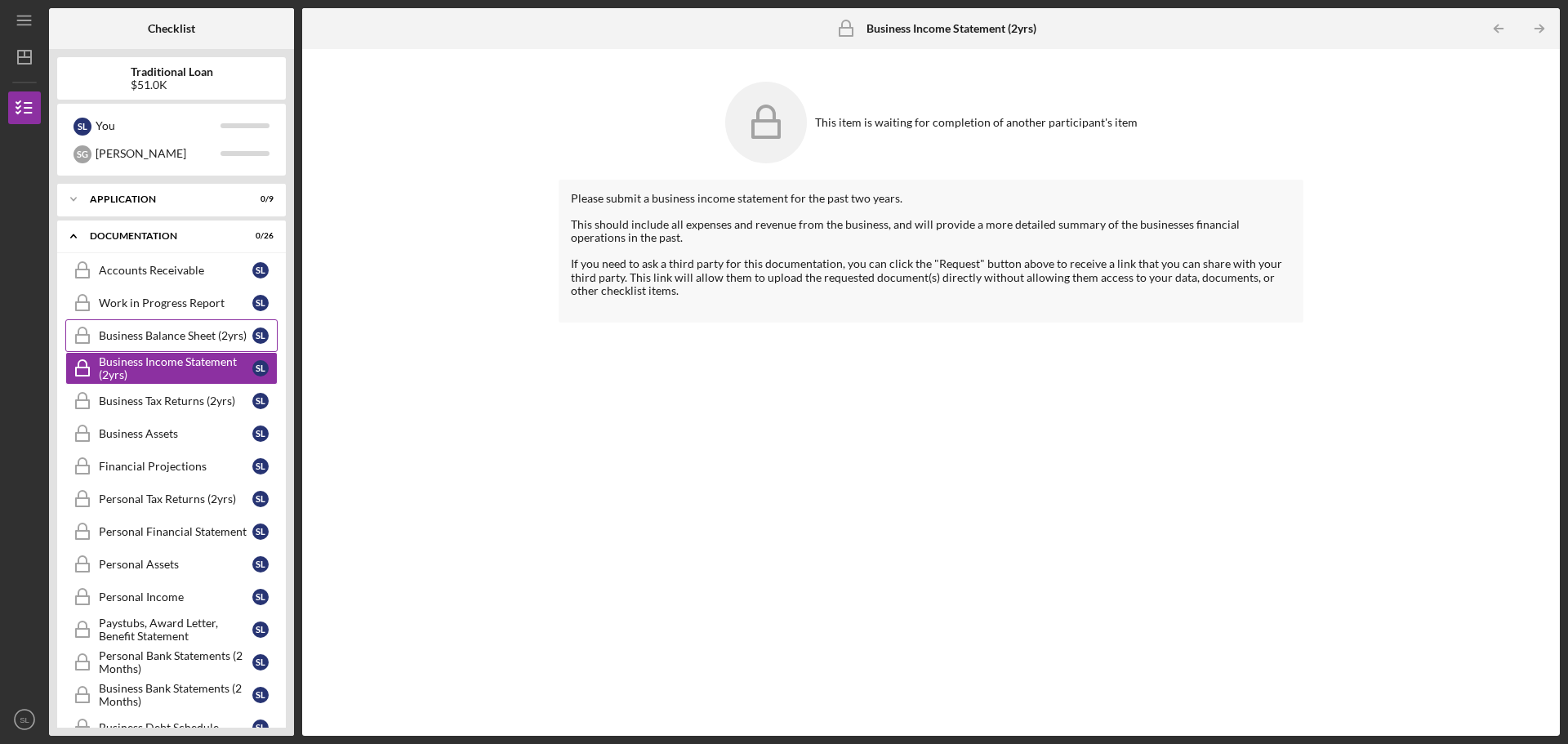
click at [169, 329] on div "Business Balance Sheet (2yrs)" at bounding box center [175, 336] width 154 height 13
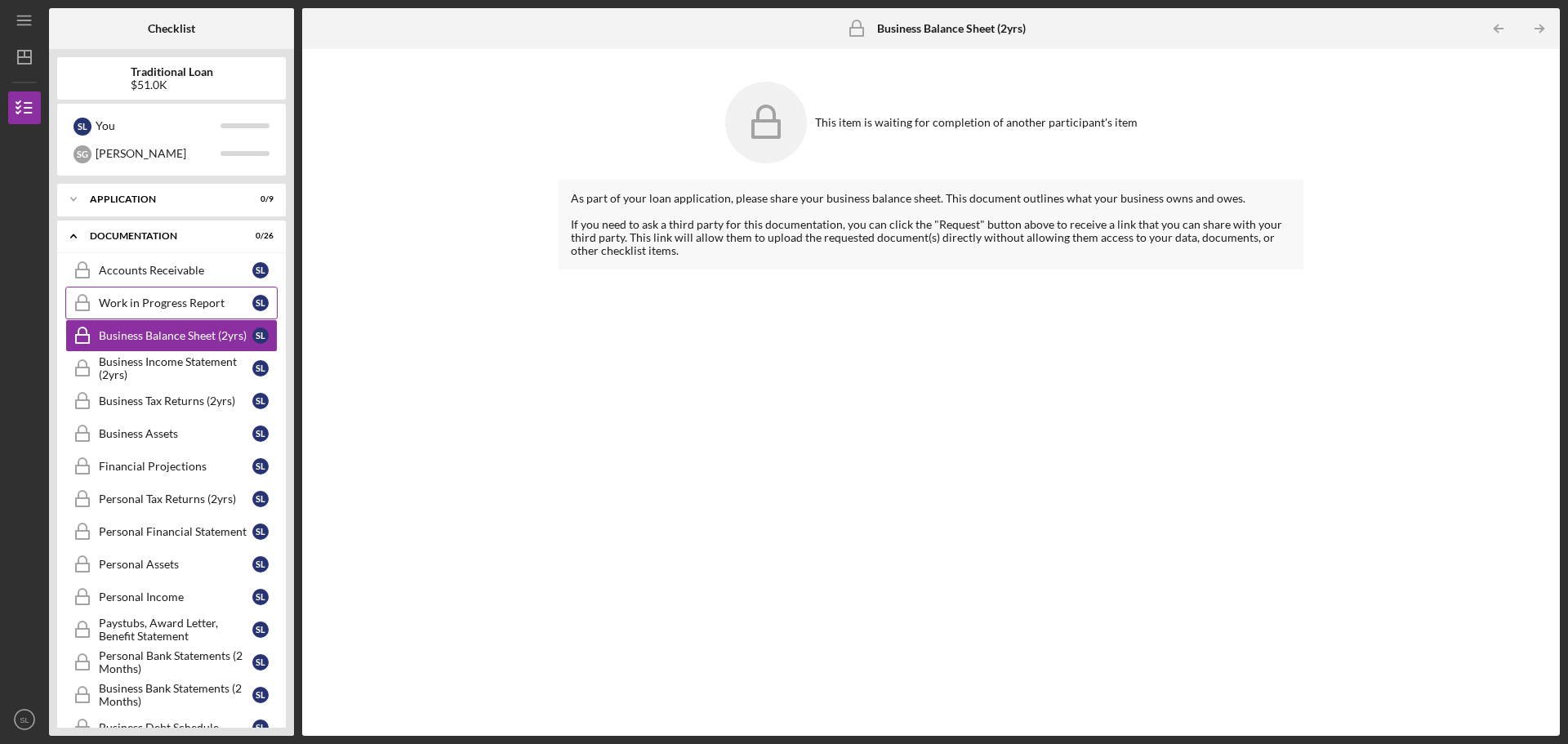
click at [175, 296] on div "Work in Progress Report" at bounding box center [175, 303] width 154 height 13
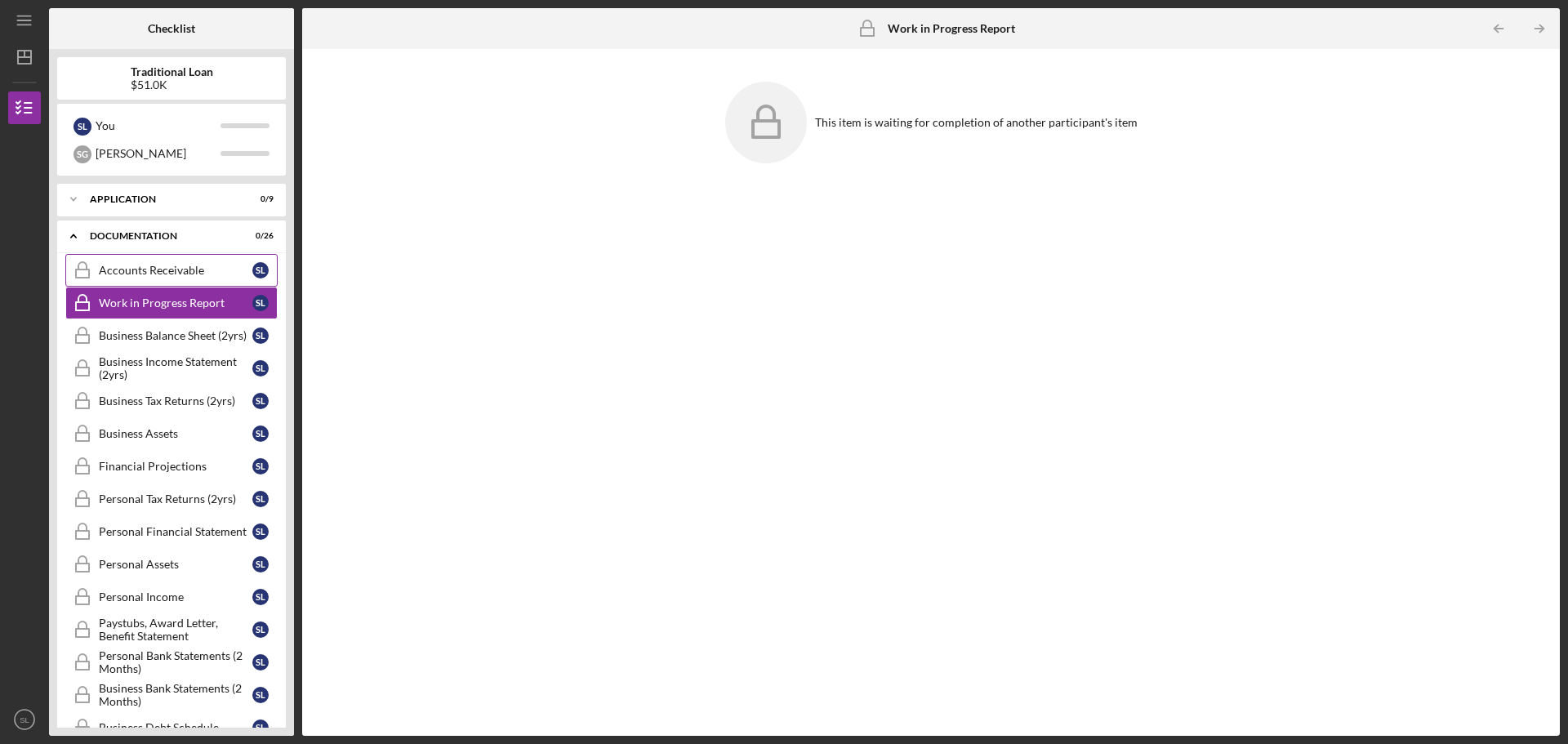
click at [173, 278] on link "Accounts Receivable Accounts Receivable S L" at bounding box center [171, 270] width 212 height 33
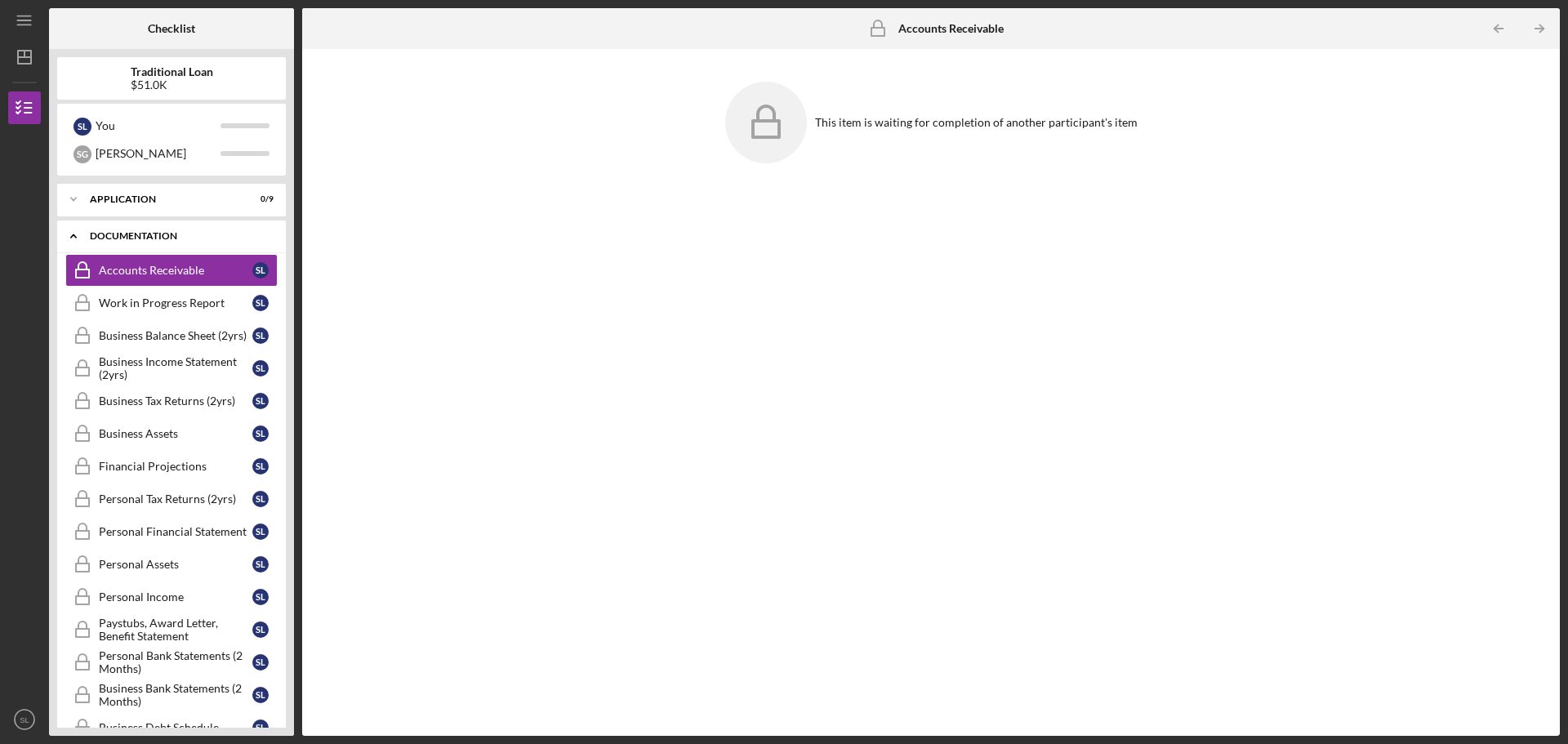
click at [67, 231] on icon "Icon/Expander" at bounding box center [73, 235] width 33 height 33
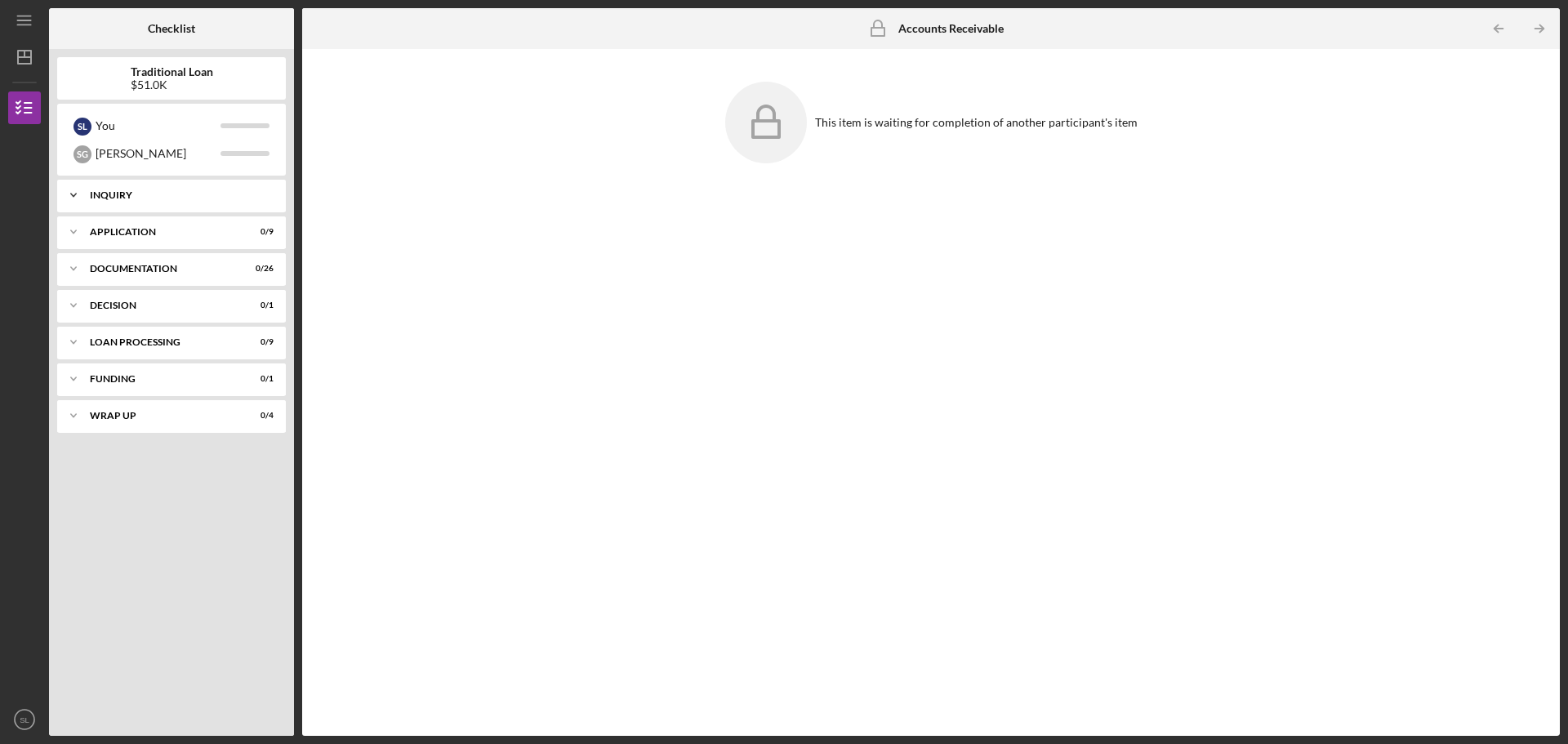
click at [78, 199] on icon "Icon/Expander" at bounding box center [73, 195] width 33 height 33
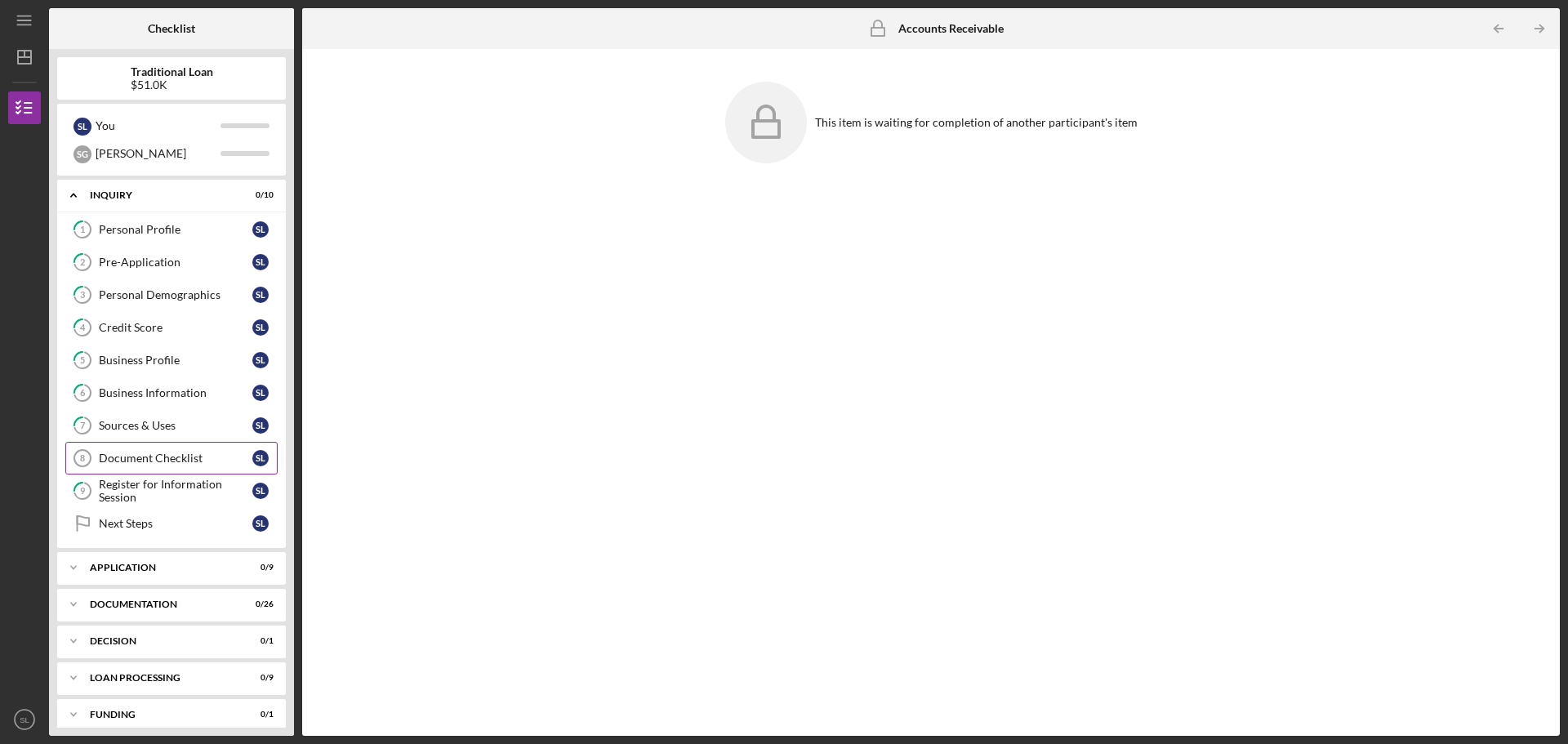
click at [144, 460] on div "Document Checklist" at bounding box center [175, 458] width 154 height 13
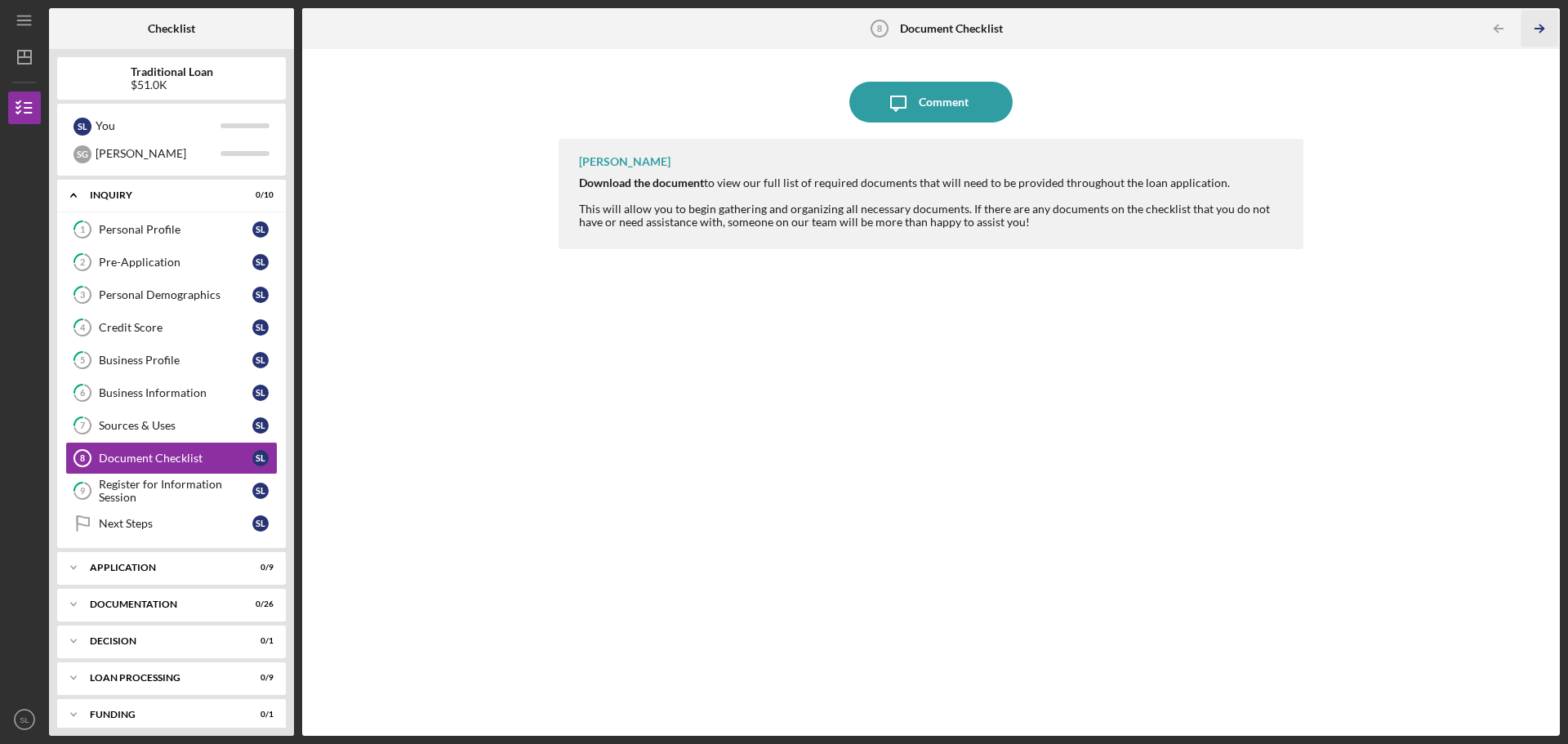
click at [1542, 24] on icon "Icon/Table Pagination Arrow" at bounding box center [1539, 29] width 37 height 37
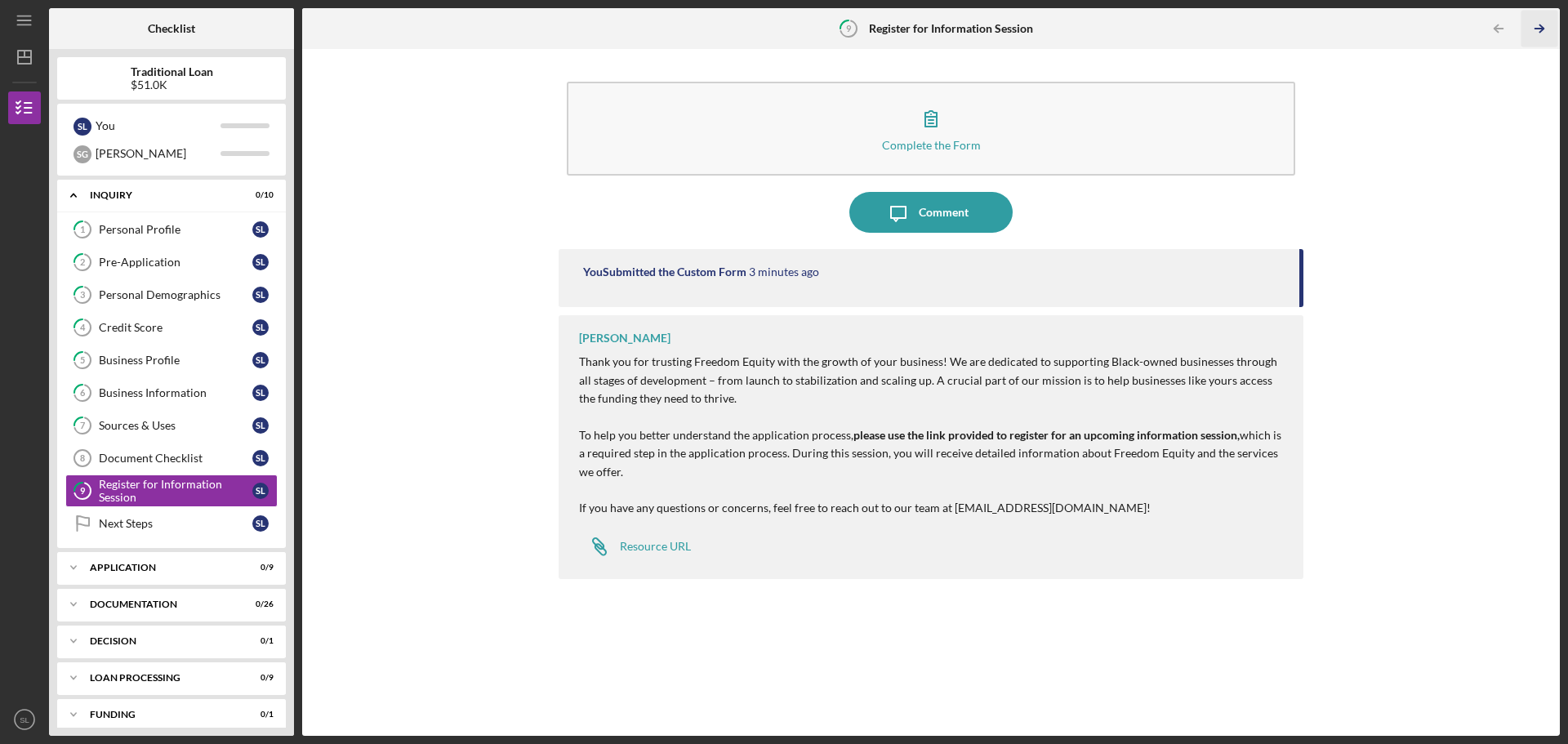
click at [1542, 24] on icon "Icon/Table Pagination Arrow" at bounding box center [1539, 29] width 37 height 37
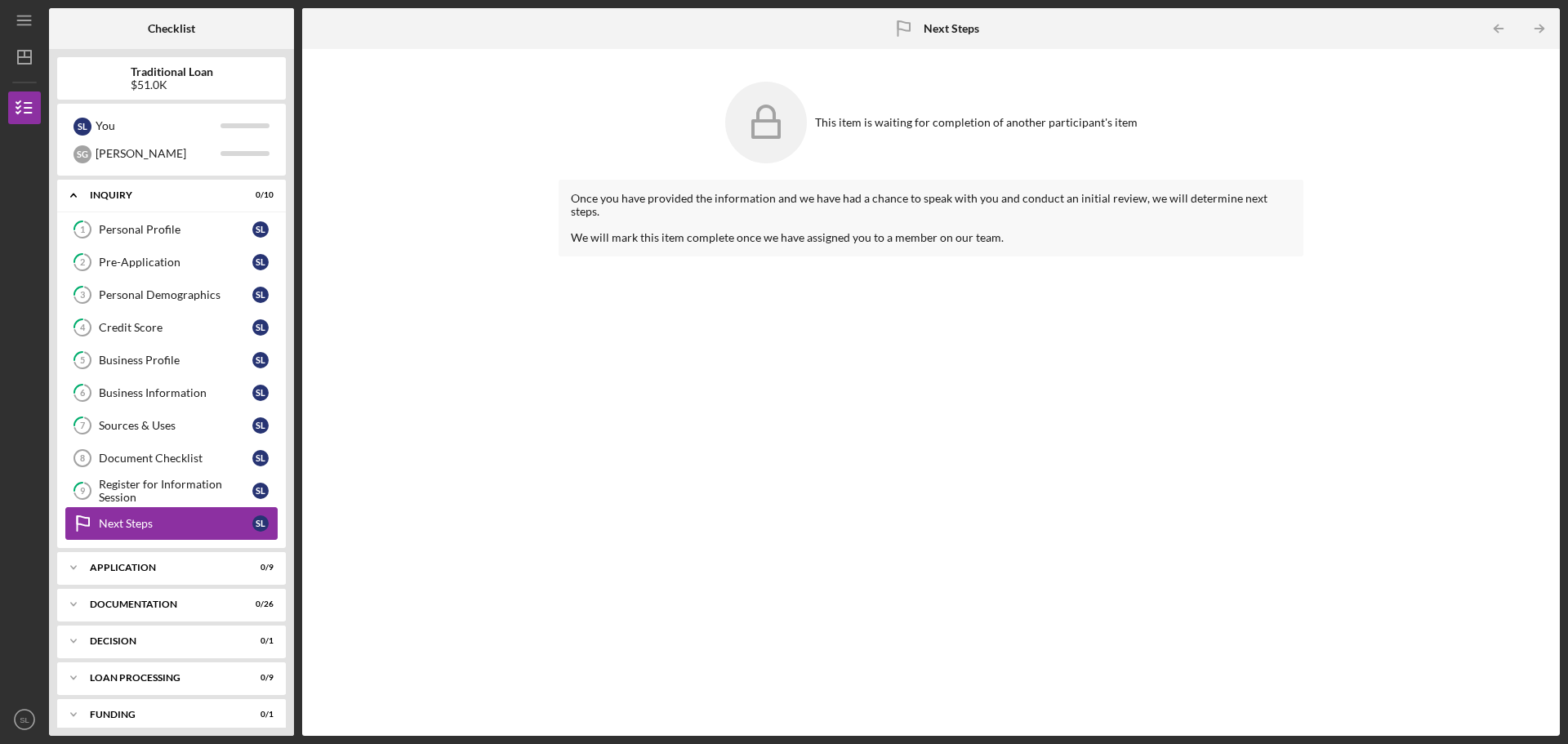
click at [150, 524] on div "Next Steps" at bounding box center [175, 524] width 154 height 13
click at [1544, 22] on icon "Icon/Table Pagination Arrow" at bounding box center [1539, 29] width 37 height 37
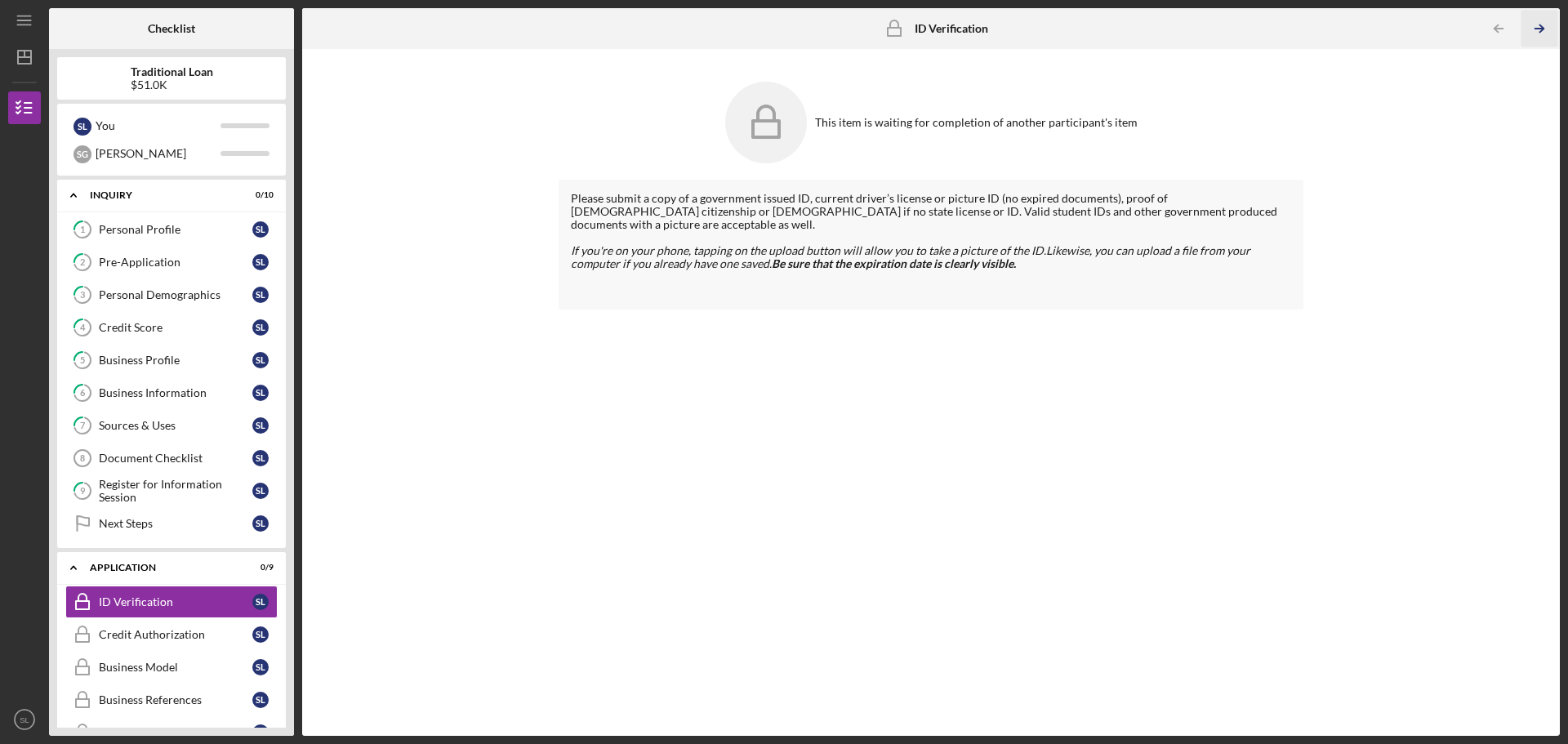
scroll to position [149, 0]
